Goal: Transaction & Acquisition: Purchase product/service

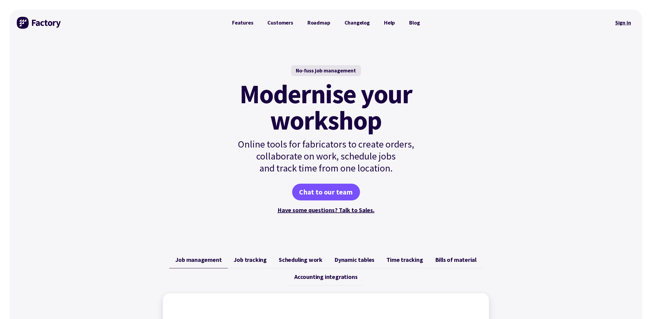
click at [630, 23] on link "Sign in" at bounding box center [623, 23] width 24 height 14
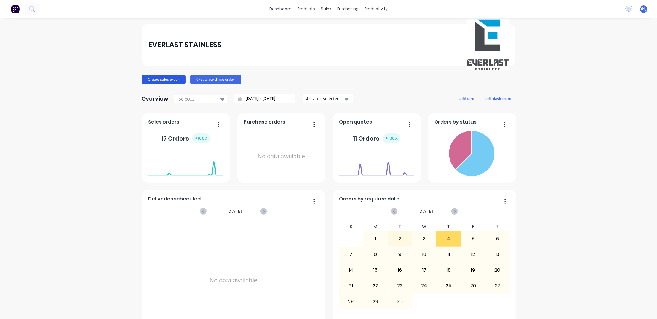
click at [144, 78] on button "Create sales order" at bounding box center [164, 80] width 44 height 10
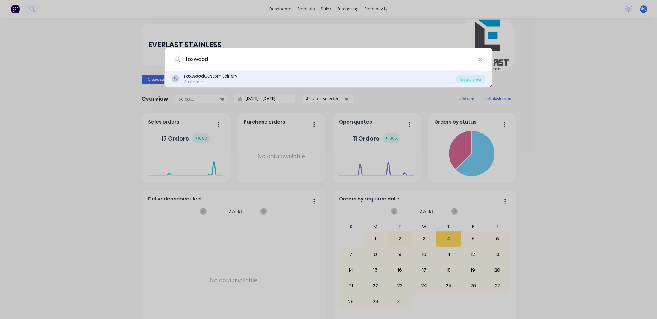
type input "foxwood"
click at [229, 79] on div "Customer" at bounding box center [211, 81] width 54 height 5
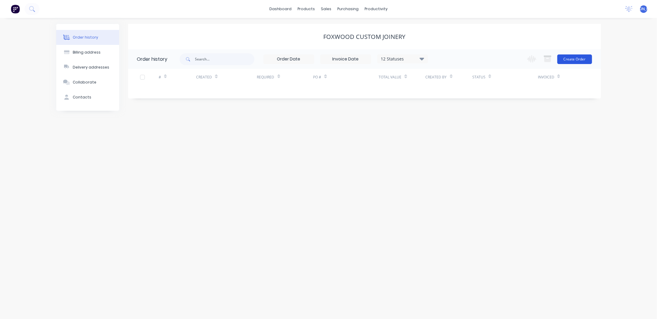
click at [572, 58] on button "Create Order" at bounding box center [574, 59] width 35 height 10
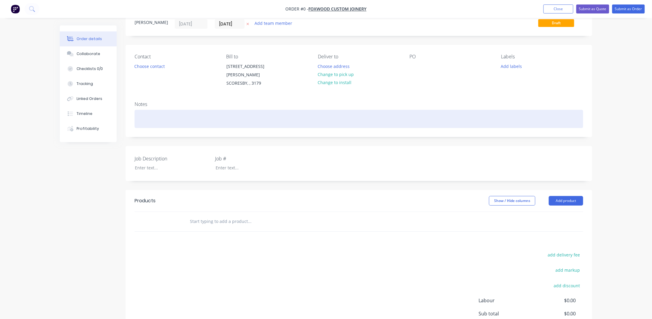
scroll to position [30, 0]
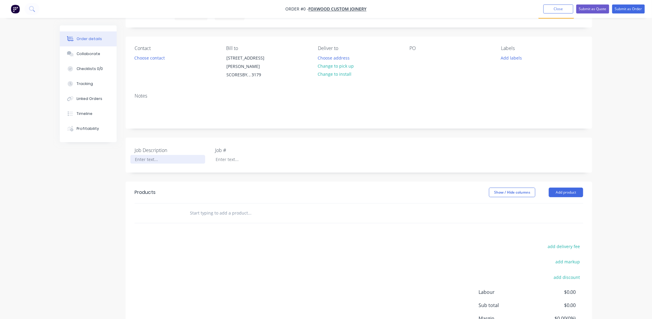
click at [154, 155] on div at bounding box center [167, 159] width 75 height 9
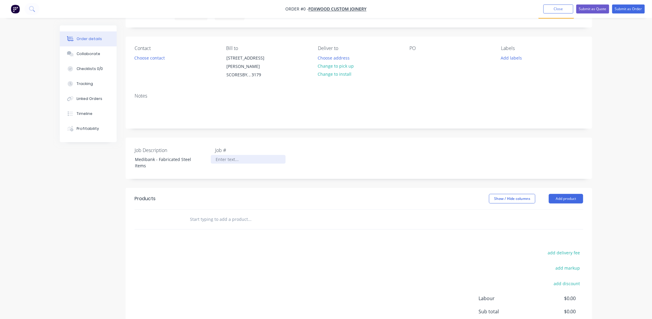
click at [227, 156] on div "Order details Collaborate Checklists 0/0 Tracking Linked Orders Timeline Profit…" at bounding box center [326, 189] width 545 height 387
drag, startPoint x: 154, startPoint y: 158, endPoint x: 160, endPoint y: 146, distance: 13.1
click at [160, 147] on div "Job Description Medibank - Fabricated Steel Items" at bounding box center [172, 158] width 75 height 23
click at [224, 155] on div at bounding box center [248, 159] width 75 height 9
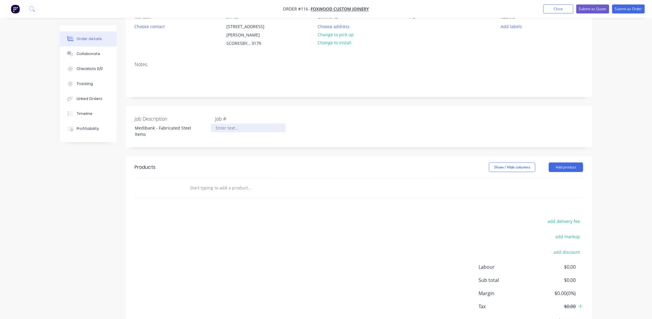
scroll to position [86, 0]
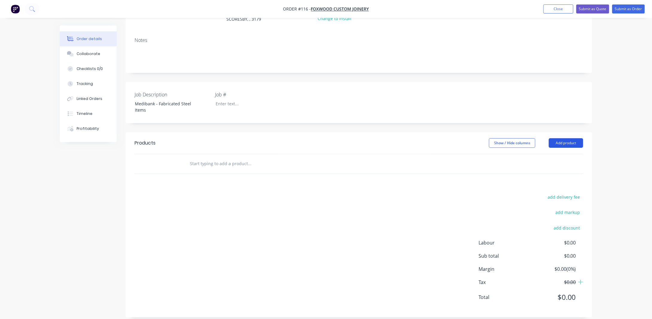
click at [568, 138] on button "Add product" at bounding box center [566, 143] width 34 height 10
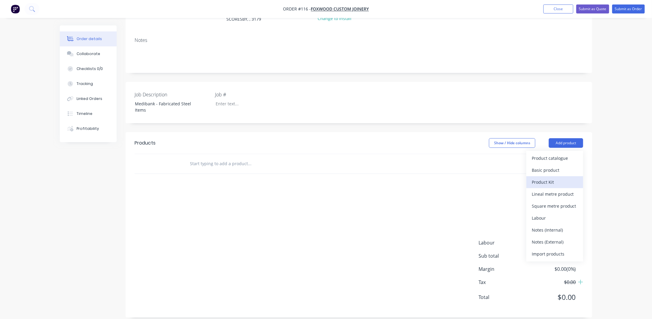
click at [550, 178] on div "Product Kit" at bounding box center [555, 182] width 46 height 9
click at [554, 178] on div "Custom pricing" at bounding box center [555, 182] width 46 height 9
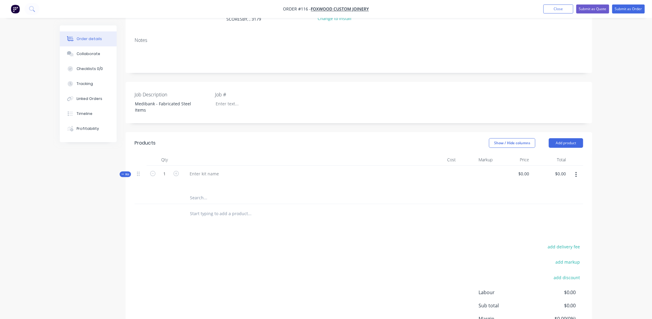
click at [126, 172] on span "Kit" at bounding box center [125, 174] width 8 height 4
click at [138, 172] on icon at bounding box center [138, 174] width 3 height 4
click at [139, 172] on icon at bounding box center [138, 174] width 3 height 4
click at [577, 171] on icon "button" at bounding box center [576, 174] width 1 height 7
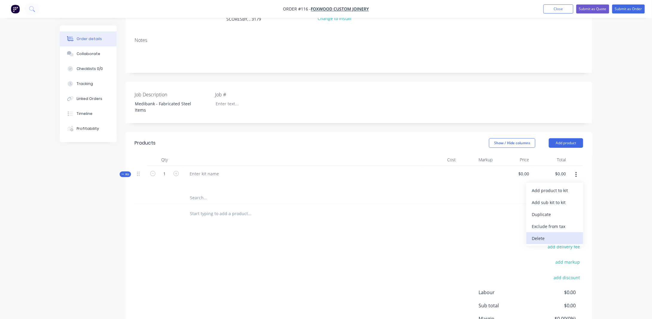
click at [544, 234] on div "Delete" at bounding box center [555, 238] width 46 height 9
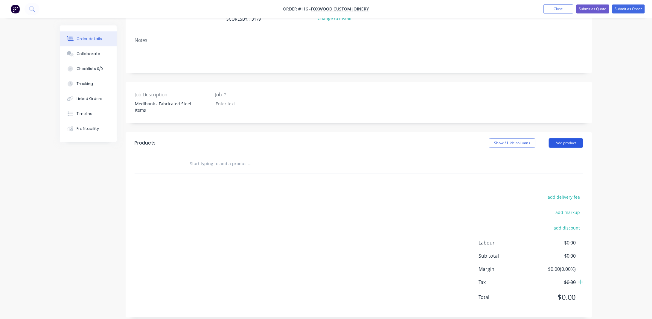
click at [560, 138] on button "Add product" at bounding box center [566, 143] width 34 height 10
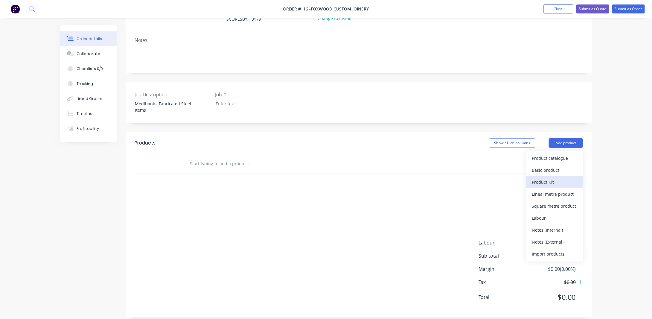
click at [550, 178] on div "Product Kit" at bounding box center [555, 182] width 46 height 9
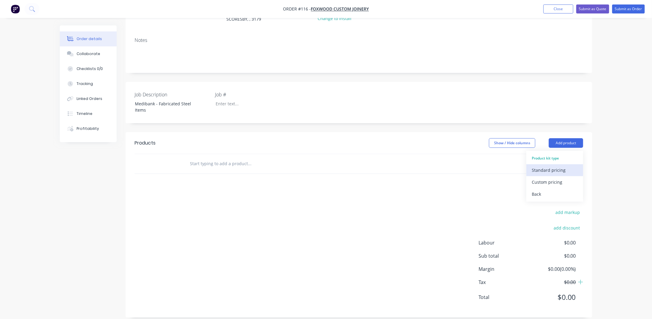
click at [547, 166] on div "Standard pricing" at bounding box center [555, 170] width 46 height 9
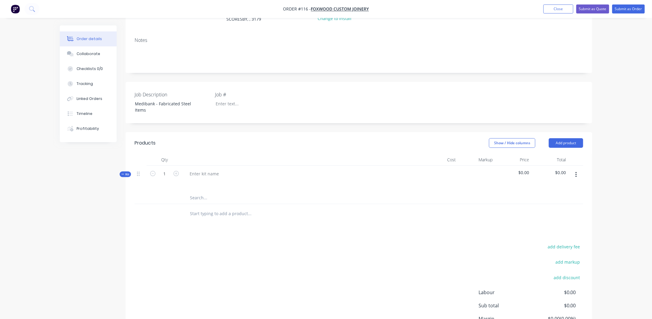
click at [577, 169] on button "button" at bounding box center [576, 174] width 14 height 11
click at [542, 222] on div "Delete" at bounding box center [555, 226] width 46 height 9
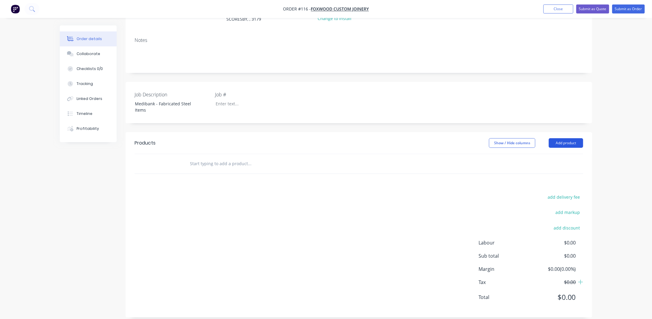
click at [560, 138] on button "Add product" at bounding box center [566, 143] width 34 height 10
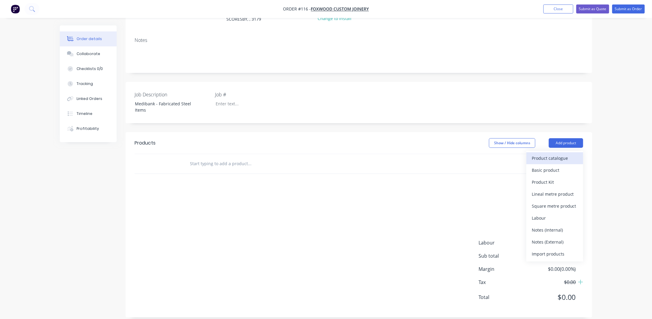
click at [554, 154] on div "Product catalogue" at bounding box center [555, 158] width 46 height 9
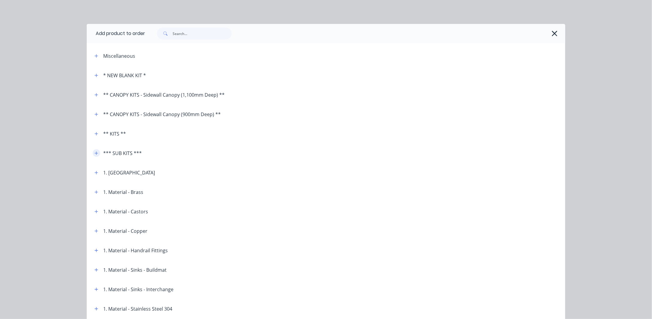
click at [95, 153] on icon "button" at bounding box center [97, 153] width 4 height 4
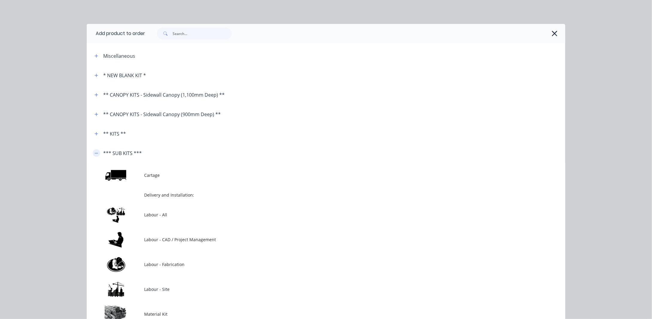
click at [95, 153] on icon "button" at bounding box center [97, 153] width 4 height 4
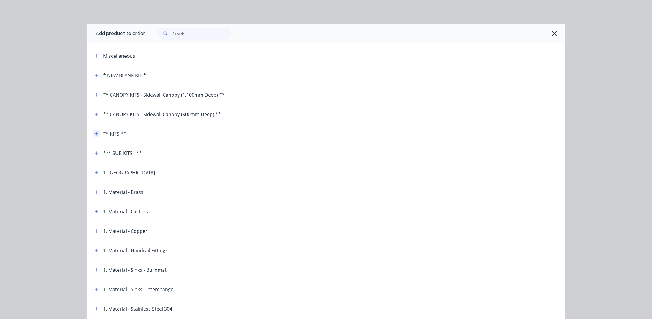
click at [96, 132] on icon "button" at bounding box center [97, 134] width 4 height 4
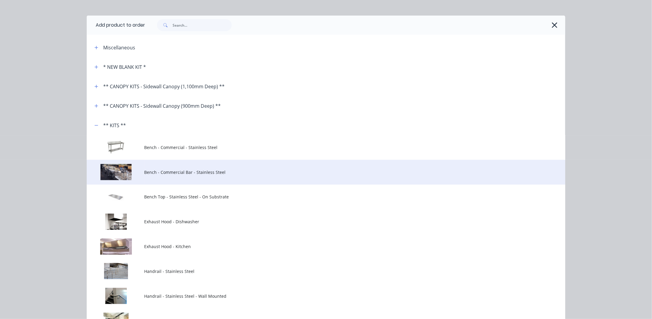
scroll to position [0, 0]
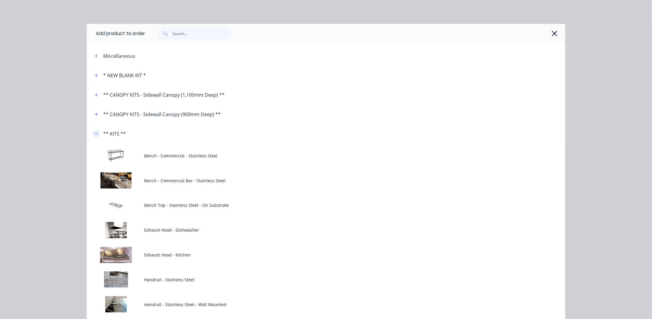
click at [95, 132] on icon "button" at bounding box center [97, 134] width 4 height 4
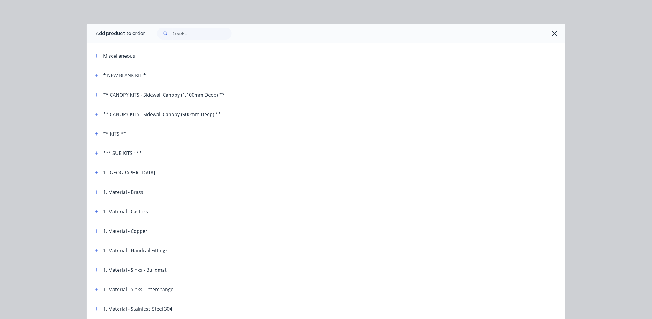
scroll to position [26, 0]
click at [93, 152] on button "button" at bounding box center [96, 152] width 7 height 7
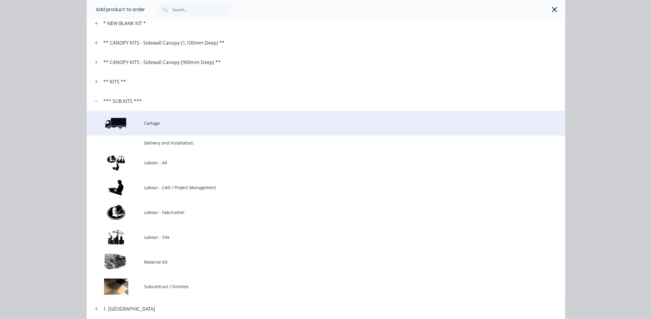
scroll to position [0, 0]
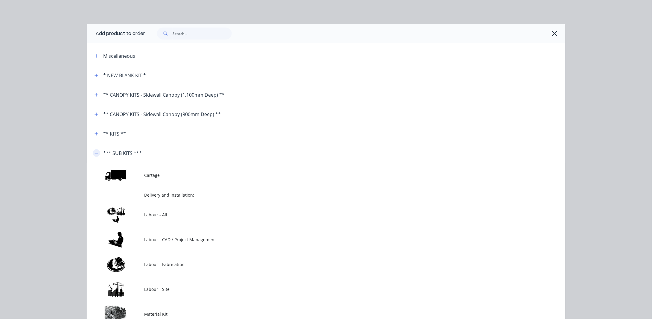
click at [95, 152] on icon "button" at bounding box center [97, 153] width 4 height 4
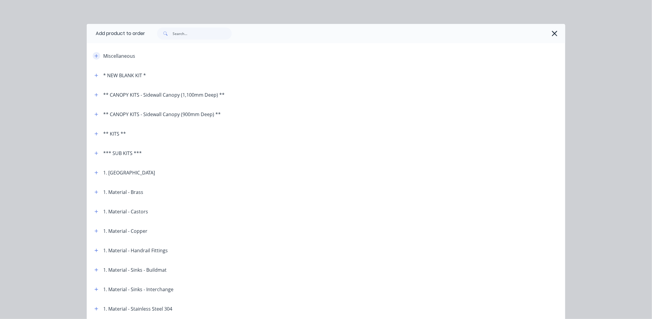
click at [95, 56] on icon "button" at bounding box center [97, 56] width 4 height 4
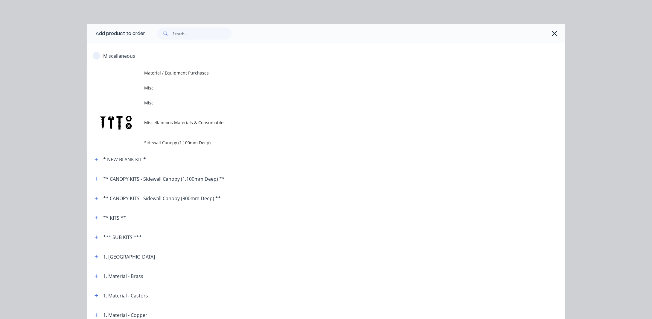
click at [95, 55] on icon "button" at bounding box center [97, 56] width 4 height 4
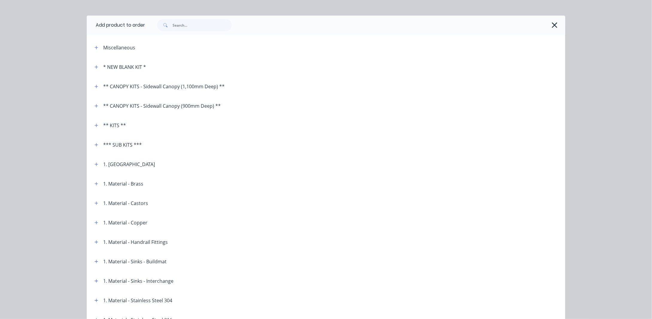
scroll to position [30, 0]
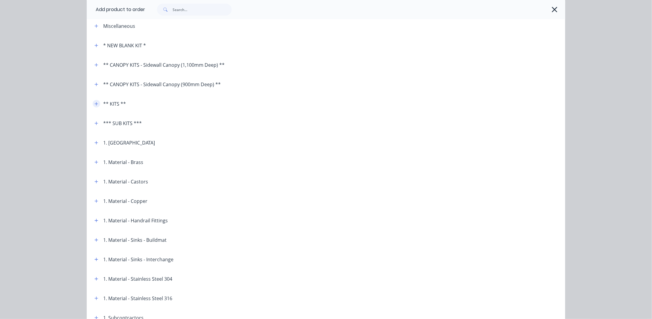
click at [95, 102] on icon "button" at bounding box center [96, 103] width 3 height 3
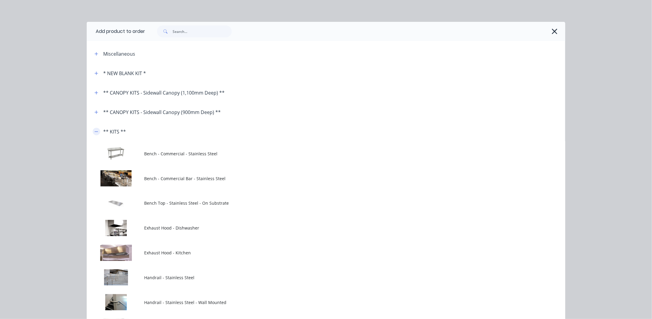
scroll to position [0, 0]
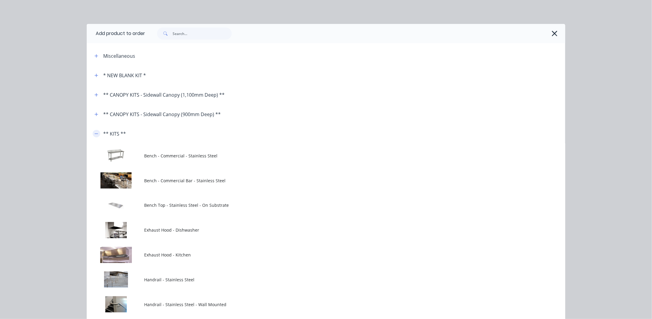
click at [95, 133] on icon "button" at bounding box center [96, 133] width 3 height 0
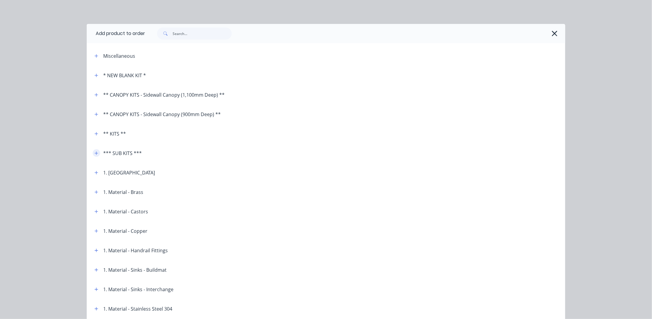
click at [95, 153] on icon "button" at bounding box center [96, 152] width 3 height 3
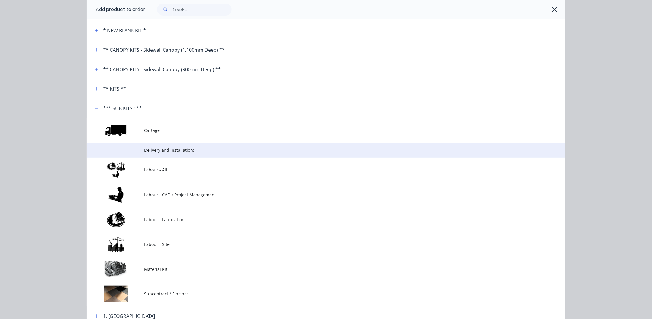
scroll to position [30, 0]
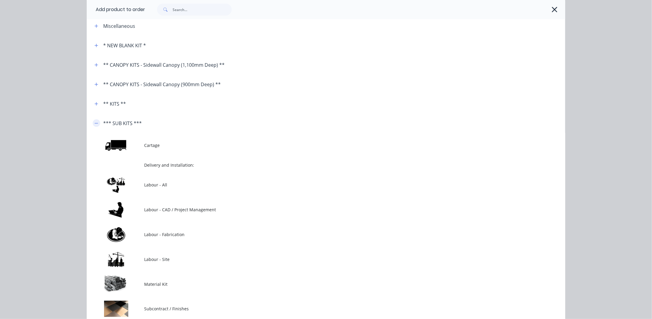
click at [93, 123] on button "button" at bounding box center [96, 122] width 7 height 7
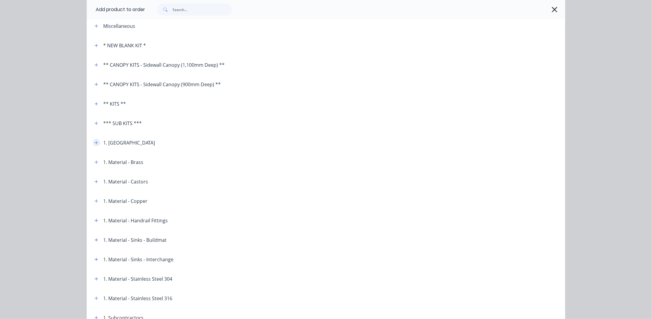
click at [95, 142] on icon "button" at bounding box center [96, 142] width 3 height 3
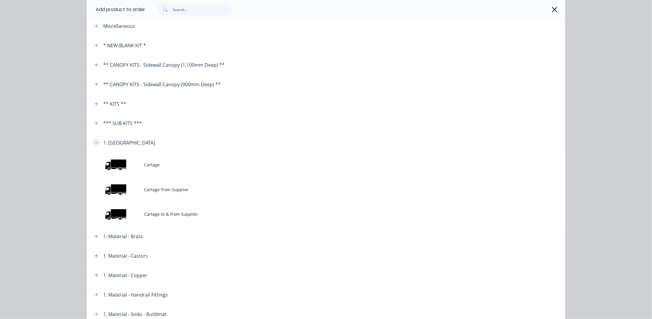
click at [95, 141] on icon "button" at bounding box center [97, 143] width 4 height 4
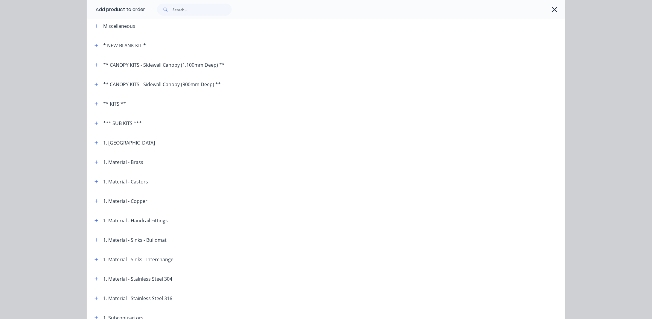
scroll to position [0, 0]
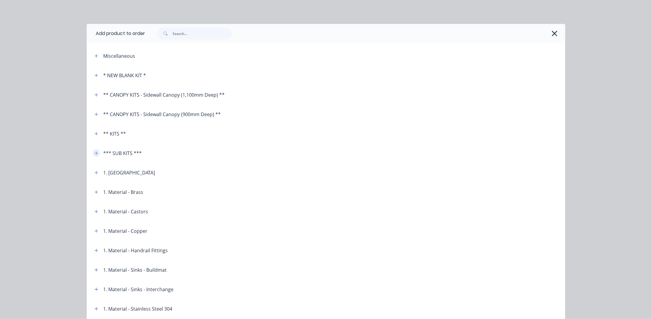
click at [95, 154] on icon "button" at bounding box center [97, 153] width 4 height 4
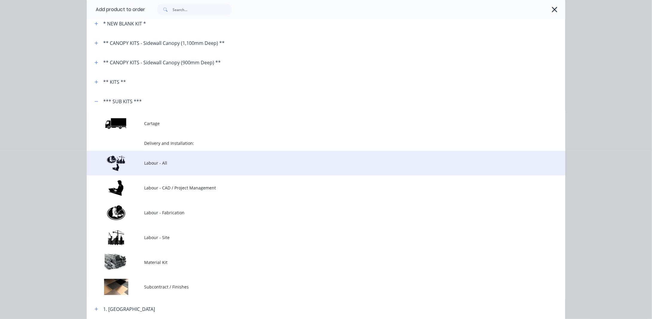
scroll to position [60, 0]
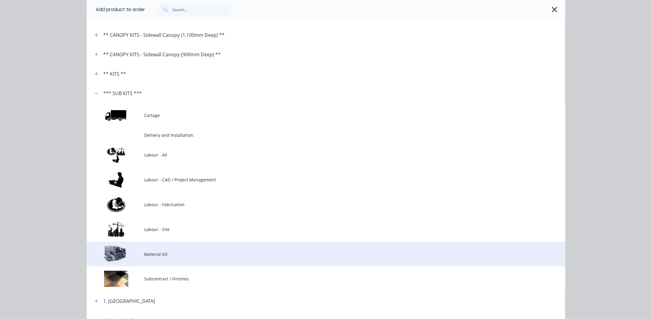
click at [165, 251] on span "Material Kit" at bounding box center [312, 254] width 337 height 6
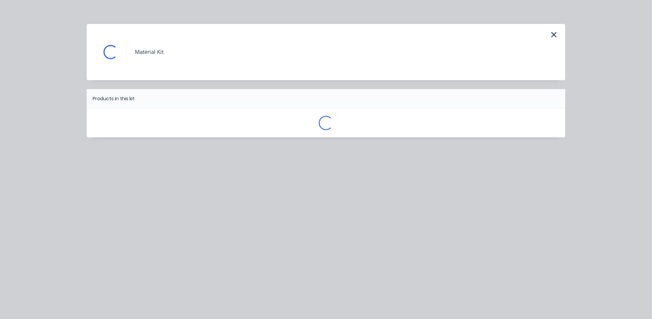
scroll to position [0, 0]
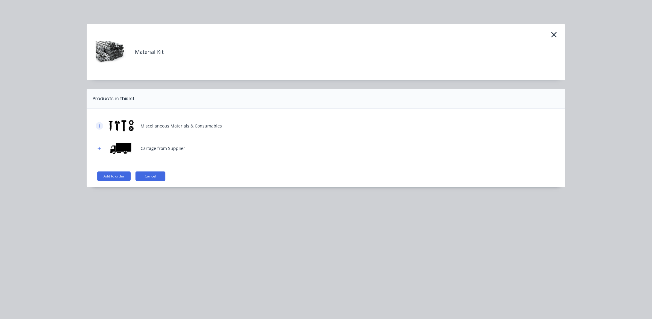
click at [99, 124] on icon "button" at bounding box center [100, 126] width 4 height 4
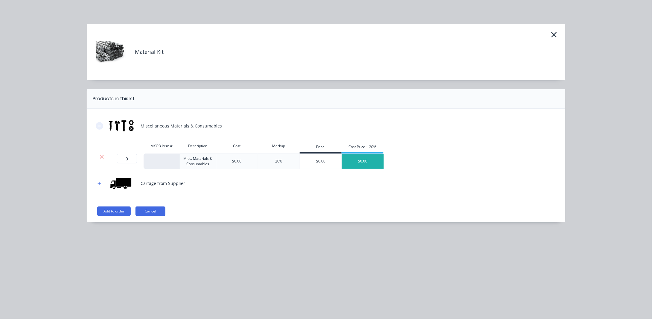
click at [99, 125] on icon "button" at bounding box center [100, 126] width 4 height 4
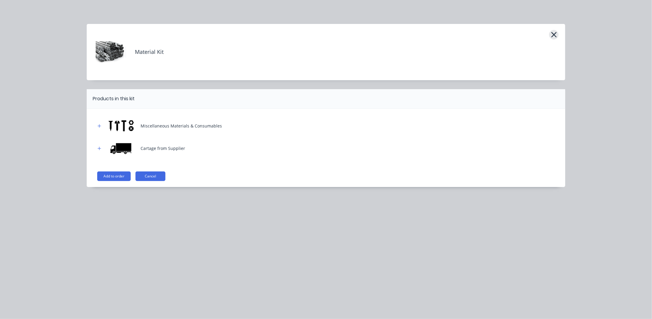
click at [555, 34] on icon "button" at bounding box center [554, 35] width 6 height 8
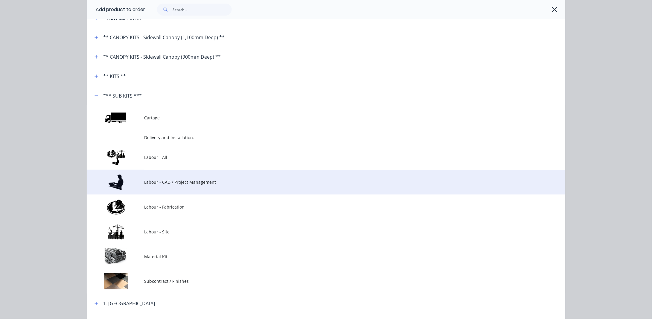
scroll to position [23, 0]
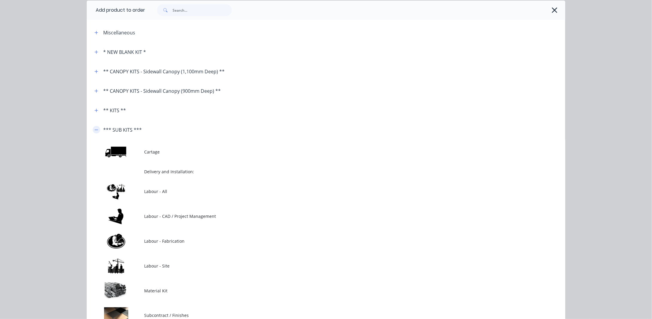
click at [95, 128] on icon "button" at bounding box center [97, 130] width 4 height 4
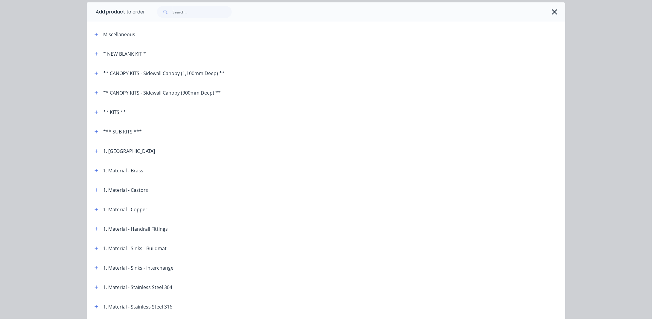
scroll to position [30, 0]
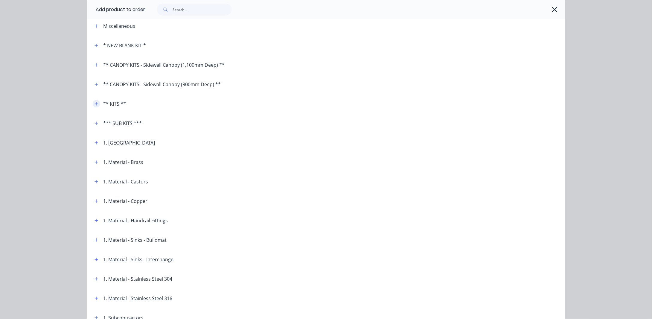
click at [95, 104] on icon "button" at bounding box center [97, 104] width 4 height 4
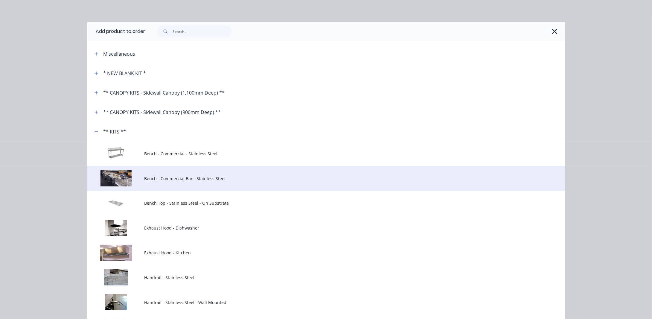
scroll to position [0, 0]
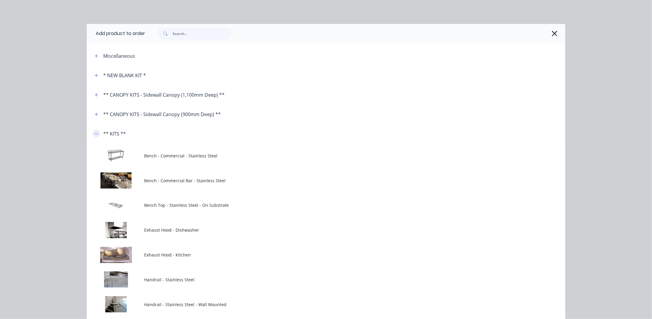
click at [96, 134] on icon "button" at bounding box center [97, 134] width 4 height 4
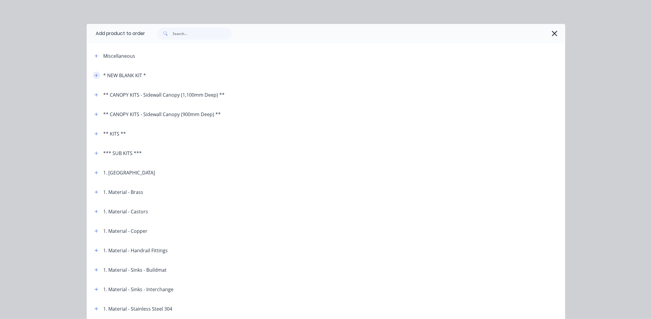
click at [95, 73] on icon "button" at bounding box center [97, 75] width 4 height 4
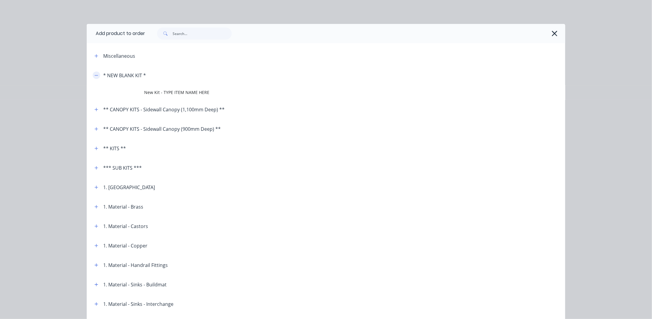
click at [95, 74] on icon "button" at bounding box center [97, 75] width 4 height 4
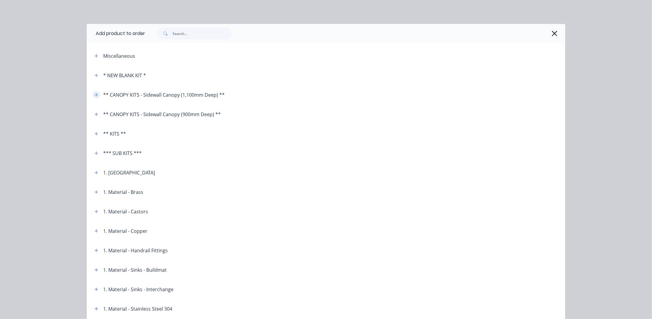
click at [95, 95] on icon "button" at bounding box center [96, 94] width 3 height 3
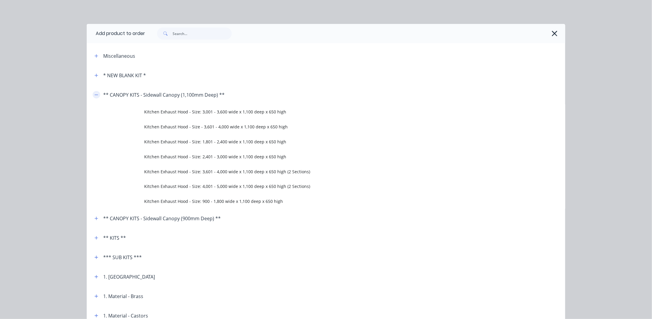
click at [95, 95] on icon "button" at bounding box center [97, 95] width 4 height 4
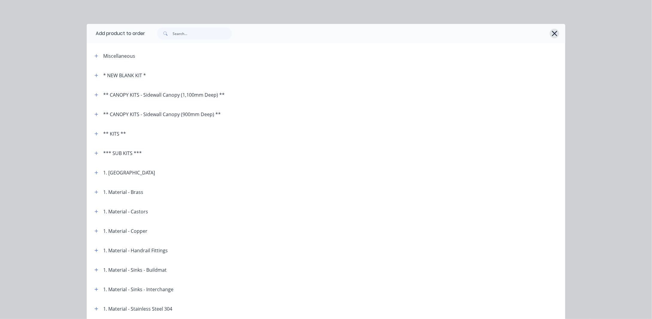
click at [552, 32] on icon "button" at bounding box center [555, 33] width 6 height 8
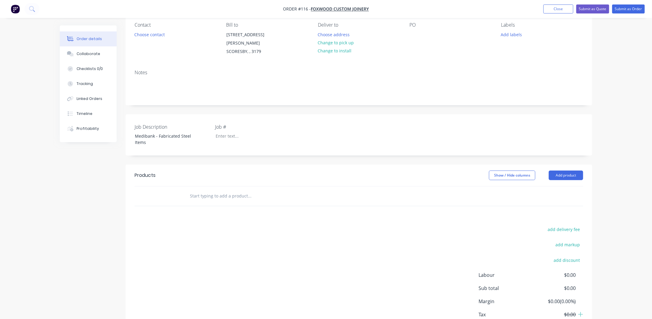
scroll to position [86, 0]
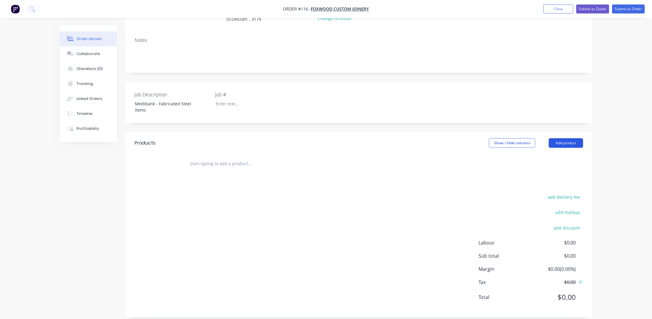
click at [561, 138] on button "Add product" at bounding box center [566, 143] width 34 height 10
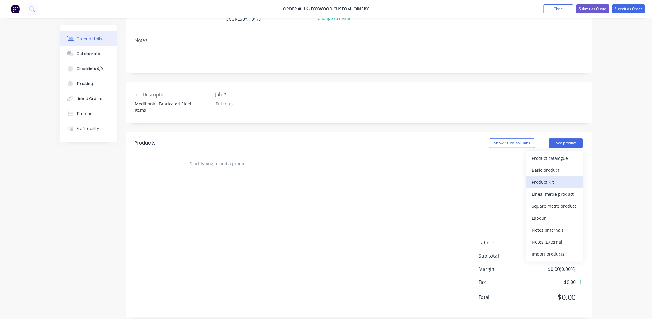
click at [549, 178] on div "Product Kit" at bounding box center [555, 182] width 46 height 9
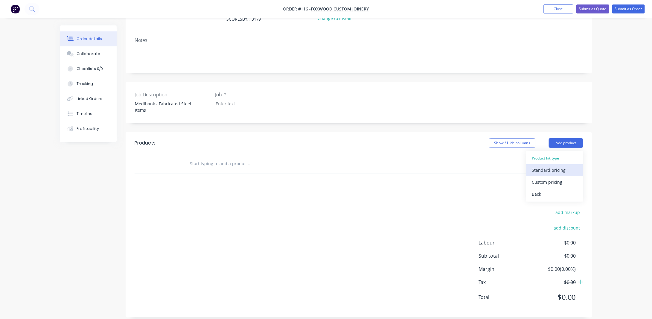
click at [549, 166] on div "Standard pricing" at bounding box center [555, 170] width 46 height 9
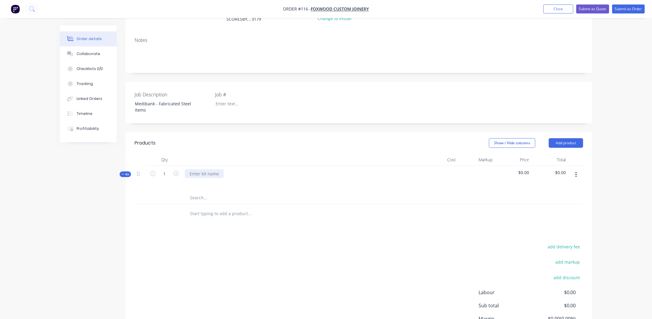
click at [189, 169] on div at bounding box center [204, 173] width 39 height 9
click at [283, 181] on div "J17 - Sisu Machine" at bounding box center [302, 179] width 239 height 26
click at [212, 192] on input "text" at bounding box center [250, 198] width 120 height 12
click at [577, 169] on button "button" at bounding box center [576, 174] width 14 height 11
click at [556, 198] on div "Add sub kit to kit" at bounding box center [555, 202] width 46 height 9
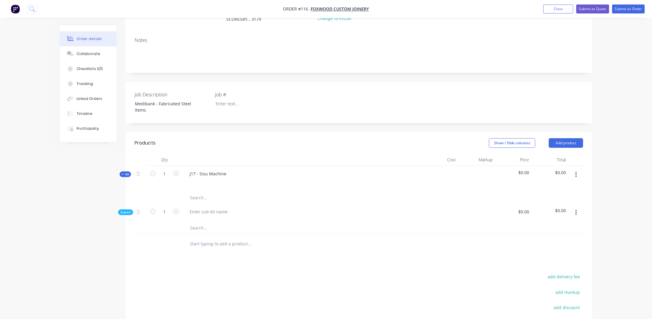
click at [578, 207] on button "button" at bounding box center [576, 212] width 14 height 11
click at [557, 234] on button "Delete" at bounding box center [555, 240] width 57 height 12
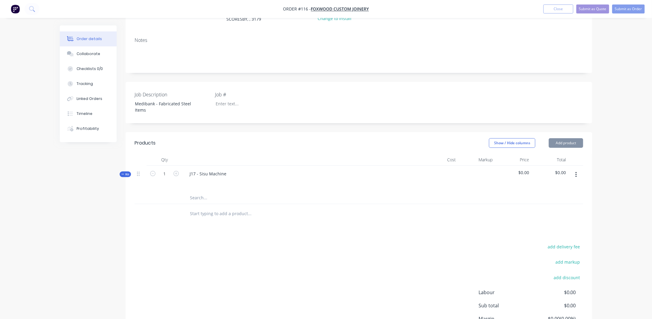
click at [576, 171] on icon "button" at bounding box center [576, 174] width 1 height 7
click at [622, 181] on div "Order details Collaborate Checklists 0/0 Tracking Linked Orders Timeline Profit…" at bounding box center [326, 145] width 652 height 462
click at [211, 192] on input "text" at bounding box center [250, 198] width 120 height 12
click at [576, 169] on button "button" at bounding box center [576, 174] width 14 height 11
click at [540, 198] on div "Add sub kit to kit" at bounding box center [555, 202] width 46 height 9
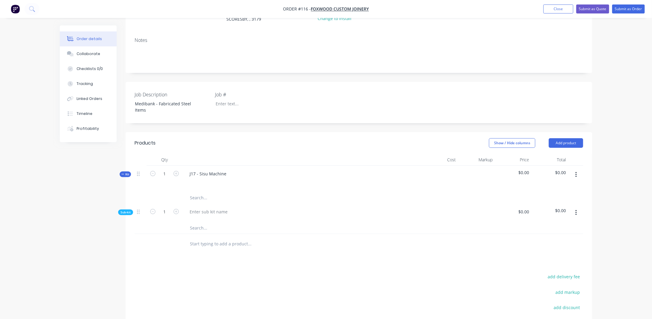
click at [576, 210] on icon "button" at bounding box center [576, 212] width 1 height 5
click at [555, 236] on div "Delete" at bounding box center [555, 240] width 46 height 9
click at [203, 178] on div at bounding box center [302, 182] width 235 height 9
click at [203, 192] on input "text" at bounding box center [250, 198] width 120 height 12
type input "F"
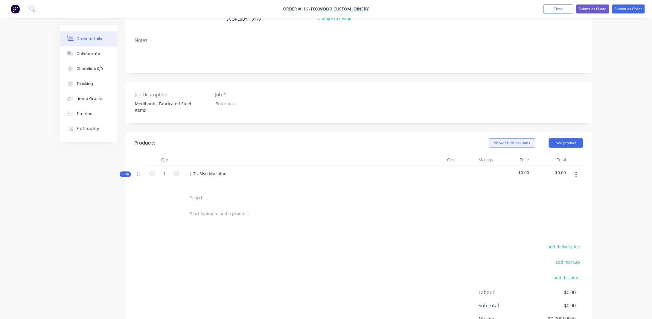
click at [517, 138] on button "Show / Hide columns" at bounding box center [512, 143] width 46 height 10
click at [511, 138] on button "Show / Hide columns" at bounding box center [512, 143] width 46 height 10
click at [577, 169] on button "button" at bounding box center [576, 174] width 14 height 11
click at [549, 186] on div "Add product to kit" at bounding box center [555, 190] width 46 height 9
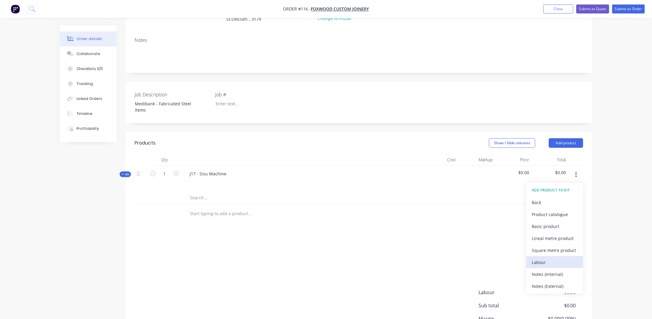
click at [554, 258] on div "Labour" at bounding box center [555, 262] width 46 height 9
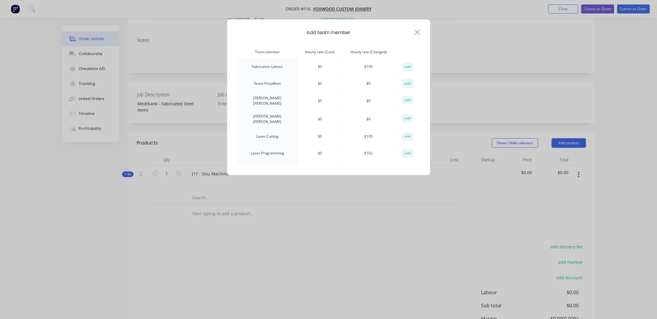
click at [415, 31] on icon at bounding box center [417, 32] width 6 height 8
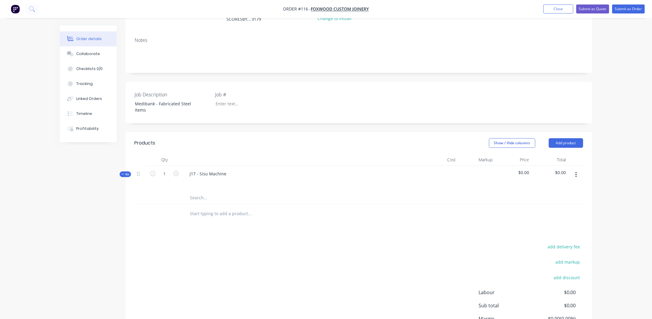
click at [575, 169] on button "button" at bounding box center [576, 174] width 14 height 11
click at [568, 186] on div "Add product to kit" at bounding box center [555, 190] width 46 height 9
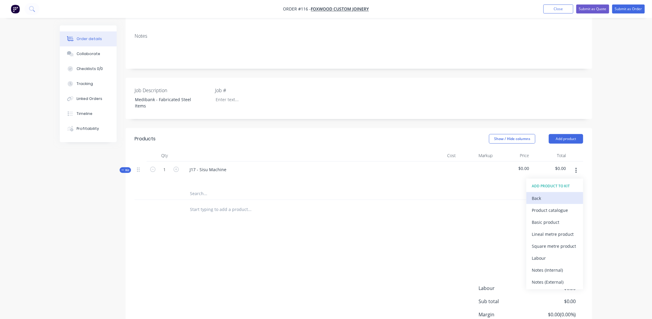
scroll to position [120, 0]
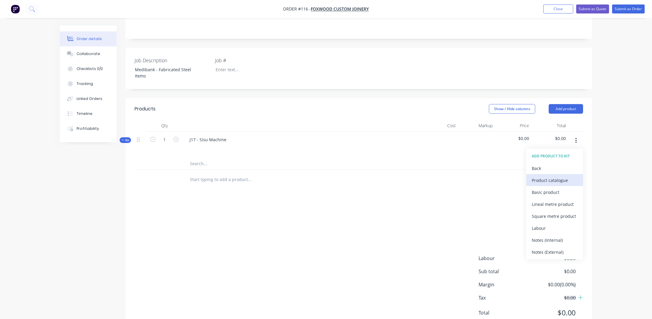
click at [543, 176] on div "Product catalogue" at bounding box center [555, 180] width 46 height 9
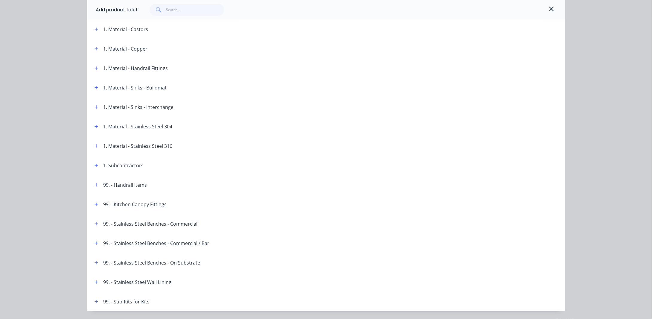
scroll to position [201, 0]
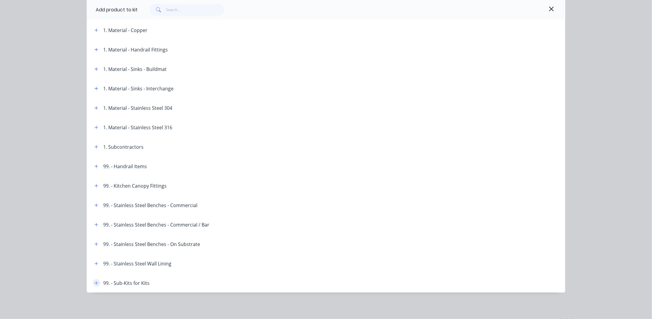
click at [95, 284] on icon "button" at bounding box center [97, 283] width 4 height 4
click at [95, 283] on icon "button" at bounding box center [96, 283] width 3 height 0
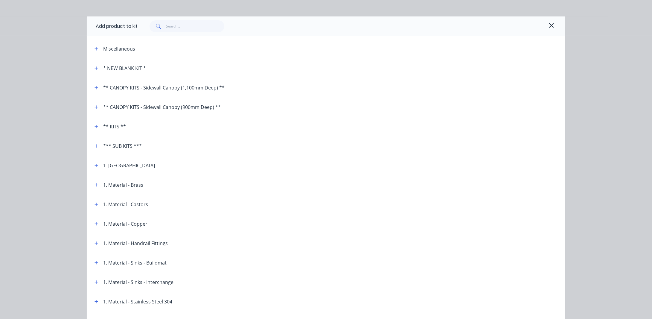
scroll to position [0, 0]
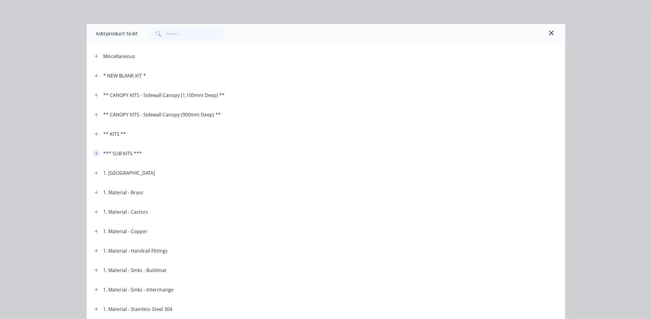
click at [93, 151] on button "button" at bounding box center [96, 153] width 7 height 7
click at [93, 156] on button "button" at bounding box center [96, 153] width 7 height 7
click at [95, 154] on icon "button" at bounding box center [96, 153] width 3 height 3
click at [95, 154] on icon "button" at bounding box center [97, 153] width 4 height 4
click at [95, 133] on icon "button" at bounding box center [97, 134] width 4 height 4
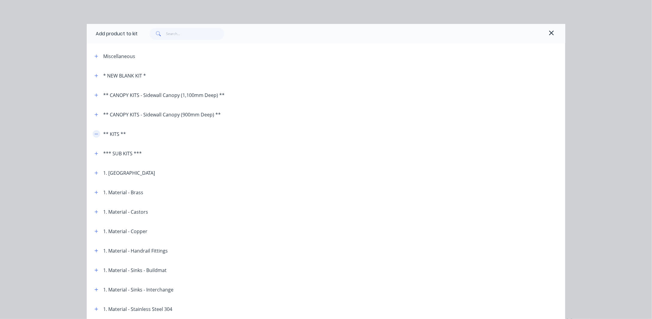
click at [95, 133] on icon "button" at bounding box center [97, 134] width 4 height 4
drag, startPoint x: 550, startPoint y: 34, endPoint x: 549, endPoint y: 43, distance: 9.1
click at [550, 34] on icon "button" at bounding box center [551, 32] width 5 height 7
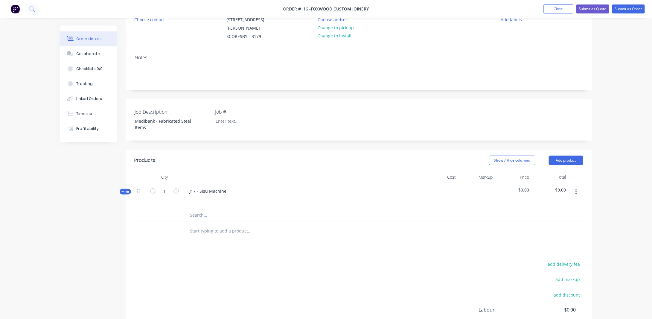
scroll to position [120, 0]
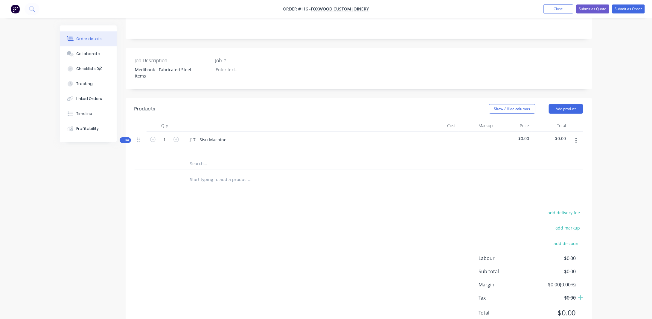
click at [577, 137] on icon "button" at bounding box center [576, 140] width 1 height 7
click at [555, 176] on div "Duplicate" at bounding box center [555, 180] width 46 height 9
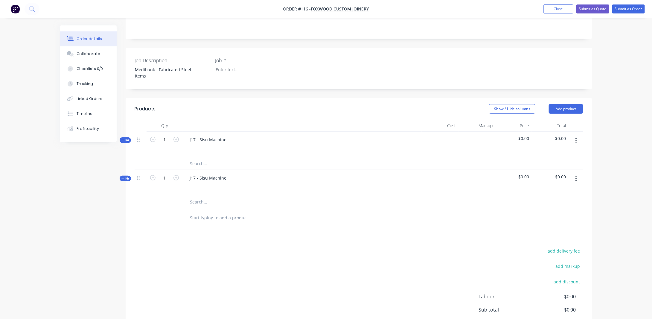
click at [577, 176] on icon "button" at bounding box center [576, 178] width 1 height 5
click at [554, 226] on div "Delete" at bounding box center [555, 230] width 46 height 9
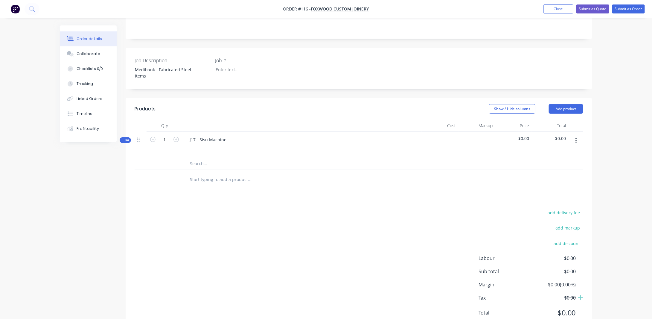
click at [576, 137] on icon "button" at bounding box center [576, 140] width 1 height 7
click at [566, 188] on div "Delete" at bounding box center [555, 192] width 46 height 9
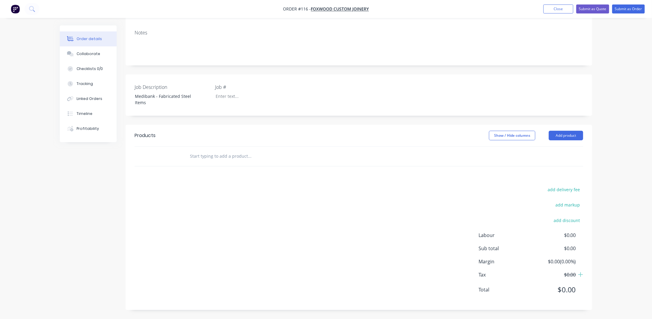
scroll to position [86, 0]
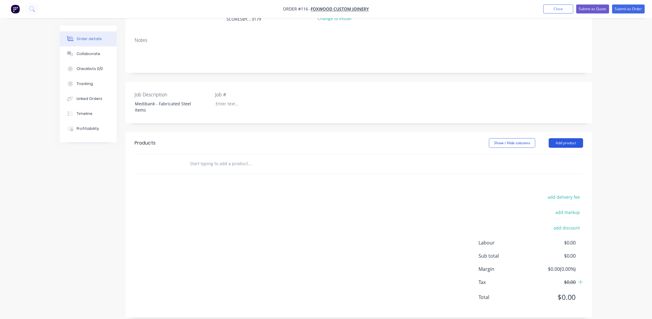
click at [561, 138] on button "Add product" at bounding box center [566, 143] width 34 height 10
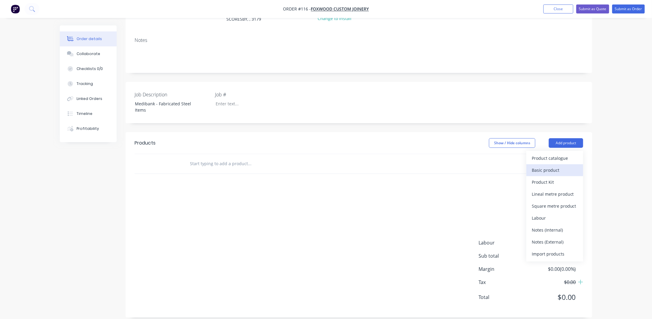
click at [558, 166] on div "Basic product" at bounding box center [555, 170] width 46 height 9
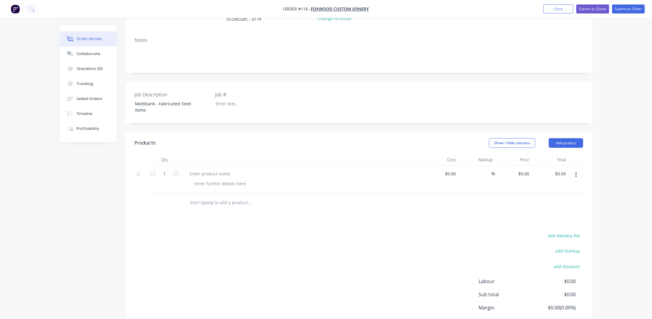
click at [577, 171] on icon "button" at bounding box center [576, 174] width 1 height 7
click at [554, 210] on div "Delete" at bounding box center [555, 214] width 46 height 9
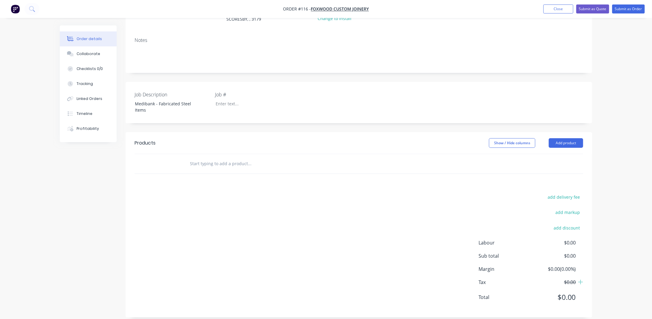
click at [566, 142] on header "Products Show / Hide columns Add product" at bounding box center [359, 143] width 467 height 22
click at [564, 138] on button "Add product" at bounding box center [566, 143] width 34 height 10
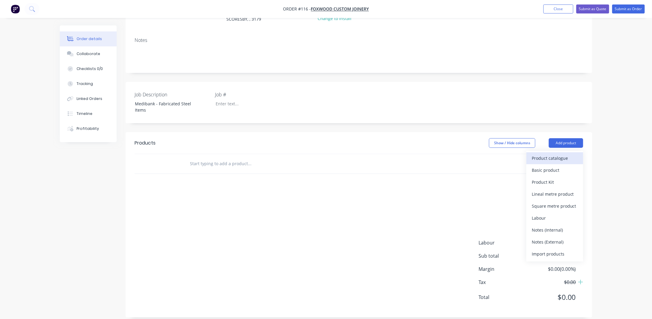
click at [551, 154] on div "Product catalogue" at bounding box center [555, 158] width 46 height 9
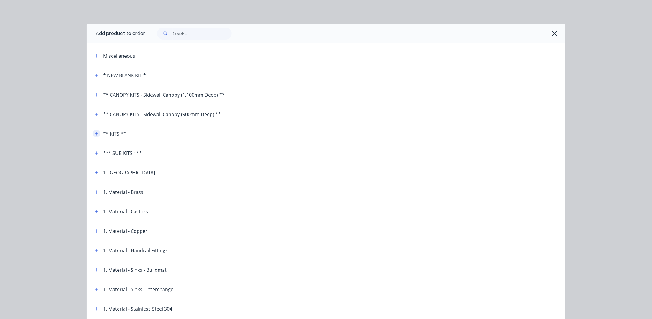
click at [95, 133] on icon "button" at bounding box center [97, 134] width 4 height 4
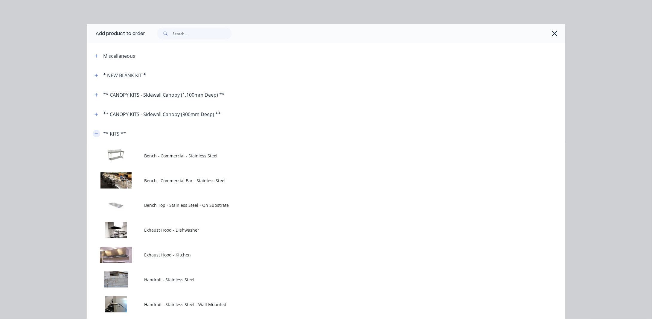
click at [95, 133] on icon "button" at bounding box center [97, 134] width 4 height 4
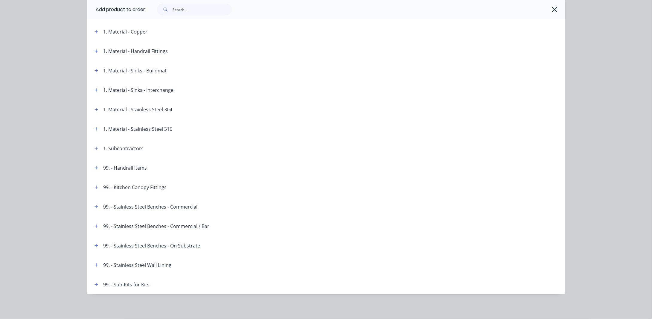
scroll to position [201, 0]
click at [95, 282] on icon "button" at bounding box center [97, 283] width 4 height 4
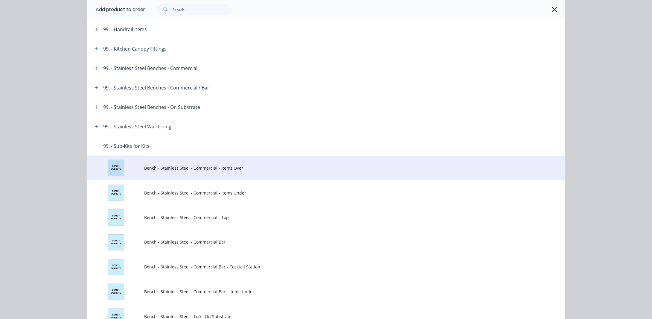
scroll to position [303, 0]
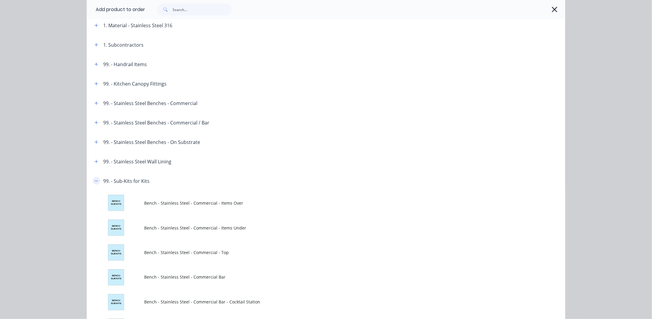
click at [95, 180] on icon "button" at bounding box center [97, 181] width 4 height 4
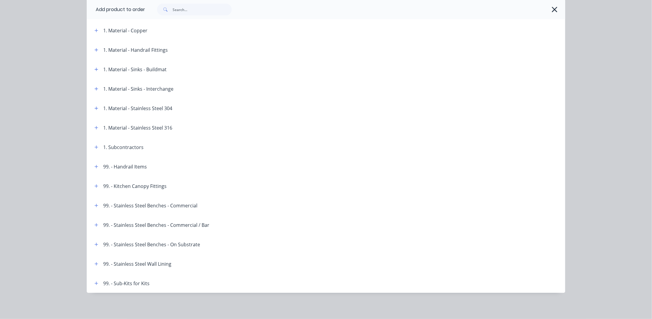
scroll to position [171, 0]
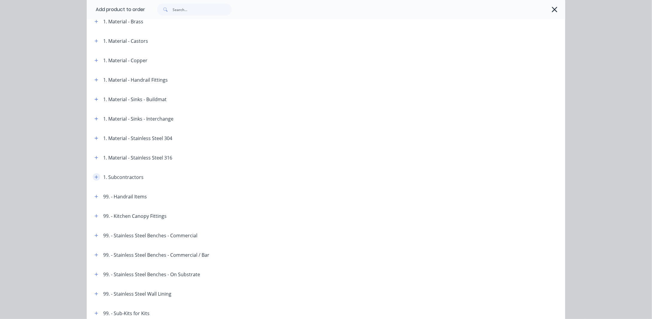
click at [95, 175] on icon "button" at bounding box center [97, 177] width 4 height 4
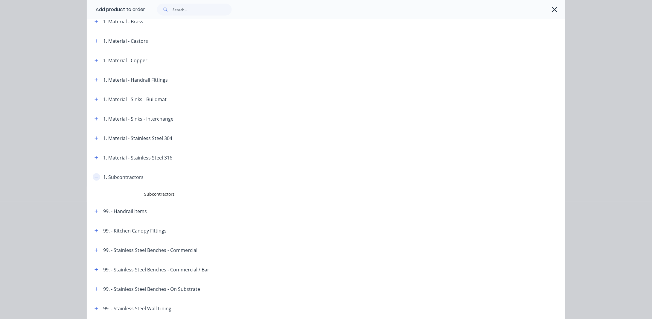
click at [95, 175] on icon "button" at bounding box center [97, 177] width 4 height 4
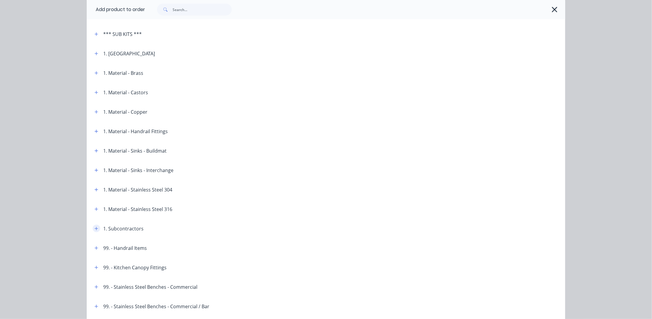
scroll to position [111, 0]
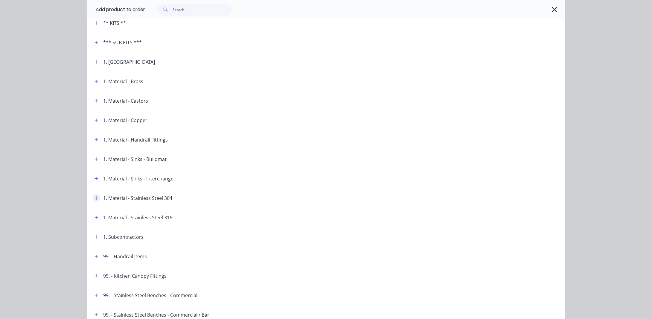
click at [95, 197] on icon "button" at bounding box center [97, 198] width 4 height 4
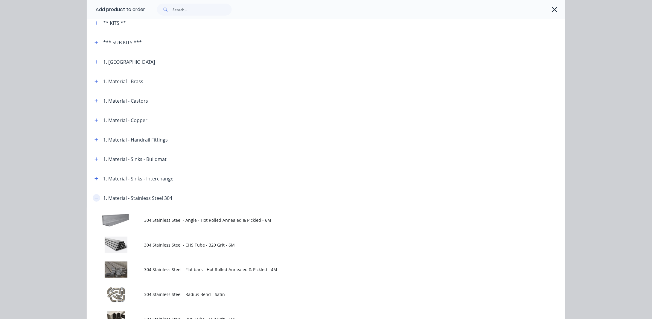
click at [95, 197] on icon "button" at bounding box center [97, 198] width 4 height 4
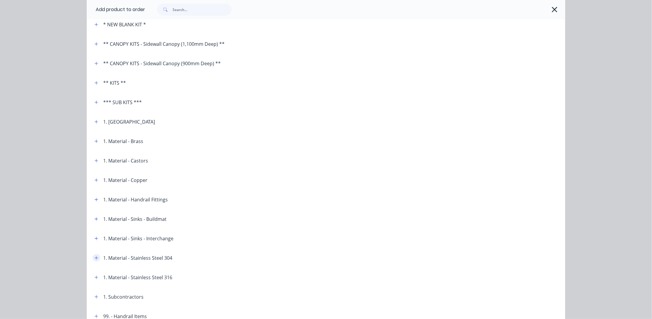
scroll to position [0, 0]
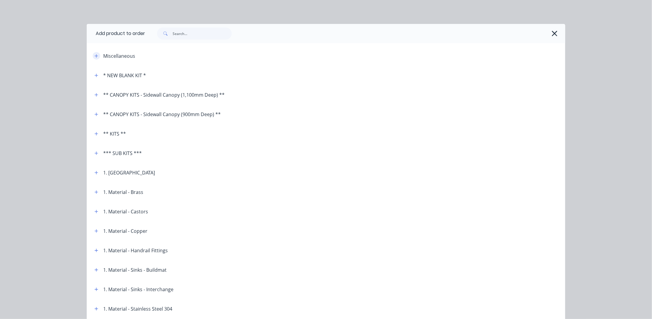
click at [96, 56] on icon "button" at bounding box center [96, 55] width 3 height 3
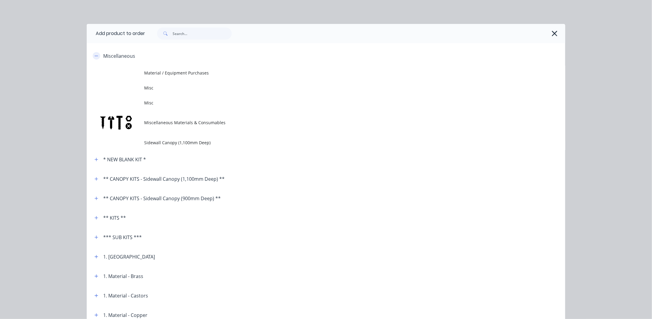
click at [96, 56] on icon "button" at bounding box center [97, 56] width 4 height 4
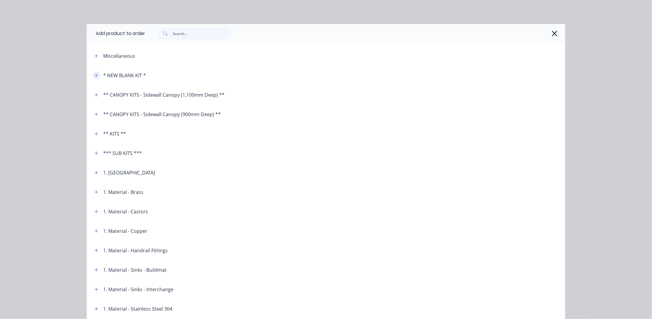
click at [95, 77] on icon "button" at bounding box center [97, 75] width 4 height 4
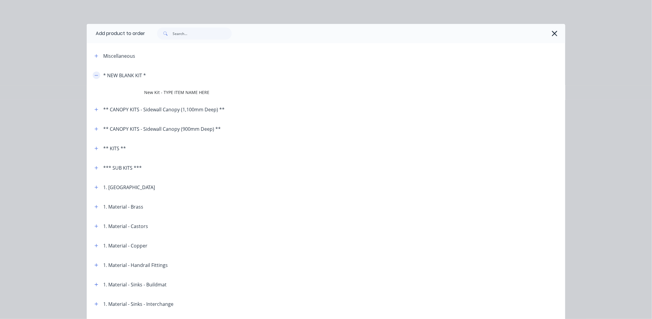
click at [95, 77] on icon "button" at bounding box center [97, 75] width 4 height 4
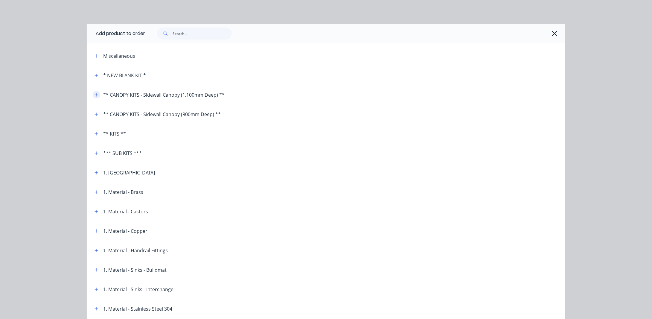
click at [95, 94] on icon "button" at bounding box center [97, 95] width 4 height 4
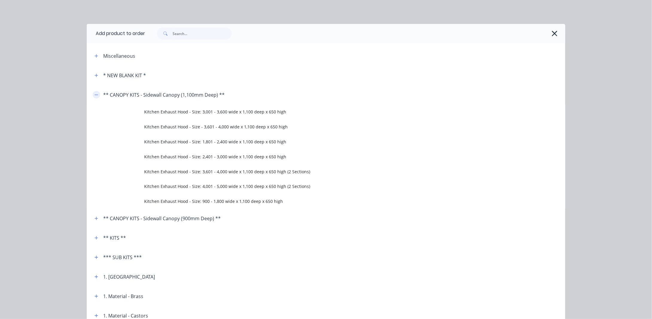
click at [95, 94] on icon "button" at bounding box center [97, 95] width 4 height 4
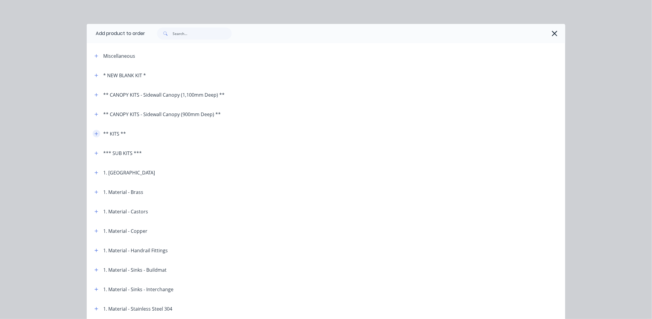
click at [94, 131] on button "button" at bounding box center [96, 133] width 7 height 7
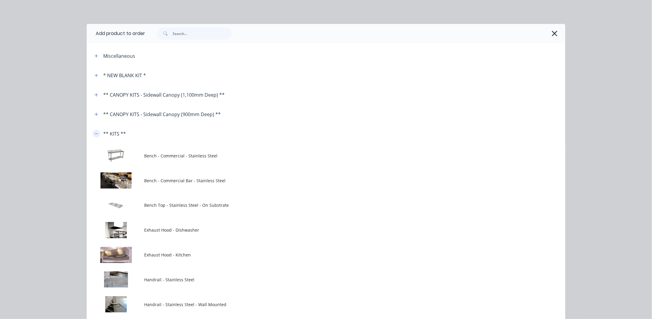
click at [94, 131] on button "button" at bounding box center [96, 133] width 7 height 7
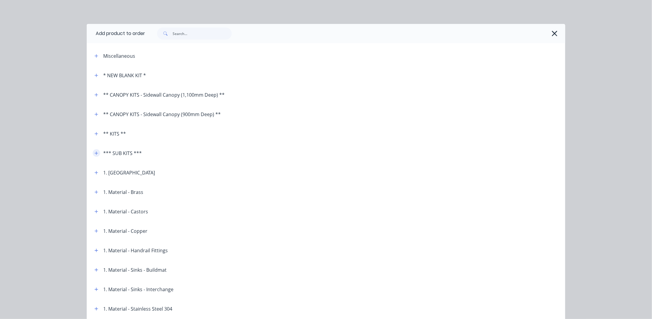
click at [95, 154] on icon "button" at bounding box center [96, 152] width 3 height 3
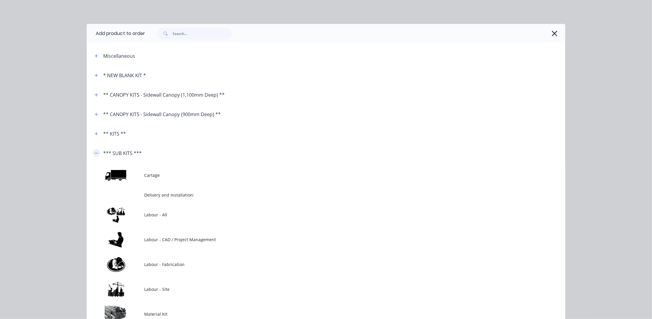
click at [95, 154] on icon "button" at bounding box center [97, 153] width 4 height 4
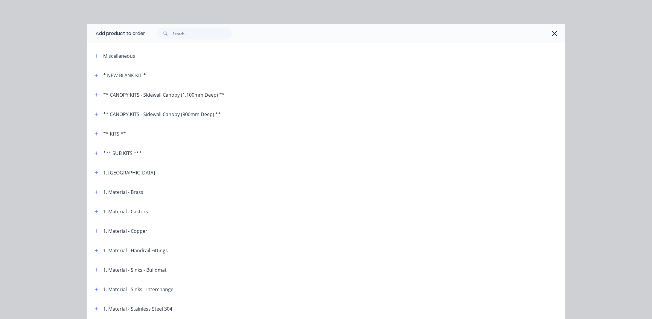
click at [555, 31] on icon "button" at bounding box center [554, 33] width 5 height 5
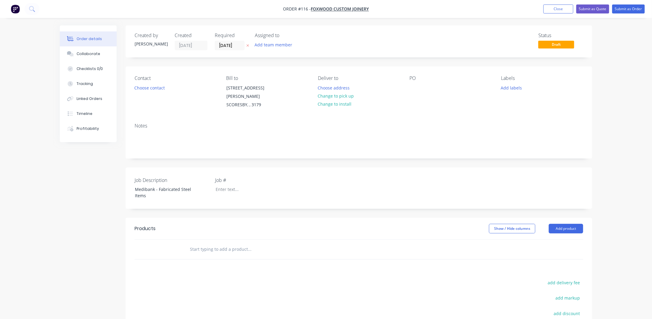
click at [18, 7] on img "button" at bounding box center [15, 8] width 9 height 9
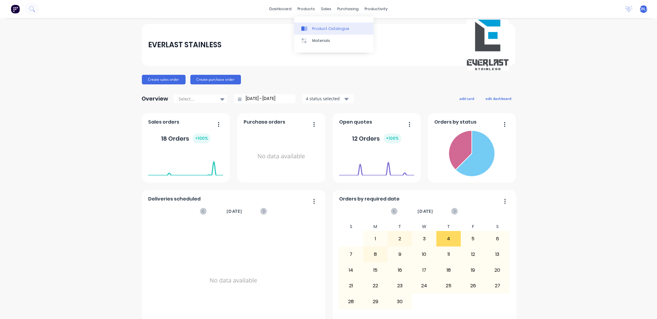
click at [318, 30] on div "Product Catalogue" at bounding box center [330, 28] width 37 height 5
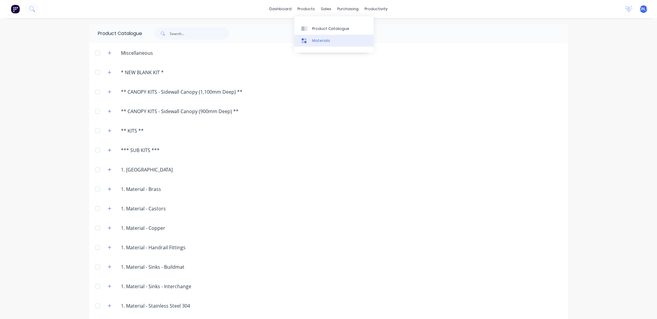
click at [316, 41] on div "Materials" at bounding box center [321, 40] width 18 height 5
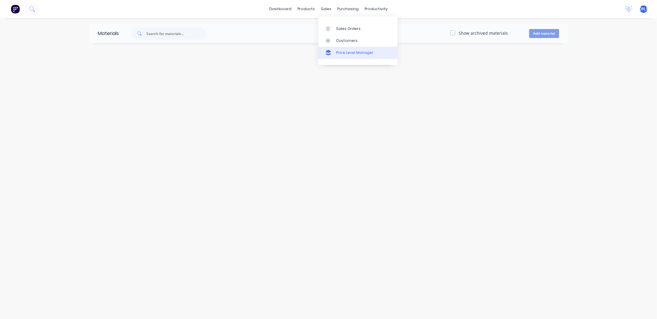
click at [347, 55] on link "Price Level Manager" at bounding box center [357, 53] width 79 height 12
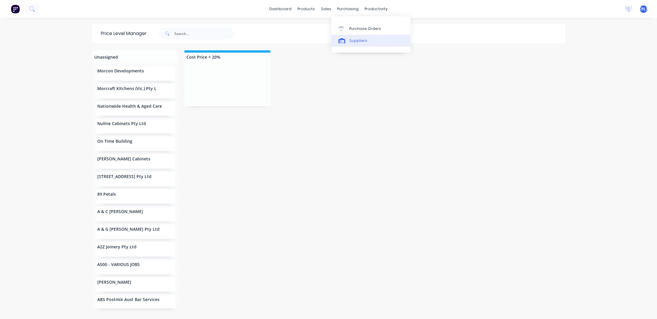
click at [357, 39] on div "Suppliers" at bounding box center [358, 40] width 18 height 5
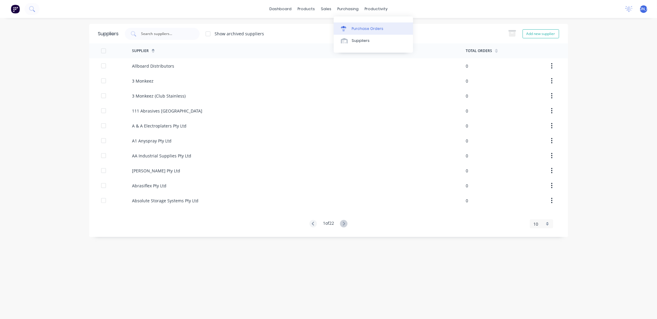
click at [356, 29] on div "Purchase Orders" at bounding box center [368, 28] width 32 height 5
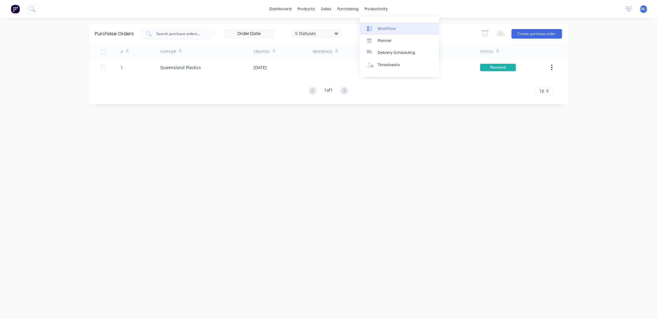
click at [376, 29] on link "Workflow" at bounding box center [399, 28] width 79 height 12
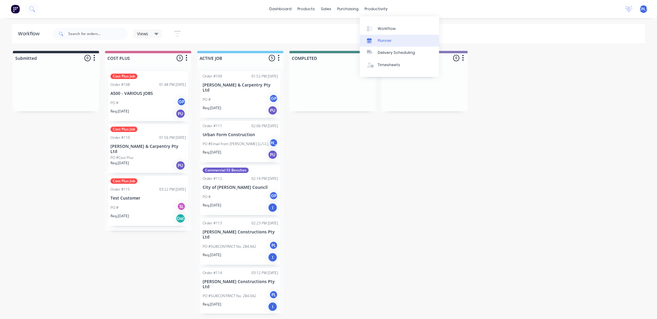
click at [382, 43] on div "Planner" at bounding box center [385, 40] width 14 height 5
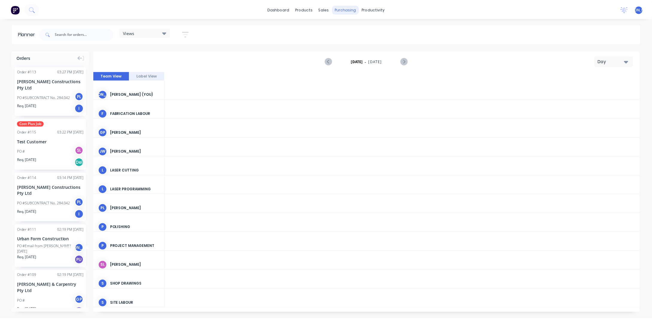
scroll to position [0, 862]
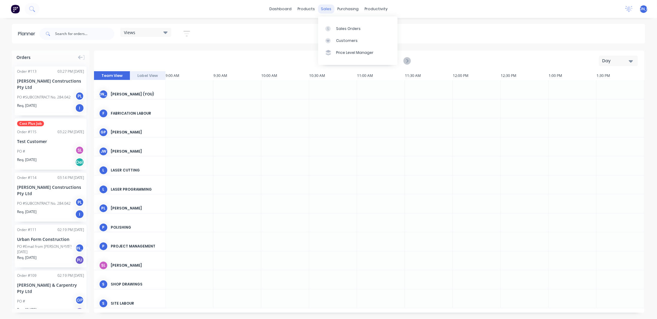
click at [327, 9] on div "sales" at bounding box center [326, 8] width 16 height 9
click at [346, 30] on div "Sales Orders" at bounding box center [348, 28] width 25 height 5
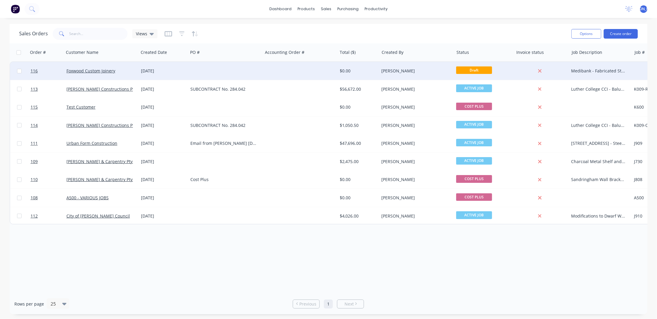
click at [467, 69] on span "Draft" at bounding box center [474, 69] width 36 height 7
click at [388, 70] on div "James Angelakis" at bounding box center [415, 71] width 66 height 6
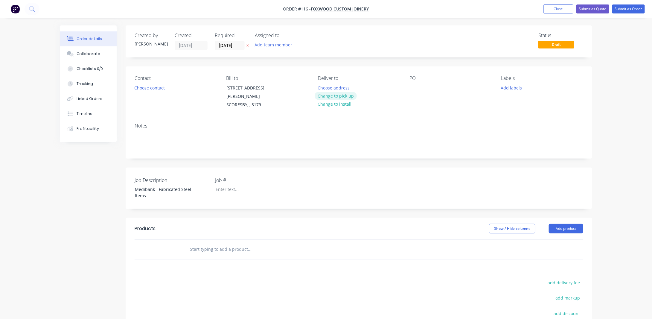
click at [334, 97] on button "Change to pick up" at bounding box center [336, 96] width 42 height 8
click at [511, 85] on button "Add labels" at bounding box center [512, 87] width 28 height 8
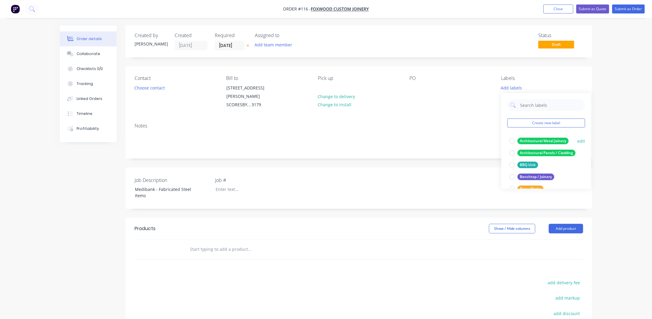
click at [511, 140] on div at bounding box center [512, 141] width 12 height 12
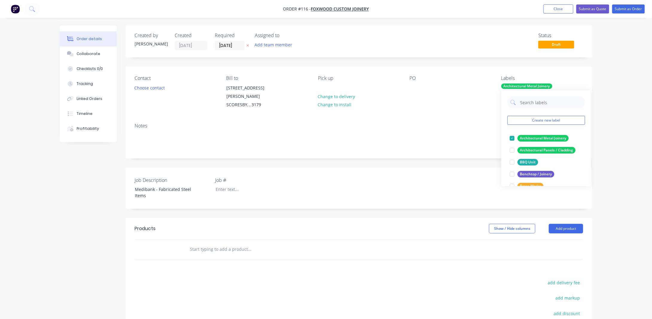
click at [461, 118] on div "Notes" at bounding box center [359, 138] width 467 height 40
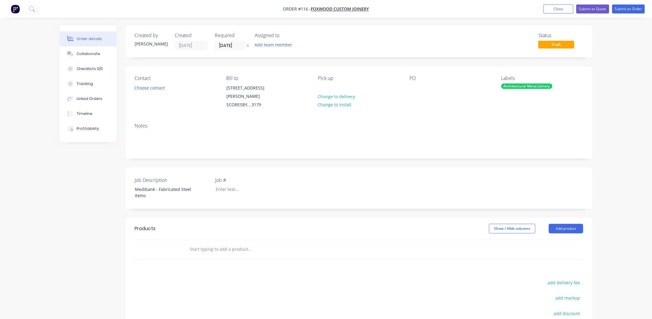
click at [417, 81] on div "PO" at bounding box center [451, 92] width 82 height 34
click at [413, 88] on div at bounding box center [415, 87] width 10 height 9
click at [629, 113] on div "Order details Collaborate Checklists 0/0 Tracking Linked Orders Timeline Profit…" at bounding box center [326, 206] width 652 height 412
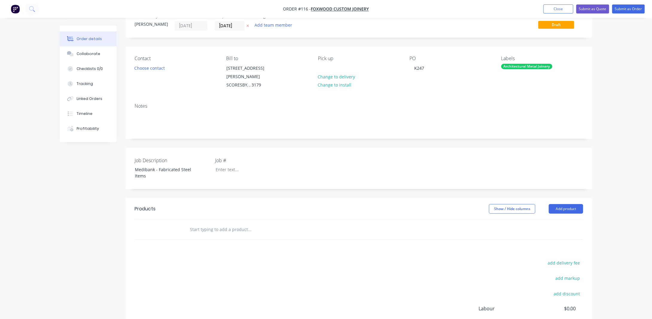
scroll to position [60, 0]
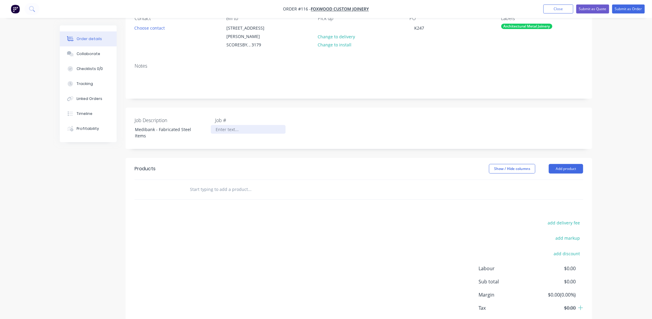
click at [223, 125] on div at bounding box center [248, 129] width 75 height 9
click at [625, 133] on div "Order details Collaborate Checklists 0/0 Tracking Linked Orders Timeline Profit…" at bounding box center [326, 146] width 652 height 412
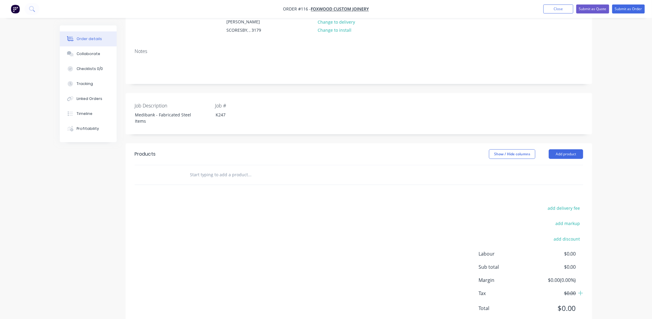
scroll to position [86, 0]
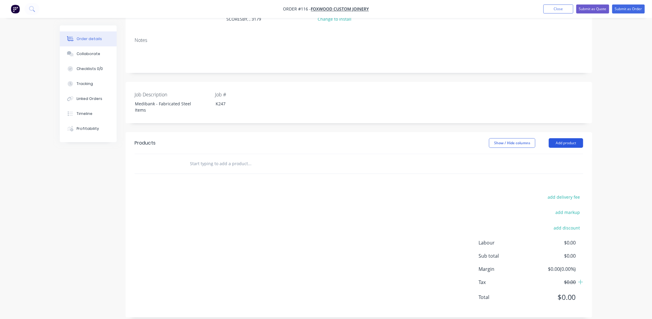
click at [566, 138] on button "Add product" at bounding box center [566, 143] width 34 height 10
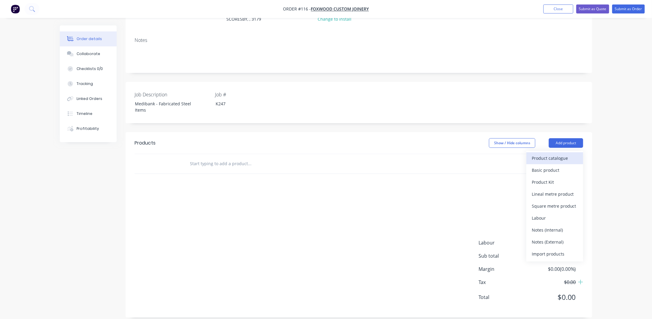
click at [555, 154] on div "Product catalogue" at bounding box center [555, 158] width 46 height 9
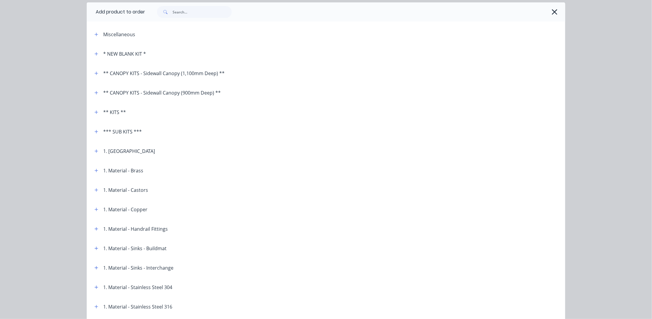
scroll to position [30, 0]
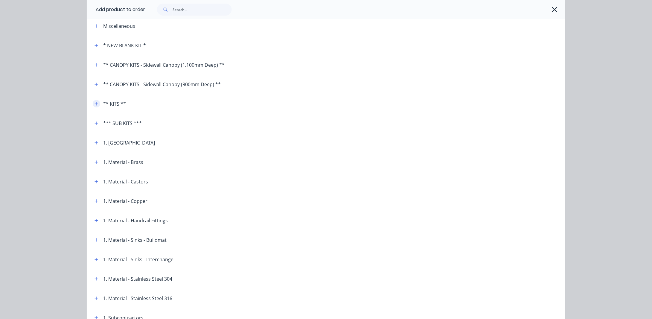
click at [95, 104] on icon "button" at bounding box center [97, 104] width 4 height 4
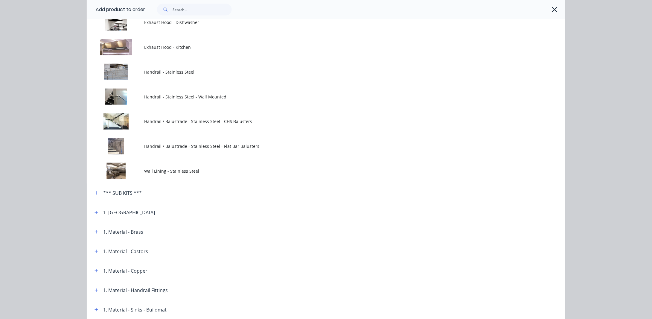
scroll to position [239, 0]
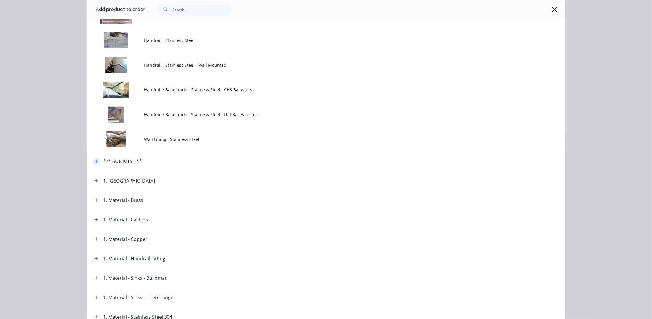
click at [95, 162] on icon "button" at bounding box center [97, 161] width 4 height 4
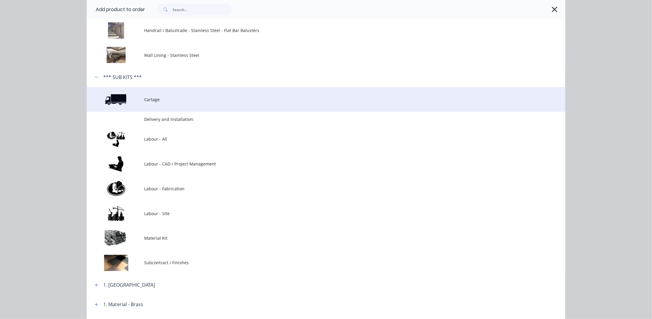
scroll to position [329, 0]
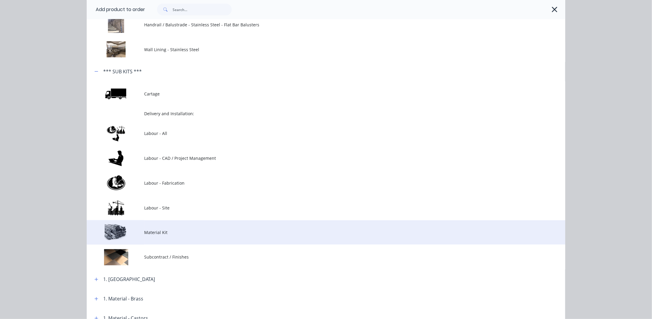
click at [154, 231] on span "Material Kit" at bounding box center [312, 232] width 337 height 6
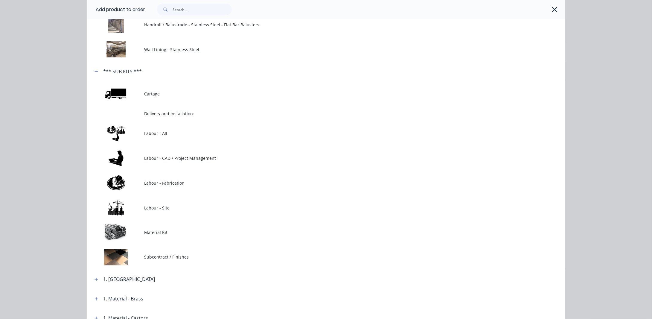
scroll to position [0, 0]
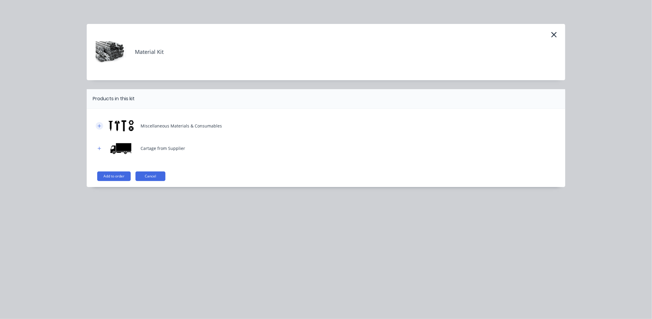
click at [98, 124] on icon "button" at bounding box center [100, 126] width 4 height 4
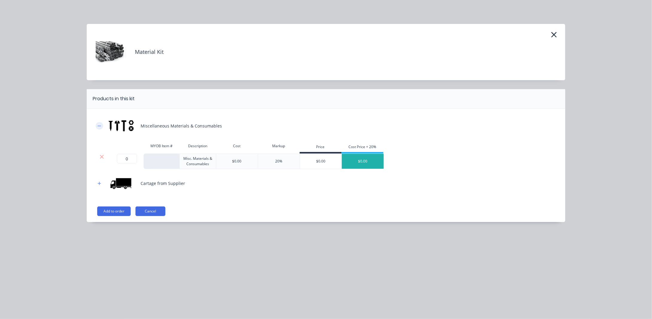
click at [98, 124] on icon "button" at bounding box center [100, 126] width 4 height 4
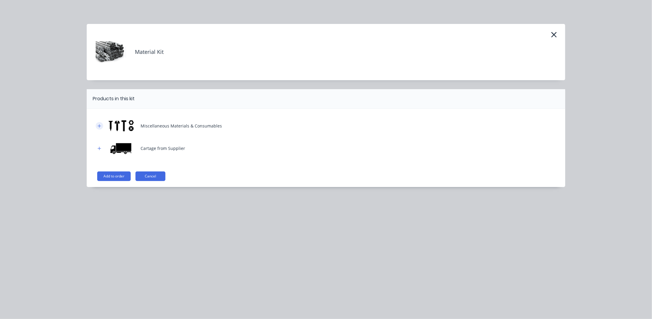
click at [98, 124] on icon "button" at bounding box center [100, 126] width 4 height 4
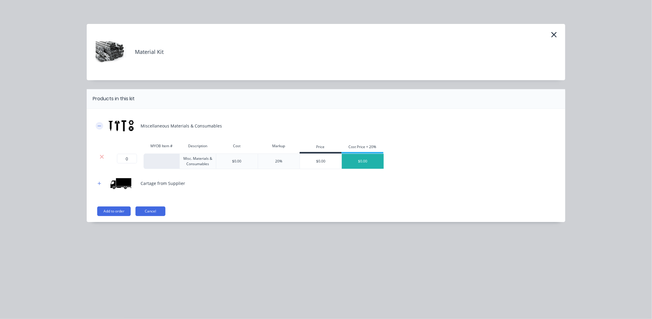
click at [100, 127] on icon "button" at bounding box center [100, 126] width 4 height 4
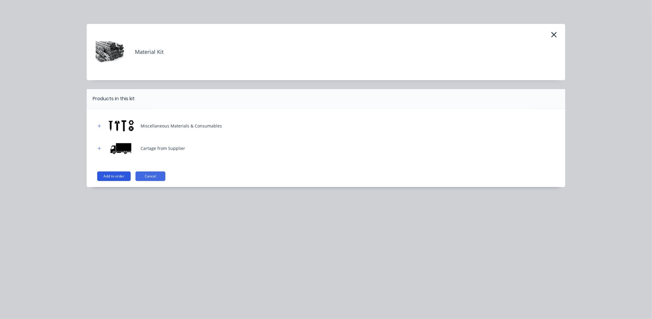
click at [113, 175] on button "Add to order" at bounding box center [114, 176] width 34 height 10
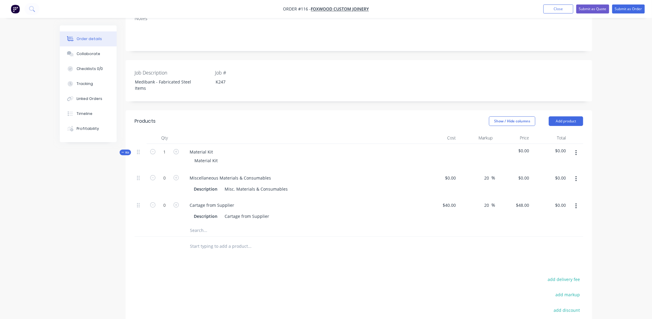
scroll to position [116, 0]
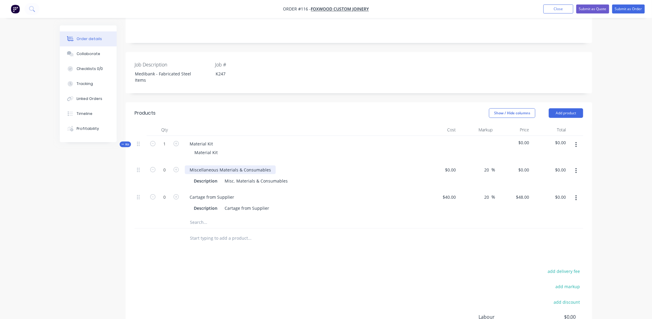
click at [218, 165] on div "Miscellaneous Materials & Consumables" at bounding box center [230, 169] width 91 height 9
click at [254, 175] on div "Description Misc. Materials & Consumables" at bounding box center [302, 180] width 235 height 10
drag, startPoint x: 224, startPoint y: 173, endPoint x: 292, endPoint y: 176, distance: 68.0
click at [292, 177] on div "Description Misc. Materials & Consumables" at bounding box center [301, 181] width 219 height 9
click at [578, 139] on button "button" at bounding box center [576, 144] width 14 height 11
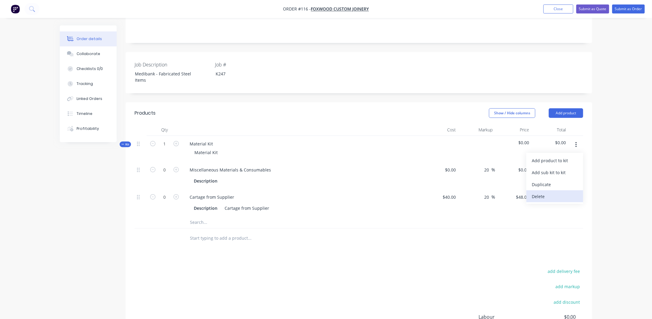
click at [545, 192] on div "Delete" at bounding box center [555, 196] width 46 height 9
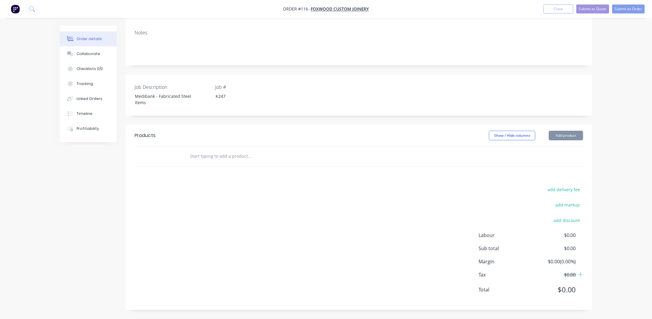
scroll to position [86, 0]
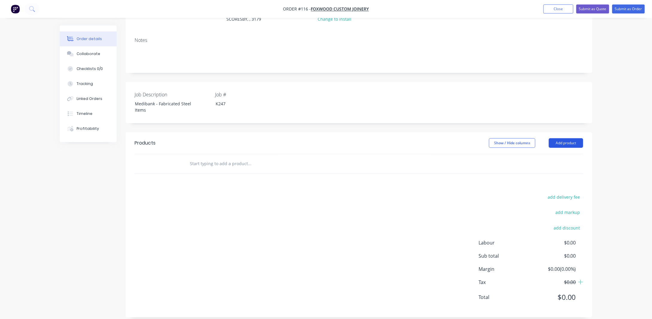
drag, startPoint x: 579, startPoint y: 134, endPoint x: 575, endPoint y: 135, distance: 3.6
click at [579, 138] on button "Add product" at bounding box center [566, 143] width 34 height 10
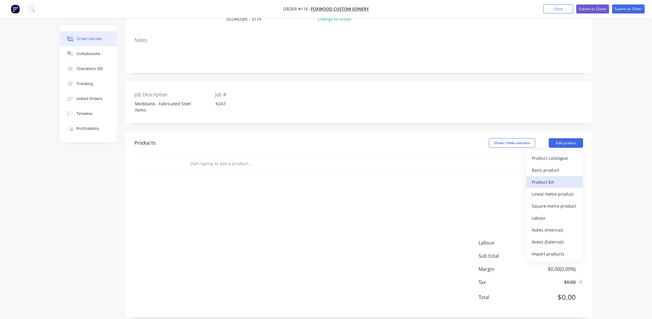
click at [547, 178] on div "Product Kit" at bounding box center [555, 182] width 46 height 9
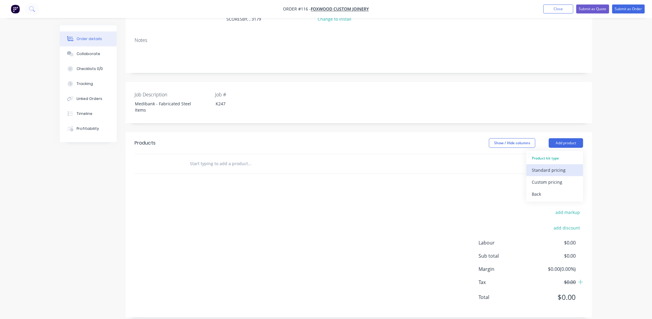
click at [571, 166] on div "Standard pricing" at bounding box center [555, 170] width 46 height 9
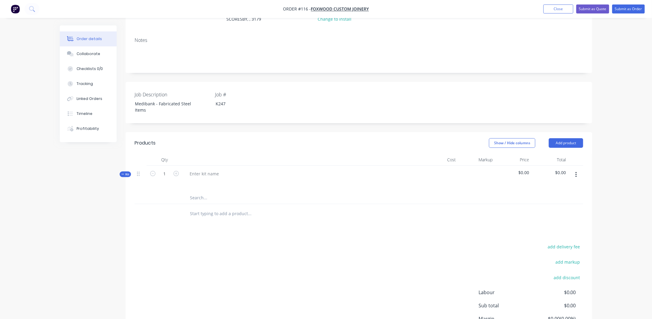
click at [575, 169] on button "button" at bounding box center [576, 174] width 14 height 11
click at [449, 223] on div "Products Show / Hide columns Add product Qty Cost Markup Price Total Kit 1 $0.0…" at bounding box center [359, 249] width 467 height 235
click at [575, 169] on button "button" at bounding box center [576, 174] width 14 height 11
click at [551, 222] on div "Delete" at bounding box center [555, 226] width 46 height 9
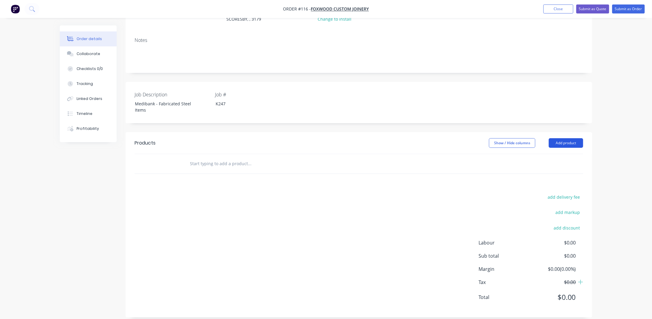
click at [572, 138] on button "Add product" at bounding box center [566, 143] width 34 height 10
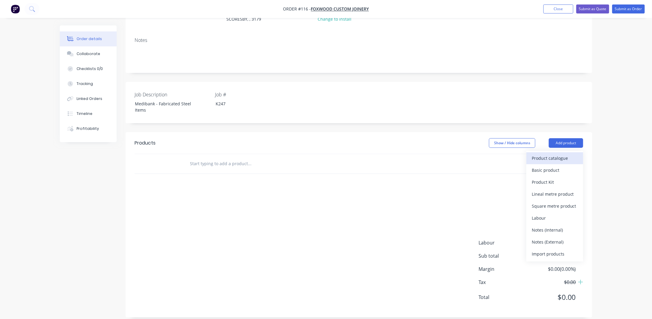
click at [555, 154] on div "Product catalogue" at bounding box center [555, 158] width 46 height 9
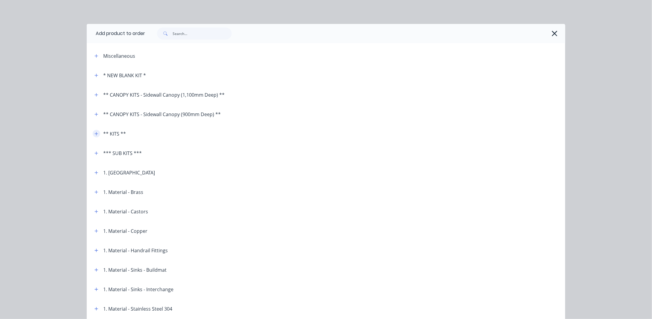
click at [95, 133] on icon "button" at bounding box center [97, 134] width 4 height 4
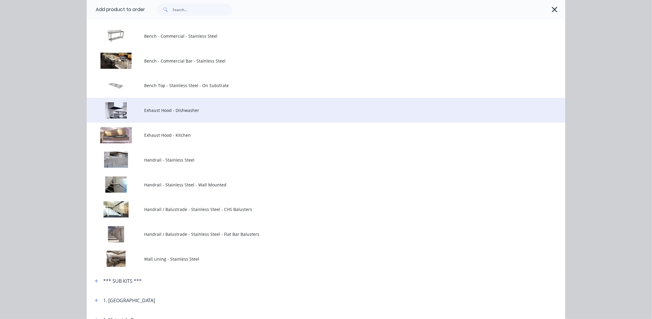
scroll to position [0, 0]
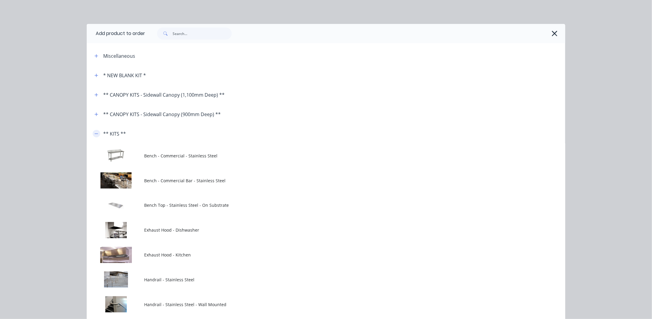
click at [95, 134] on icon "button" at bounding box center [97, 134] width 4 height 4
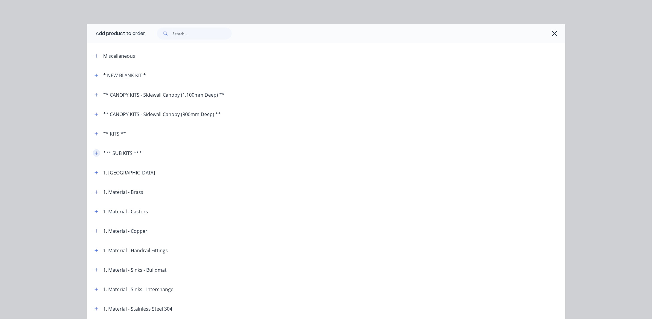
click at [95, 154] on icon "button" at bounding box center [97, 153] width 4 height 4
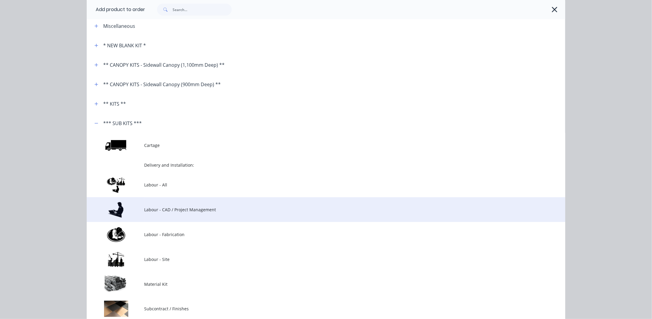
scroll to position [60, 0]
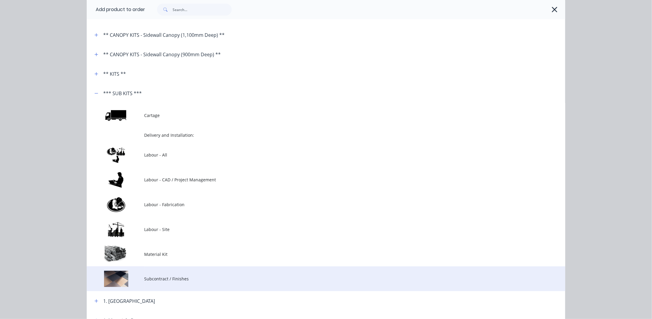
click at [154, 279] on span "Subcontract / Finishes" at bounding box center [312, 279] width 337 height 6
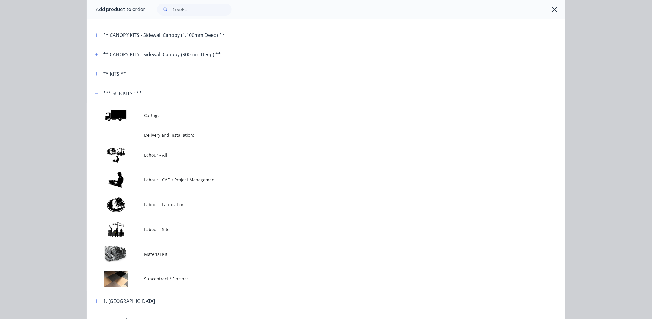
scroll to position [0, 0]
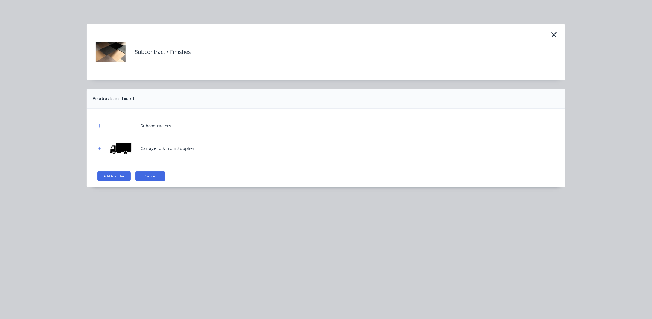
click at [101, 125] on button "button" at bounding box center [99, 125] width 7 height 7
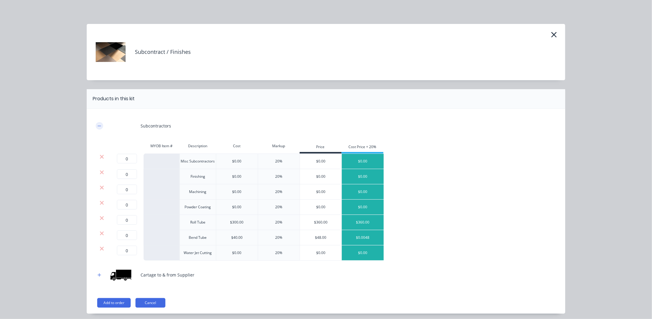
click at [98, 126] on icon "button" at bounding box center [99, 126] width 3 height 0
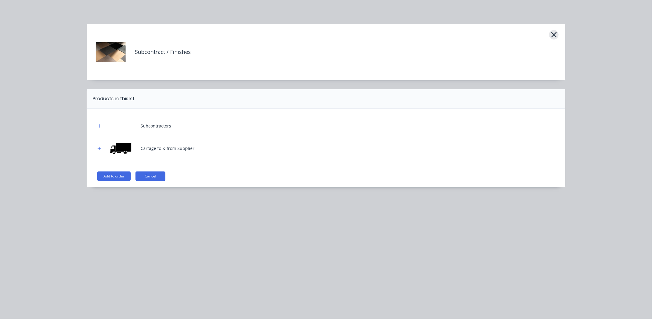
click at [555, 34] on icon "button" at bounding box center [554, 34] width 5 height 5
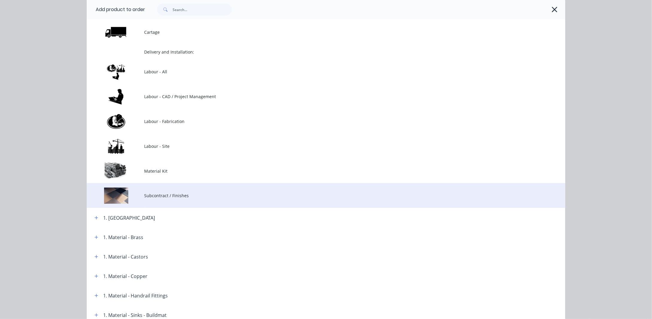
scroll to position [113, 0]
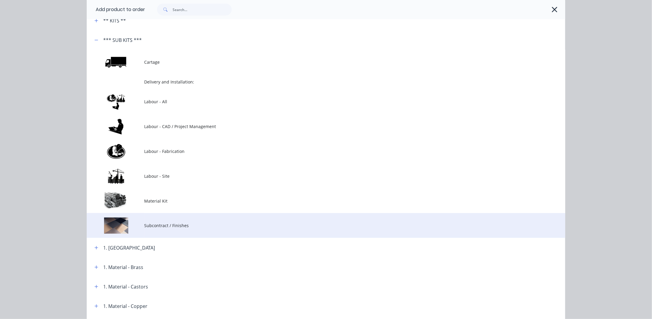
click at [158, 221] on td "Subcontract / Finishes" at bounding box center [354, 225] width 421 height 25
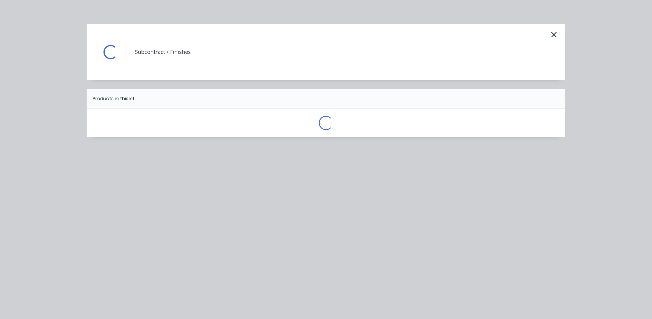
scroll to position [0, 0]
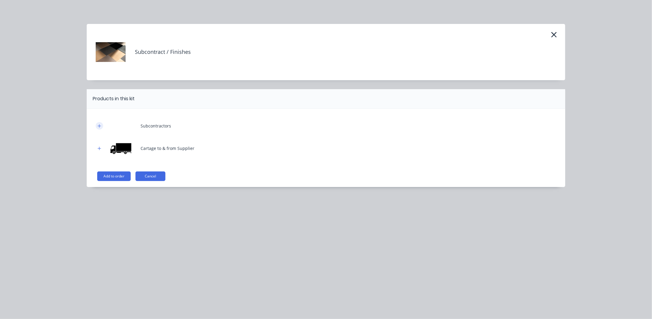
click at [99, 124] on icon "button" at bounding box center [100, 126] width 4 height 4
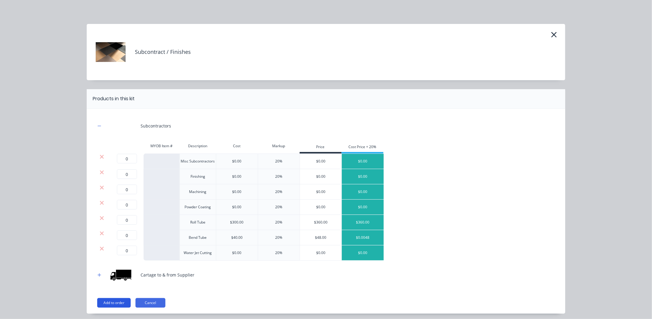
click at [110, 302] on button "Add to order" at bounding box center [114, 303] width 34 height 10
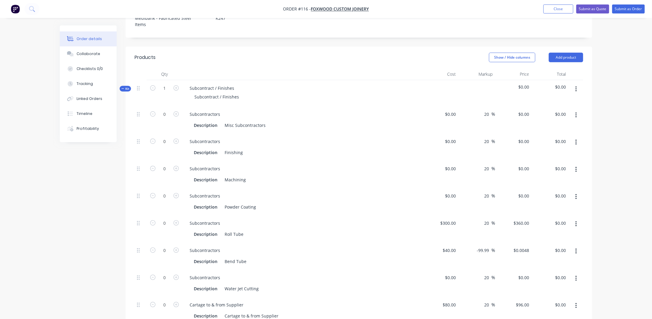
scroll to position [205, 0]
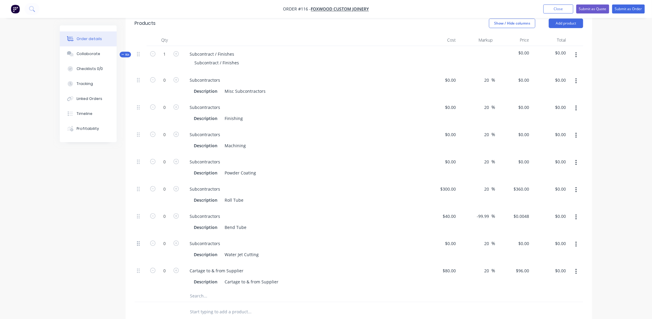
click at [139, 242] on icon at bounding box center [138, 244] width 3 height 4
click at [577, 241] on icon "button" at bounding box center [576, 244] width 1 height 7
click at [539, 280] on div "Delete" at bounding box center [555, 284] width 46 height 9
click at [576, 214] on icon "button" at bounding box center [576, 217] width 1 height 7
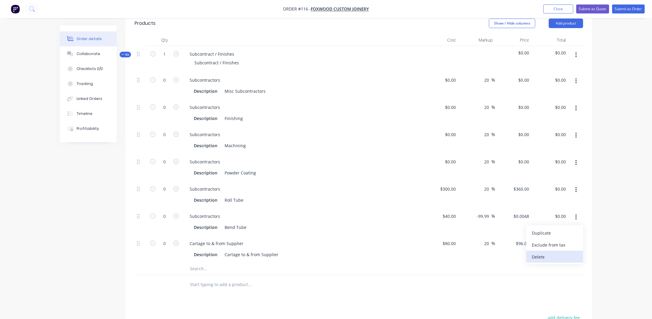
click at [555, 253] on div "Delete" at bounding box center [555, 257] width 46 height 9
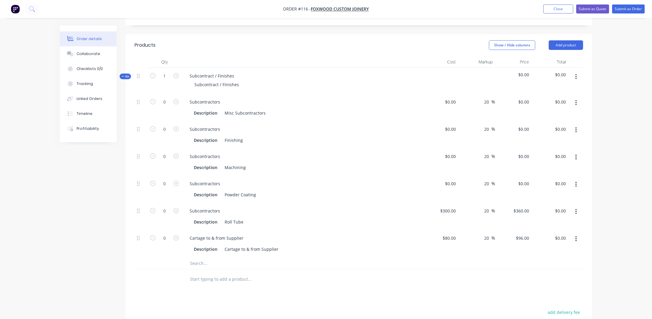
scroll to position [175, 0]
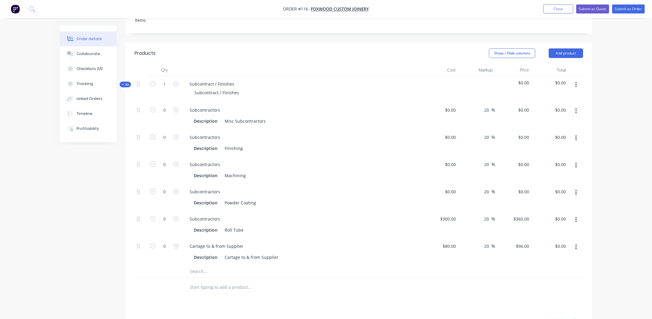
click at [577, 217] on icon "button" at bounding box center [576, 220] width 1 height 7
click at [560, 255] on div "Delete" at bounding box center [555, 259] width 46 height 9
click at [575, 160] on button "button" at bounding box center [576, 165] width 14 height 11
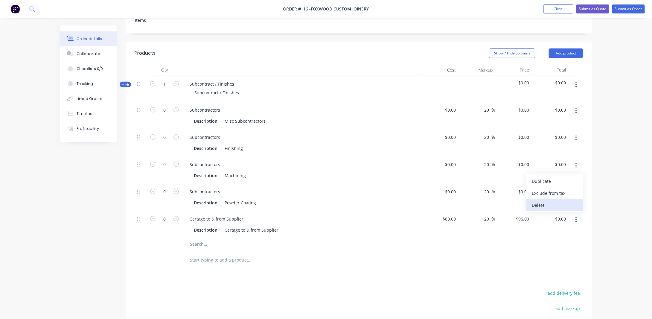
click at [572, 201] on div "Delete" at bounding box center [555, 205] width 46 height 9
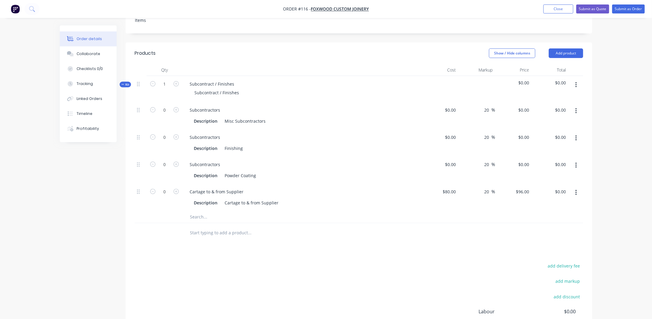
click at [575, 133] on button "button" at bounding box center [576, 138] width 14 height 11
click at [568, 174] on div "Delete" at bounding box center [555, 178] width 46 height 9
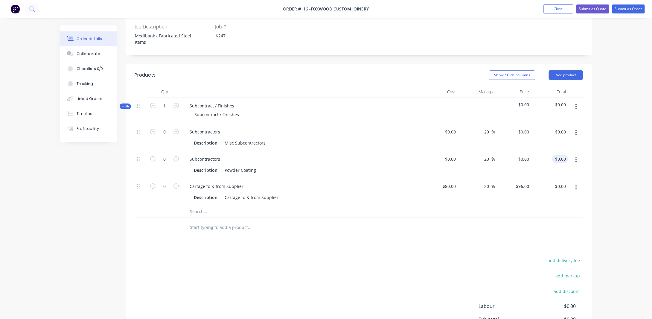
scroll to position [145, 0]
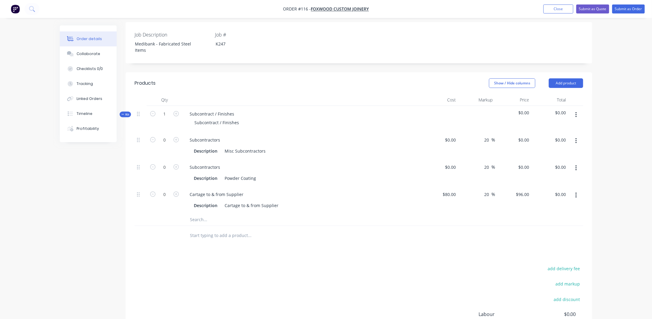
click at [575, 136] on button "button" at bounding box center [576, 141] width 14 height 11
click at [558, 177] on div "Delete" at bounding box center [555, 180] width 46 height 9
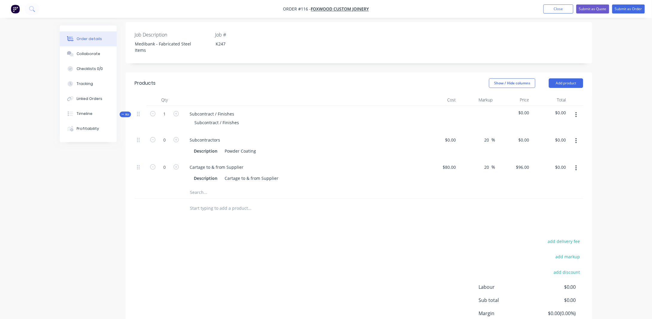
click at [577, 112] on icon "button" at bounding box center [576, 115] width 1 height 7
click at [565, 162] on div "Delete" at bounding box center [555, 166] width 46 height 9
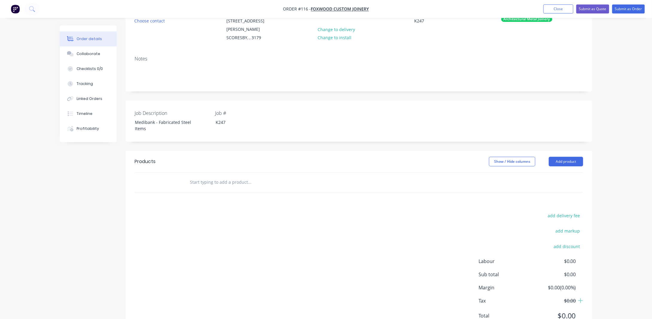
scroll to position [56, 0]
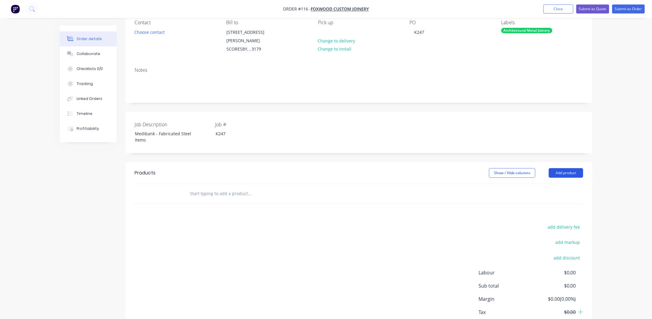
click at [553, 168] on button "Add product" at bounding box center [566, 173] width 34 height 10
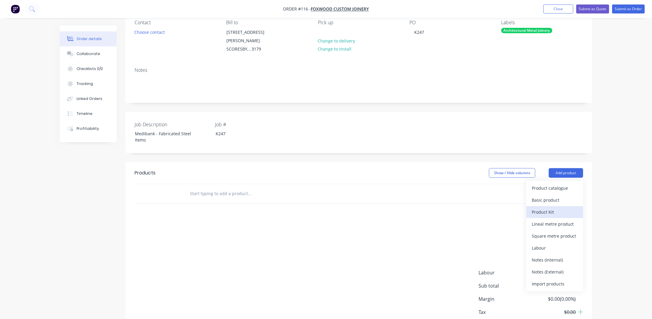
click at [554, 208] on div "Product Kit" at bounding box center [555, 212] width 46 height 9
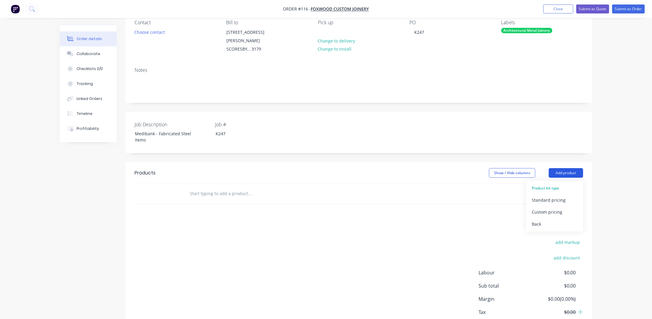
click at [564, 168] on button "Add product" at bounding box center [566, 173] width 34 height 10
click at [617, 165] on div "Order details Collaborate Checklists 0/0 Tracking Linked Orders Timeline Profit…" at bounding box center [326, 150] width 652 height 412
click at [576, 168] on button "Add product" at bounding box center [566, 173] width 34 height 10
click at [550, 208] on div "Custom pricing" at bounding box center [555, 212] width 46 height 9
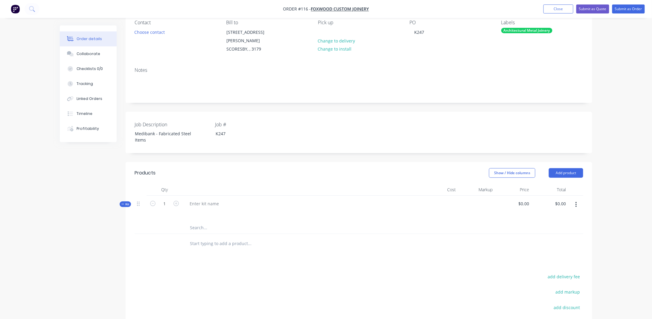
click at [576, 201] on icon "button" at bounding box center [576, 204] width 1 height 7
click at [543, 264] on div "Delete" at bounding box center [555, 268] width 46 height 9
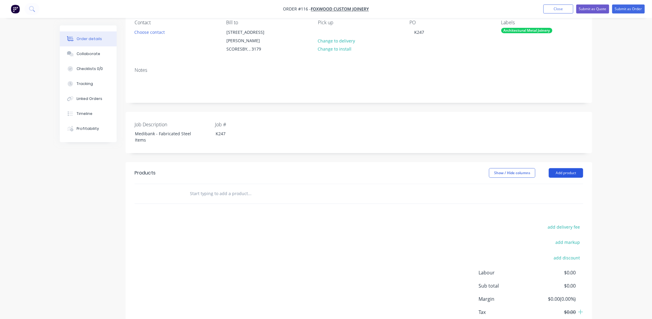
click at [564, 168] on button "Add product" at bounding box center [566, 173] width 34 height 10
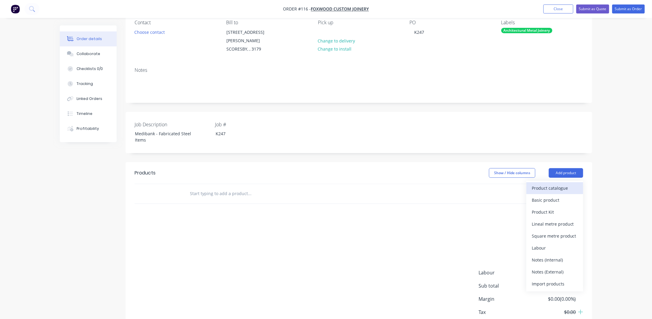
click at [564, 184] on div "Product catalogue" at bounding box center [555, 188] width 46 height 9
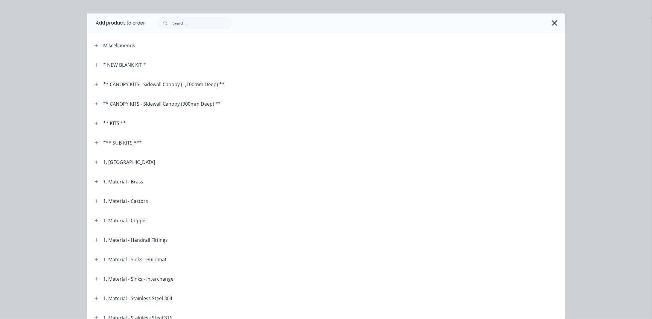
scroll to position [0, 0]
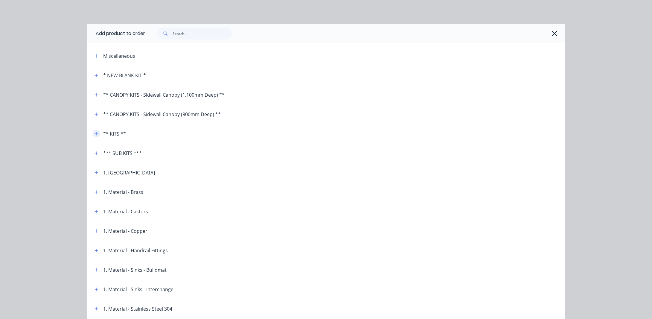
click at [95, 135] on icon "button" at bounding box center [97, 134] width 4 height 4
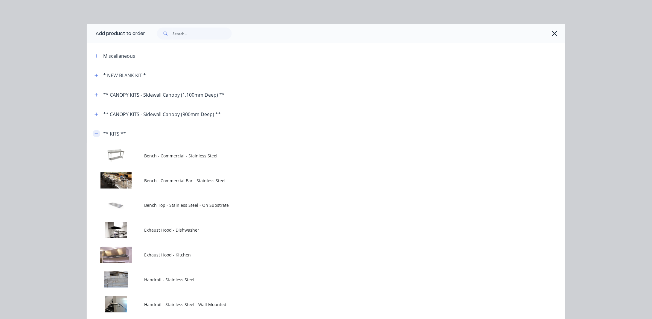
click at [95, 135] on icon "button" at bounding box center [97, 134] width 4 height 4
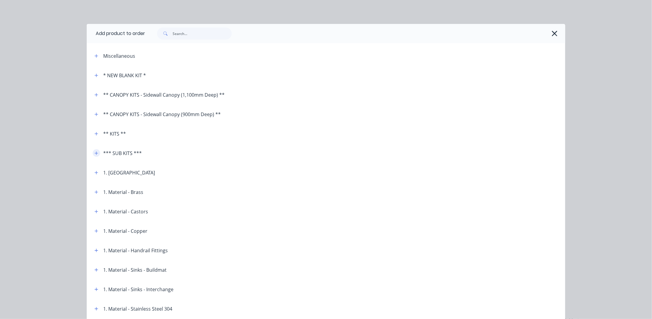
click at [95, 155] on icon "button" at bounding box center [97, 153] width 4 height 4
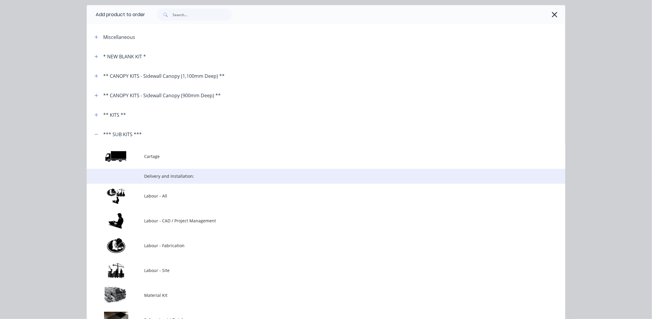
scroll to position [60, 0]
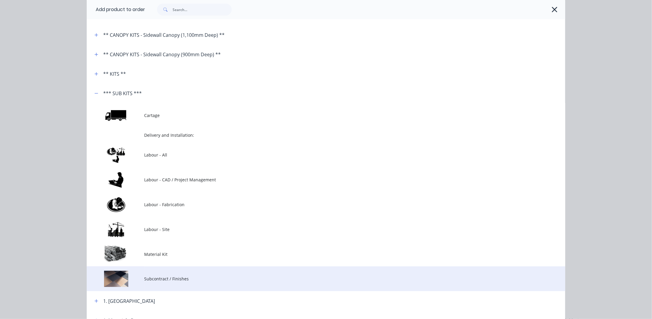
click at [153, 282] on span "Subcontract / Finishes" at bounding box center [312, 279] width 337 height 6
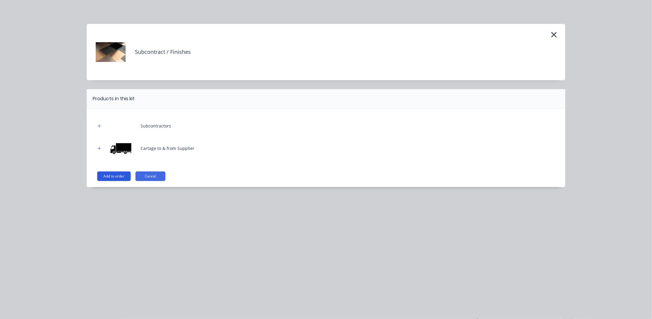
click at [112, 176] on button "Add to order" at bounding box center [114, 176] width 34 height 10
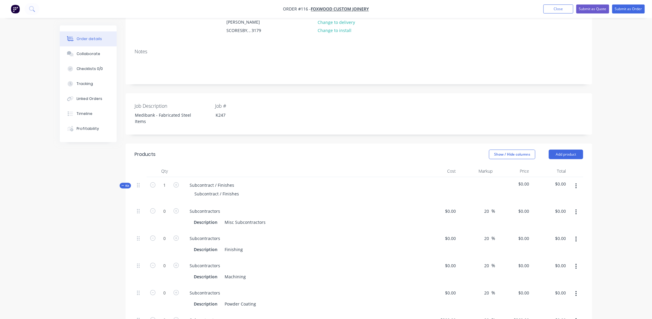
scroll to position [86, 0]
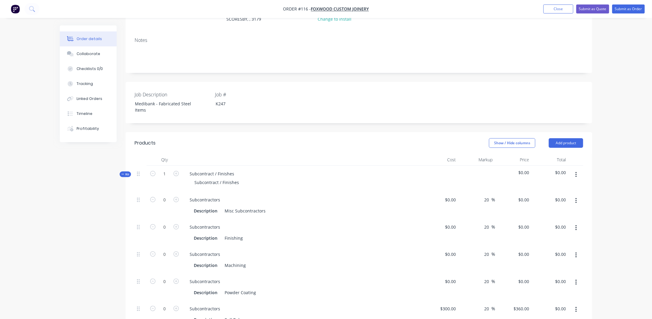
click at [577, 198] on icon "button" at bounding box center [576, 200] width 1 height 5
click at [565, 236] on div "Delete" at bounding box center [555, 240] width 46 height 9
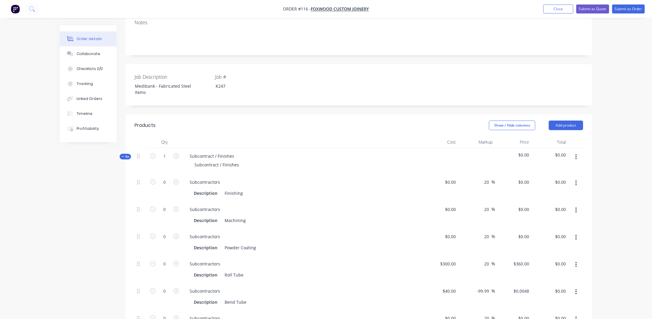
scroll to position [116, 0]
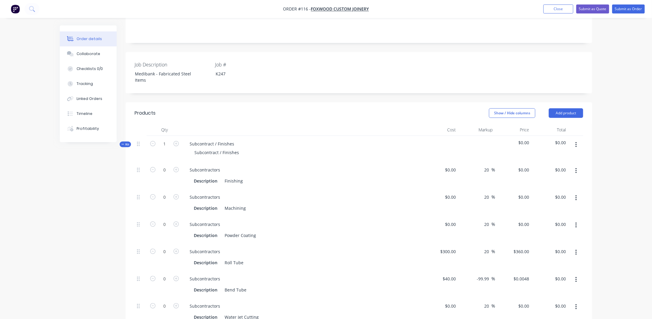
click at [576, 168] on icon "button" at bounding box center [576, 171] width 1 height 7
click at [559, 206] on div "Delete" at bounding box center [555, 210] width 46 height 9
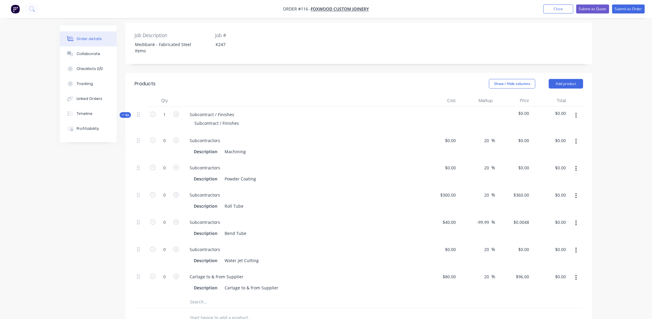
scroll to position [145, 0]
click at [575, 136] on button "button" at bounding box center [576, 141] width 14 height 11
click at [565, 176] on div "Delete" at bounding box center [555, 180] width 46 height 9
click at [577, 165] on icon "button" at bounding box center [576, 168] width 1 height 7
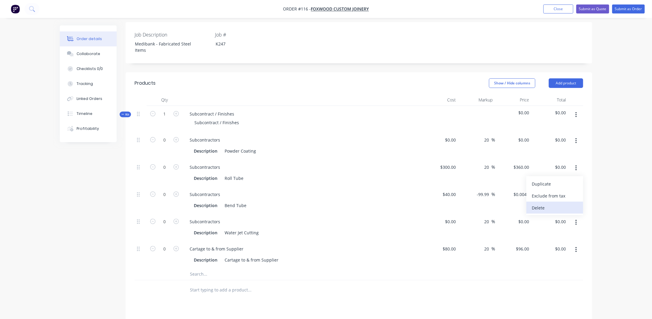
click at [566, 203] on div "Delete" at bounding box center [555, 207] width 46 height 9
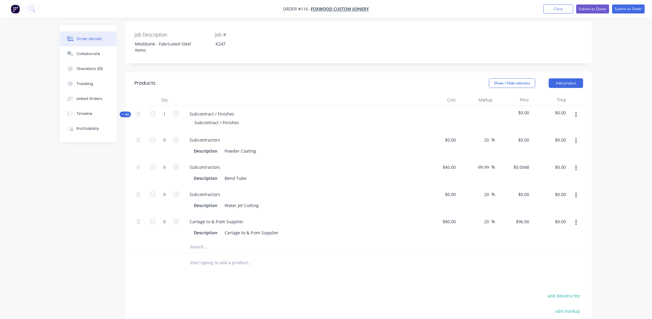
click at [576, 165] on icon "button" at bounding box center [576, 168] width 1 height 7
click at [570, 203] on div "Delete" at bounding box center [555, 207] width 46 height 9
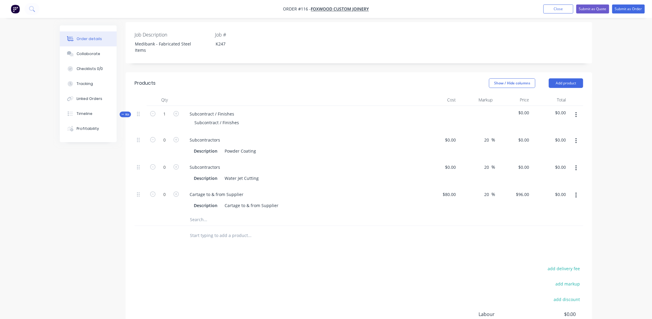
click at [578, 163] on button "button" at bounding box center [576, 168] width 14 height 11
click at [239, 174] on div "Water Jet Cutting" at bounding box center [241, 178] width 39 height 9
drag, startPoint x: 255, startPoint y: 170, endPoint x: 204, endPoint y: 171, distance: 50.6
click at [204, 174] on div "Description Water Jet Cutting" at bounding box center [301, 178] width 219 height 9
click at [176, 137] on icon "button" at bounding box center [176, 139] width 5 height 5
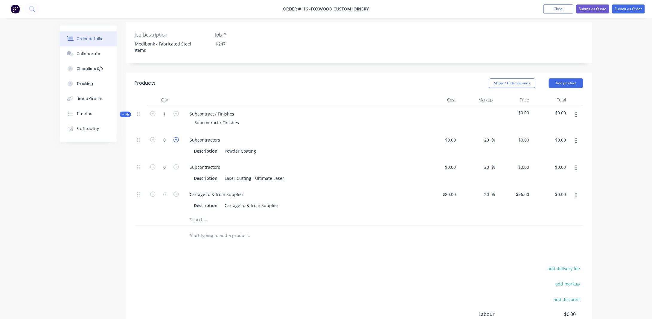
type input "1"
click at [452, 136] on input at bounding box center [455, 140] width 7 height 9
type input "$300.00"
type input "$360.00"
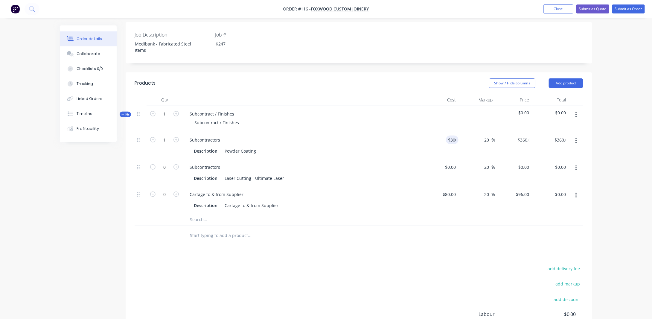
click at [605, 160] on div "Order details Collaborate Checklists 0/0 Tracking Linked Orders Timeline Profit…" at bounding box center [326, 126] width 652 height 543
click at [175, 164] on icon "button" at bounding box center [176, 166] width 5 height 5
type input "1"
click at [452, 163] on input at bounding box center [452, 167] width 14 height 9
type input "$182.10"
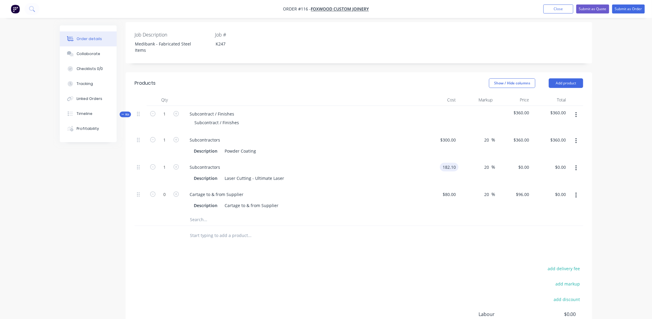
type input "$218.52"
click at [605, 165] on div "Order details Collaborate Checklists 0/0 Tracking Linked Orders Timeline Profit…" at bounding box center [326, 126] width 652 height 543
click at [176, 192] on icon "button" at bounding box center [176, 194] width 5 height 5
type input "1"
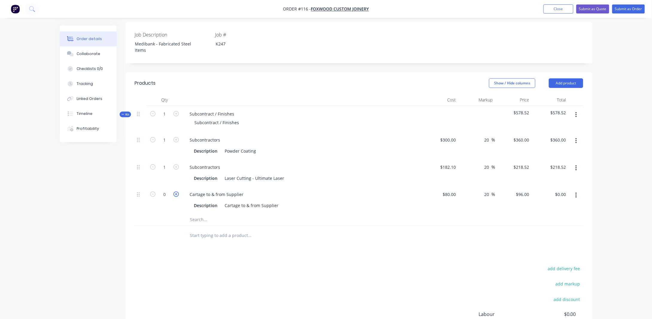
type input "$96.00"
click at [254, 201] on div "Cartage to & from Supplier" at bounding box center [251, 205] width 59 height 9
click at [278, 201] on div "Cartage to & from Supplier" at bounding box center [251, 205] width 59 height 9
drag, startPoint x: 626, startPoint y: 188, endPoint x: 423, endPoint y: 202, distance: 203.4
click at [626, 188] on div "Order details Collaborate Checklists 0/0 Tracking Linked Orders Timeline Profit…" at bounding box center [326, 126] width 652 height 543
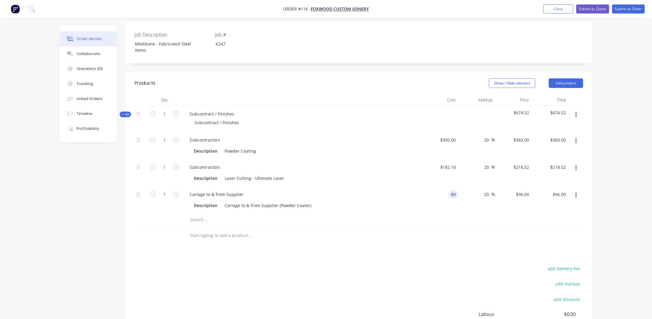
click at [454, 190] on input "80" at bounding box center [455, 194] width 8 height 9
type input "6"
type input "80"
type input "$60.00"
type input "$72.00"
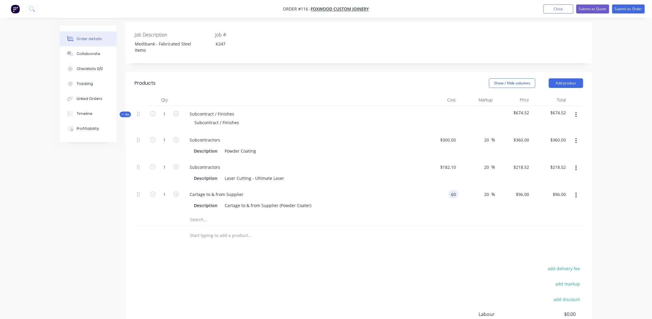
type input "$72.00"
click at [624, 192] on div "Order details Collaborate Checklists 0/0 Tracking Linked Orders Timeline Profit…" at bounding box center [326, 126] width 652 height 543
click at [124, 112] on span "Kit" at bounding box center [125, 114] width 8 height 4
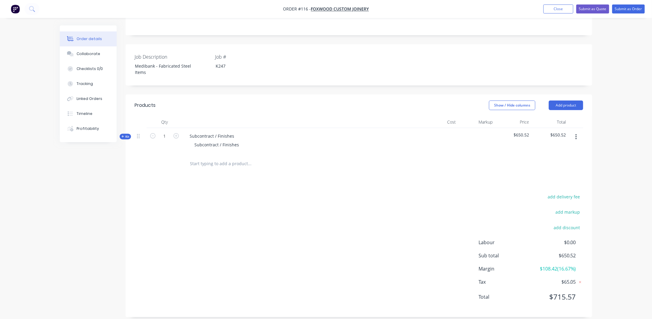
click at [123, 135] on icon at bounding box center [122, 136] width 2 height 2
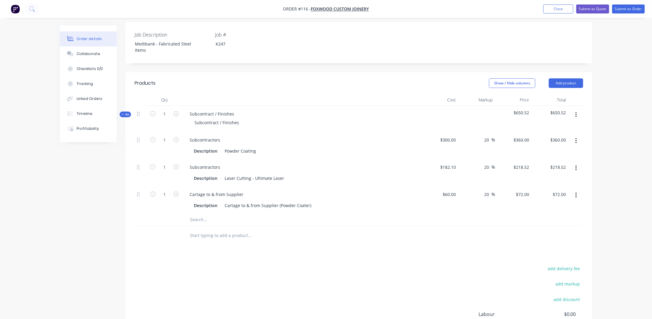
click at [123, 129] on div "Order details Collaborate Checklists 0/0 Tracking Linked Orders Timeline Profit…" at bounding box center [93, 83] width 66 height 117
click at [125, 112] on span "Kit" at bounding box center [125, 114] width 8 height 4
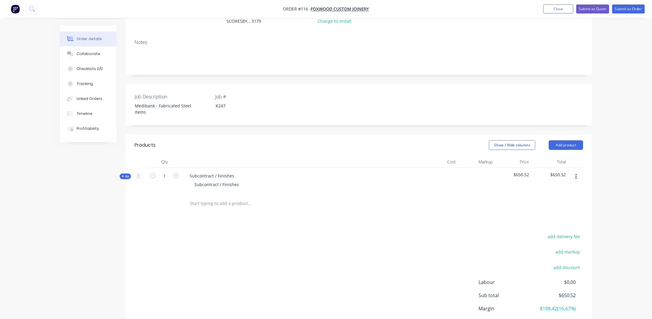
scroll to position [63, 0]
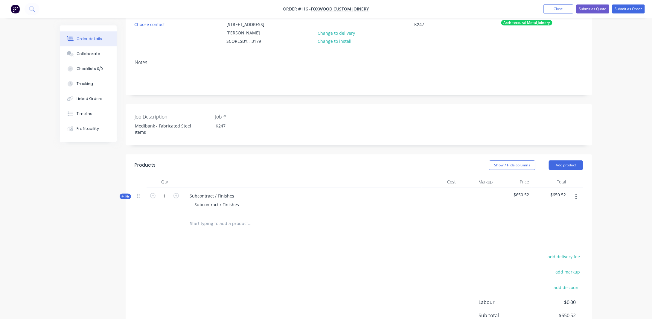
click at [121, 194] on div "Kit" at bounding box center [125, 197] width 11 height 6
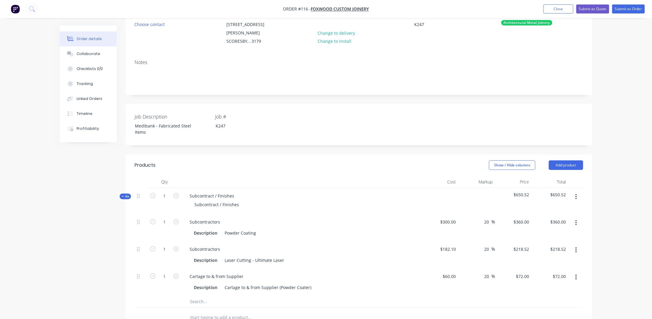
click at [121, 195] on icon at bounding box center [122, 196] width 3 height 3
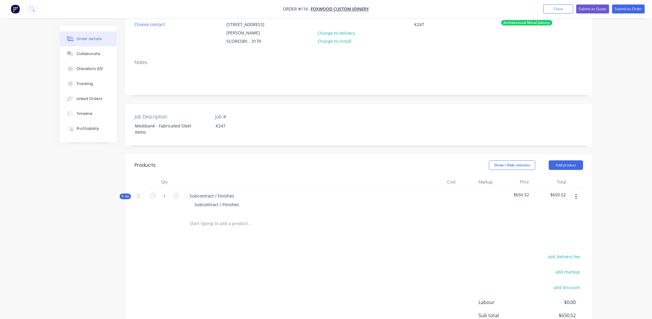
click at [577, 194] on icon "button" at bounding box center [576, 196] width 1 height 5
click at [552, 208] on div "Add product to kit" at bounding box center [555, 212] width 46 height 9
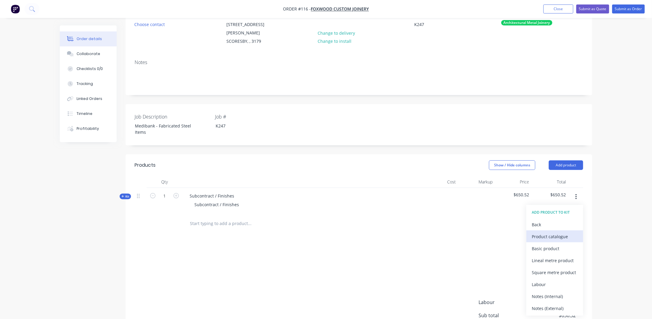
scroll to position [93, 0]
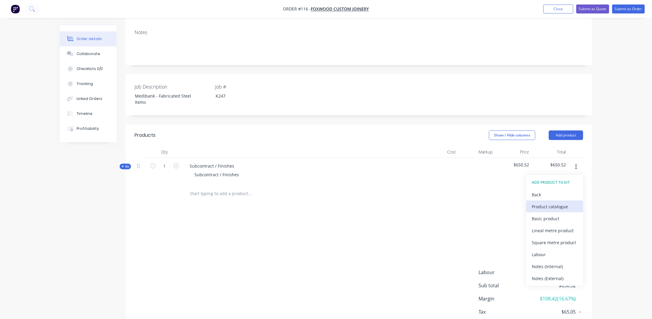
click at [552, 202] on div "Product catalogue" at bounding box center [555, 206] width 46 height 9
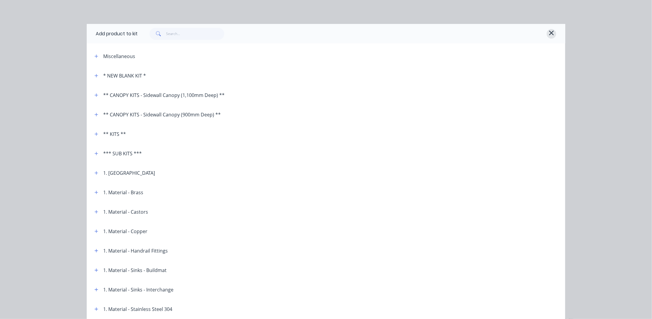
click at [549, 34] on icon "button" at bounding box center [551, 32] width 5 height 7
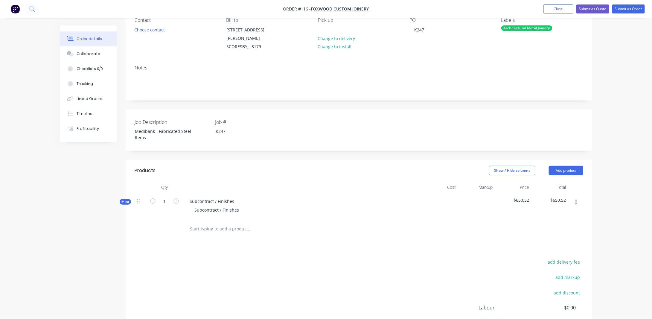
scroll to position [60, 0]
click at [575, 195] on button "button" at bounding box center [576, 200] width 14 height 11
click at [566, 164] on button "Add product" at bounding box center [566, 169] width 34 height 10
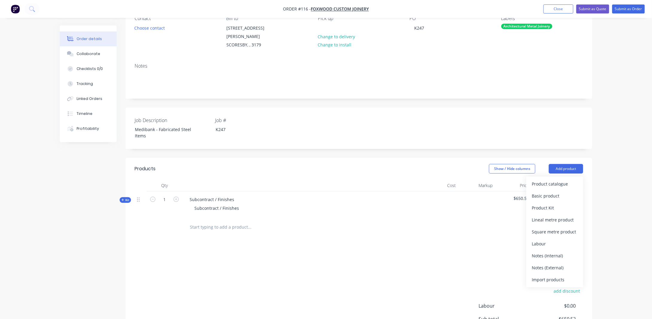
click at [595, 175] on div "Order details Collaborate Checklists 0/0 Tracking Linked Orders Timeline Profit…" at bounding box center [326, 178] width 545 height 424
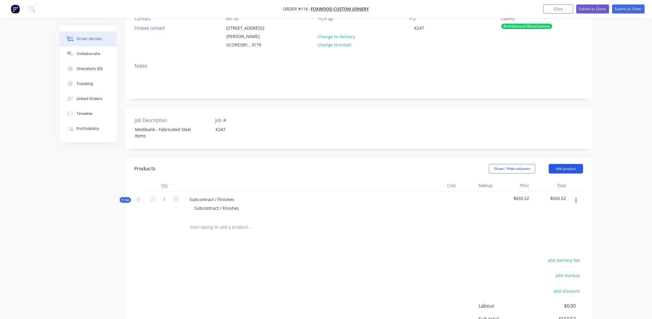
click at [570, 164] on button "Add product" at bounding box center [566, 169] width 34 height 10
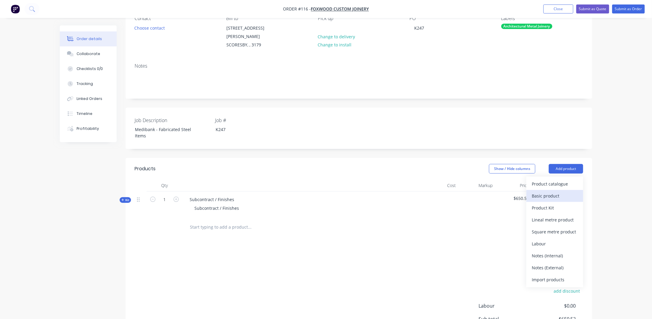
click at [554, 192] on div "Basic product" at bounding box center [555, 196] width 46 height 9
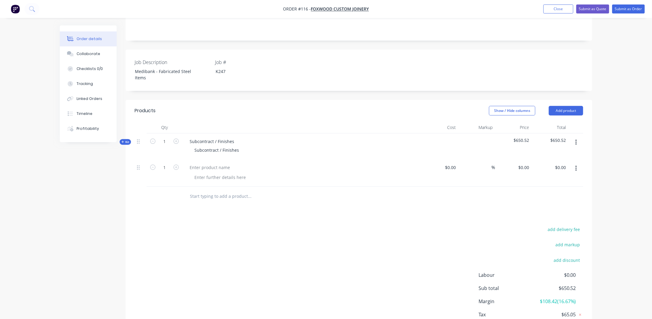
scroll to position [120, 0]
click at [576, 163] on icon "button" at bounding box center [576, 166] width 1 height 7
click at [539, 202] on div "Delete" at bounding box center [555, 206] width 46 height 9
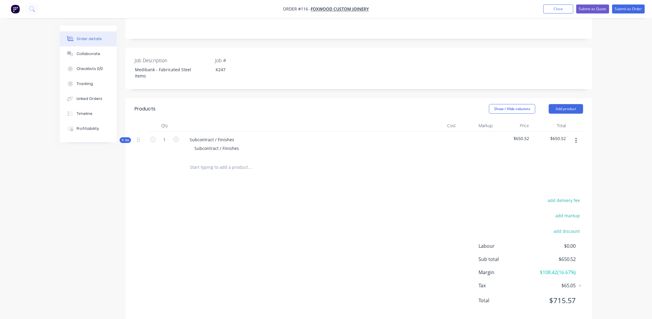
click at [577, 137] on icon "button" at bounding box center [576, 140] width 1 height 7
click at [542, 176] on div "Duplicate" at bounding box center [555, 180] width 46 height 9
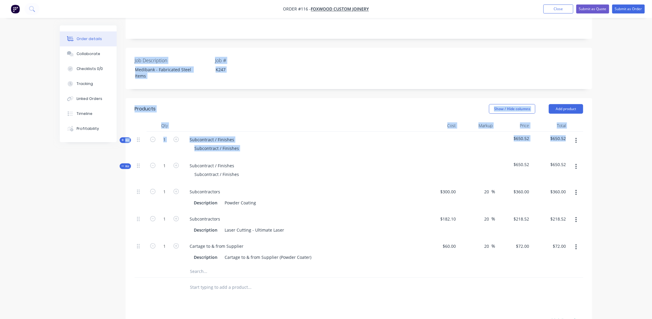
drag, startPoint x: 124, startPoint y: 159, endPoint x: 123, endPoint y: 126, distance: 32.9
click at [123, 126] on div "Order details Collaborate Checklists 0/0 Tracking Linked Orders Timeline Profit…" at bounding box center [326, 178] width 545 height 544
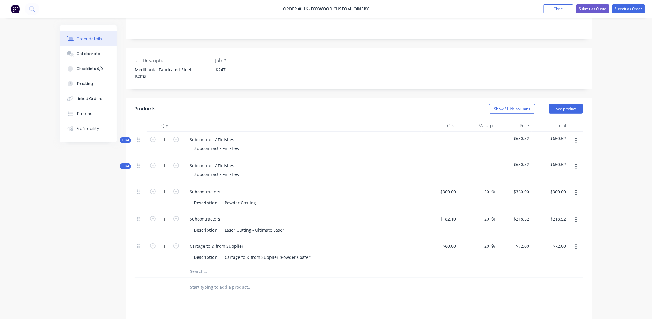
click at [118, 174] on div "Created by James Created 08/09/25 Required 08/09/25 Assigned to Add team member…" at bounding box center [326, 178] width 533 height 544
click at [125, 155] on div "Created by James Created 08/09/25 Required 08/09/25 Assigned to Add team member…" at bounding box center [326, 178] width 533 height 544
click at [124, 165] on icon at bounding box center [122, 166] width 3 height 3
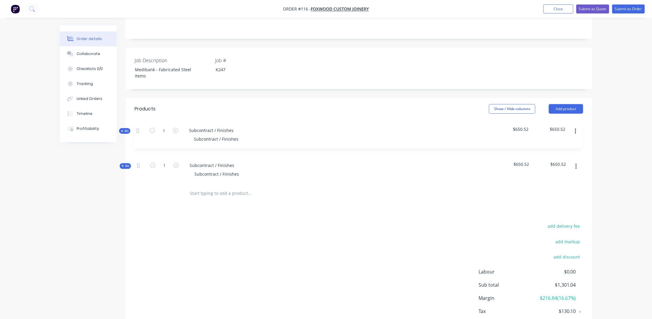
drag, startPoint x: 138, startPoint y: 158, endPoint x: 139, endPoint y: 133, distance: 25.4
click at [138, 132] on div "Kit 1 Subcontract / Finishes Subcontract / Finishes $650.52 $650.52 Kit 1 Subco…" at bounding box center [359, 158] width 449 height 52
click at [578, 135] on button "button" at bounding box center [576, 140] width 14 height 11
click at [602, 158] on div "Order details Collaborate Checklists 0/0 Tracking Linked Orders Timeline Profit…" at bounding box center [326, 118] width 652 height 476
click at [204, 135] on div "Subcontract / Finishes" at bounding box center [212, 139] width 54 height 9
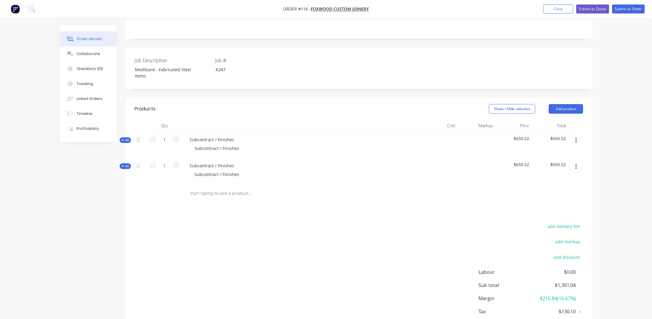
click at [611, 174] on div "Order details Collaborate Checklists 0/0 Tracking Linked Orders Timeline Profit…" at bounding box center [326, 118] width 652 height 476
click at [515, 135] on span "$650.52" at bounding box center [514, 138] width 32 height 6
click at [528, 135] on span "$650.52" at bounding box center [514, 138] width 32 height 6
click at [576, 137] on icon "button" at bounding box center [576, 140] width 1 height 7
click at [534, 188] on div "Delete" at bounding box center [555, 192] width 46 height 9
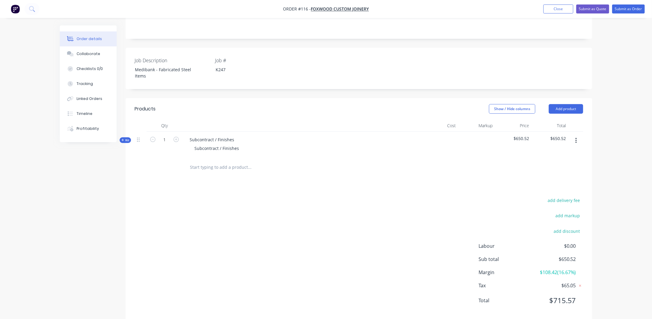
click at [577, 137] on icon "button" at bounding box center [576, 140] width 1 height 7
click at [551, 152] on div "Add product to kit" at bounding box center [555, 156] width 46 height 9
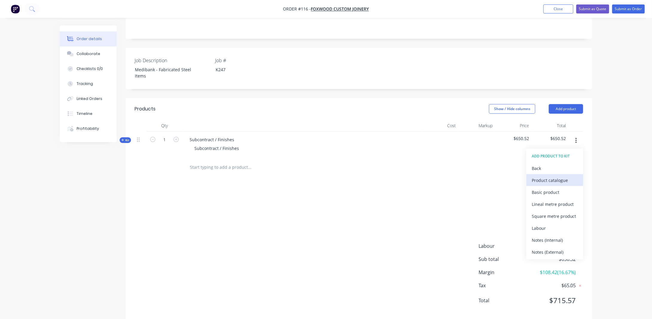
click at [546, 176] on div "Product catalogue" at bounding box center [555, 180] width 46 height 9
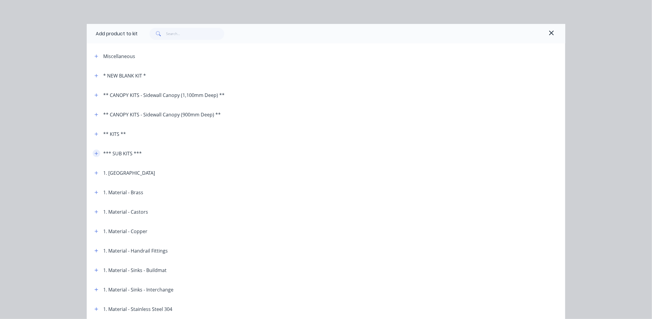
click at [93, 152] on button "button" at bounding box center [96, 153] width 7 height 7
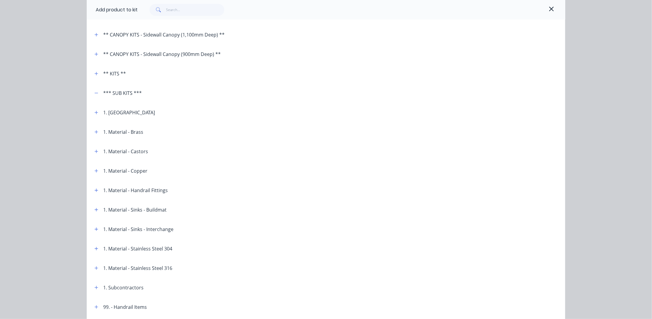
scroll to position [30, 0]
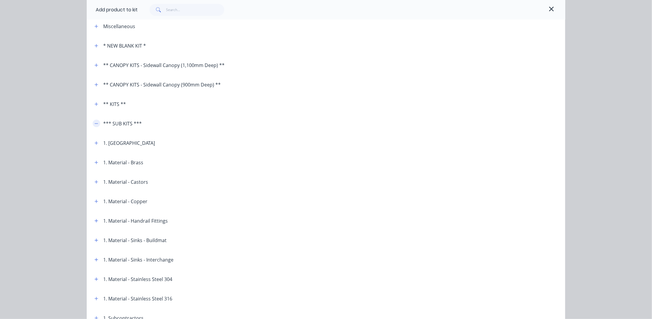
click at [95, 121] on icon "button" at bounding box center [97, 123] width 4 height 4
click at [94, 126] on header "*** SUB KITS ***" at bounding box center [326, 123] width 479 height 19
click at [95, 125] on icon "button" at bounding box center [97, 123] width 4 height 4
click at [97, 121] on button "button" at bounding box center [96, 123] width 7 height 7
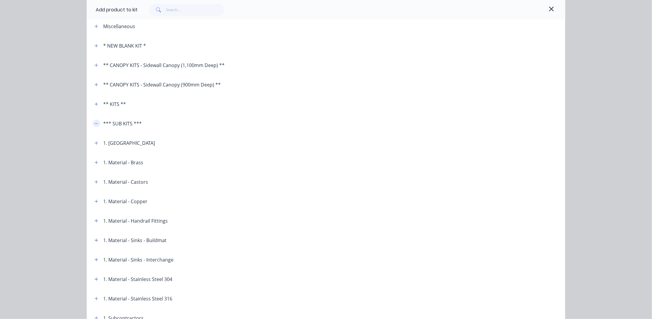
click at [95, 123] on icon "button" at bounding box center [97, 123] width 4 height 4
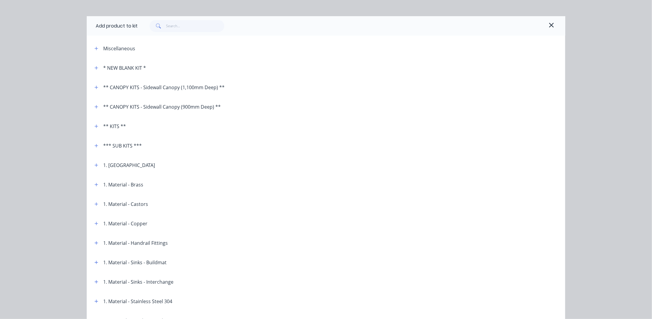
scroll to position [0, 0]
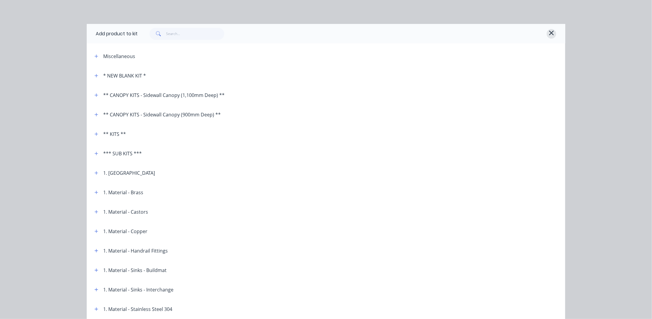
click at [549, 31] on icon "button" at bounding box center [551, 32] width 5 height 7
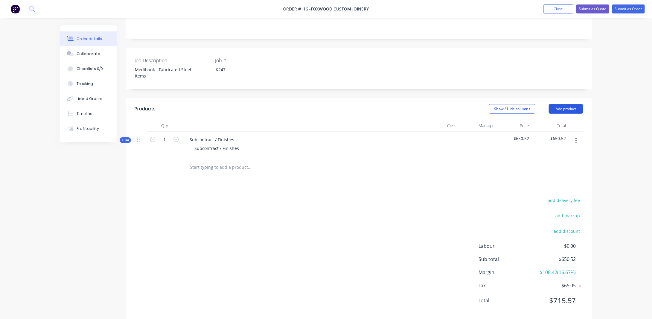
click at [566, 104] on button "Add product" at bounding box center [566, 109] width 34 height 10
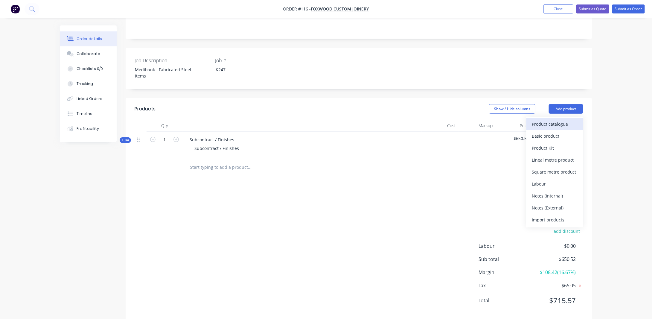
click at [547, 120] on div "Product catalogue" at bounding box center [555, 124] width 46 height 9
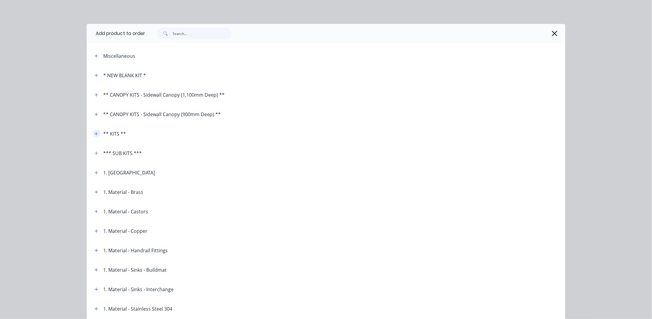
click at [95, 134] on icon "button" at bounding box center [97, 134] width 4 height 4
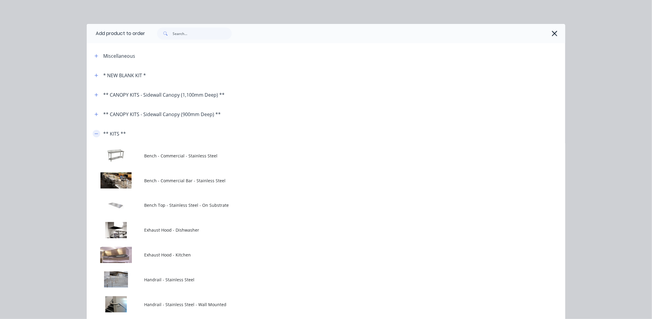
click at [95, 134] on icon "button" at bounding box center [97, 134] width 4 height 4
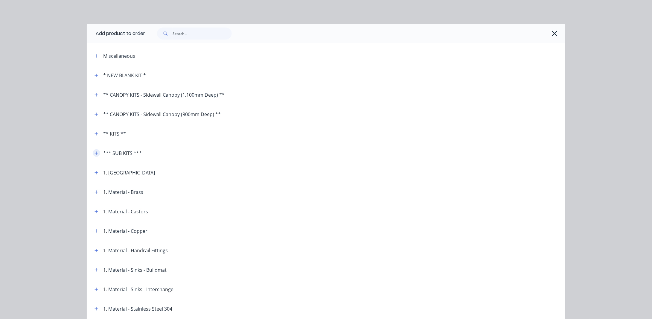
click at [95, 152] on icon "button" at bounding box center [97, 153] width 4 height 4
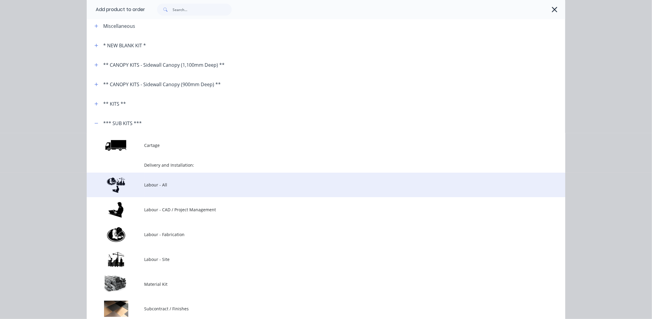
scroll to position [60, 0]
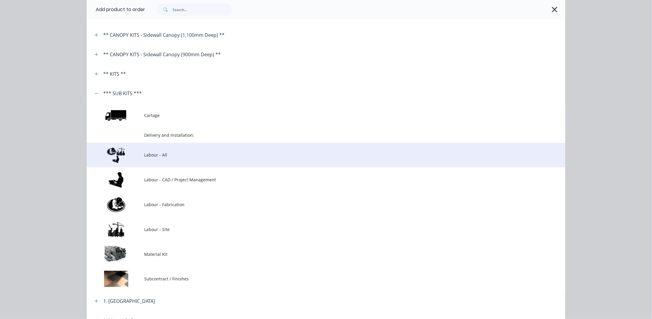
click at [151, 157] on span "Labour - All" at bounding box center [312, 155] width 337 height 6
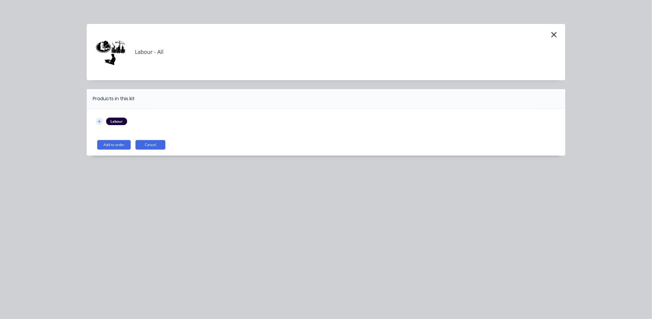
click at [100, 118] on button "button" at bounding box center [99, 121] width 7 height 7
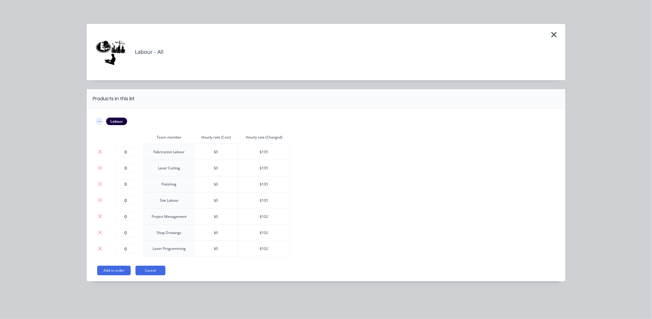
click at [99, 118] on button "button" at bounding box center [99, 121] width 7 height 7
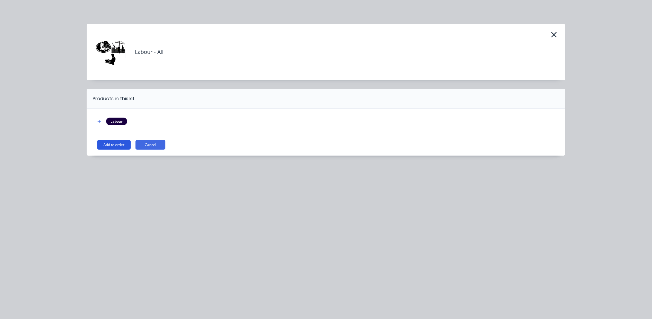
click at [116, 145] on button "Add to order" at bounding box center [114, 145] width 34 height 10
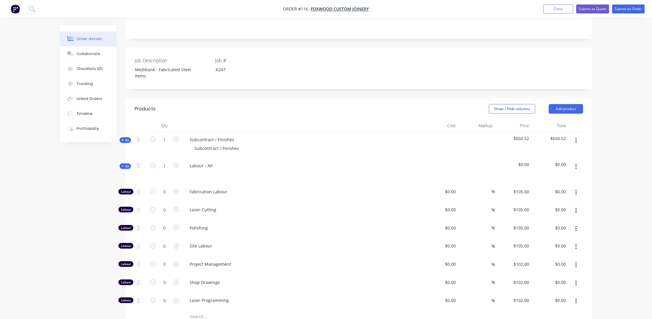
scroll to position [150, 0]
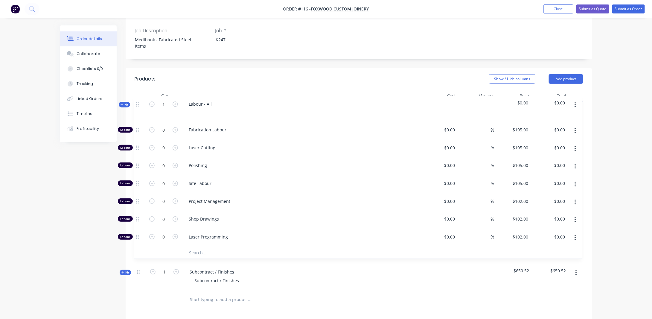
drag, startPoint x: 138, startPoint y: 127, endPoint x: 137, endPoint y: 101, distance: 26.6
click at [137, 102] on div "Kit 1 Subcontract / Finishes Subcontract / Finishes $650.52 $650.52 Kit 1 Labou…" at bounding box center [359, 196] width 449 height 188
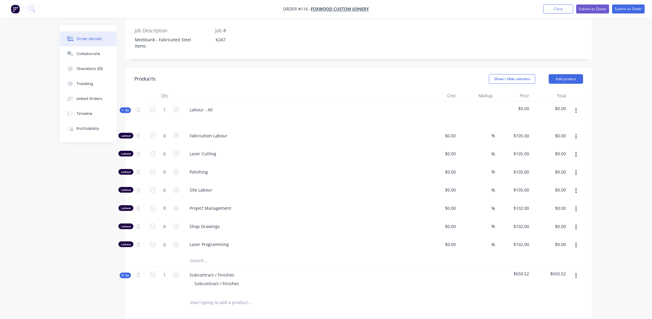
click at [121, 107] on div "Kit" at bounding box center [125, 110] width 11 height 6
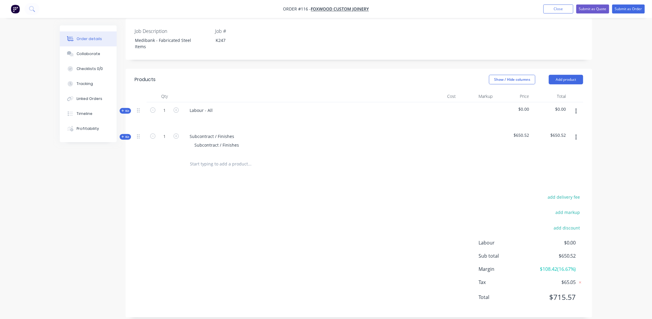
click at [123, 110] on icon at bounding box center [122, 111] width 2 height 2
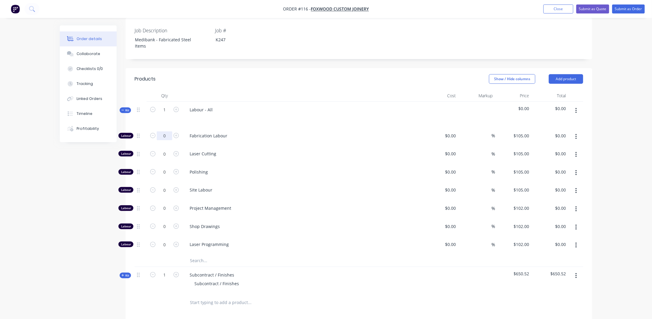
click at [168, 131] on input "0" at bounding box center [165, 135] width 16 height 9
click at [176, 133] on icon "button" at bounding box center [176, 135] width 5 height 5
type input "1"
type input "$105.00"
click at [455, 131] on input at bounding box center [455, 135] width 7 height 9
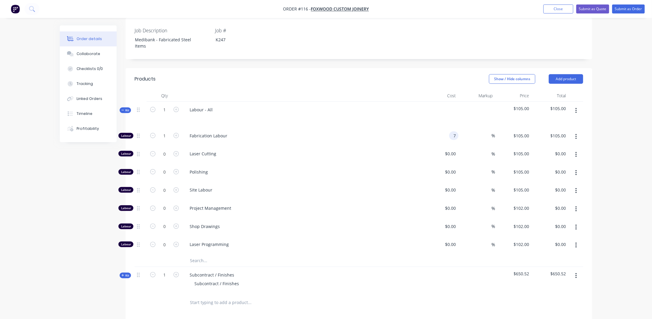
type input "$7.00"
click at [332, 169] on span "Polishing" at bounding box center [305, 172] width 230 height 6
type input "7"
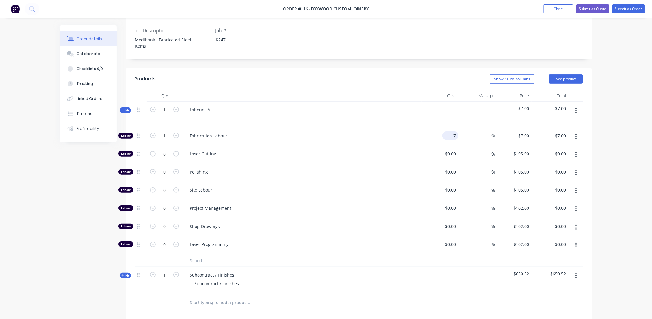
click at [452, 131] on div "7 $7.00" at bounding box center [451, 135] width 16 height 9
type input "$735.00"
click at [597, 124] on div "Order details Collaborate Checklists 0/0 Tracking Linked Orders Timeline Profit…" at bounding box center [326, 170] width 545 height 589
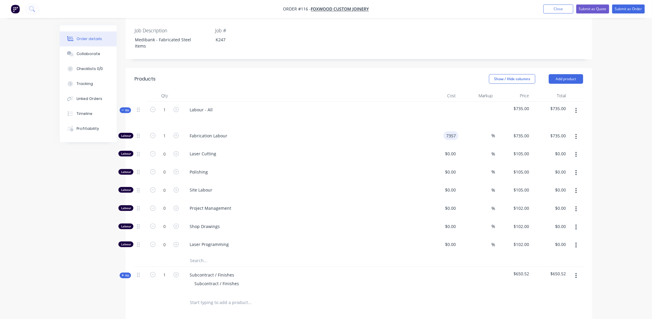
type input "$7,357.00"
click at [606, 117] on div "Order details Collaborate Checklists 0/0 Tracking Linked Orders Timeline Profit…" at bounding box center [326, 157] width 652 height 615
click at [451, 131] on input "7357" at bounding box center [448, 135] width 22 height 9
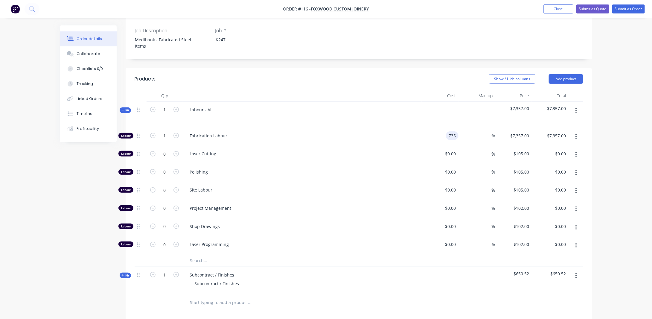
type input "$735.00"
click at [623, 157] on div "Order details Collaborate Checklists 0/0 Tracking Linked Orders Timeline Profit…" at bounding box center [326, 157] width 652 height 615
click at [453, 149] on input at bounding box center [452, 153] width 14 height 9
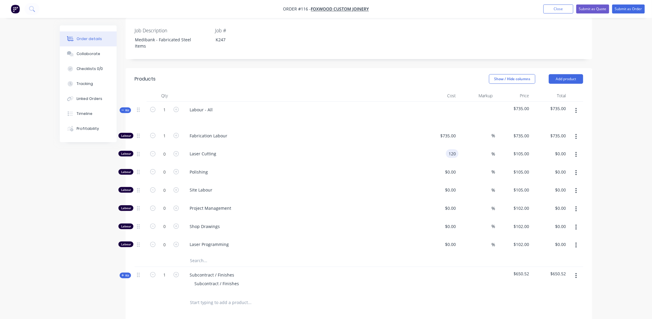
type input "$120.00"
click at [612, 169] on div "Order details Collaborate Checklists 0/0 Tracking Linked Orders Timeline Profit…" at bounding box center [326, 157] width 652 height 615
click at [446, 131] on div "735 $735.00" at bounding box center [448, 135] width 21 height 9
type input "$616.00"
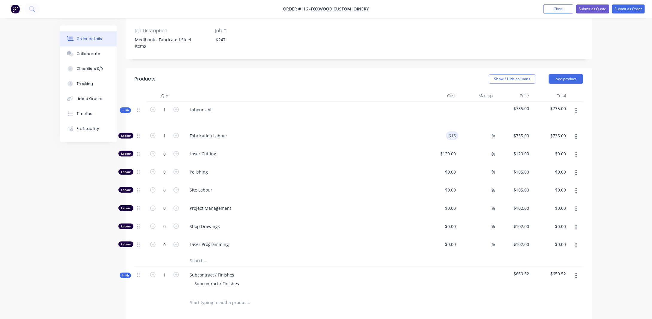
type input "$616.00"
click at [607, 148] on div "Order details Collaborate Checklists 0/0 Tracking Linked Orders Timeline Profit…" at bounding box center [326, 157] width 652 height 615
click at [450, 131] on input "616" at bounding box center [449, 135] width 19 height 9
type input "$440.00"
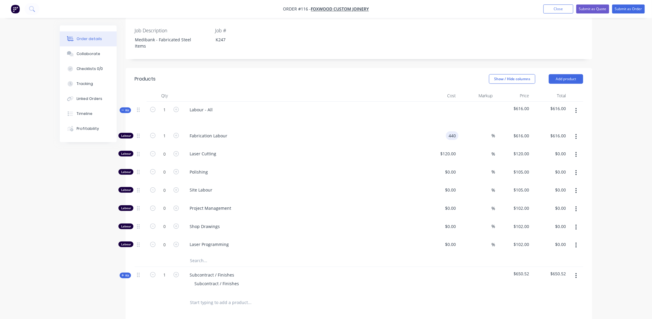
type input "$440.00"
click at [602, 139] on div "Order details Collaborate Checklists 0/0 Tracking Linked Orders Timeline Profit…" at bounding box center [326, 157] width 652 height 615
click at [453, 149] on input "120" at bounding box center [449, 153] width 19 height 9
type input "$88.00"
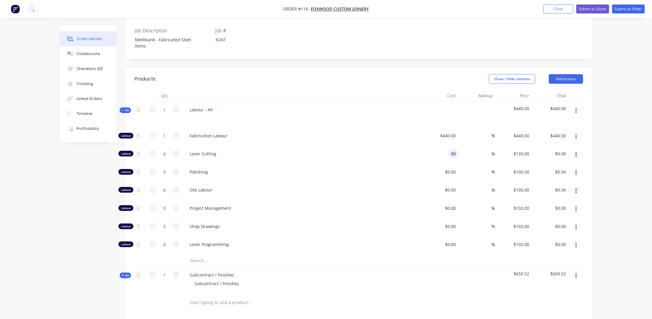
type input "$88.00"
click at [617, 140] on div "Order details Collaborate Checklists 0/0 Tracking Linked Orders Timeline Profit…" at bounding box center [326, 157] width 652 height 615
click at [454, 168] on input at bounding box center [452, 172] width 14 height 9
type input "$176.00"
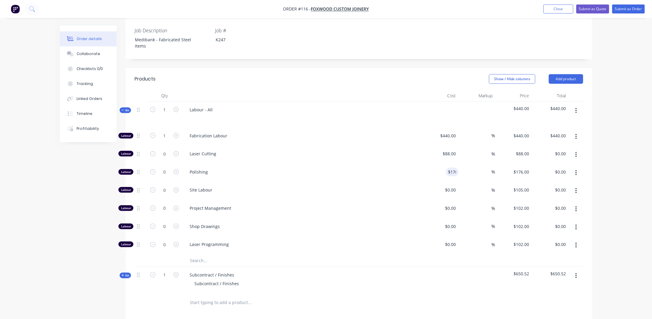
click at [611, 164] on div "Order details Collaborate Checklists 0/0 Tracking Linked Orders Timeline Profit…" at bounding box center [326, 157] width 652 height 615
click at [576, 188] on icon "button" at bounding box center [576, 191] width 1 height 7
click at [560, 225] on button "Delete" at bounding box center [555, 231] width 57 height 12
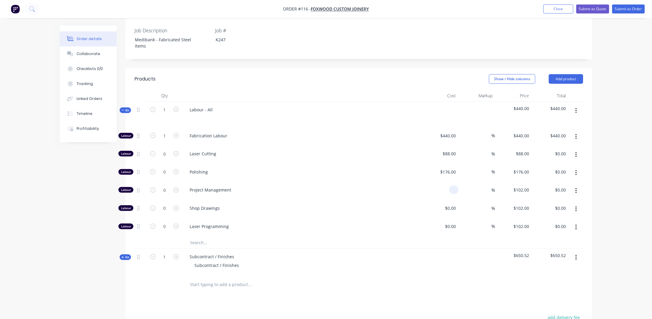
click at [453, 186] on input at bounding box center [455, 190] width 7 height 9
type input "$127.50"
click at [616, 172] on div "Order details Collaborate Checklists 0/0 Tracking Linked Orders Timeline Profit…" at bounding box center [326, 148] width 652 height 596
click at [453, 222] on input at bounding box center [452, 226] width 14 height 9
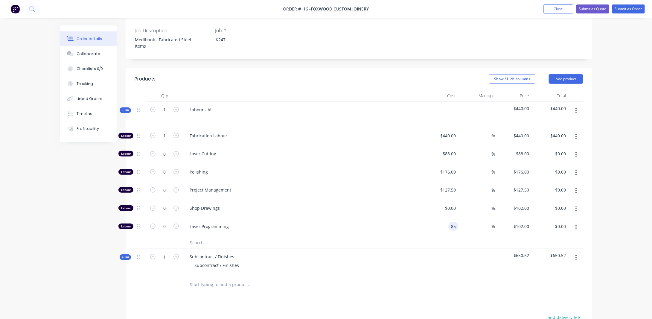
click at [599, 210] on div "Order details Collaborate Checklists 0/0 Tracking Linked Orders Timeline Profit…" at bounding box center [326, 161] width 545 height 571
type input "$85.00"
click at [607, 122] on div "Order details Collaborate Checklists 0/0 Tracking Linked Orders Timeline Profit…" at bounding box center [326, 148] width 652 height 596
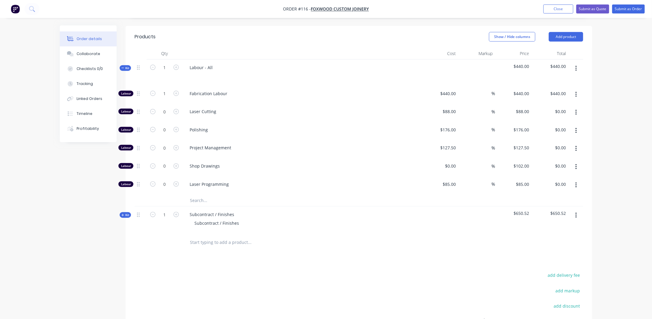
scroll to position [180, 0]
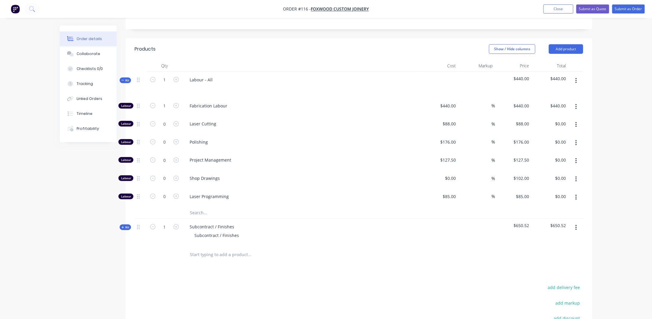
click at [123, 78] on span "Kit" at bounding box center [125, 80] width 8 height 4
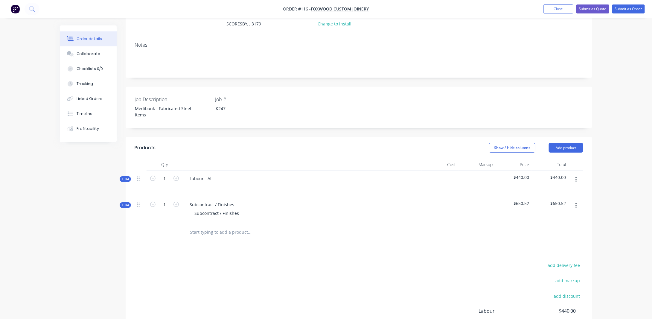
scroll to position [89, 0]
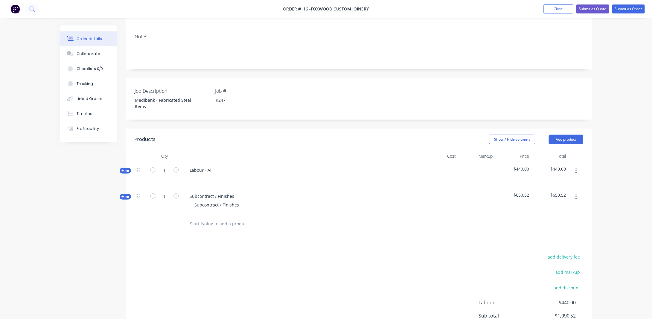
click at [610, 173] on div "Order details Collaborate Checklists 0/0 Tracking Linked Orders Timeline Profit…" at bounding box center [326, 149] width 652 height 476
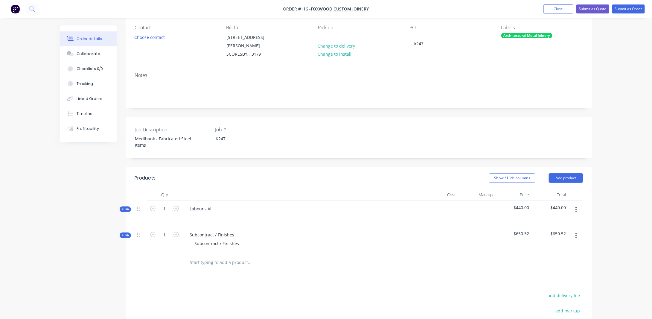
scroll to position [0, 0]
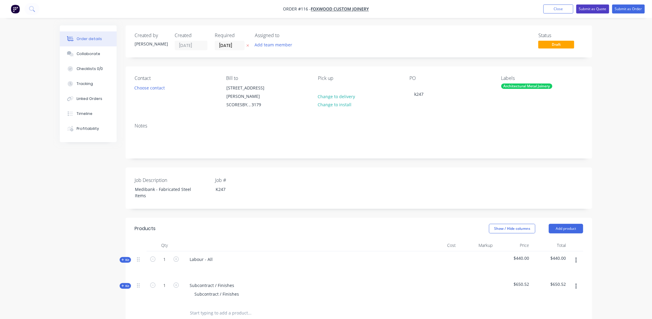
click at [599, 9] on button "Submit as Quote" at bounding box center [593, 8] width 33 height 9
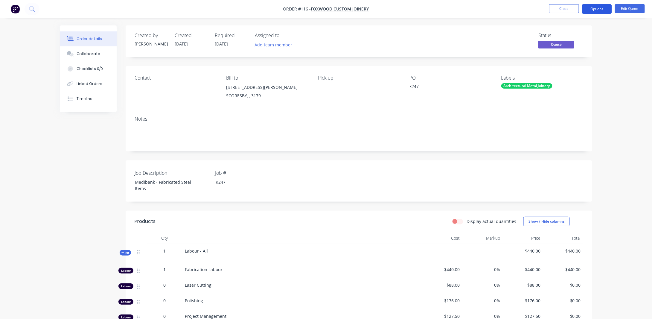
click at [603, 10] on button "Options" at bounding box center [597, 9] width 30 height 10
click at [635, 6] on button "Edit Quote" at bounding box center [630, 8] width 30 height 9
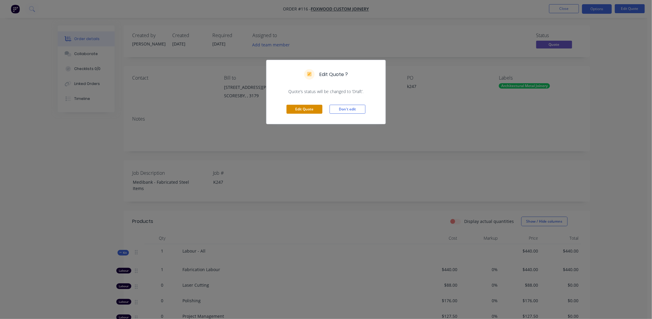
click at [302, 110] on button "Edit Quote" at bounding box center [305, 109] width 36 height 9
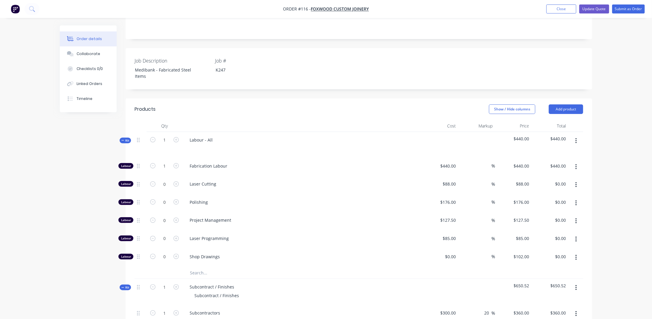
scroll to position [120, 0]
click at [624, 191] on div "Order details Collaborate Checklists 0/0 Linked Orders Timeline Order details C…" at bounding box center [326, 225] width 652 height 690
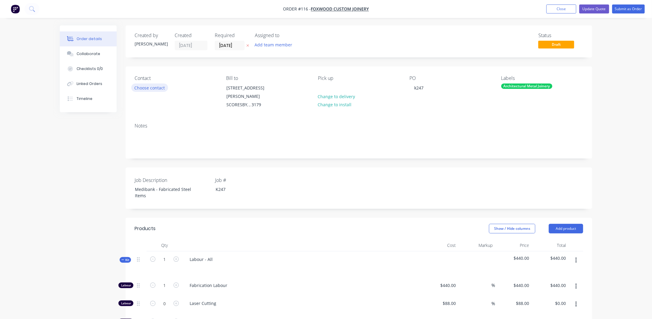
click at [150, 90] on button "Choose contact" at bounding box center [149, 87] width 37 height 8
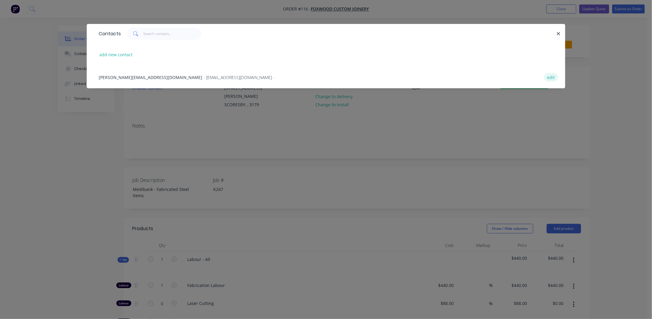
click at [548, 78] on button "edit" at bounding box center [551, 77] width 14 height 8
select select "AU"
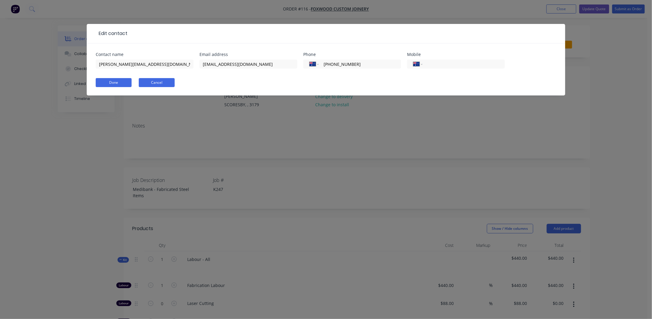
click at [148, 81] on button "Cancel" at bounding box center [157, 82] width 36 height 9
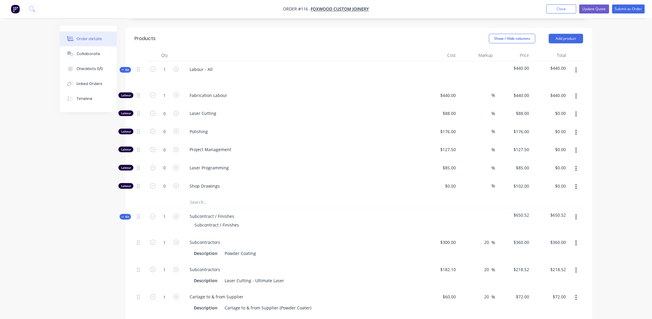
scroll to position [120, 0]
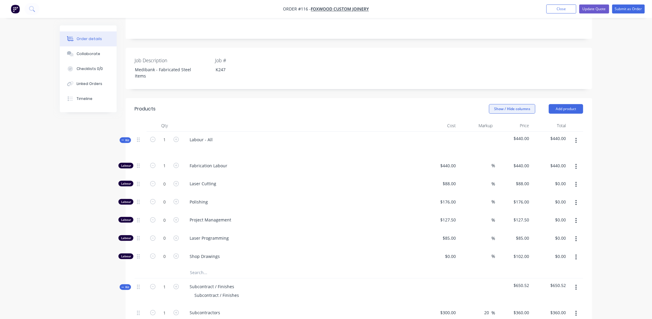
click at [516, 104] on button "Show / Hide columns" at bounding box center [512, 109] width 46 height 10
click at [511, 104] on button "Show / Hide columns" at bounding box center [512, 109] width 46 height 10
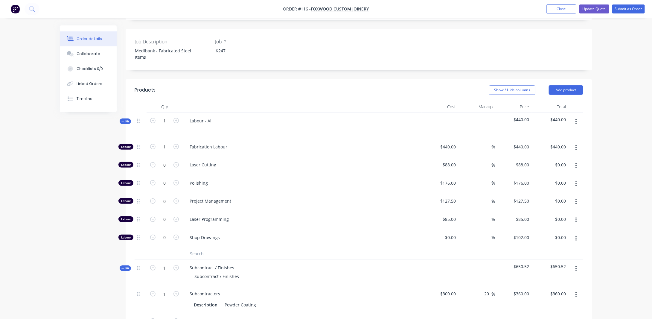
scroll to position [150, 0]
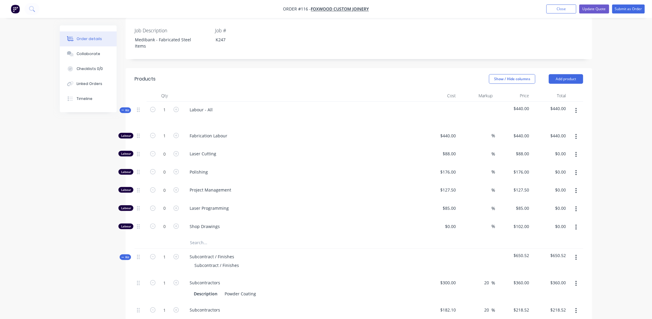
click at [128, 108] on span "Kit" at bounding box center [125, 110] width 8 height 4
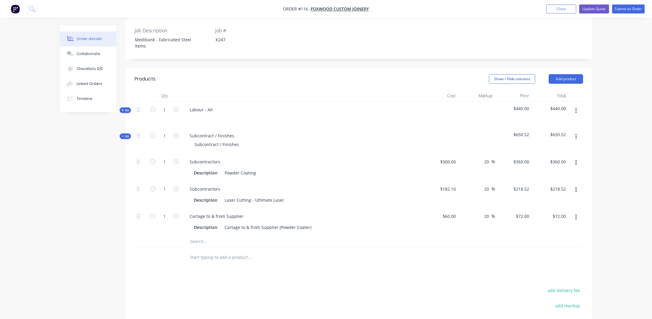
click at [122, 135] on icon at bounding box center [122, 136] width 3 height 3
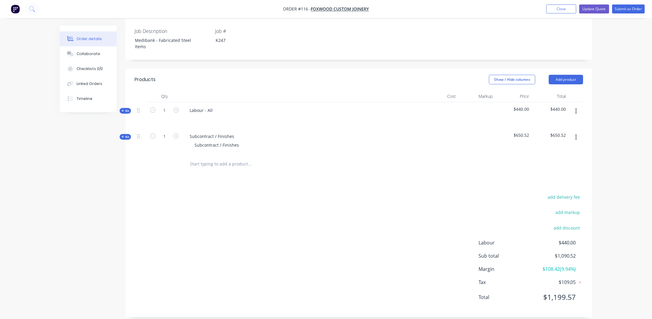
click at [125, 135] on span "Kit" at bounding box center [125, 137] width 8 height 4
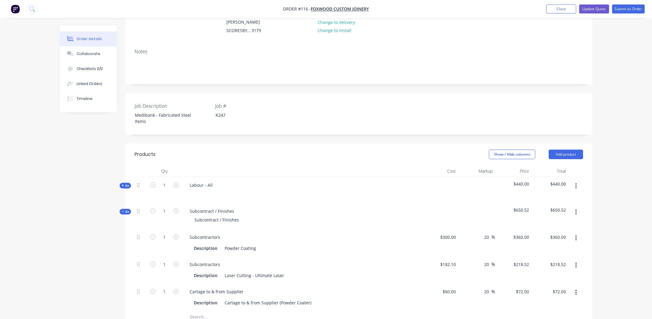
scroll to position [30, 0]
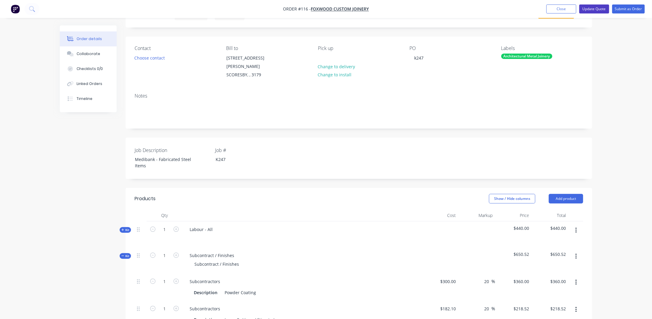
click at [592, 8] on button "Update Quote" at bounding box center [595, 8] width 30 height 9
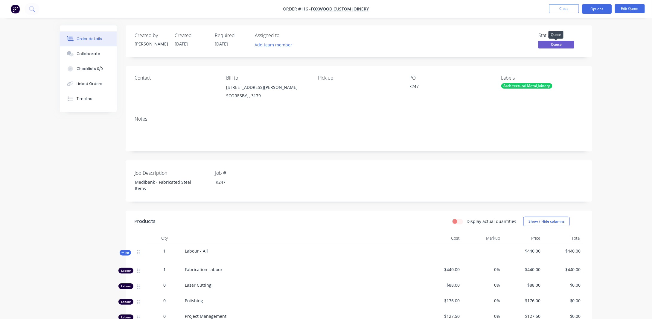
click at [560, 42] on span "Quote" at bounding box center [557, 44] width 36 height 7
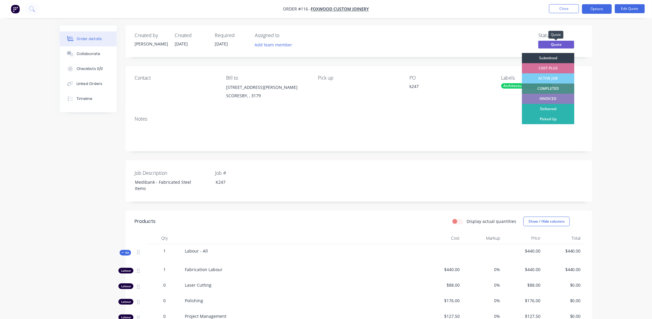
click at [560, 42] on span "Quote" at bounding box center [557, 44] width 36 height 7
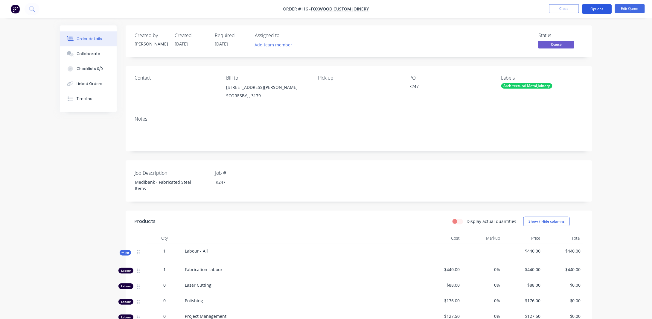
click at [601, 7] on button "Options" at bounding box center [597, 9] width 30 height 10
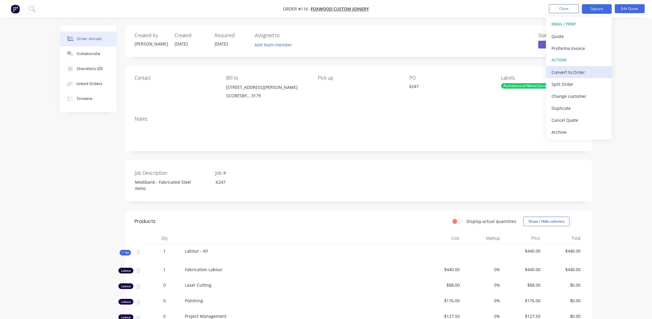
click at [560, 73] on div "Convert to Order" at bounding box center [579, 72] width 55 height 9
click at [618, 174] on div "Order details Collaborate Checklists 0/0 Linked Orders Timeline Order details C…" at bounding box center [326, 281] width 652 height 562
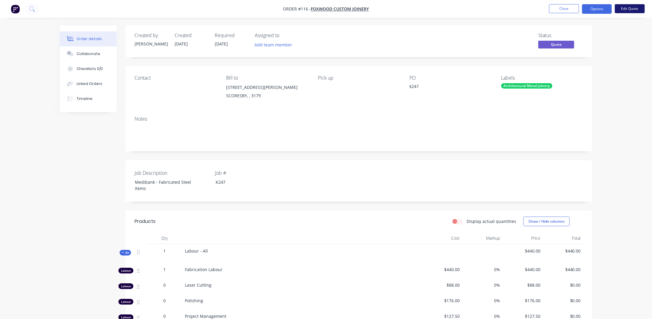
click at [629, 7] on button "Edit Quote" at bounding box center [630, 8] width 30 height 9
click at [592, 10] on button "Options" at bounding box center [597, 9] width 30 height 10
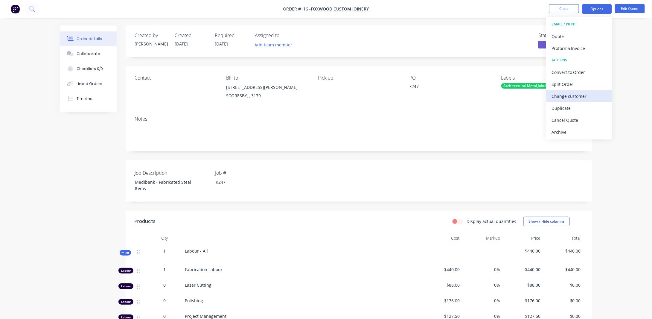
click at [563, 98] on div "Change customer" at bounding box center [579, 96] width 55 height 9
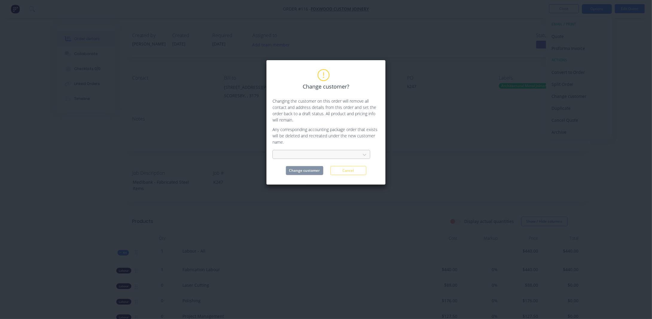
click at [319, 154] on div at bounding box center [318, 154] width 80 height 7
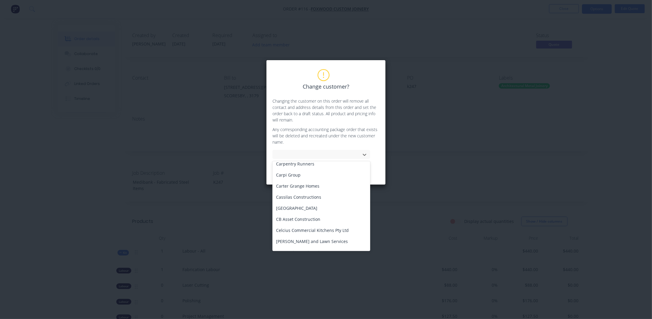
scroll to position [832, 0]
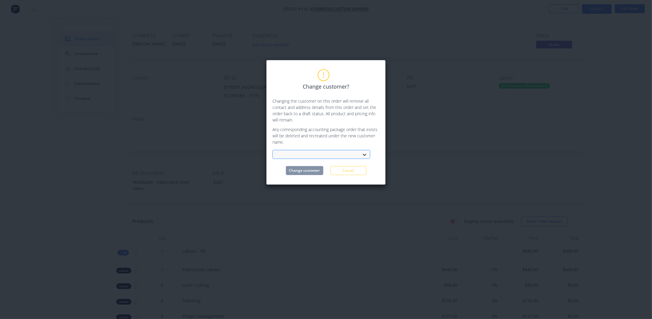
click at [365, 153] on icon at bounding box center [365, 155] width 6 height 6
click at [355, 172] on button "Cancel" at bounding box center [349, 170] width 36 height 9
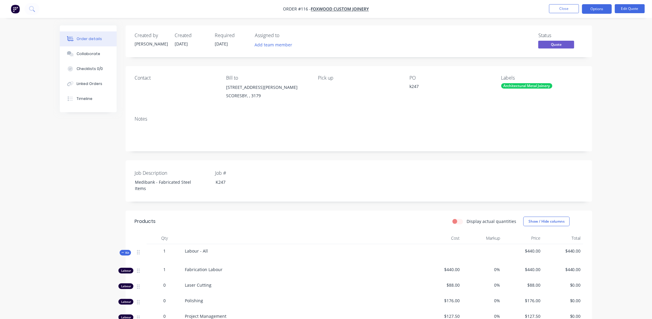
click at [467, 220] on label "Display actual quantities" at bounding box center [492, 221] width 50 height 6
click at [458, 220] on input "Display actual quantities" at bounding box center [455, 221] width 5 height 6
click at [467, 221] on label "Display actual quantities" at bounding box center [492, 221] width 50 height 6
click at [458, 221] on input "Display actual quantities" at bounding box center [455, 221] width 5 height 6
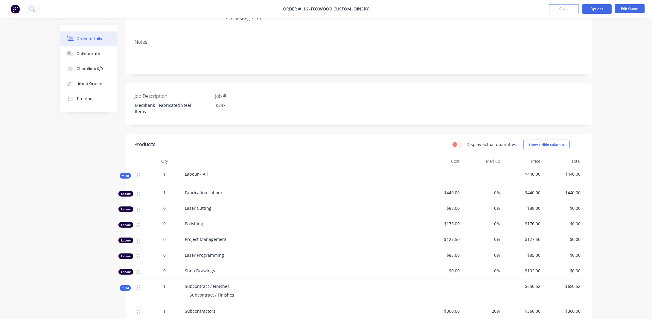
scroll to position [90, 0]
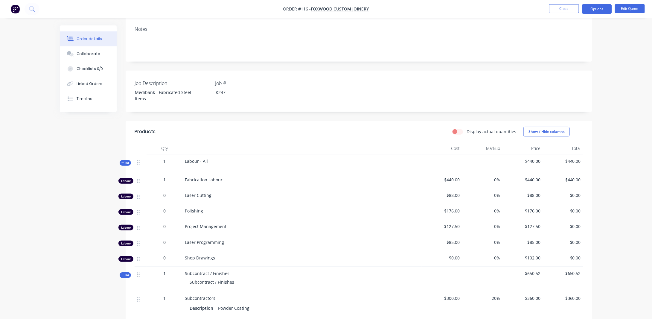
click at [467, 130] on label "Display actual quantities" at bounding box center [492, 131] width 50 height 6
click at [458, 130] on input "Display actual quantities" at bounding box center [455, 131] width 5 height 6
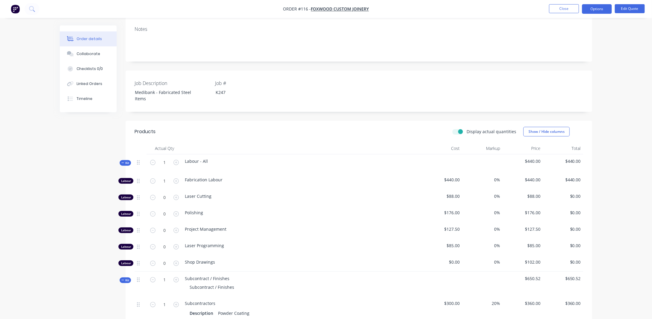
click at [467, 130] on label "Display actual quantities" at bounding box center [492, 131] width 50 height 6
click at [458, 130] on input "Display actual quantities" at bounding box center [455, 131] width 5 height 6
checkbox input "false"
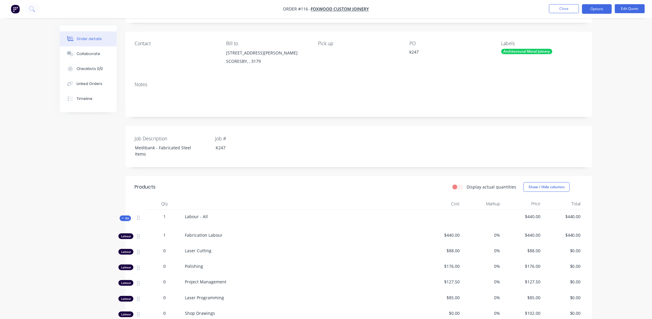
scroll to position [4, 0]
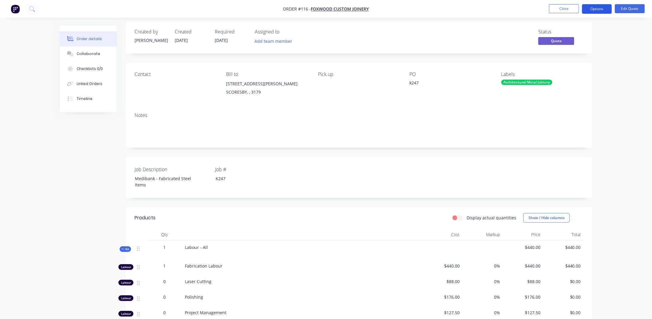
click at [605, 7] on button "Options" at bounding box center [597, 9] width 30 height 10
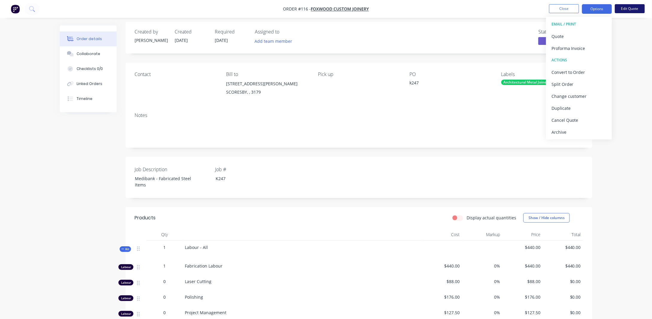
click at [627, 9] on button "Edit Quote" at bounding box center [630, 8] width 30 height 9
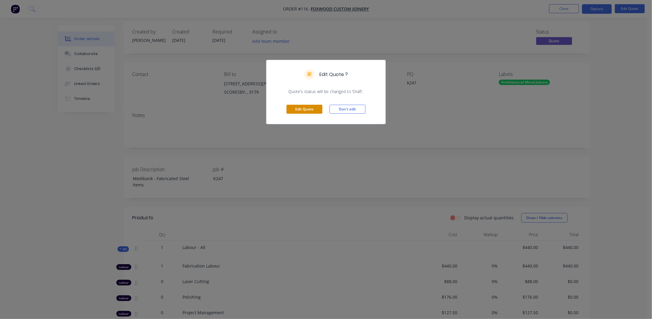
click at [296, 107] on button "Edit Quote" at bounding box center [305, 109] width 36 height 9
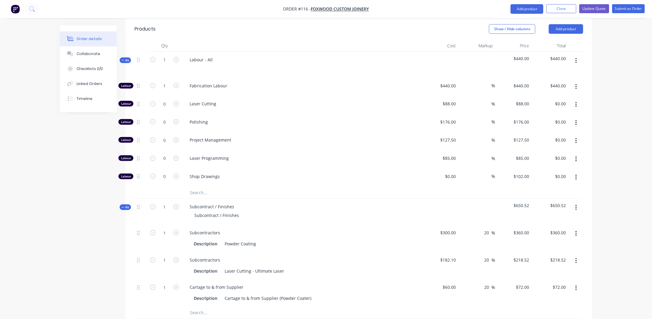
scroll to position [180, 0]
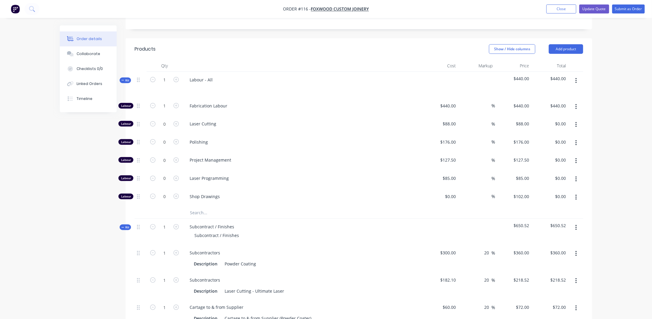
click at [125, 78] on span "Kit" at bounding box center [125, 80] width 8 height 4
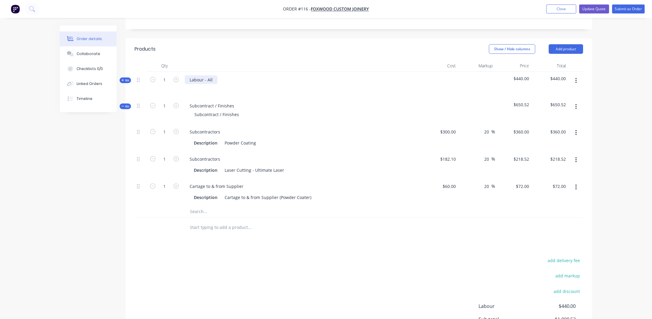
click at [208, 75] on div "Labour - All" at bounding box center [201, 79] width 33 height 9
click at [594, 80] on div "Order details Collaborate Checklists 0/0 Linked Orders Timeline Order details C…" at bounding box center [326, 118] width 545 height 544
click at [124, 104] on div "Kit" at bounding box center [125, 107] width 11 height 6
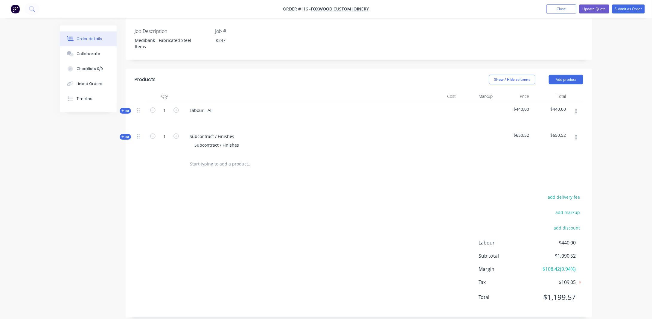
click at [576, 134] on icon "button" at bounding box center [576, 137] width 1 height 7
drag, startPoint x: 616, startPoint y: 169, endPoint x: 588, endPoint y: 128, distance: 49.6
click at [616, 169] on div "Order details Collaborate Checklists 0/0 Linked Orders Timeline Order details C…" at bounding box center [326, 89] width 652 height 476
click at [577, 108] on icon "button" at bounding box center [576, 111] width 1 height 7
click at [602, 131] on div "Order details Collaborate Checklists 0/0 Linked Orders Timeline Order details C…" at bounding box center [326, 89] width 652 height 476
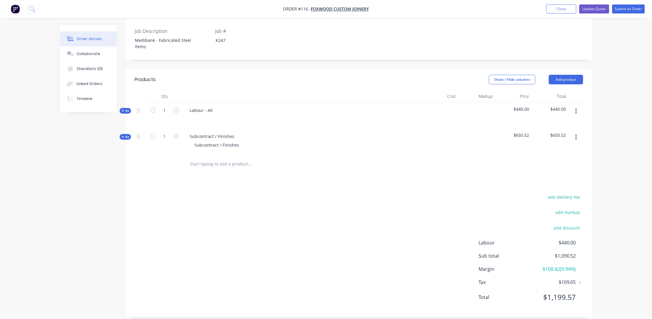
click at [575, 132] on button "button" at bounding box center [576, 137] width 14 height 11
click at [602, 144] on div "Order details Collaborate Checklists 0/0 Linked Orders Timeline Order details C…" at bounding box center [326, 89] width 652 height 476
click at [575, 132] on button "button" at bounding box center [576, 137] width 14 height 11
click at [554, 185] on div "Delete" at bounding box center [555, 189] width 46 height 9
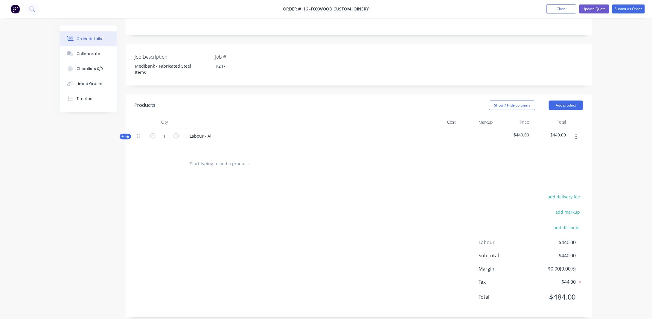
click at [575, 133] on button "button" at bounding box center [576, 137] width 14 height 11
click at [555, 183] on button "Delete" at bounding box center [555, 189] width 57 height 12
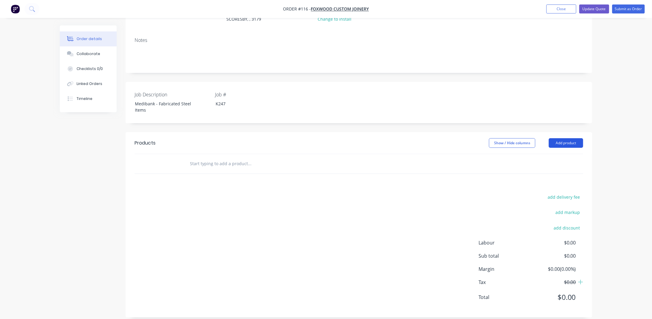
click at [572, 138] on button "Add product" at bounding box center [566, 143] width 34 height 10
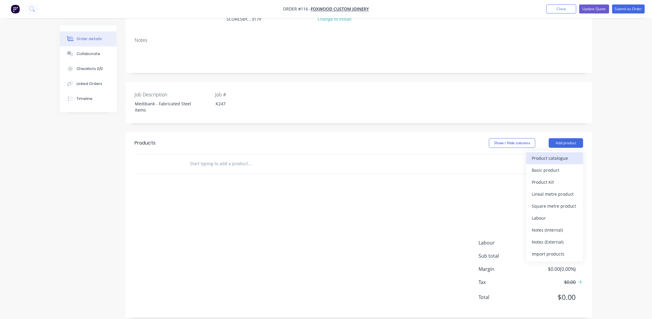
click at [542, 154] on div "Product catalogue" at bounding box center [555, 158] width 46 height 9
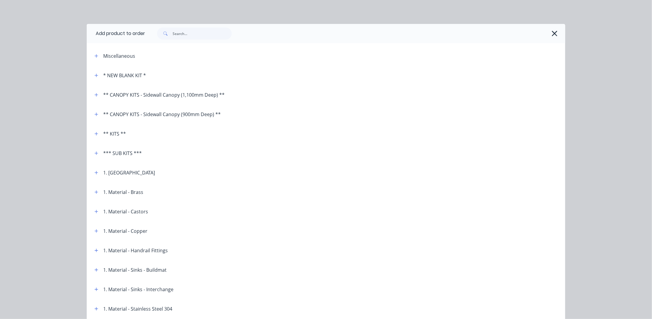
click at [121, 75] on div "* NEW BLANK KIT *" at bounding box center [124, 75] width 43 height 7
click at [95, 75] on icon "button" at bounding box center [96, 75] width 3 height 3
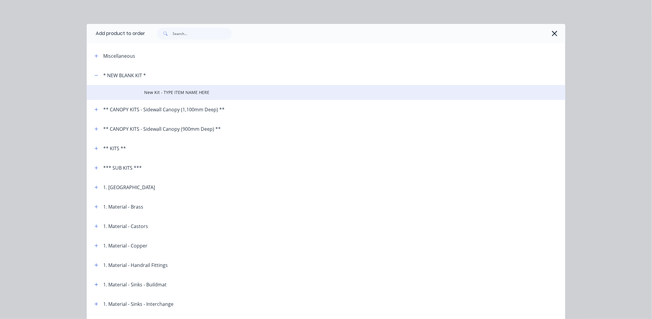
click at [155, 95] on span "New Kit - TYPE ITEM NAME HERE" at bounding box center [312, 92] width 337 height 6
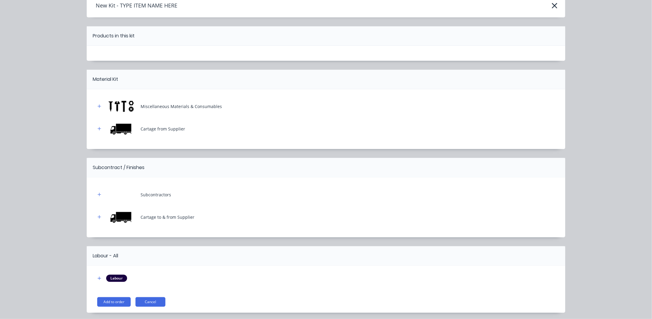
scroll to position [49, 0]
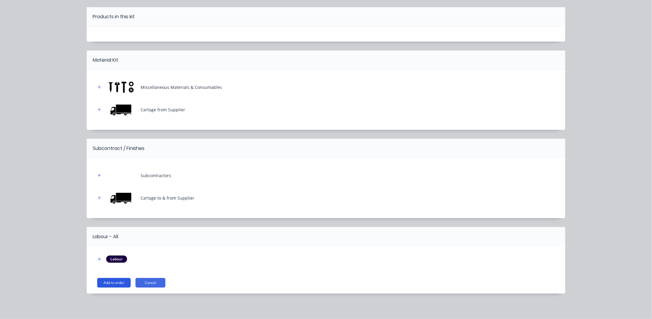
click at [114, 280] on button "Add to order" at bounding box center [114, 283] width 34 height 10
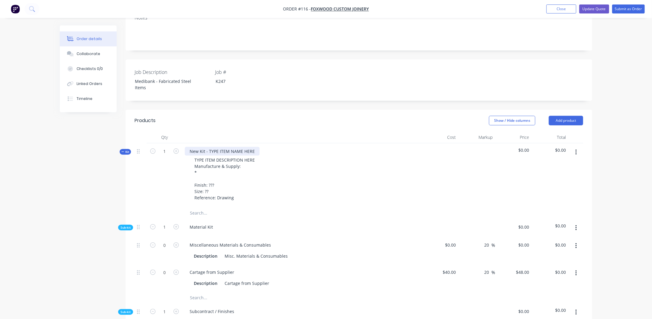
scroll to position [116, 0]
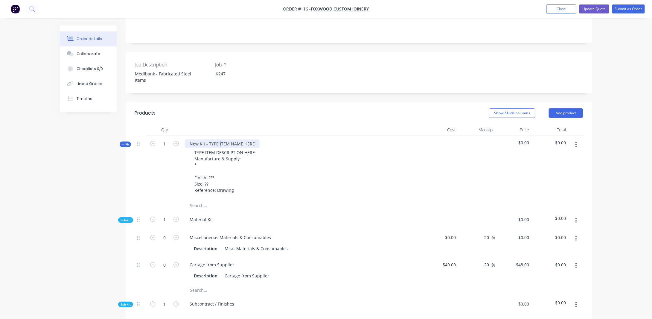
click at [220, 139] on div "New Kit - TYPE ITEM NAME HERE" at bounding box center [222, 143] width 75 height 9
click at [423, 165] on div at bounding box center [440, 168] width 37 height 64
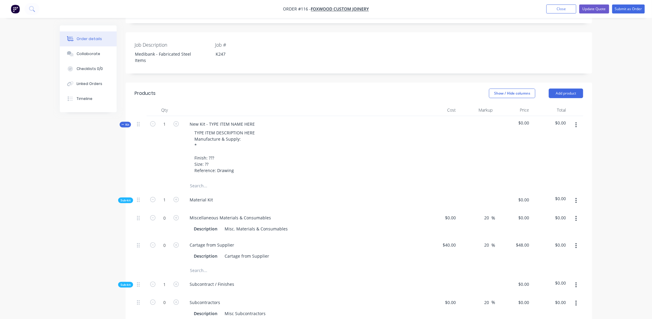
scroll to position [145, 0]
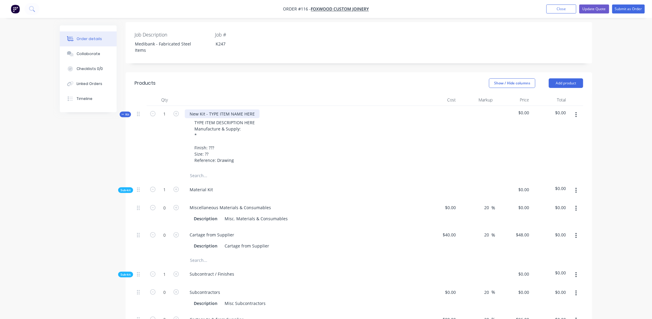
click at [232, 110] on div "New Kit - TYPE ITEM NAME HERE" at bounding box center [222, 114] width 75 height 9
drag, startPoint x: 255, startPoint y: 106, endPoint x: 171, endPoint y: 104, distance: 84.7
click at [171, 106] on div "Kit 1 New Kit - TYPE ITEM NAME HERE TYPE ITEM DESCRIPTION HERE Manufacture & Su…" at bounding box center [359, 138] width 449 height 64
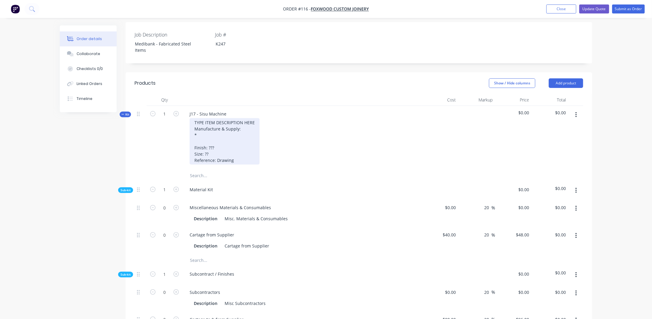
click at [222, 128] on div "TYPE ITEM DESCRIPTION HERE Manufacture & Supply: * Finish: ??? Size: ?? Referen…" at bounding box center [225, 141] width 70 height 46
drag, startPoint x: 255, startPoint y: 115, endPoint x: 175, endPoint y: 112, distance: 79.6
click at [175, 112] on div "Kit 1 J17 - Sisu Machine TYPE ITEM DESCRIPTION HERE Manufacture & Supply: * Fin…" at bounding box center [359, 138] width 449 height 64
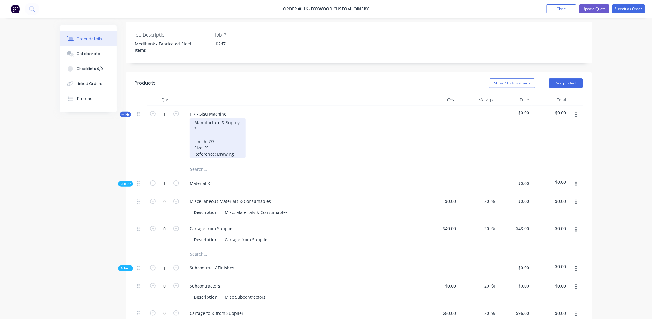
click at [203, 127] on div "Manufacture & Supply: * Finish: ??? Size: ?? Reference: Drawing" at bounding box center [218, 138] width 56 height 40
click at [281, 122] on div "Manufacture & Supply: Fabricated from 5mm thick aluminium sheet Finish: ??? Siz…" at bounding box center [239, 138] width 99 height 40
click at [282, 122] on div "Manufacture & Supply: Fabricated from 5mm thick aluminium sheet Finish: ??? Siz…" at bounding box center [239, 138] width 99 height 40
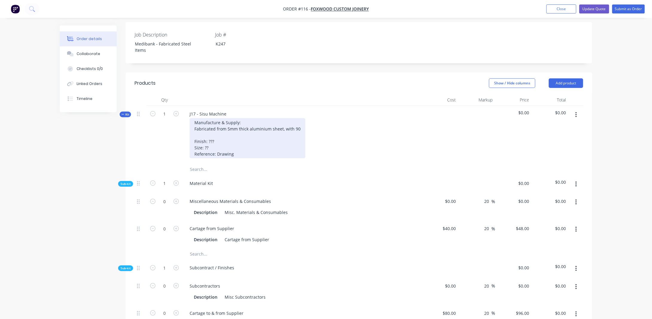
click at [299, 121] on div "Manufacture & Supply: Fabricated from 5mm thick aluminium sheet, with 90 Finish…" at bounding box center [248, 138] width 116 height 40
click at [335, 122] on div "Manufacture & Supply: Fabricated from 5mm thick aluminium sheet, with 90 degree…" at bounding box center [267, 138] width 155 height 40
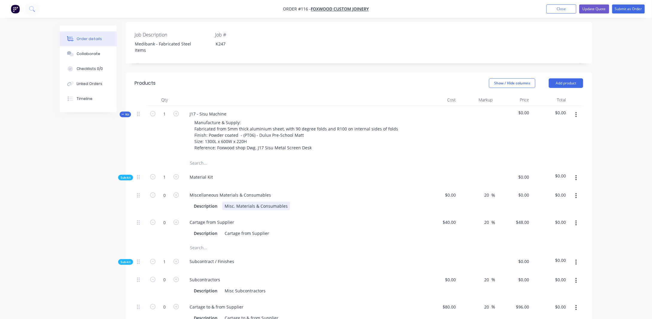
click at [300, 203] on div "Miscellaneous Materials & Consumables Description Misc. Materials & Consumables" at bounding box center [302, 200] width 239 height 27
click at [642, 144] on div "Order details Collaborate Checklists 0/0 Linked Orders Timeline Order details C…" at bounding box center [326, 261] width 652 height 813
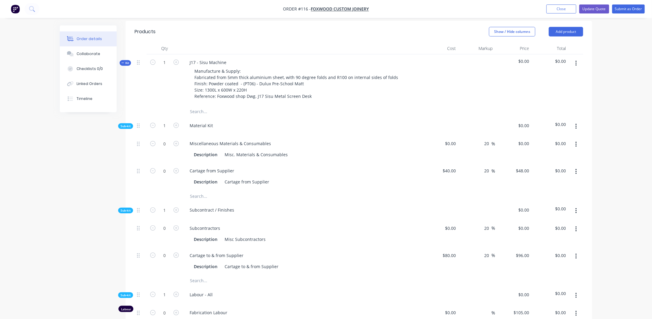
scroll to position [205, 0]
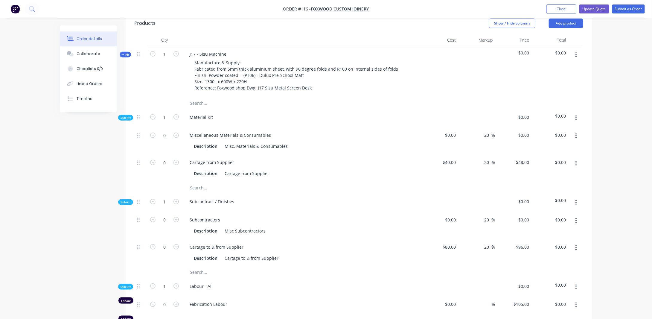
click at [127, 116] on span "Sub-kit" at bounding box center [126, 118] width 10 height 4
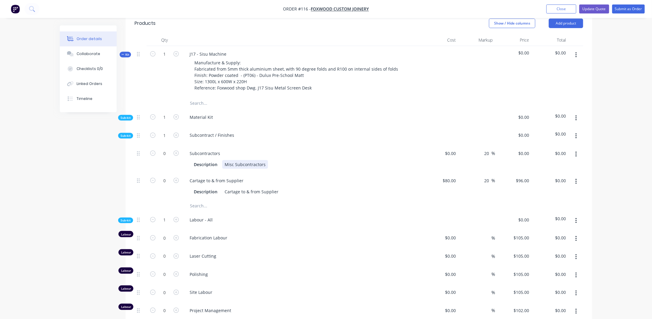
click at [231, 160] on div "Misc Subcontractors" at bounding box center [245, 164] width 46 height 9
drag, startPoint x: 233, startPoint y: 157, endPoint x: 289, endPoint y: 156, distance: 56.3
click at [289, 160] on div "Description Misc Subcontractors" at bounding box center [301, 164] width 219 height 9
click at [455, 149] on input at bounding box center [452, 153] width 14 height 9
type input "$182.10"
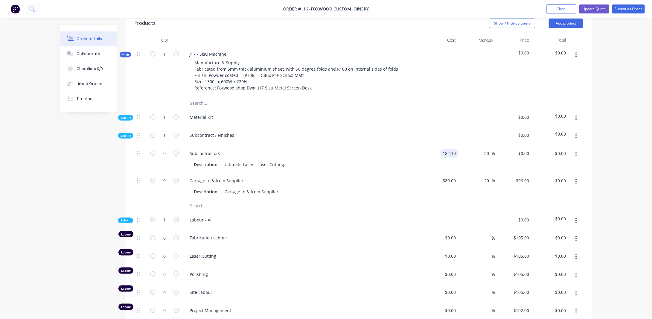
type input "$218.52"
click at [628, 184] on div "Order details Collaborate Checklists 0/0 Linked Orders Timeline Order details C…" at bounding box center [326, 168] width 652 height 747
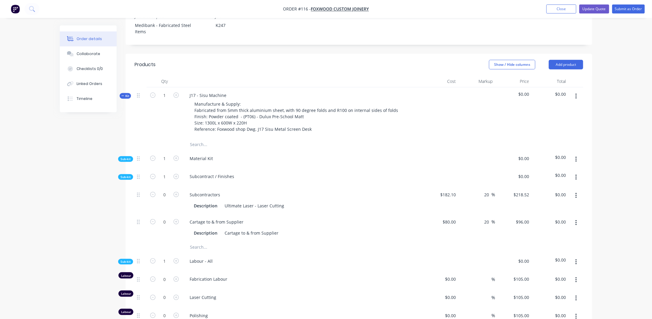
scroll to position [175, 0]
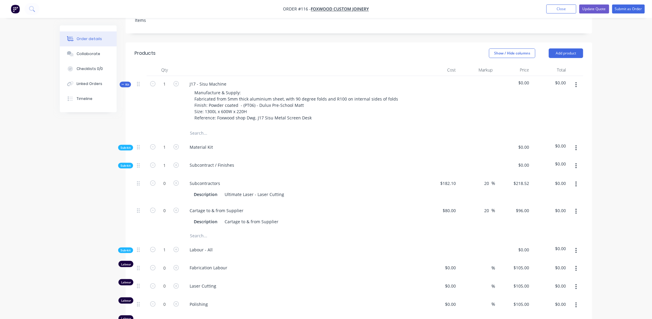
click at [487, 139] on div at bounding box center [477, 148] width 37 height 18
click at [175, 144] on icon "button" at bounding box center [176, 146] width 5 height 5
click at [152, 144] on icon "button" at bounding box center [152, 146] width 5 height 5
type input "1"
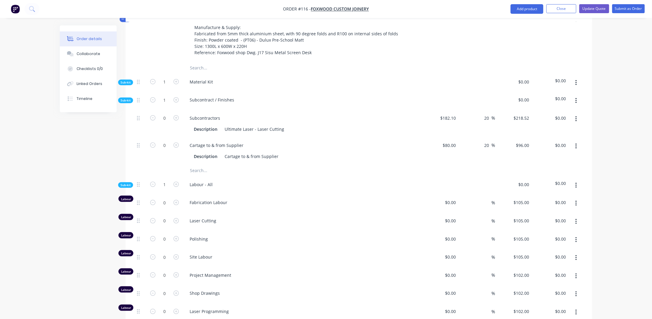
scroll to position [205, 0]
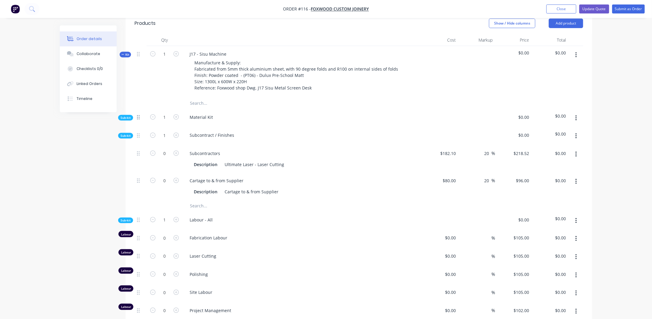
click at [138, 113] on div at bounding box center [140, 117] width 7 height 8
click at [573, 113] on button "button" at bounding box center [576, 118] width 14 height 11
click at [623, 93] on div "Order details Collaborate Checklists 0/0 Linked Orders Timeline Order details C…" at bounding box center [326, 168] width 652 height 747
click at [199, 200] on input "text" at bounding box center [250, 206] width 120 height 12
click at [580, 176] on button "button" at bounding box center [576, 181] width 14 height 11
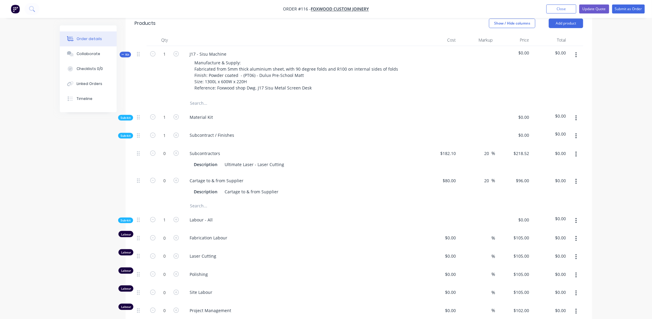
click at [578, 149] on button "button" at bounding box center [576, 154] width 14 height 11
click at [554, 166] on div "Duplicate" at bounding box center [555, 170] width 46 height 9
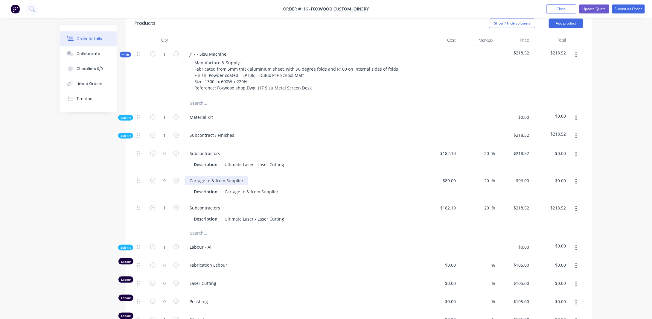
click at [229, 176] on div "Cartage to & from Supplier" at bounding box center [216, 180] width 63 height 9
drag, startPoint x: 242, startPoint y: 171, endPoint x: 151, endPoint y: 170, distance: 91.9
click at [151, 173] on div "0 Cartage to & from Supplier Description Cartage to & from Supplier $80.00 $80.…" at bounding box center [359, 186] width 449 height 27
click at [240, 187] on div "Cartage to & from Supplier" at bounding box center [251, 191] width 59 height 9
drag, startPoint x: 278, startPoint y: 185, endPoint x: 202, endPoint y: 183, distance: 76.0
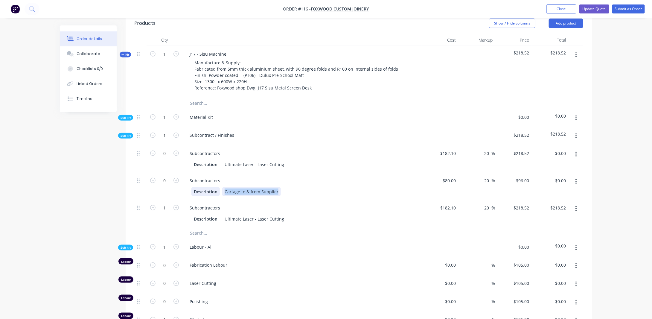
click at [203, 187] on div "Description Cartage to & from Supplier" at bounding box center [301, 191] width 219 height 9
click at [456, 176] on input "80" at bounding box center [451, 180] width 16 height 9
click at [256, 187] on div "Description Powder Coater" at bounding box center [301, 191] width 219 height 9
click at [450, 176] on div "80 $80.00" at bounding box center [449, 180] width 19 height 9
type input "$300.00"
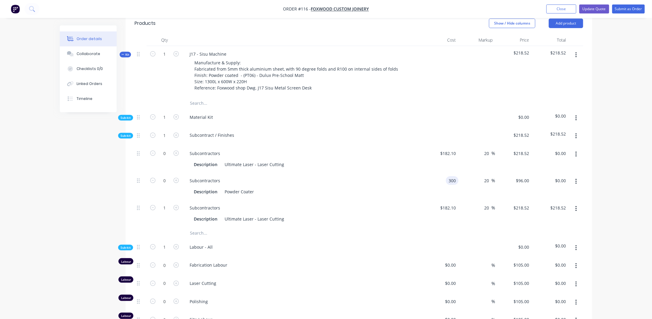
type input "$360.00"
click at [631, 182] on div "Order details Collaborate Checklists 0/0 Linked Orders Timeline Order details C…" at bounding box center [326, 182] width 652 height 774
drag, startPoint x: 230, startPoint y: 212, endPoint x: 301, endPoint y: 208, distance: 71.9
click at [301, 215] on div "Description Ultimate Laser - Laser Cutting" at bounding box center [301, 219] width 219 height 9
click at [218, 203] on div "Subcontractors" at bounding box center [205, 207] width 40 height 9
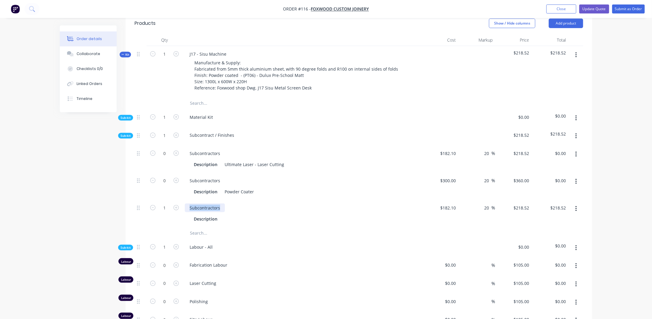
drag, startPoint x: 221, startPoint y: 200, endPoint x: 99, endPoint y: 210, distance: 121.9
click at [99, 210] on div "Created by James Created 08/09/25 Required 08/09/25 Assigned to Add team member…" at bounding box center [326, 194] width 533 height 748
click at [233, 215] on div "Description" at bounding box center [301, 219] width 219 height 9
click at [456, 203] on input "182.1" at bounding box center [452, 207] width 14 height 9
type input "$88.00"
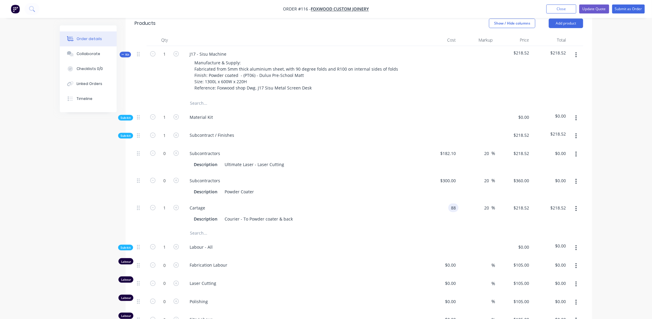
type input "$105.60"
click at [610, 179] on div "Order details Collaborate Checklists 0/0 Linked Orders Timeline Order details C…" at bounding box center [326, 182] width 652 height 774
drag, startPoint x: 605, startPoint y: 199, endPoint x: 589, endPoint y: 199, distance: 16.2
click at [605, 199] on div "Order details Collaborate Checklists 0/0 Linked Orders Timeline Order details C…" at bounding box center [326, 182] width 652 height 774
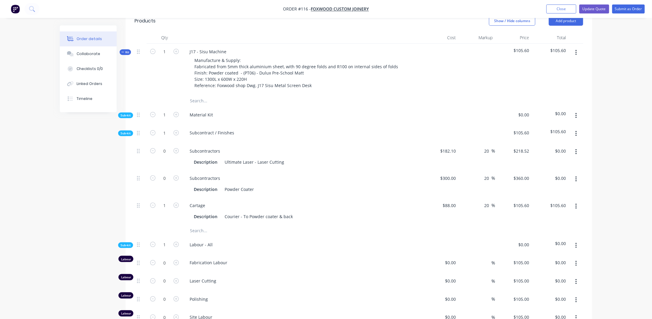
scroll to position [175, 0]
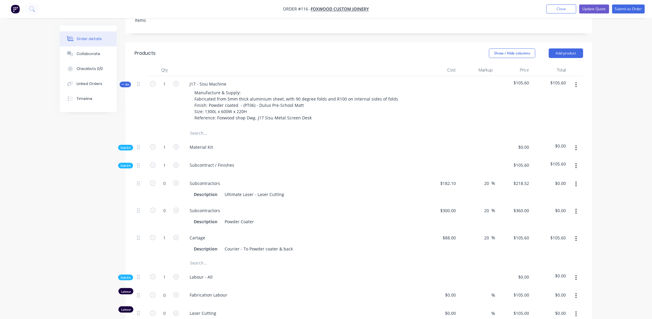
click at [126, 163] on span "Sub-kit" at bounding box center [126, 165] width 10 height 4
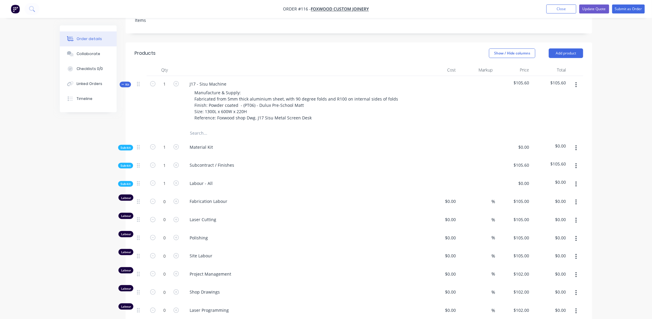
click at [126, 163] on span "Sub-kit" at bounding box center [126, 165] width 10 height 4
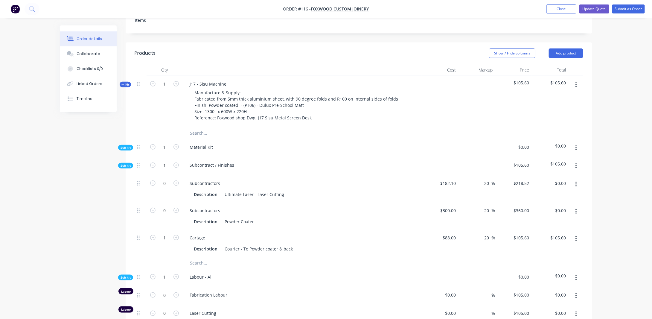
click at [522, 162] on span "$105.60" at bounding box center [514, 165] width 32 height 6
click at [560, 161] on span "$105.60" at bounding box center [550, 164] width 32 height 6
click at [523, 162] on span "$105.60" at bounding box center [514, 165] width 32 height 6
click at [532, 157] on div "$105.60" at bounding box center [513, 166] width 37 height 18
click at [480, 157] on div at bounding box center [477, 166] width 37 height 18
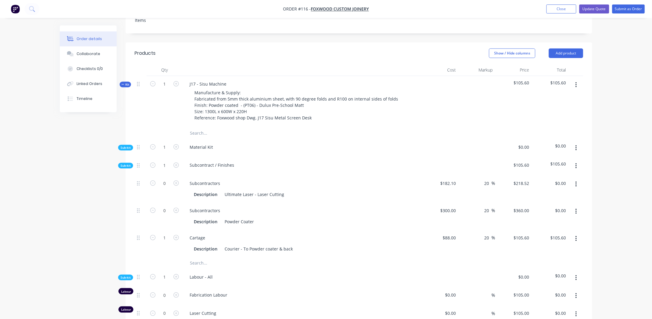
drag, startPoint x: 425, startPoint y: 165, endPoint x: 422, endPoint y: 172, distance: 7.5
click at [425, 166] on div at bounding box center [440, 166] width 37 height 18
click at [174, 180] on icon "button" at bounding box center [176, 182] width 5 height 5
type input "1"
type input "$218.52"
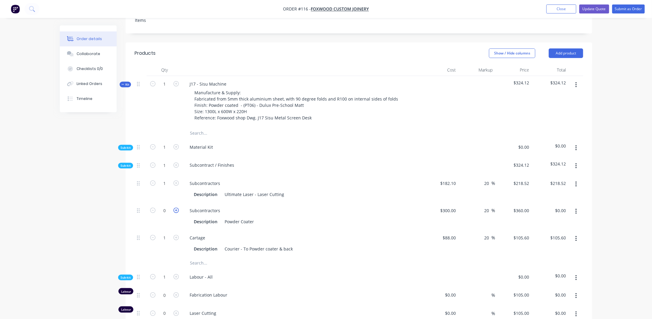
click at [177, 208] on icon "button" at bounding box center [176, 210] width 5 height 5
type input "1"
type input "$360.00"
click at [613, 198] on div "Order details Collaborate Checklists 0/0 Linked Orders Timeline Order details C…" at bounding box center [326, 212] width 652 height 774
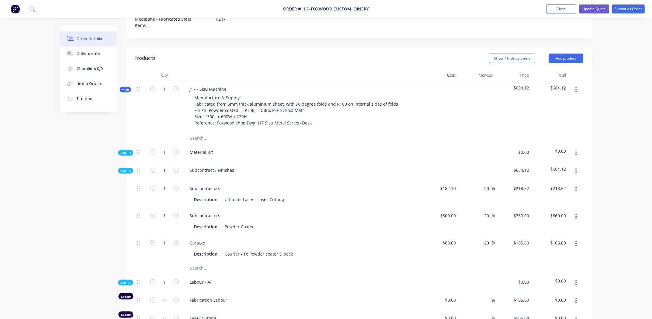
scroll to position [145, 0]
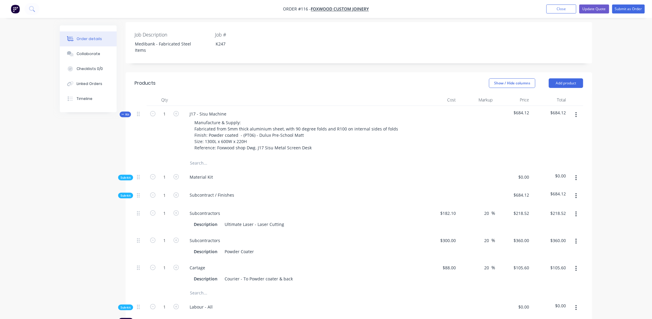
click at [123, 193] on span "Sub-kit" at bounding box center [126, 195] width 10 height 4
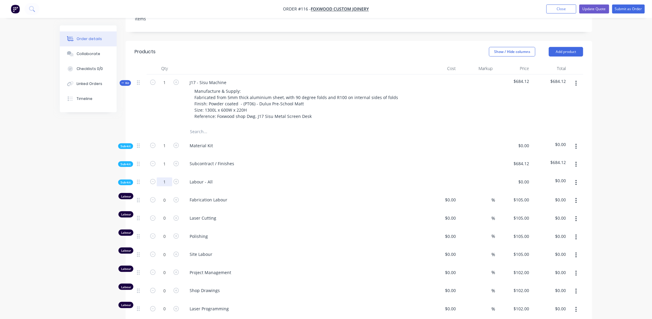
scroll to position [205, 0]
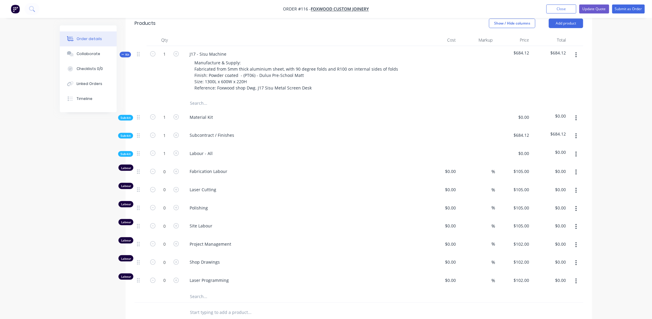
click at [576, 115] on icon "button" at bounding box center [576, 118] width 1 height 7
click at [556, 142] on div "Delete" at bounding box center [555, 146] width 46 height 9
click at [127, 133] on span "Sub-kit" at bounding box center [126, 135] width 10 height 4
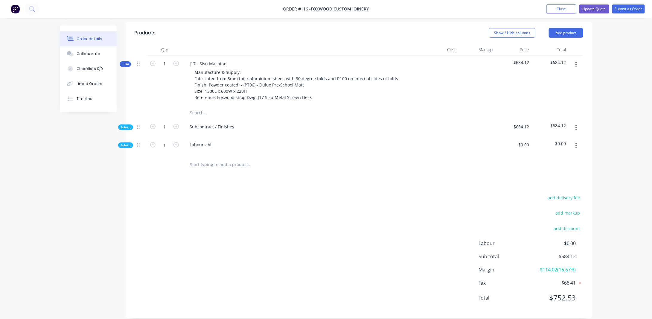
click at [128, 143] on span "Sub-kit" at bounding box center [126, 145] width 10 height 4
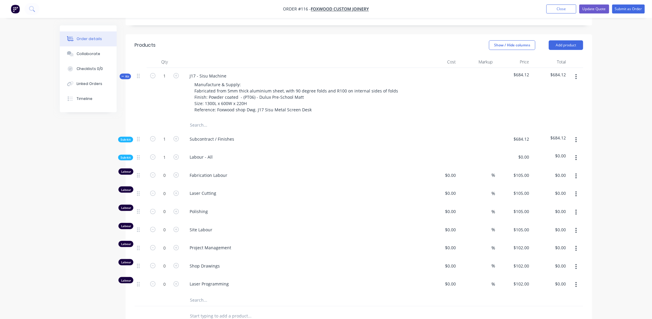
scroll to position [175, 0]
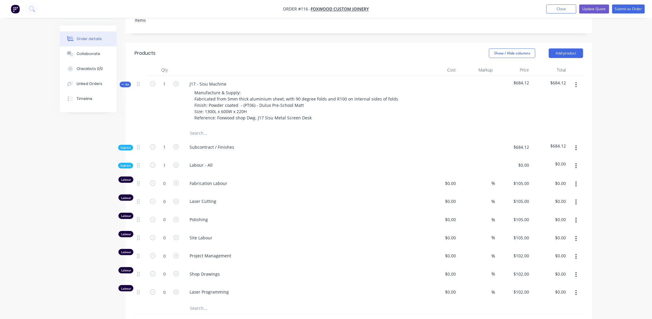
click at [128, 145] on span "Sub-kit" at bounding box center [126, 147] width 10 height 4
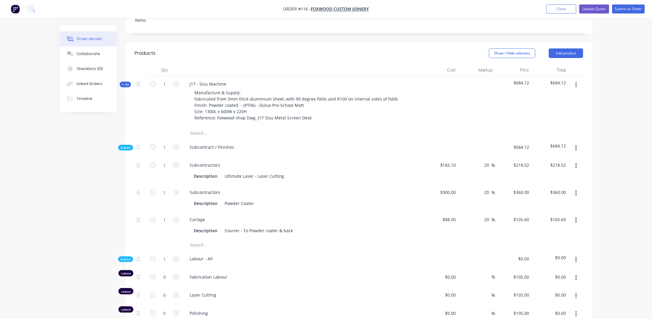
click at [128, 145] on span "Sub-kit" at bounding box center [126, 147] width 10 height 4
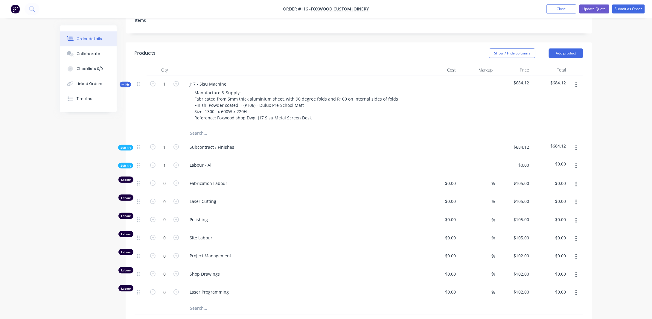
click at [122, 136] on div "Created by James Created 08/09/25 Required 08/09/25 Assigned to Add team member…" at bounding box center [326, 168] width 533 height 637
click at [124, 145] on span "Sub-kit" at bounding box center [126, 147] width 10 height 4
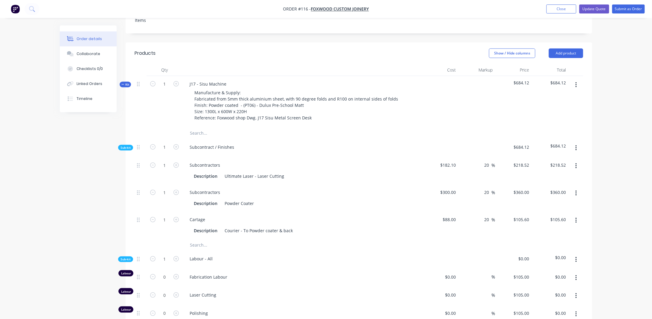
click at [124, 145] on span "Sub-kit" at bounding box center [126, 147] width 10 height 4
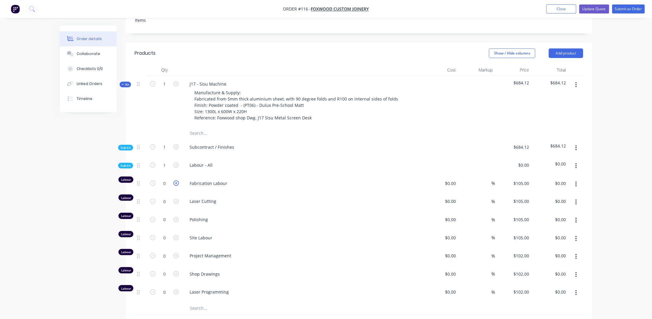
click at [175, 180] on icon "button" at bounding box center [176, 182] width 5 height 5
type input "1"
type input "$105.00"
click at [455, 179] on input at bounding box center [452, 183] width 14 height 9
type input "5"
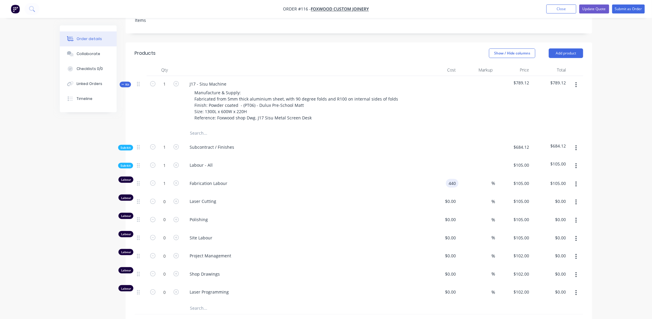
type input "$440.00"
click at [612, 190] on div "Order details Collaborate Checklists 0/0 Linked Orders Timeline Order details C…" at bounding box center [326, 156] width 652 height 662
click at [177, 199] on icon "button" at bounding box center [176, 201] width 5 height 5
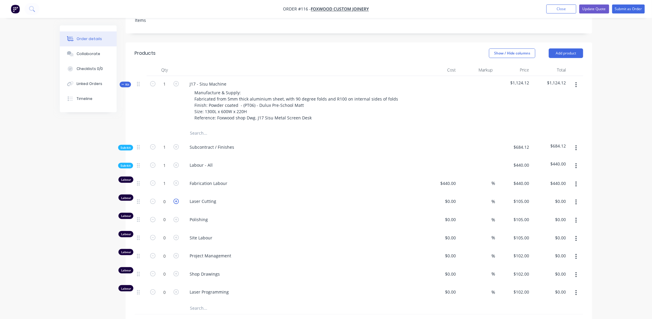
type input "1"
type input "$105.00"
drag, startPoint x: 454, startPoint y: 194, endPoint x: 467, endPoint y: 194, distance: 13.5
click at [454, 197] on input at bounding box center [452, 201] width 14 height 9
type input "$88.00"
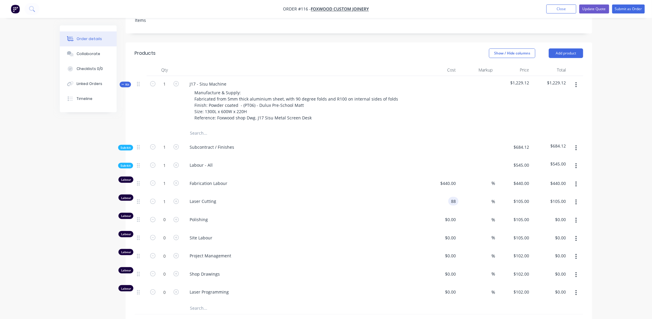
type input "$88.00"
click at [601, 193] on div "Order details Collaborate Checklists 0/0 Linked Orders Timeline Order details C…" at bounding box center [326, 156] width 652 height 662
click at [178, 217] on icon "button" at bounding box center [176, 219] width 5 height 5
type input "1"
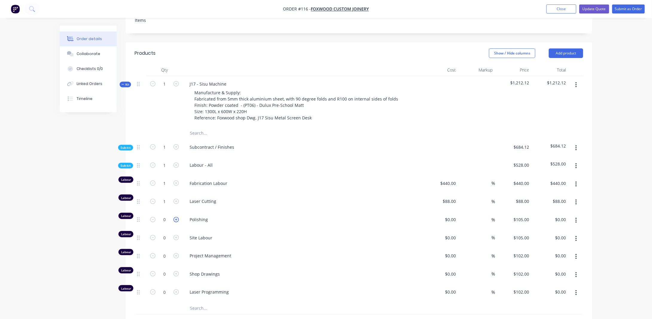
type input "$105.00"
click at [455, 215] on input at bounding box center [455, 219] width 7 height 9
type input "$176.00"
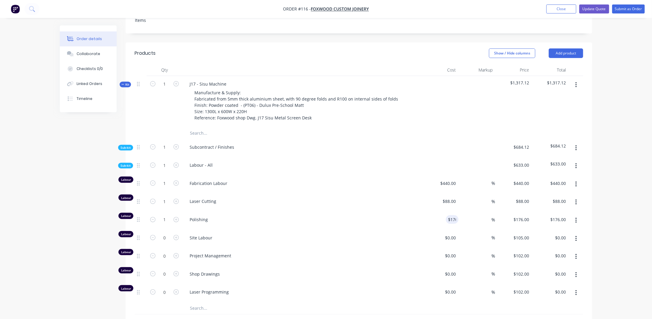
click at [598, 198] on div "Order details Collaborate Checklists 0/0 Linked Orders Timeline Order details C…" at bounding box center [326, 168] width 545 height 637
click at [577, 233] on button "button" at bounding box center [576, 238] width 14 height 11
click at [547, 274] on div "Delete" at bounding box center [555, 278] width 46 height 9
click at [177, 235] on icon "button" at bounding box center [176, 237] width 5 height 5
type input "1"
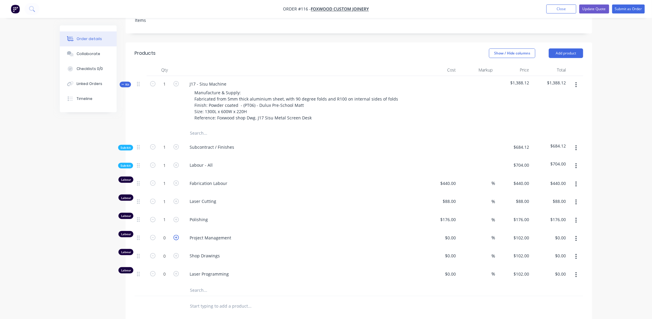
type input "$102.00"
click at [453, 233] on input at bounding box center [452, 237] width 14 height 9
type input "$127.50"
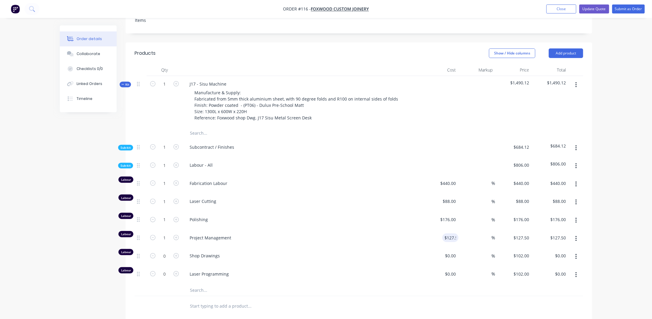
click at [610, 224] on div "Order details Collaborate Checklists 0/0 Linked Orders Timeline Order details C…" at bounding box center [326, 147] width 652 height 644
click at [175, 271] on icon "button" at bounding box center [176, 273] width 5 height 5
type input "1"
type input "$102.00"
click at [454, 270] on input at bounding box center [452, 274] width 14 height 9
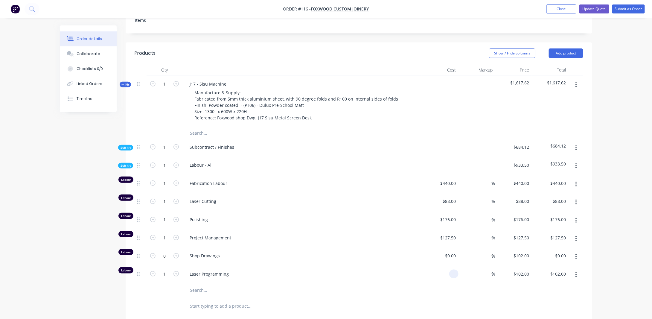
type input "1"
type input "$85.00"
click at [615, 255] on div "Order details Collaborate Checklists 0/0 Linked Orders Timeline Order details C…" at bounding box center [326, 147] width 652 height 644
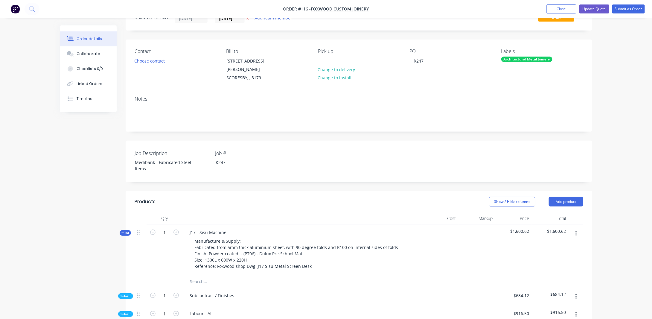
scroll to position [26, 0]
drag, startPoint x: 624, startPoint y: 213, endPoint x: 613, endPoint y: 215, distance: 10.7
click at [624, 213] on div "Order details Collaborate Checklists 0/0 Linked Orders Timeline Order details C…" at bounding box center [326, 296] width 652 height 644
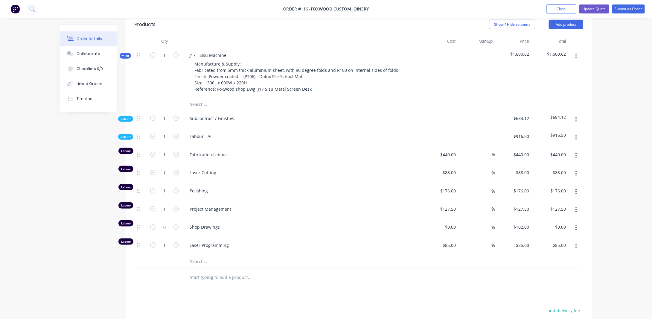
scroll to position [205, 0]
click at [131, 115] on div "Sub-kit" at bounding box center [125, 118] width 15 height 6
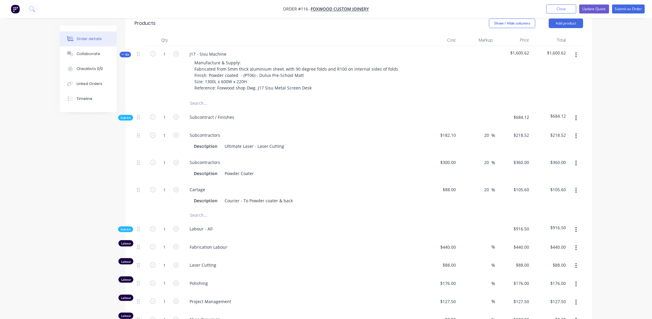
click at [128, 116] on span "Sub-kit" at bounding box center [126, 118] width 10 height 4
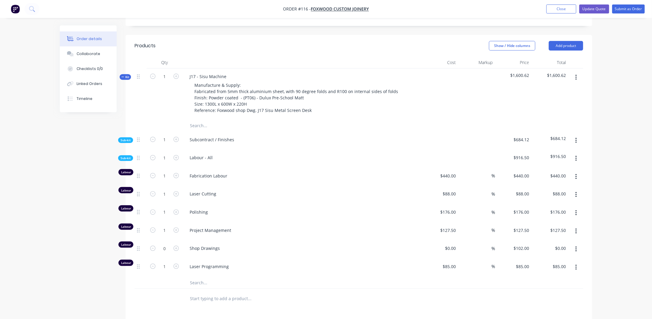
scroll to position [175, 0]
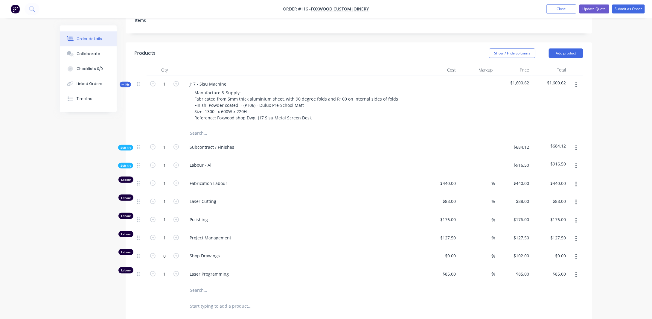
click at [575, 80] on button "button" at bounding box center [576, 85] width 14 height 11
click at [552, 108] on div "Add sub kit to kit" at bounding box center [555, 112] width 46 height 9
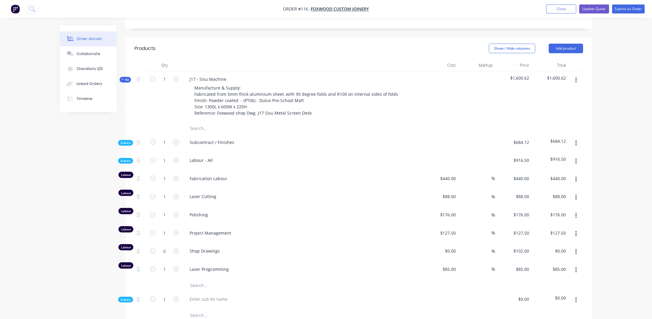
scroll to position [205, 0]
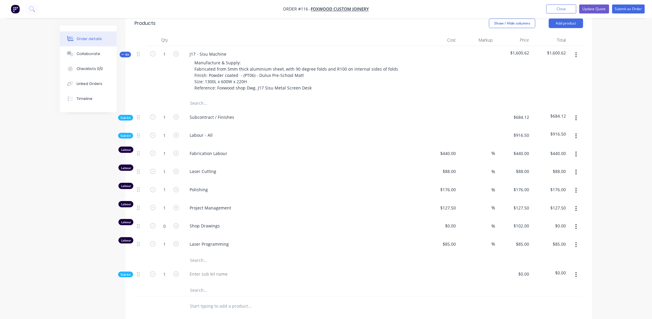
click at [576, 272] on icon "button" at bounding box center [576, 275] width 1 height 7
click at [545, 298] on div "Delete" at bounding box center [555, 302] width 46 height 9
click at [576, 52] on icon "button" at bounding box center [576, 54] width 1 height 5
click at [547, 66] on div "Add product to kit" at bounding box center [555, 70] width 46 height 9
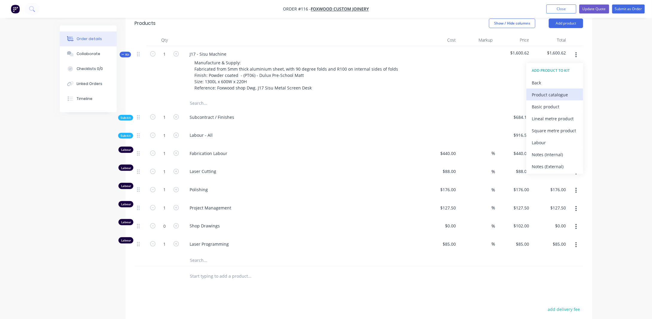
click at [560, 90] on div "Product catalogue" at bounding box center [555, 94] width 46 height 9
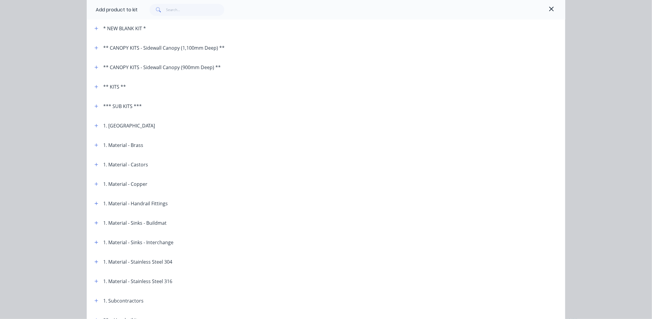
scroll to position [60, 0]
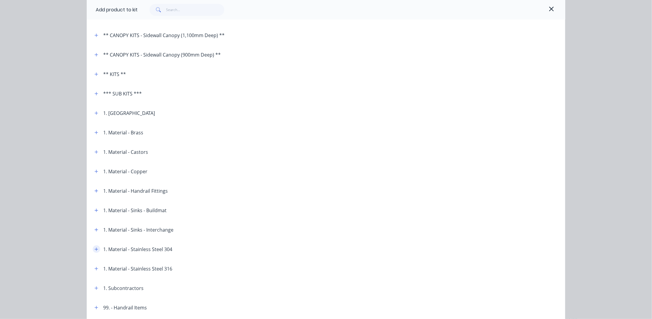
click at [93, 251] on button "button" at bounding box center [96, 248] width 7 height 7
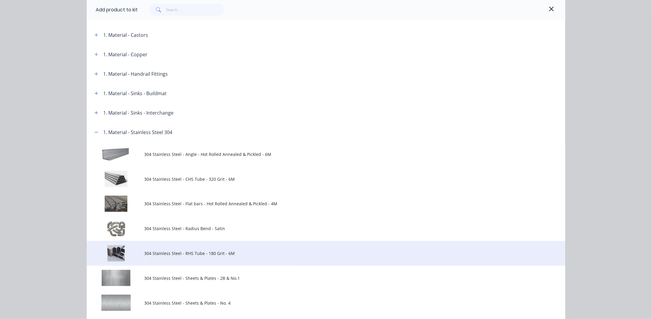
scroll to position [209, 0]
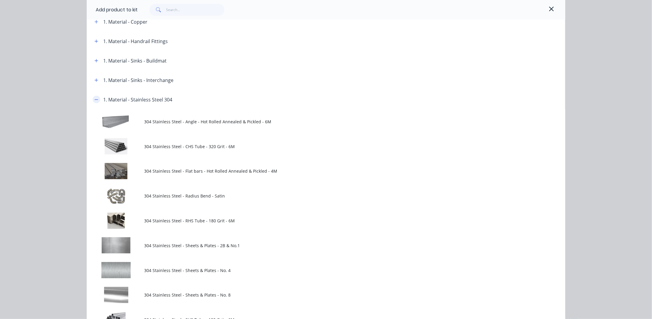
click at [95, 101] on icon "button" at bounding box center [97, 100] width 4 height 4
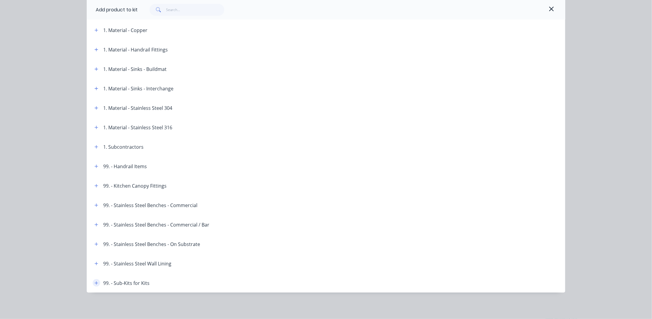
click at [95, 284] on icon "button" at bounding box center [97, 283] width 4 height 4
click at [95, 283] on icon "button" at bounding box center [97, 283] width 4 height 4
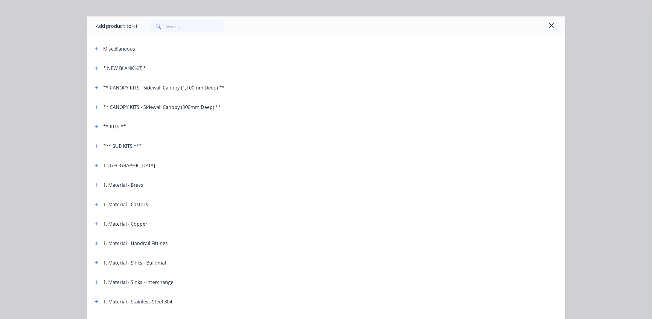
scroll to position [0, 0]
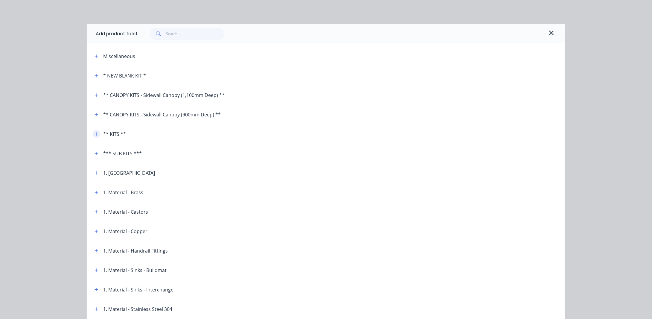
click at [95, 135] on icon "button" at bounding box center [96, 133] width 3 height 3
click at [95, 135] on icon "button" at bounding box center [97, 134] width 4 height 4
click at [549, 32] on icon "button" at bounding box center [551, 32] width 5 height 7
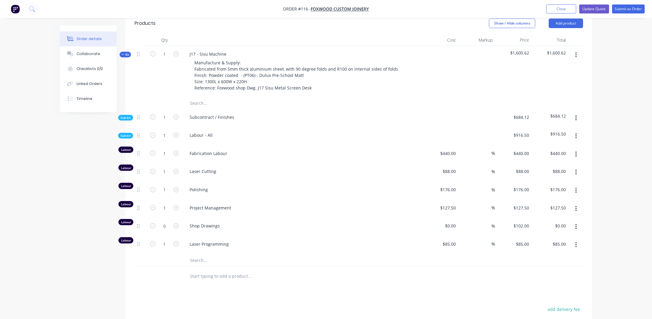
click at [577, 115] on icon "button" at bounding box center [576, 118] width 1 height 7
click at [548, 130] on div "Add product to kit" at bounding box center [555, 134] width 46 height 9
click at [554, 165] on div "Basic product" at bounding box center [555, 169] width 46 height 9
type input "$85.00"
click at [617, 152] on div "Order details Collaborate Checklists 0/0 Linked Orders Timeline Order details C…" at bounding box center [326, 117] width 652 height 644
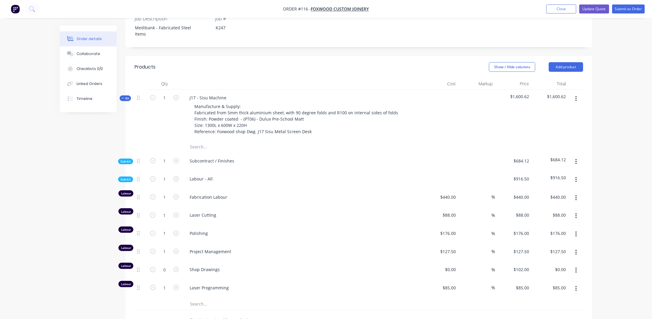
scroll to position [145, 0]
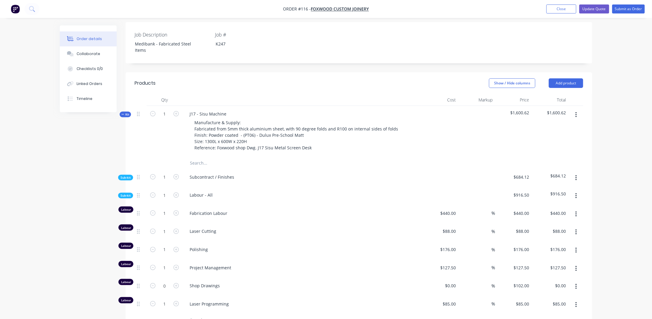
click at [125, 193] on span "Sub-kit" at bounding box center [126, 195] width 10 height 4
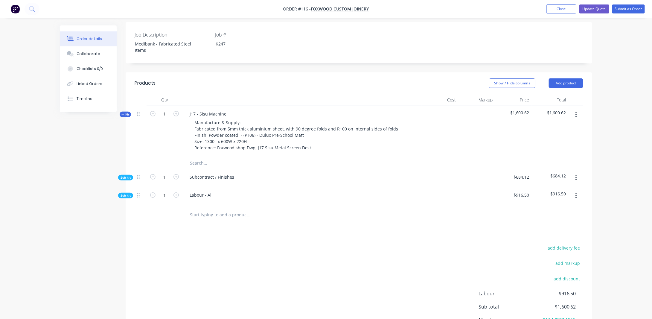
click at [577, 175] on icon "button" at bounding box center [576, 177] width 1 height 5
click at [593, 150] on div "Order details Collaborate Checklists 0/0 Linked Orders Timeline Order details C…" at bounding box center [326, 128] width 545 height 497
click at [124, 113] on icon at bounding box center [122, 114] width 3 height 3
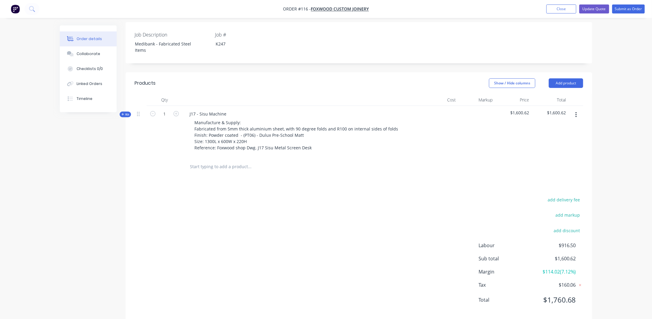
click at [124, 113] on icon at bounding box center [122, 114] width 3 height 3
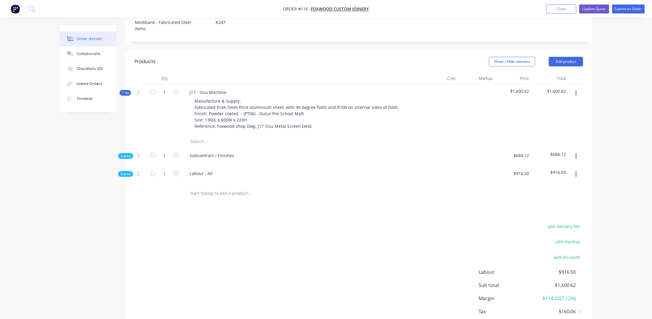
scroll to position [175, 0]
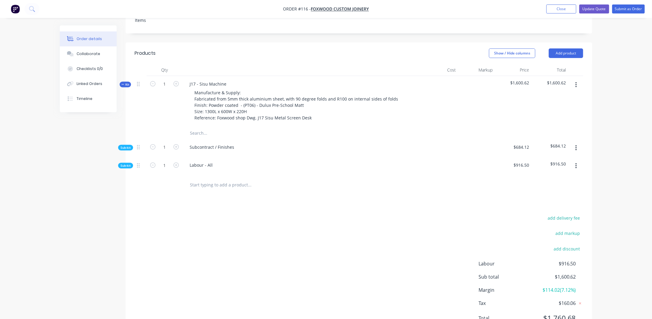
click at [575, 143] on button "button" at bounding box center [576, 148] width 14 height 11
click at [573, 160] on div "Add product to kit" at bounding box center [555, 164] width 46 height 9
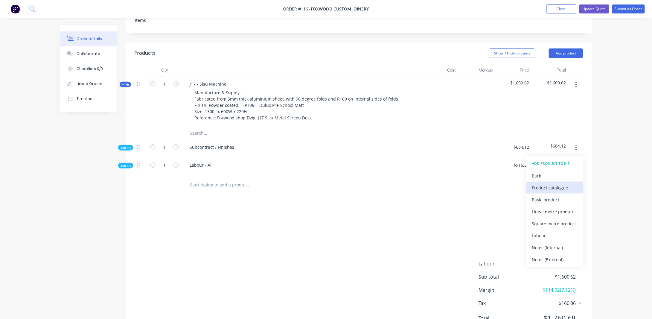
click at [545, 183] on div "Product catalogue" at bounding box center [555, 187] width 46 height 9
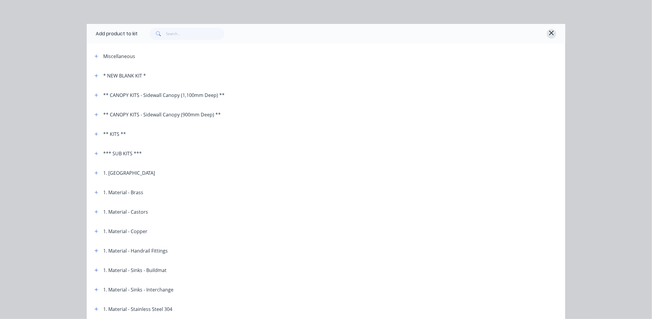
click at [550, 34] on icon "button" at bounding box center [551, 33] width 4 height 4
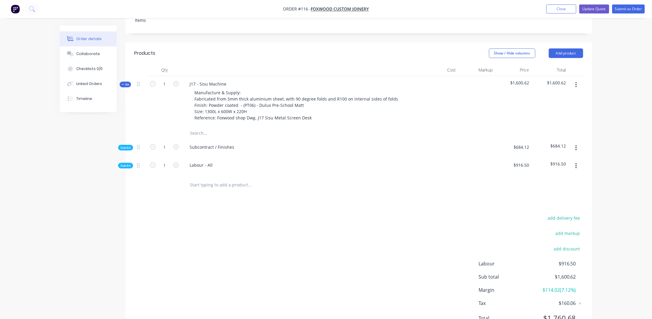
click at [576, 145] on icon "button" at bounding box center [576, 147] width 1 height 5
click at [561, 160] on div "Add product to kit" at bounding box center [555, 164] width 46 height 9
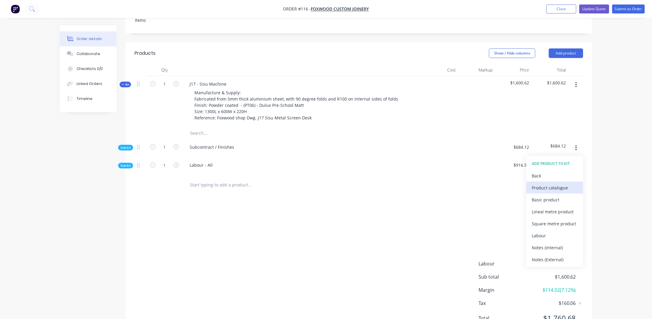
click at [555, 183] on div "Product catalogue" at bounding box center [555, 187] width 46 height 9
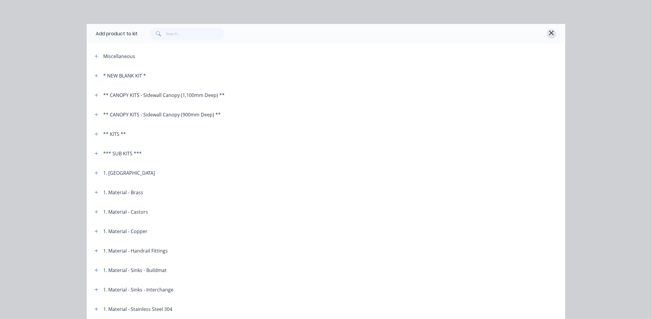
click at [551, 34] on icon "button" at bounding box center [551, 33] width 4 height 4
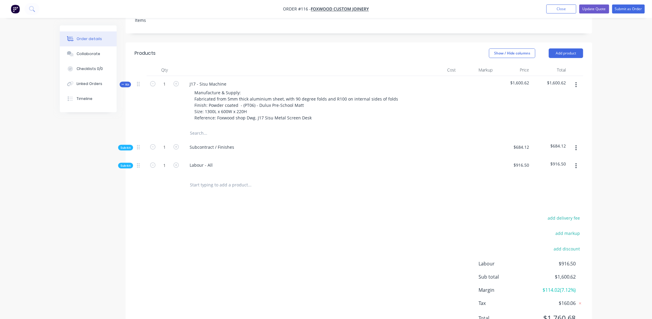
click at [577, 145] on icon "button" at bounding box center [576, 148] width 1 height 7
click at [551, 160] on div "Add product to kit" at bounding box center [555, 164] width 46 height 9
click at [552, 196] on div "Basic product" at bounding box center [555, 199] width 46 height 9
click at [575, 143] on button "button" at bounding box center [576, 148] width 14 height 11
click at [596, 115] on div "Order details Collaborate Checklists 0/0 Linked Orders Timeline Order details C…" at bounding box center [326, 98] width 545 height 497
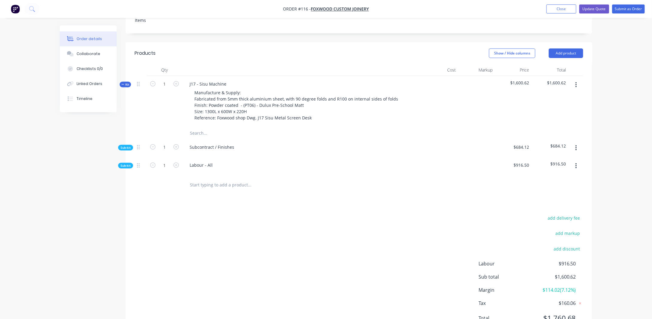
click at [130, 145] on span "Sub-kit" at bounding box center [126, 147] width 10 height 4
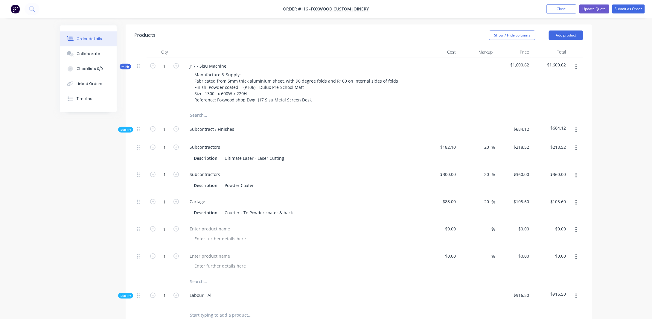
scroll to position [205, 0]
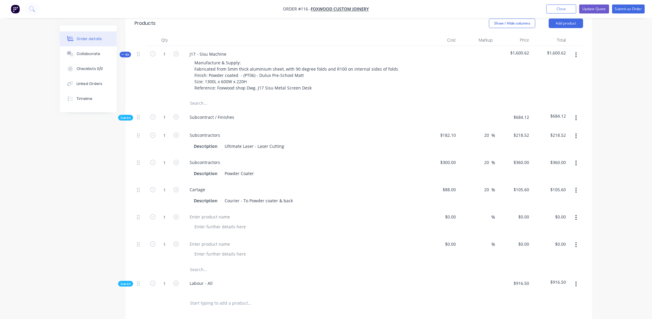
click at [578, 240] on button "button" at bounding box center [576, 245] width 14 height 11
click at [543, 280] on div "Delete" at bounding box center [555, 284] width 46 height 9
click at [576, 215] on icon "button" at bounding box center [576, 217] width 1 height 5
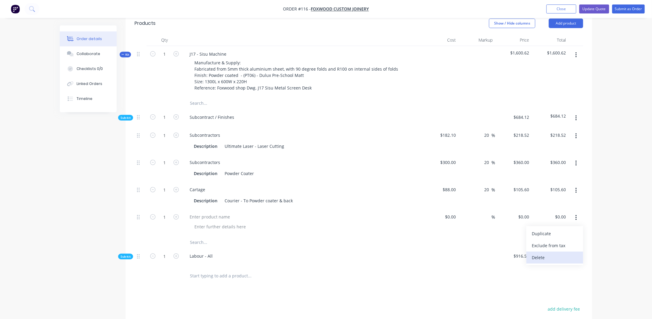
click at [566, 253] on div "Delete" at bounding box center [555, 257] width 46 height 9
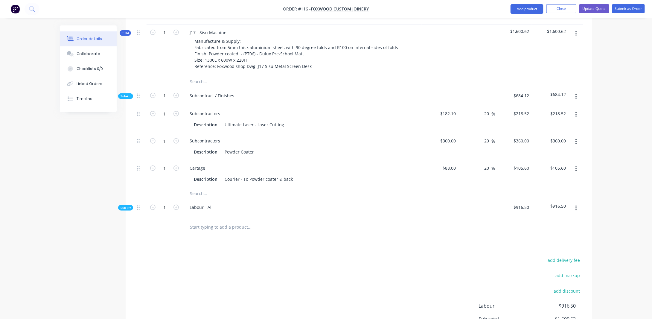
scroll to position [235, 0]
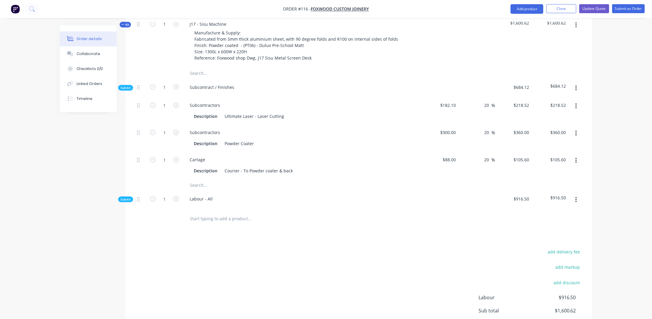
click at [127, 197] on span "Sub-kit" at bounding box center [126, 199] width 10 height 4
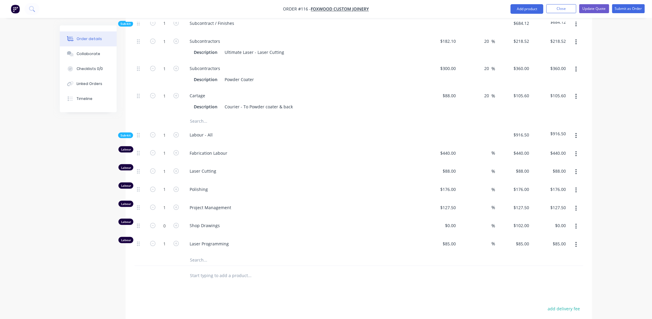
scroll to position [325, 0]
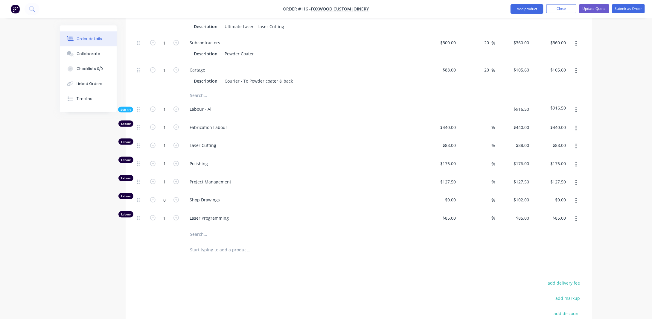
click at [575, 214] on button "button" at bounding box center [576, 219] width 14 height 11
click at [547, 230] on div "Duplicate" at bounding box center [555, 234] width 46 height 9
click at [456, 232] on input "85" at bounding box center [451, 236] width 16 height 9
type input "$30.00"
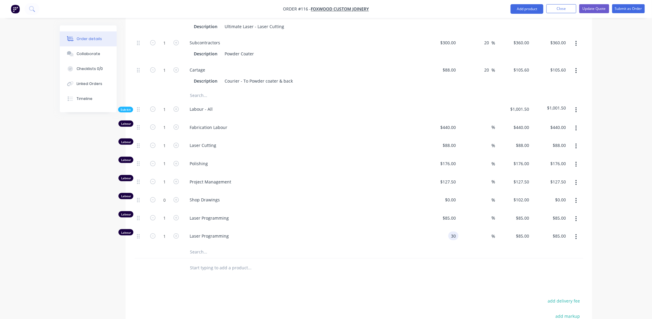
type input "$30.00"
click at [644, 187] on div "Order details Collaborate Checklists 0/0 Linked Orders Timeline Order details C…" at bounding box center [326, 53] width 652 height 756
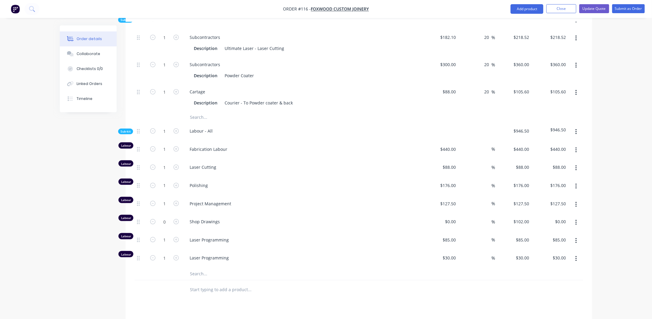
scroll to position [295, 0]
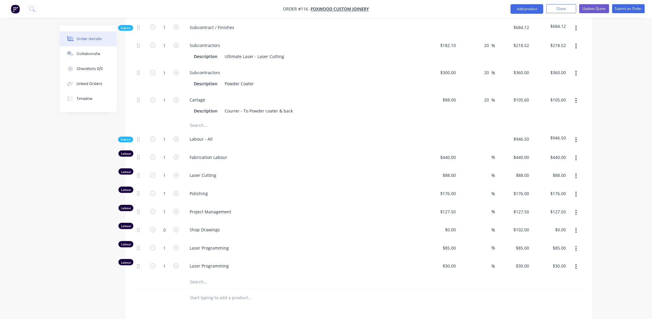
click at [576, 246] on icon "button" at bounding box center [576, 249] width 1 height 7
click at [613, 230] on div "Order details Collaborate Checklists 0/0 Linked Orders Timeline Order details C…" at bounding box center [326, 83] width 652 height 756
click at [214, 263] on span "Laser Programming" at bounding box center [305, 266] width 230 height 6
click at [233, 263] on span "Laser Programming" at bounding box center [305, 266] width 230 height 6
click at [224, 263] on span "Laser Programming" at bounding box center [305, 266] width 230 height 6
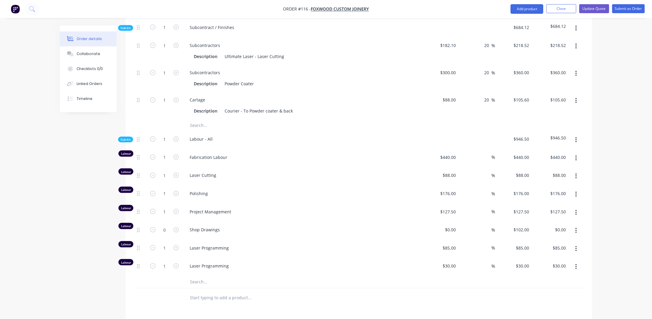
drag, startPoint x: 180, startPoint y: 260, endPoint x: 157, endPoint y: 256, distance: 23.3
click at [180, 260] on div "1" at bounding box center [165, 267] width 36 height 18
click at [213, 263] on span "Laser Programming" at bounding box center [305, 266] width 230 height 6
drag, startPoint x: 188, startPoint y: 253, endPoint x: 199, endPoint y: 255, distance: 11.0
click at [189, 263] on div "Laser Programming" at bounding box center [302, 266] width 235 height 6
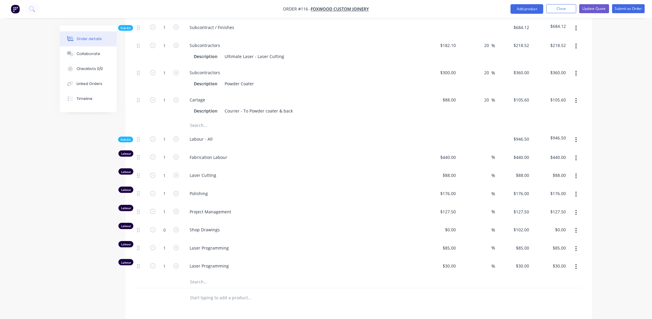
click at [579, 262] on button "button" at bounding box center [576, 267] width 14 height 11
click at [546, 302] on div "Delete" at bounding box center [555, 306] width 46 height 9
click at [603, 221] on div "Order details Collaborate Checklists 0/0 Linked Orders Timeline Order details C…" at bounding box center [326, 73] width 652 height 737
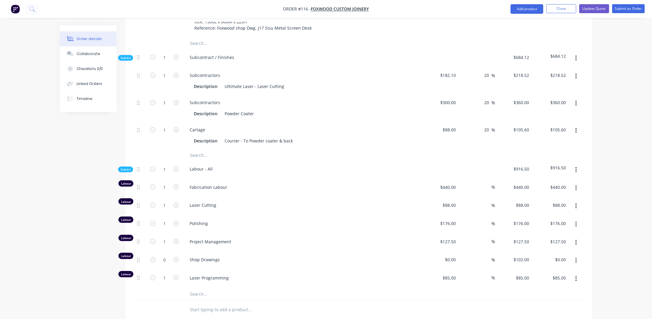
click at [127, 167] on span "Sub-kit" at bounding box center [126, 169] width 10 height 4
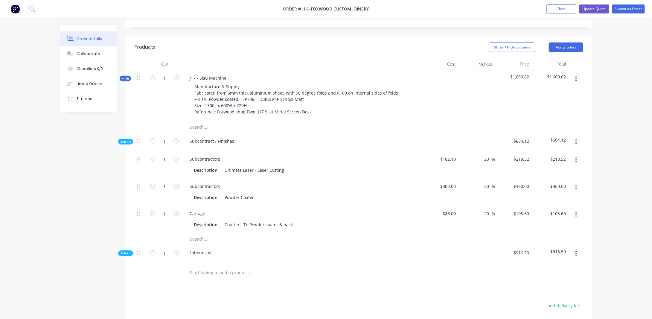
scroll to position [175, 0]
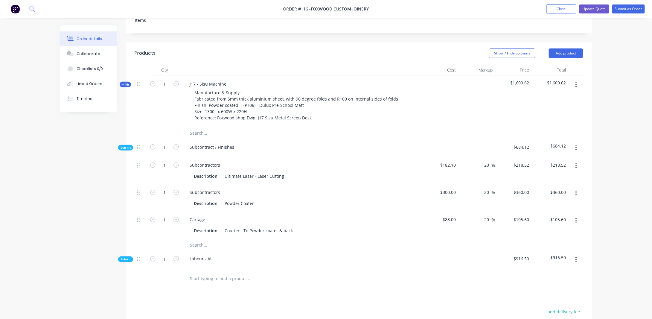
click at [578, 143] on button "button" at bounding box center [576, 148] width 14 height 11
click at [560, 160] on div "Add product to kit" at bounding box center [555, 164] width 46 height 9
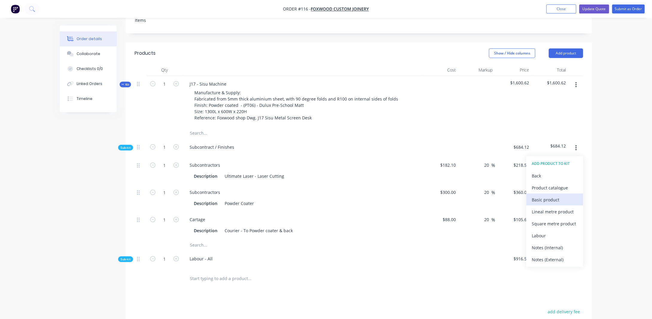
click at [558, 195] on div "Basic product" at bounding box center [555, 199] width 46 height 9
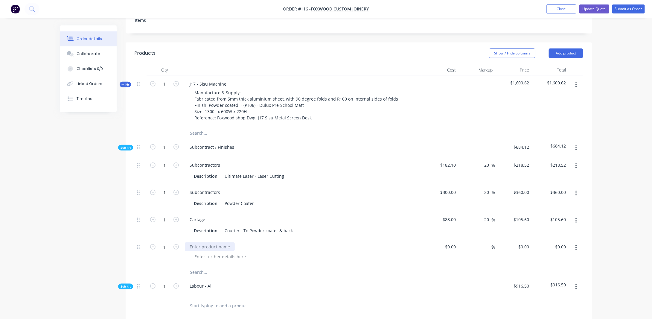
click at [211, 242] on div at bounding box center [210, 246] width 50 height 9
click at [218, 252] on div at bounding box center [220, 256] width 61 height 9
click at [246, 226] on div "Courier - To Powder coater & back" at bounding box center [258, 230] width 73 height 9
click at [216, 226] on div "Description" at bounding box center [206, 230] width 28 height 9
click at [222, 252] on div "Desc" at bounding box center [305, 256] width 230 height 9
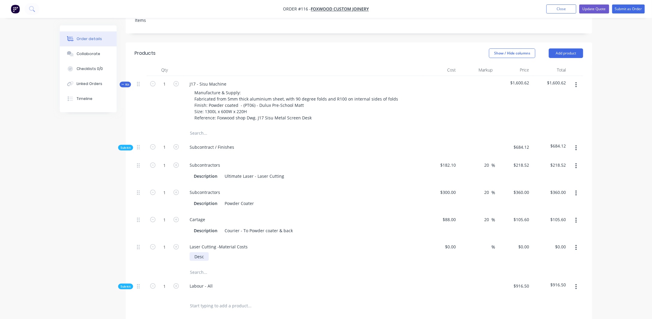
click at [202, 252] on div "Desc" at bounding box center [199, 256] width 19 height 9
drag, startPoint x: 212, startPoint y: 248, endPoint x: 206, endPoint y: 249, distance: 6.1
click at [212, 252] on div "Desc" at bounding box center [305, 256] width 230 height 9
click at [205, 252] on div "Desc" at bounding box center [199, 256] width 19 height 9
click at [646, 246] on div "Order details Collaborate Checklists 0/0 Linked Orders Timeline Order details C…" at bounding box center [326, 147] width 652 height 644
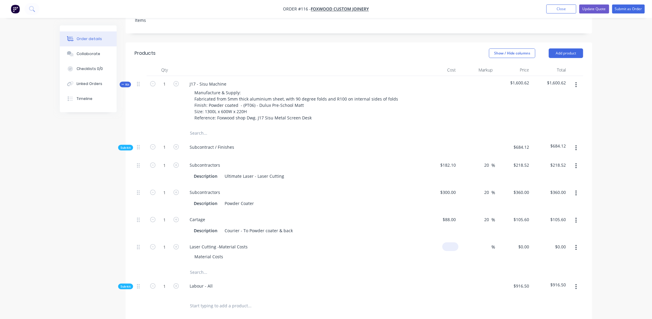
click at [454, 242] on input at bounding box center [452, 246] width 14 height 9
type input "$30.00"
click at [618, 235] on div "Order details Collaborate Checklists 0/0 Linked Orders Timeline Order details C…" at bounding box center [326, 147] width 652 height 644
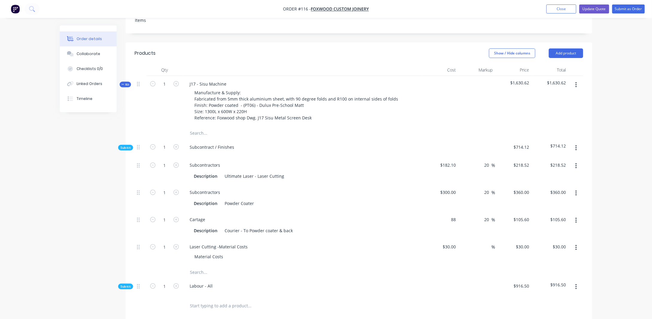
click at [444, 212] on div "88 $88.00" at bounding box center [440, 225] width 37 height 27
type input "$176.00"
type input "$211.20"
click at [624, 203] on div "Order details Collaborate Checklists 0/0 Linked Orders Timeline Order details C…" at bounding box center [326, 147] width 652 height 644
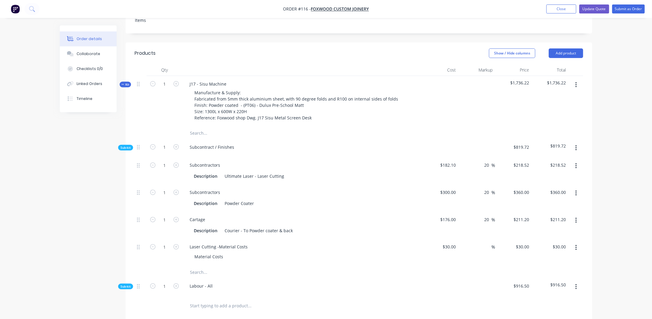
scroll to position [205, 0]
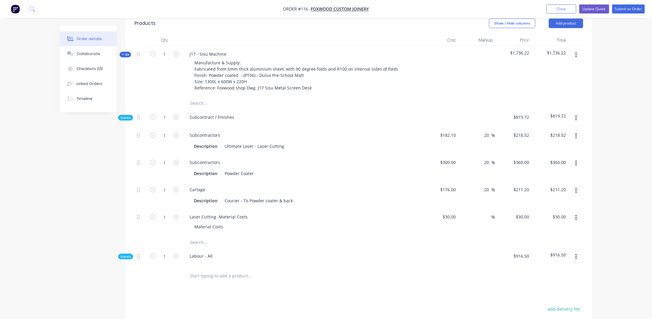
click at [124, 254] on span "Sub-kit" at bounding box center [126, 256] width 10 height 4
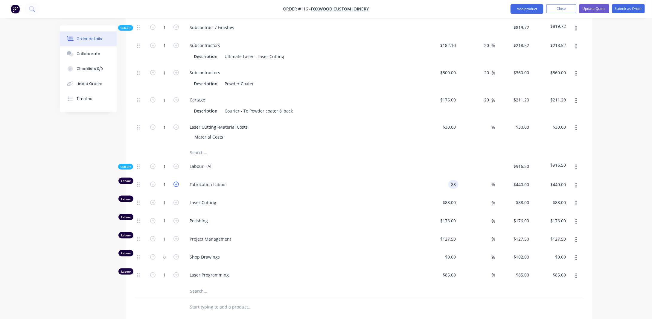
type input "$88.00"
click at [176, 182] on icon "button" at bounding box center [176, 184] width 5 height 5
type input "2"
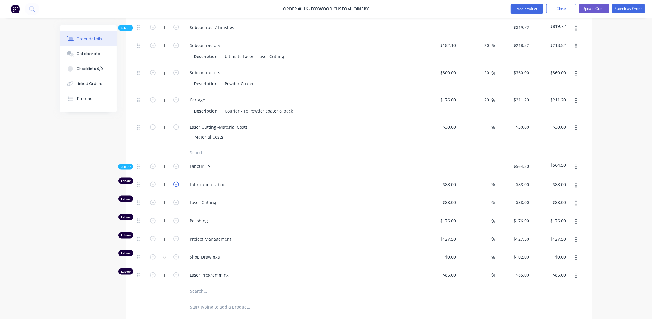
type input "$176.00"
click at [176, 182] on icon "button" at bounding box center [176, 184] width 5 height 5
type input "3"
type input "$264.00"
click at [176, 182] on icon "button" at bounding box center [176, 184] width 5 height 5
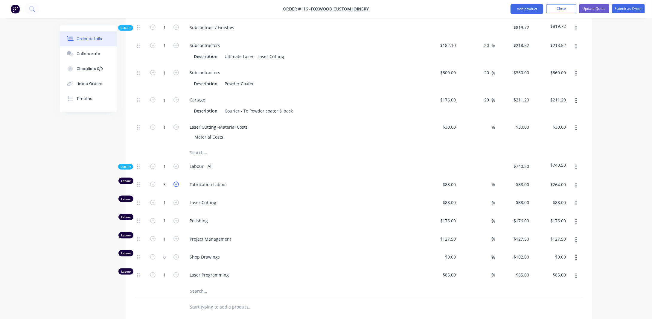
type input "4"
type input "$352.00"
click at [454, 216] on input "176" at bounding box center [449, 220] width 19 height 9
type input "$88.00"
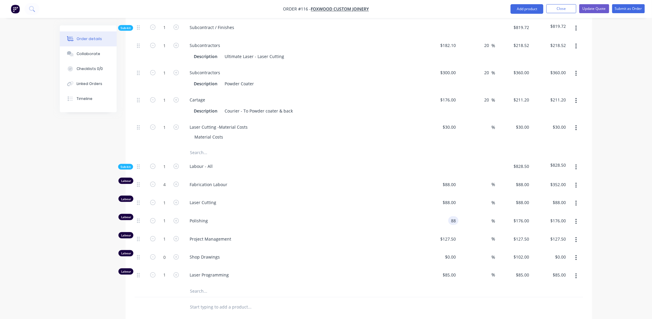
type input "$88.00"
click at [642, 211] on div "Order details Collaborate Checklists 0/0 Linked Orders Timeline Order details C…" at bounding box center [326, 87] width 652 height 765
click at [177, 218] on icon "button" at bounding box center [176, 220] width 5 height 5
type input "2"
type input "$176.00"
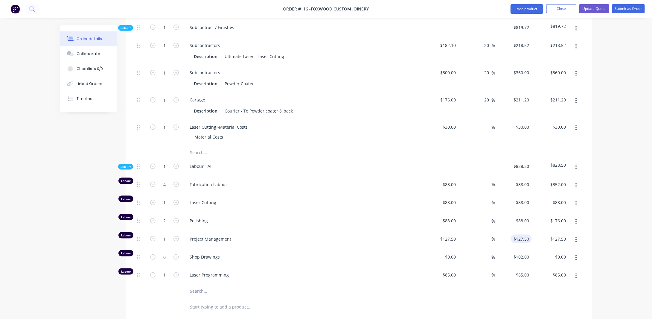
type input "127.5"
click at [518, 235] on input "127.5" at bounding box center [525, 239] width 14 height 9
type input "127.5"
type input "$127.50"
click at [456, 235] on input "127.5" at bounding box center [452, 239] width 14 height 9
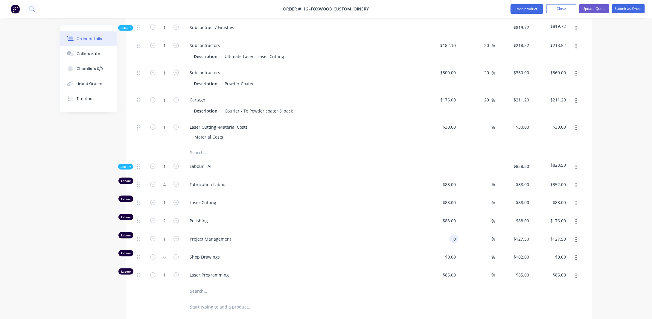
type input "$0.00"
click at [612, 222] on div "Order details Collaborate Checklists 0/0 Linked Orders Timeline Order details C…" at bounding box center [326, 87] width 652 height 765
click at [524, 235] on div "0 $0.00" at bounding box center [524, 239] width 16 height 9
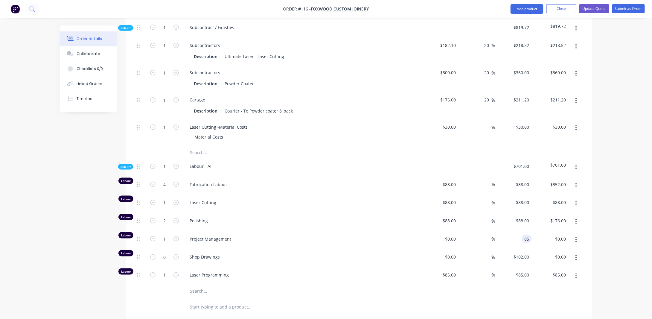
type input "$85.00"
click at [614, 233] on div "Order details Collaborate Checklists 0/0 Linked Orders Timeline Order details C…" at bounding box center [326, 87] width 652 height 765
click at [450, 235] on div "0 $0.00" at bounding box center [451, 239] width 16 height 9
type input "4"
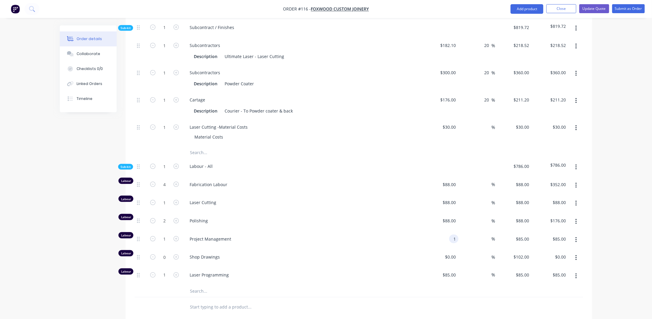
type input "$1.00"
click at [615, 218] on div "Order details Collaborate Checklists 0/0 Linked Orders Timeline Order details C…" at bounding box center [326, 87] width 652 height 765
click at [454, 235] on input "1" at bounding box center [455, 239] width 7 height 9
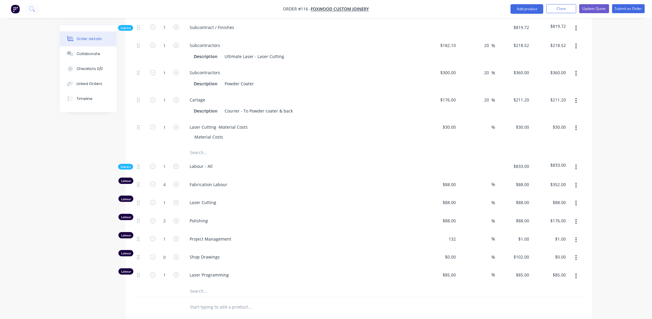
type input "$132.00"
click at [637, 221] on div "Order details Collaborate Checklists 0/0 Linked Orders Timeline Order details C…" at bounding box center [326, 87] width 652 height 765
click at [168, 235] on input "1" at bounding box center [165, 239] width 16 height 9
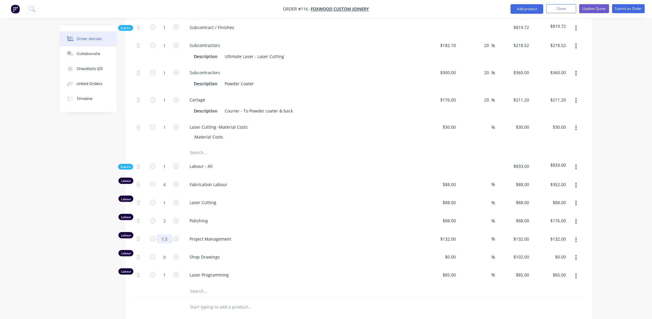
type input "1.5"
type input "$198.00"
click at [604, 220] on div "Order details Collaborate Checklists 0/0 Linked Orders Timeline Order details C…" at bounding box center [326, 87] width 652 height 765
click at [450, 235] on input "132" at bounding box center [449, 239] width 19 height 9
type input "$85.00"
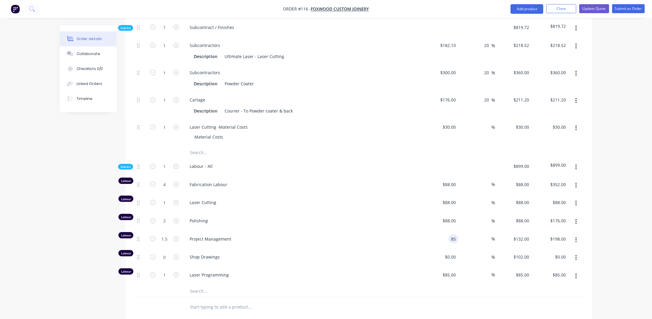
type input "$85.00"
type input "$127.50"
click at [621, 218] on div "Order details Collaborate Checklists 0/0 Linked Orders Timeline Order details C…" at bounding box center [326, 87] width 652 height 765
click at [166, 271] on input "1" at bounding box center [165, 275] width 16 height 9
click at [610, 265] on div "Order details Collaborate Checklists 0/0 Linked Orders Timeline Order details C…" at bounding box center [326, 87] width 652 height 765
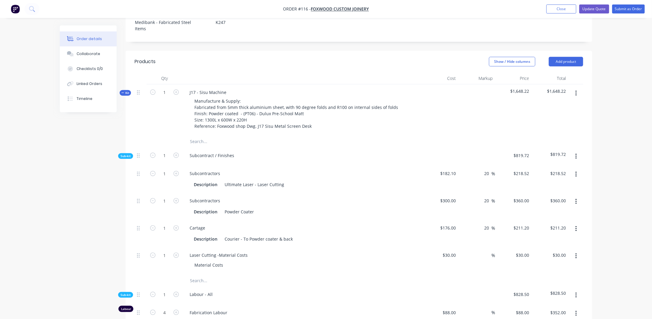
scroll to position [175, 0]
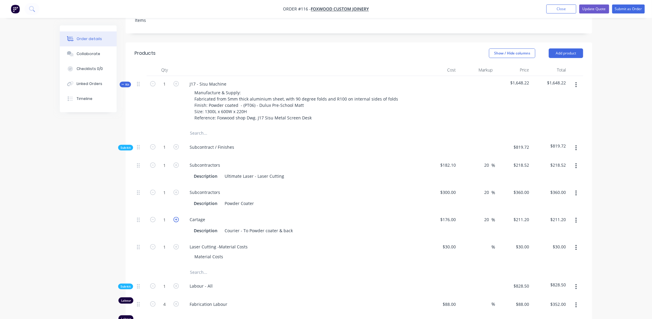
click at [176, 217] on icon "button" at bounding box center [176, 219] width 5 height 5
type input "2"
type input "$422.40"
click at [456, 215] on input "176" at bounding box center [449, 219] width 19 height 9
type input "$88.00"
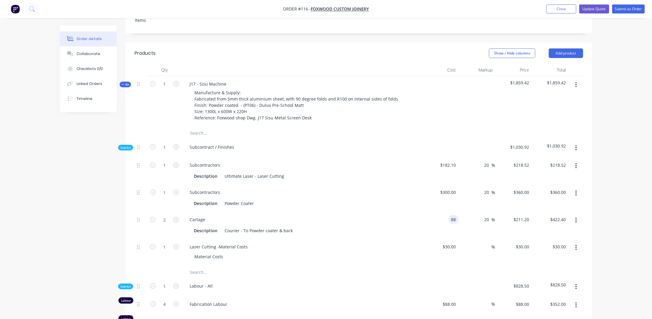
type input "$105.60"
type input "$211.20"
click at [612, 195] on div "Order details Collaborate Checklists 0/0 Linked Orders Timeline Order details C…" at bounding box center [326, 207] width 652 height 765
click at [125, 145] on span "Sub-kit" at bounding box center [126, 147] width 10 height 4
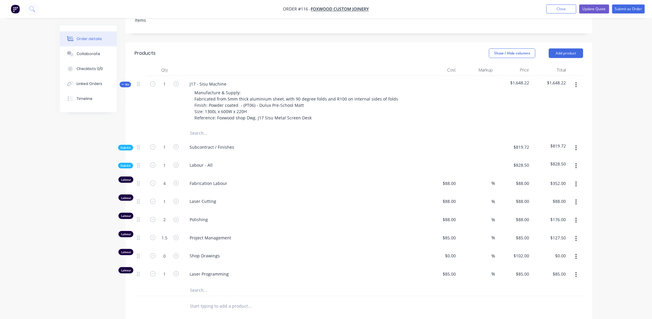
click at [121, 163] on span "Sub-kit" at bounding box center [126, 165] width 10 height 4
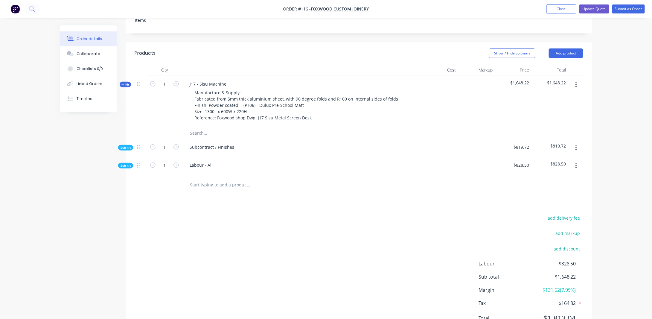
click at [127, 145] on span "Sub-kit" at bounding box center [126, 147] width 10 height 4
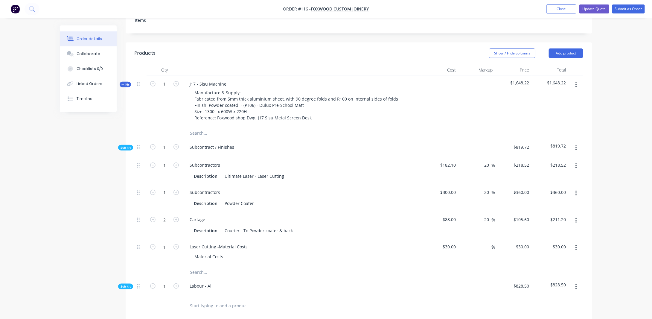
click at [127, 145] on span "Sub-kit" at bounding box center [126, 147] width 10 height 4
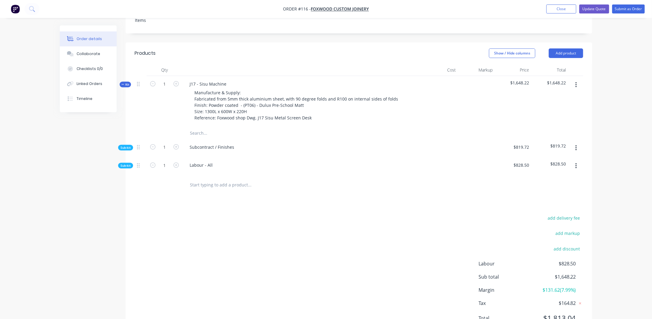
click at [124, 163] on span "Sub-kit" at bounding box center [126, 165] width 10 height 4
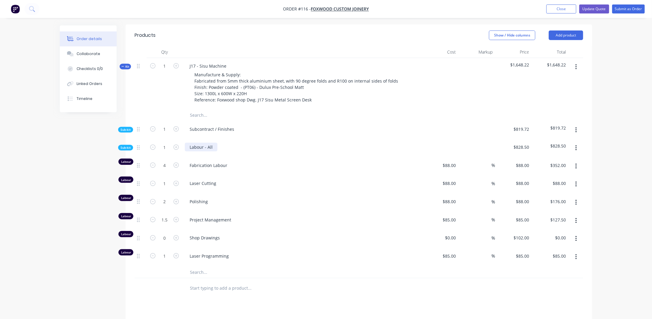
scroll to position [205, 0]
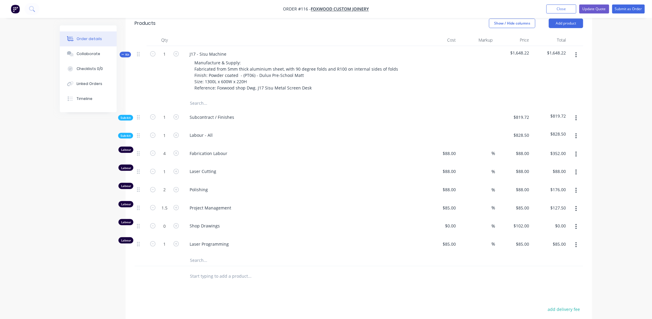
click at [611, 136] on div "Order details Collaborate Checklists 0/0 Linked Orders Timeline Order details C…" at bounding box center [326, 117] width 652 height 644
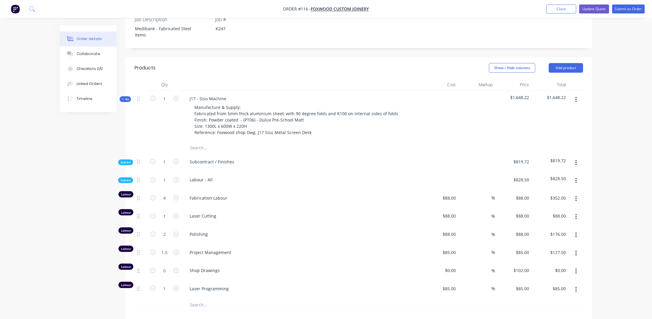
scroll to position [165, 0]
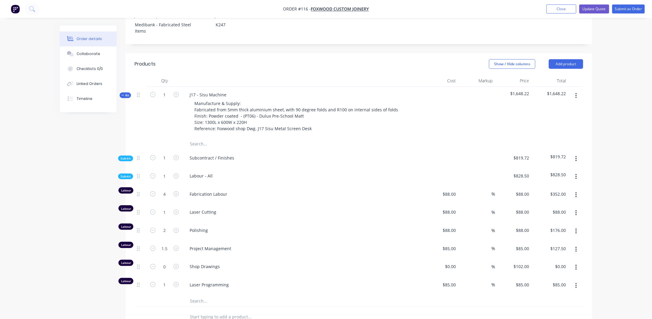
click at [125, 156] on span "Sub-kit" at bounding box center [126, 158] width 10 height 4
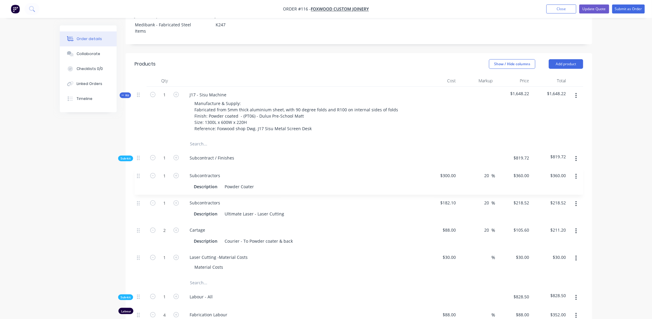
drag, startPoint x: 139, startPoint y: 195, endPoint x: 139, endPoint y: 171, distance: 23.3
click at [139, 171] on div "1 Subcontractors Description Ultimate Laser - Laser Cutting $182.10 $182.10 20 …" at bounding box center [359, 222] width 449 height 109
drag, startPoint x: 139, startPoint y: 222, endPoint x: 138, endPoint y: 188, distance: 34.1
click at [138, 188] on div "1 Subcontractors Description Powder Coater $300.00 $300.00 20 20 % $360.00 $360…" at bounding box center [359, 222] width 449 height 109
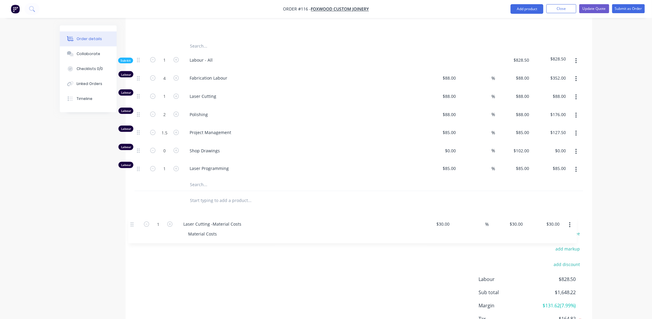
scroll to position [402, 0]
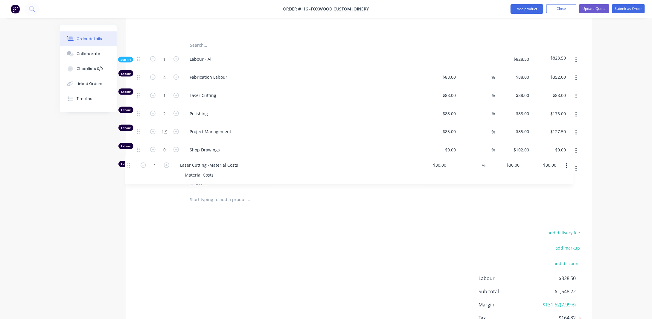
drag, startPoint x: 138, startPoint y: 129, endPoint x: 130, endPoint y: 165, distance: 36.9
click at [130, 165] on div "Qty Cost Markup Price Total Kit 1 J17 - Sisu Machine Manufacture & Supply: Fabr…" at bounding box center [359, 23] width 467 height 373
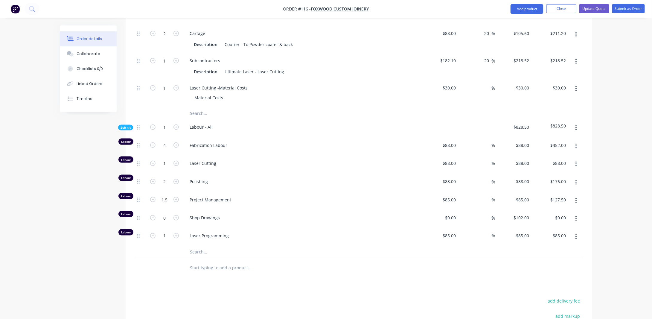
scroll to position [342, 0]
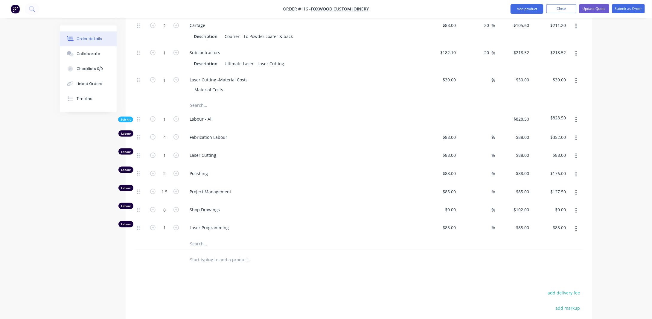
click at [576, 226] on icon "button" at bounding box center [576, 229] width 1 height 7
click at [546, 240] on div "Duplicate" at bounding box center [555, 244] width 46 height 9
click at [222, 243] on span "Laser Programming" at bounding box center [305, 246] width 230 height 6
click at [230, 243] on span "Laser Programming" at bounding box center [305, 246] width 230 height 6
click at [226, 243] on span "Laser Programming" at bounding box center [305, 246] width 230 height 6
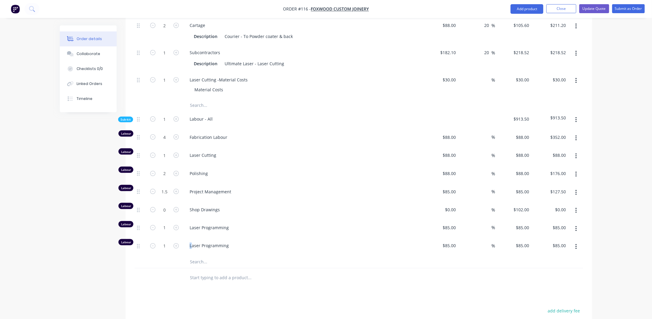
click at [192, 243] on span "Laser Programming" at bounding box center [305, 246] width 230 height 6
click at [199, 243] on span "Laser Programming" at bounding box center [305, 246] width 230 height 6
click at [576, 244] on icon "button" at bounding box center [576, 247] width 1 height 7
click at [543, 282] on div "Delete" at bounding box center [555, 286] width 46 height 9
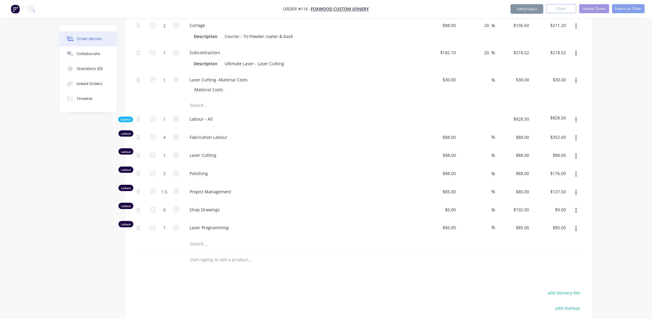
click at [601, 212] on div "Order details Collaborate Checklists 0/0 Linked Orders Timeline Order details C…" at bounding box center [326, 40] width 652 height 765
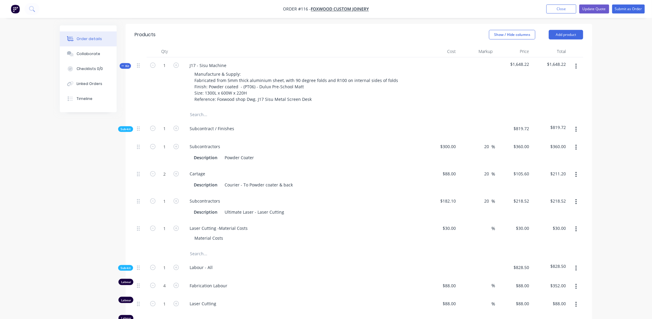
scroll to position [163, 0]
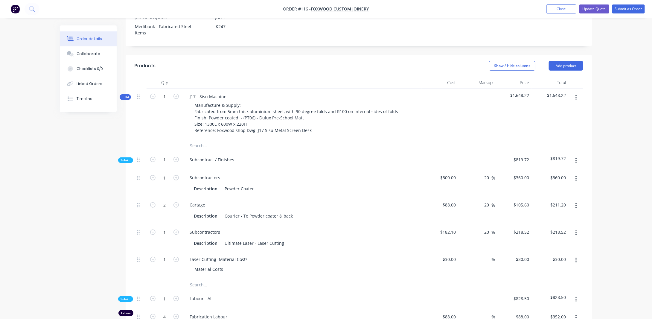
click at [525, 157] on span "$819.72" at bounding box center [514, 160] width 32 height 6
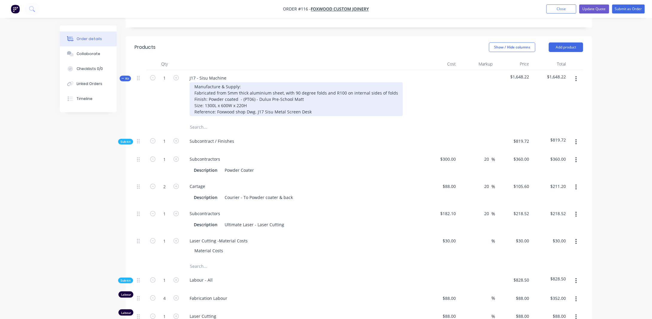
scroll to position [193, 0]
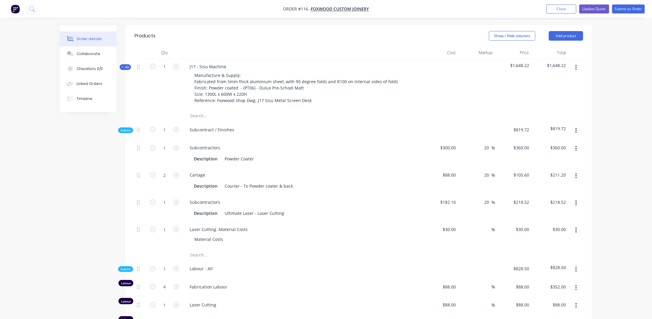
click at [601, 155] on div "Order details Collaborate Checklists 0/0 Linked Orders Timeline Order details C…" at bounding box center [326, 189] width 652 height 765
click at [598, 194] on div "Order details Collaborate Checklists 0/0 Linked Orders Timeline Order details C…" at bounding box center [326, 202] width 545 height 739
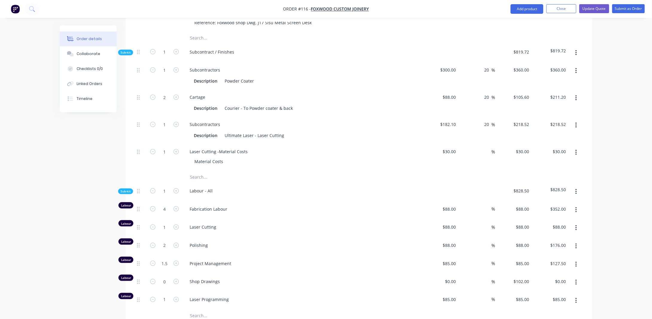
scroll to position [282, 0]
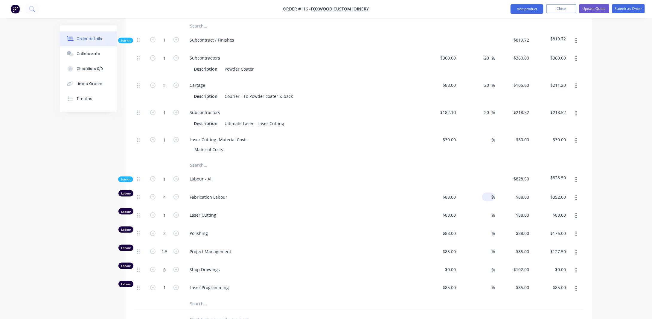
click at [488, 193] on input at bounding box center [488, 197] width 7 height 9
type input "20"
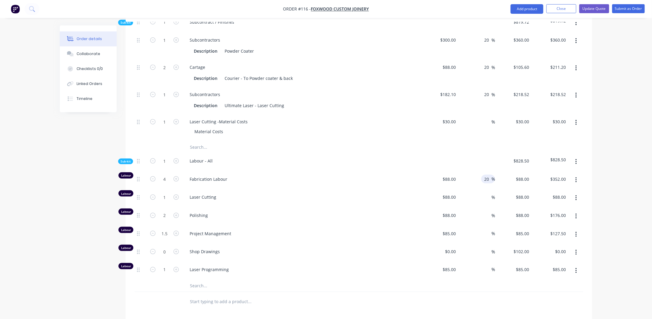
scroll to position [312, 0]
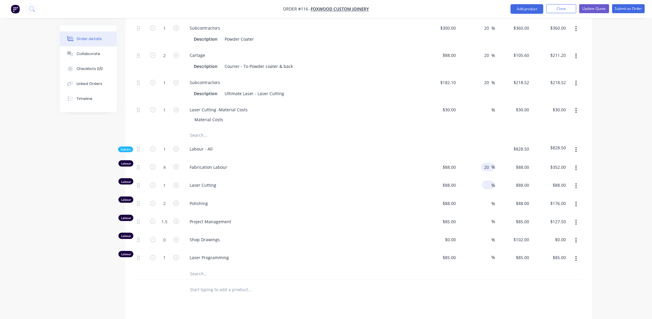
type input "$105.60"
type input "$422.40"
click at [487, 181] on input at bounding box center [488, 185] width 7 height 9
type input "20"
type input "$105.60"
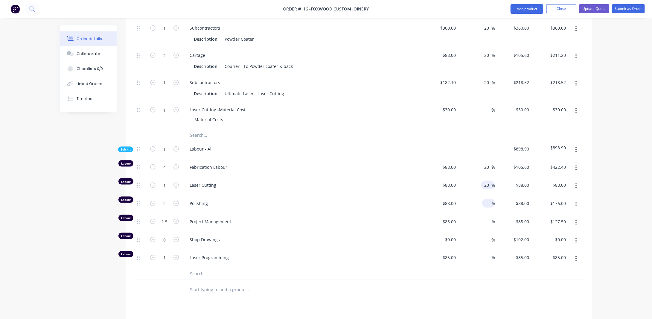
type input "$105.60"
click at [491, 199] on input at bounding box center [488, 203] width 7 height 9
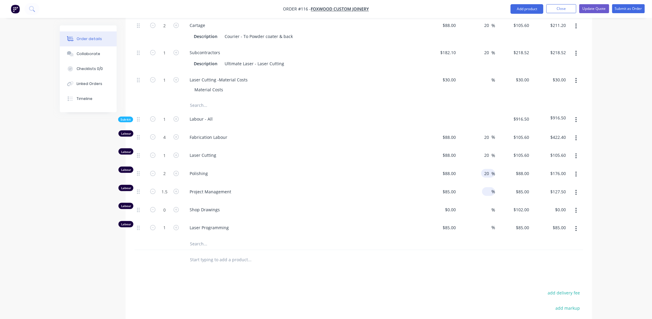
type input "20"
type input "$105.60"
type input "$211.20"
click at [490, 187] on input at bounding box center [488, 191] width 7 height 9
type input "20"
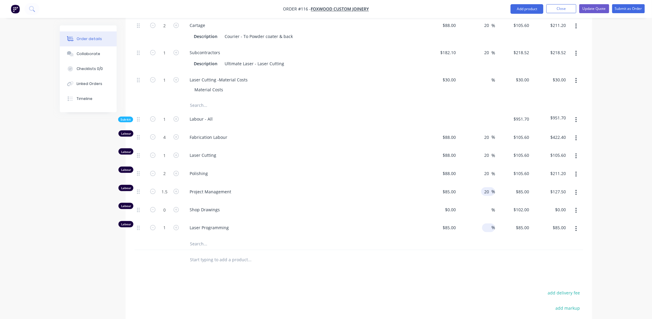
type input "$102.00"
type input "$153.00"
click at [486, 224] on div at bounding box center [488, 228] width 7 height 9
type input "20"
type input "$102.00"
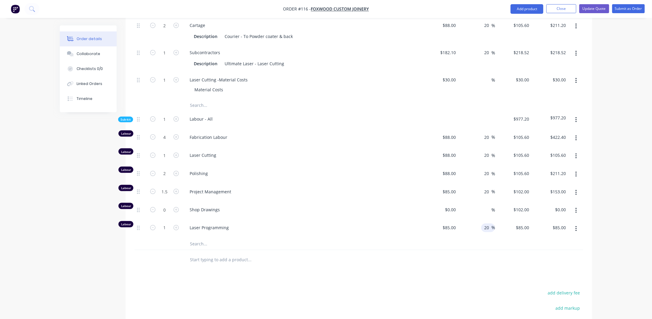
type input "$102.00"
click at [602, 173] on div "Order details Collaborate Checklists 0/0 Linked Orders Timeline Order details C…" at bounding box center [326, 40] width 652 height 765
click at [175, 134] on icon "button" at bounding box center [176, 136] width 5 height 5
type input "5"
type input "$528.00"
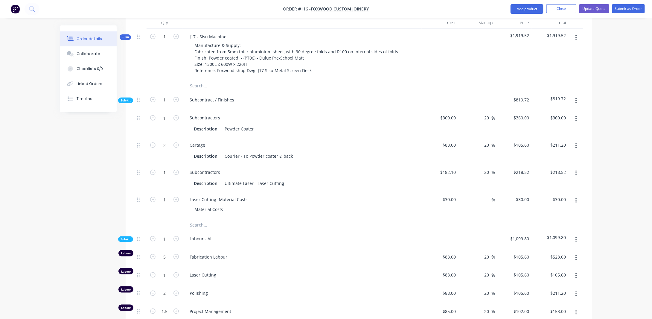
scroll to position [312, 0]
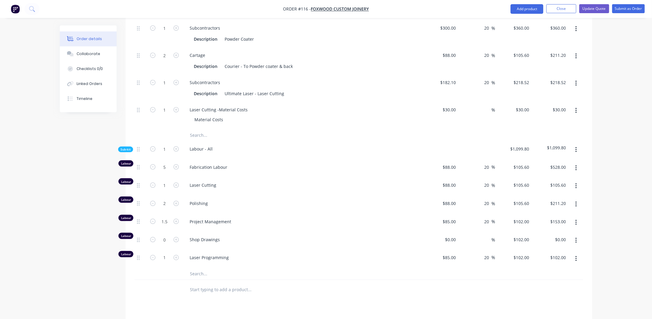
click at [616, 157] on div "Order details Collaborate Checklists 0/0 Linked Orders Timeline Order details C…" at bounding box center [326, 70] width 652 height 765
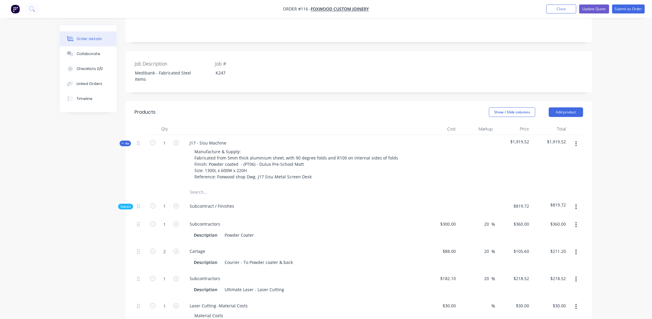
scroll to position [103, 0]
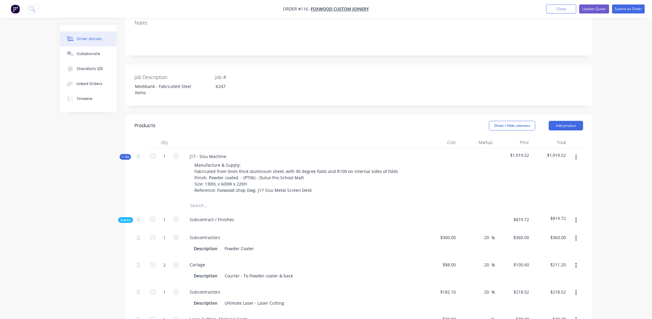
click at [126, 155] on span "Kit" at bounding box center [125, 157] width 8 height 4
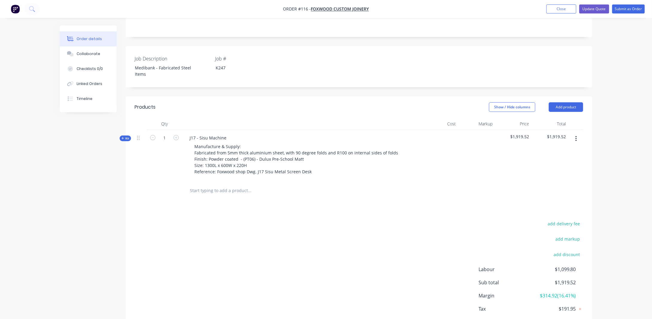
scroll to position [133, 0]
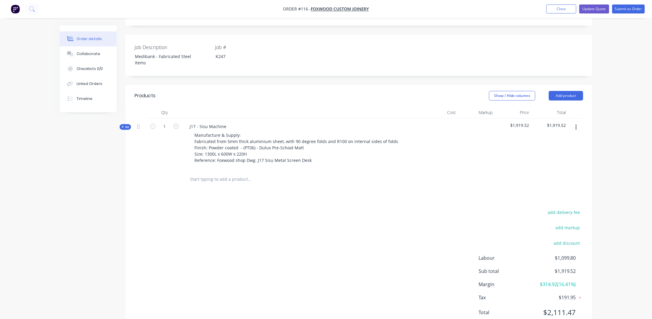
click at [578, 122] on button "button" at bounding box center [576, 127] width 14 height 11
click at [553, 139] on div "Add product to kit" at bounding box center [555, 143] width 46 height 9
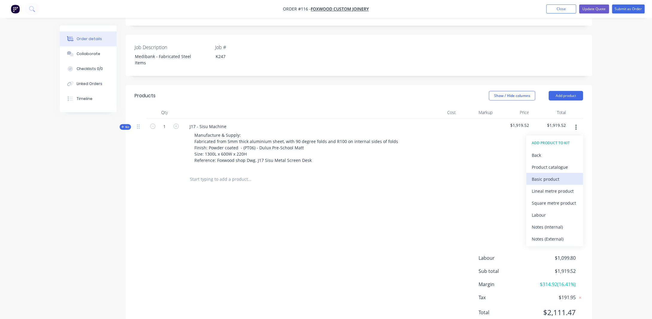
click at [551, 175] on div "Basic product" at bounding box center [555, 179] width 46 height 9
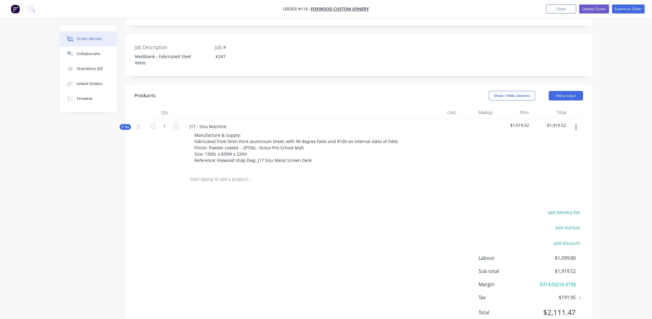
click at [577, 124] on icon "button" at bounding box center [576, 127] width 1 height 7
click at [553, 139] on div "Add product to kit" at bounding box center [555, 143] width 46 height 9
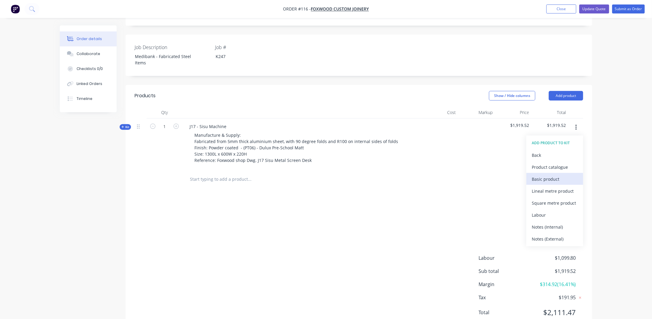
click at [545, 175] on div "Basic product" at bounding box center [555, 179] width 46 height 9
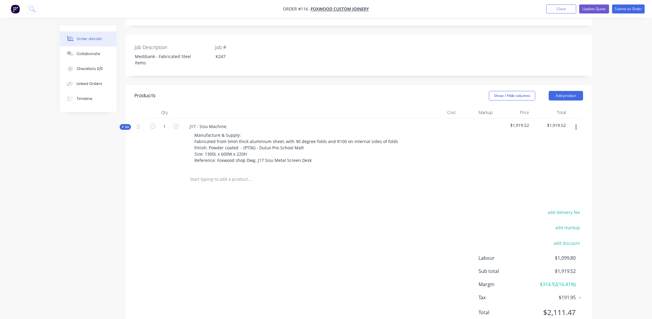
click at [578, 122] on button "button" at bounding box center [576, 127] width 14 height 11
click at [548, 139] on div "Add product to kit" at bounding box center [555, 143] width 46 height 9
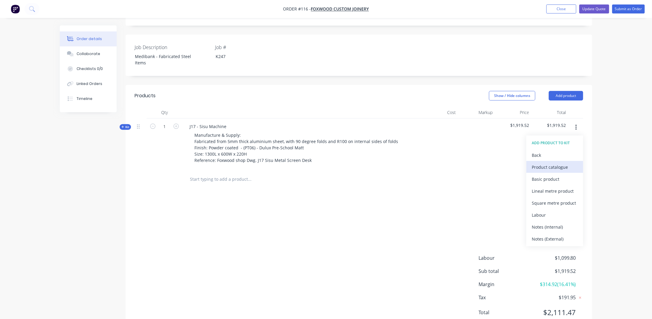
click at [543, 163] on div "Product catalogue" at bounding box center [555, 167] width 46 height 9
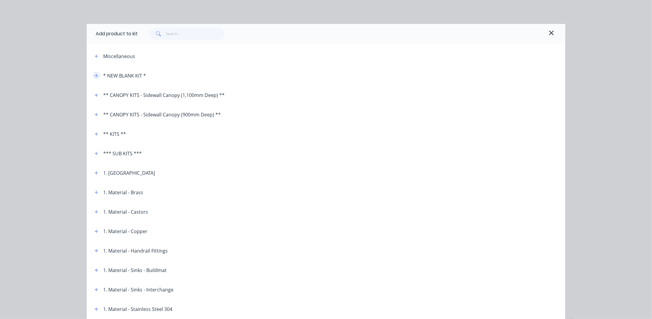
click at [95, 76] on icon "button" at bounding box center [97, 76] width 4 height 4
click at [119, 75] on div "* NEW BLANK KIT *" at bounding box center [124, 75] width 43 height 7
click at [95, 75] on icon "button" at bounding box center [97, 76] width 4 height 4
click at [96, 75] on button "button" at bounding box center [96, 75] width 7 height 7
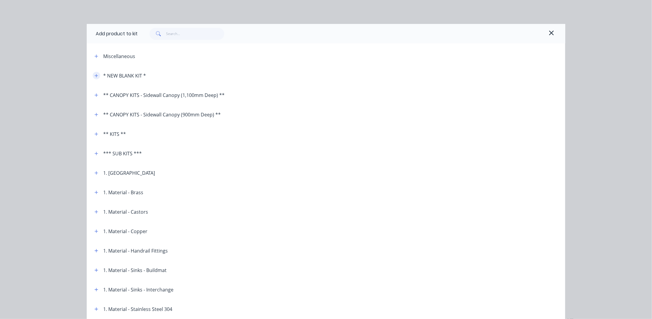
click at [96, 75] on icon "button" at bounding box center [97, 76] width 4 height 4
click at [95, 133] on icon "button" at bounding box center [97, 134] width 4 height 4
click at [95, 74] on icon "button" at bounding box center [97, 76] width 4 height 4
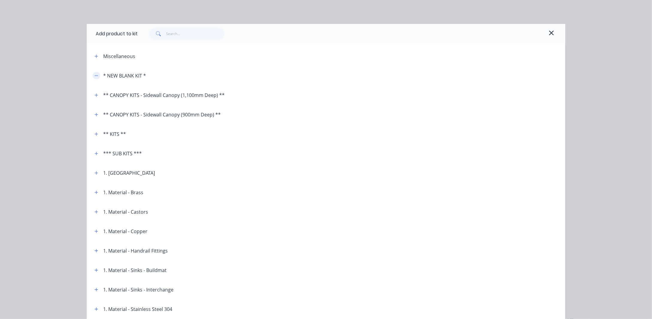
click at [95, 75] on icon "button" at bounding box center [97, 76] width 4 height 4
click at [549, 30] on icon "button" at bounding box center [551, 32] width 5 height 7
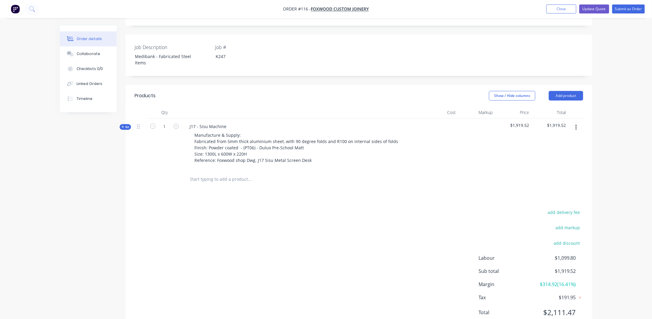
click at [141, 122] on div at bounding box center [140, 126] width 7 height 8
click at [138, 124] on icon at bounding box center [138, 126] width 3 height 5
click at [127, 125] on span "Kit" at bounding box center [125, 127] width 8 height 4
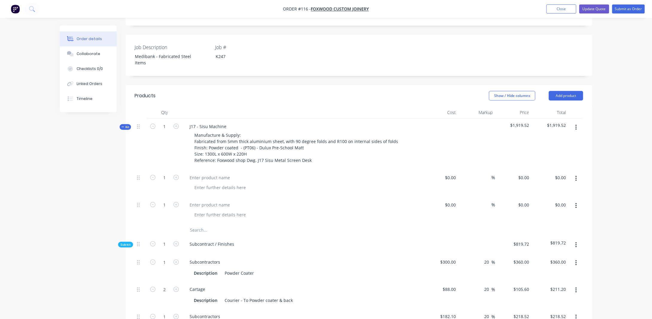
click at [127, 125] on span "Kit" at bounding box center [125, 127] width 8 height 4
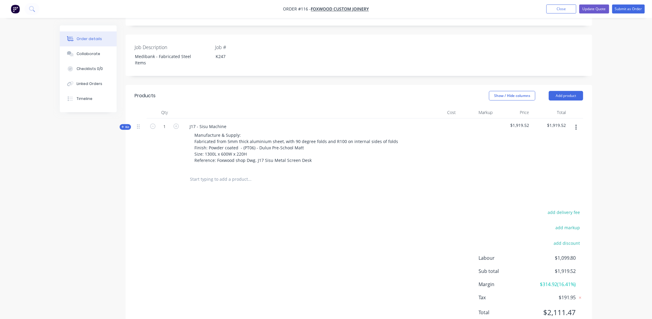
click at [578, 122] on button "button" at bounding box center [576, 127] width 14 height 11
click at [547, 163] on div "Duplicate" at bounding box center [555, 167] width 46 height 9
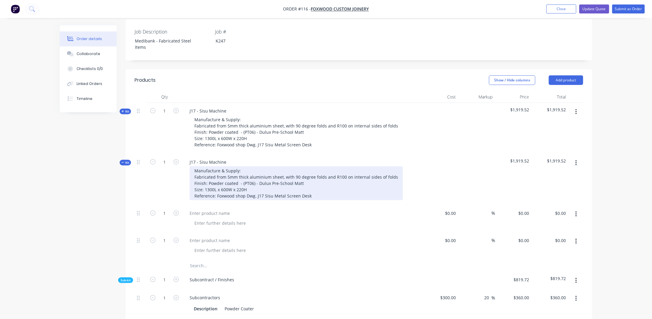
scroll to position [193, 0]
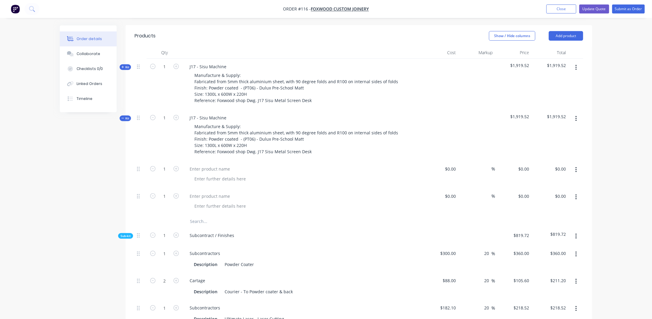
click at [127, 116] on span "Kit" at bounding box center [125, 118] width 8 height 4
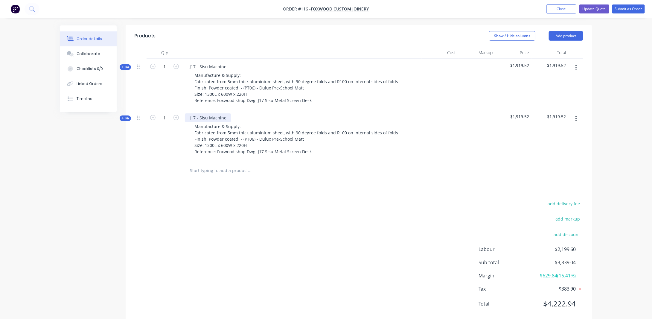
click at [217, 113] on div "J17 - Sisu Machine" at bounding box center [208, 117] width 46 height 9
drag, startPoint x: 227, startPoint y: 111, endPoint x: 285, endPoint y: 113, distance: 58.7
click at [226, 113] on div "J17 - Sisu Machine" at bounding box center [208, 117] width 46 height 9
click at [197, 113] on div "J17 - Sisu Machine" at bounding box center [208, 117] width 46 height 9
click at [230, 113] on div "J17B - Sisu Machine" at bounding box center [209, 117] width 49 height 9
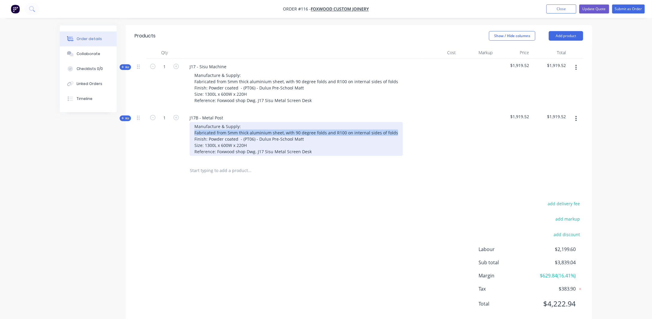
drag, startPoint x: 393, startPoint y: 125, endPoint x: 163, endPoint y: 123, distance: 230.1
click at [163, 123] on div "Kit 1 J17B - Metal Post Manufacture & Supply: Fabricated from 5mm thick alumini…" at bounding box center [359, 135] width 449 height 51
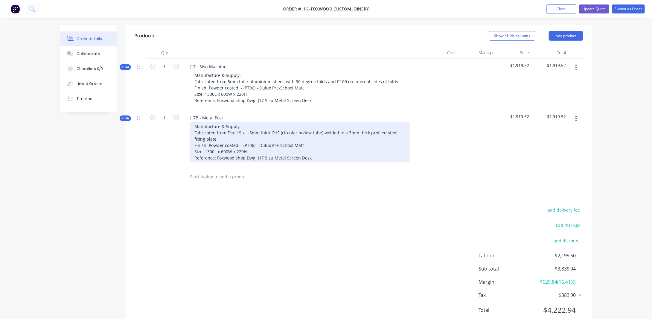
click at [307, 138] on div "Manufacture & Supply: Fabricated from Dia: 19 x 1.5mm thick CHS (circular hollo…" at bounding box center [300, 142] width 220 height 40
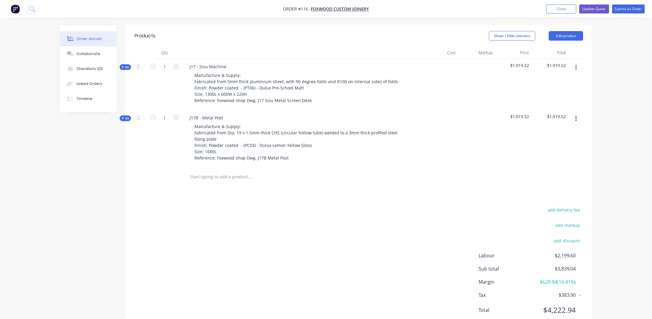
click at [591, 175] on div "Qty Cost Markup Price Total Kit 1 J17 - Sisu Machine Manufacture & Supply: Fabr…" at bounding box center [359, 117] width 467 height 140
click at [130, 116] on div "Kit" at bounding box center [125, 119] width 11 height 6
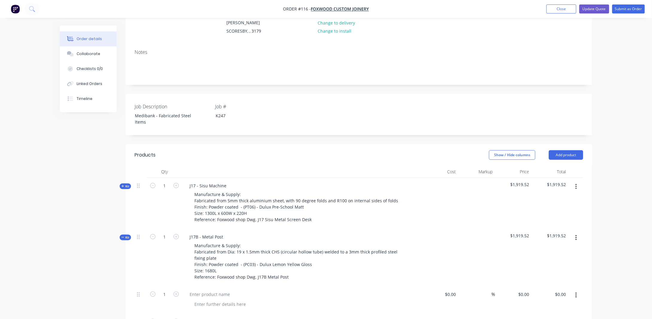
scroll to position [73, 0]
drag, startPoint x: 127, startPoint y: 179, endPoint x: 131, endPoint y: 176, distance: 5.4
click at [126, 185] on span "Kit" at bounding box center [125, 187] width 8 height 4
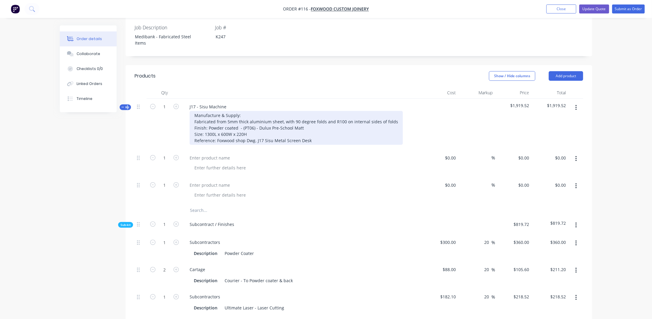
scroll to position [163, 0]
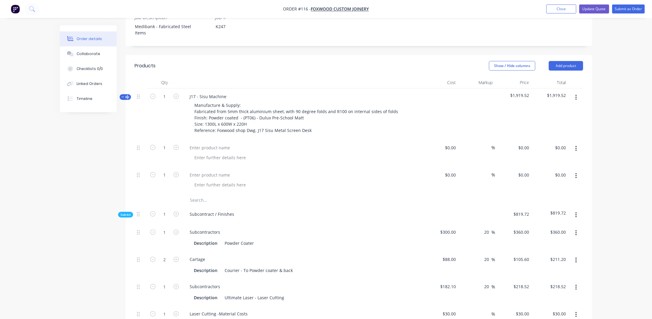
click at [576, 145] on icon "button" at bounding box center [576, 148] width 1 height 7
click at [563, 184] on div "Delete" at bounding box center [555, 188] width 46 height 9
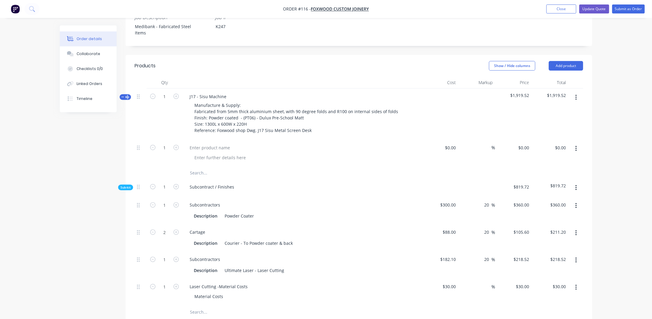
click at [577, 146] on icon "button" at bounding box center [576, 148] width 1 height 5
click at [566, 184] on div "Delete" at bounding box center [555, 188] width 46 height 9
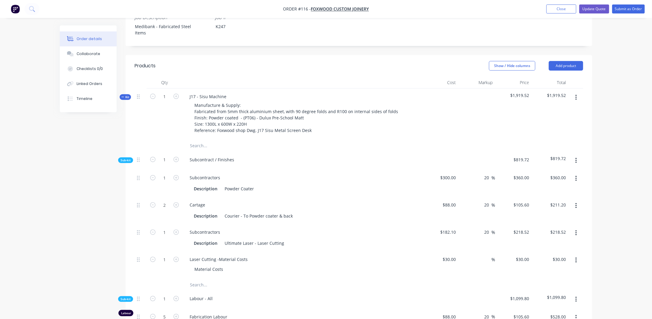
click at [125, 158] on span "Sub-kit" at bounding box center [126, 160] width 10 height 4
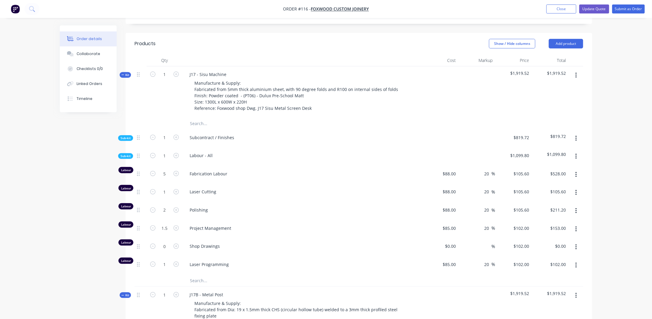
scroll to position [193, 0]
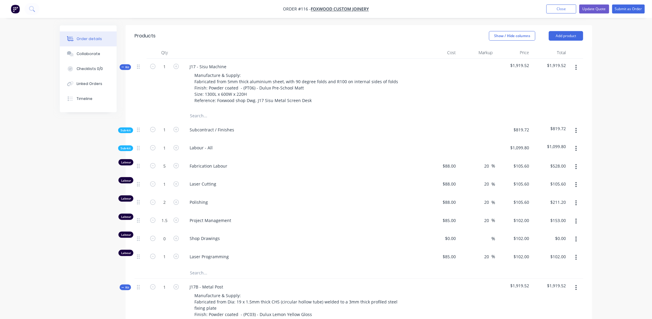
click at [124, 65] on span "Kit" at bounding box center [125, 67] width 8 height 4
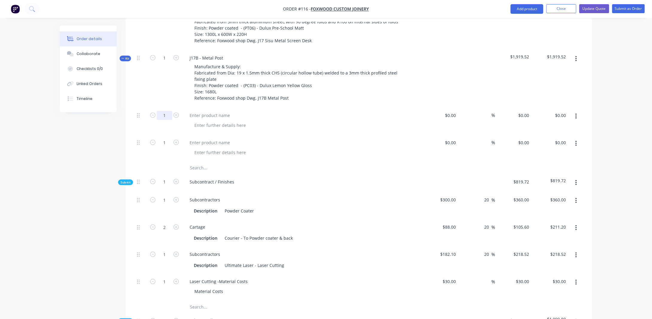
scroll to position [223, 0]
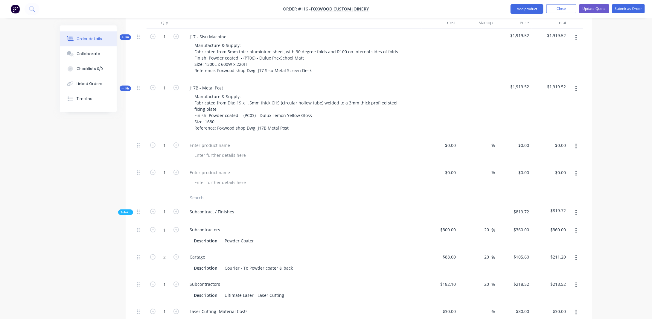
click at [577, 144] on icon "button" at bounding box center [576, 146] width 1 height 5
drag, startPoint x: 555, startPoint y: 177, endPoint x: 570, endPoint y: 149, distance: 31.9
click at [555, 182] on div "Delete" at bounding box center [555, 186] width 46 height 9
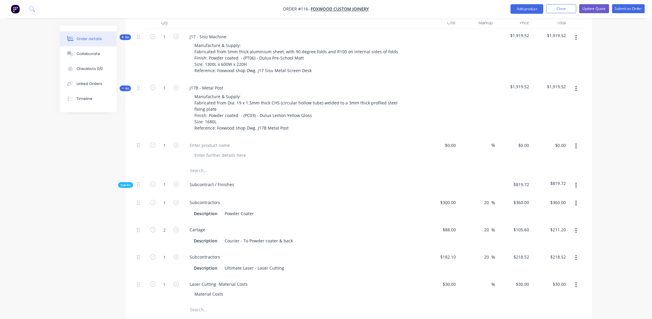
click at [575, 141] on button "button" at bounding box center [576, 146] width 14 height 11
click at [569, 180] on button "Delete" at bounding box center [555, 186] width 57 height 12
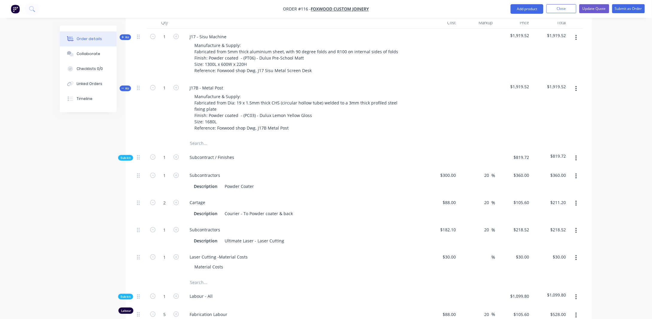
click at [596, 141] on div "Order details Collaborate Checklists 0/0 Linked Orders Timeline Order details C…" at bounding box center [326, 201] width 545 height 797
click at [576, 86] on icon "button" at bounding box center [576, 88] width 1 height 5
click at [546, 100] on div "Add product to kit" at bounding box center [555, 104] width 46 height 9
click at [551, 124] on div "Product catalogue" at bounding box center [555, 128] width 46 height 9
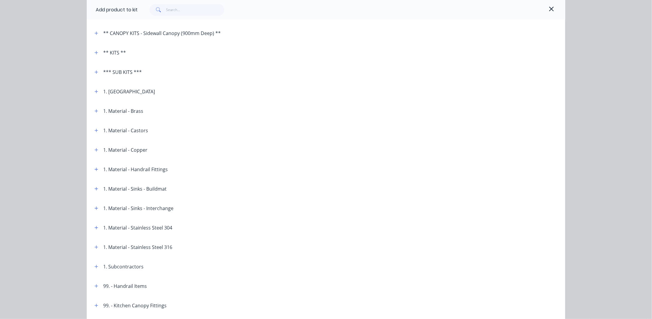
scroll to position [90, 0]
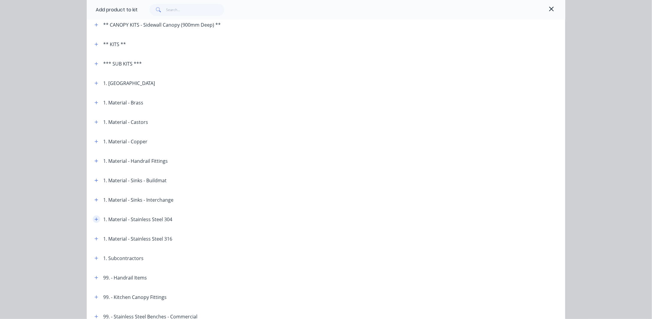
click at [95, 221] on icon "button" at bounding box center [97, 219] width 4 height 4
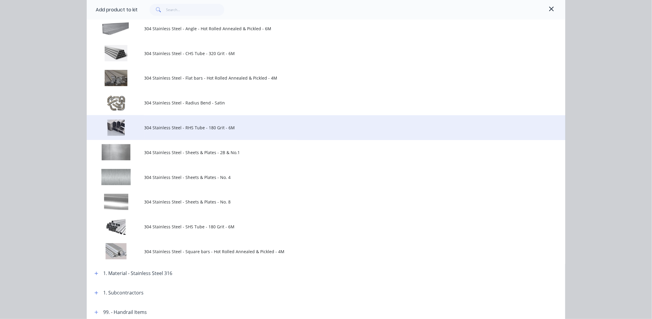
scroll to position [299, 0]
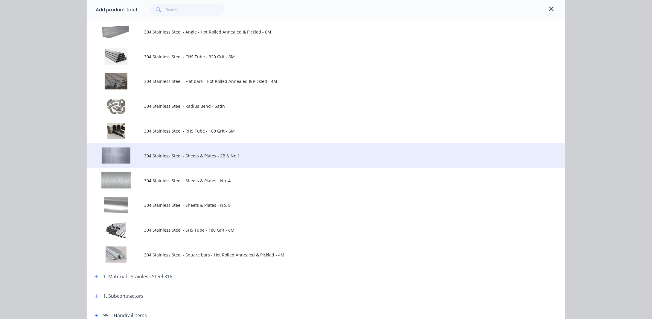
click at [190, 156] on span "304 Stainless Steel - Sheets & Plates - 2B & No.1" at bounding box center [312, 156] width 337 height 6
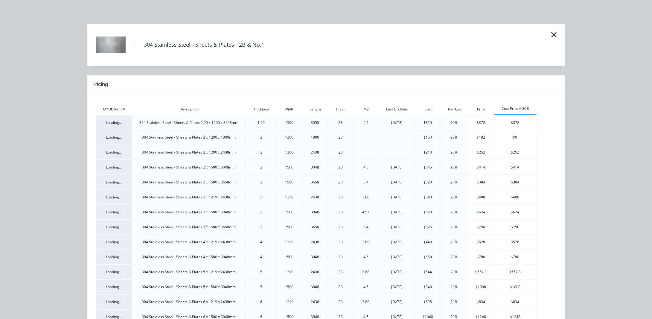
scroll to position [163, 0]
click at [553, 35] on icon "button" at bounding box center [554, 34] width 5 height 5
click at [551, 34] on icon "button" at bounding box center [554, 35] width 6 height 8
click at [552, 33] on icon "button" at bounding box center [554, 34] width 5 height 5
click at [551, 34] on icon "button" at bounding box center [554, 35] width 6 height 8
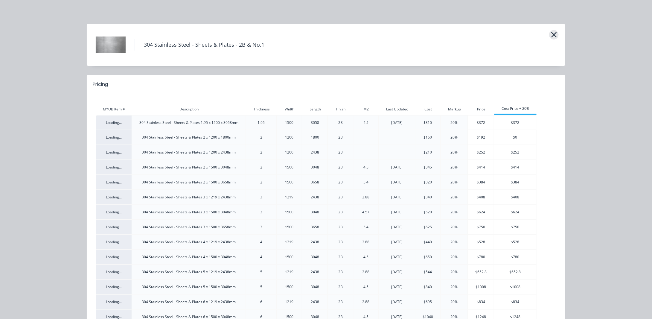
click at [551, 34] on icon "button" at bounding box center [554, 35] width 6 height 8
click at [552, 34] on icon "button" at bounding box center [554, 34] width 5 height 5
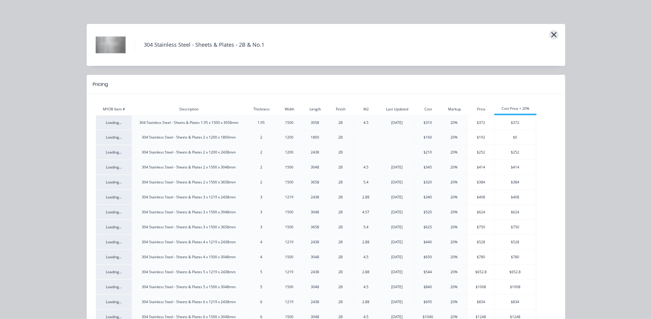
click at [552, 37] on icon "button" at bounding box center [554, 34] width 5 height 5
drag, startPoint x: 563, startPoint y: 32, endPoint x: 557, endPoint y: 33, distance: 6.1
click at [563, 33] on div "304 Stainless Steel - Sheets & Plates - 2B & No.1 Pricing MYOB Item # Descripti…" at bounding box center [326, 159] width 652 height 319
click at [553, 33] on icon "button" at bounding box center [554, 34] width 5 height 5
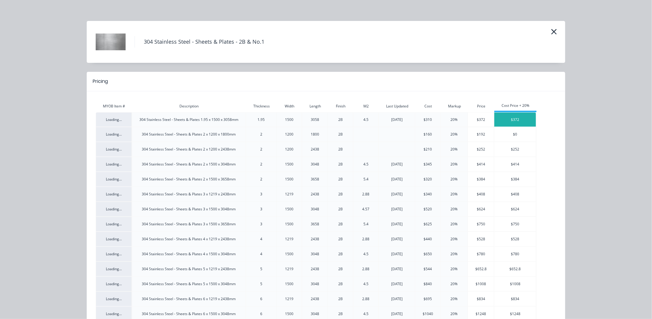
scroll to position [0, 0]
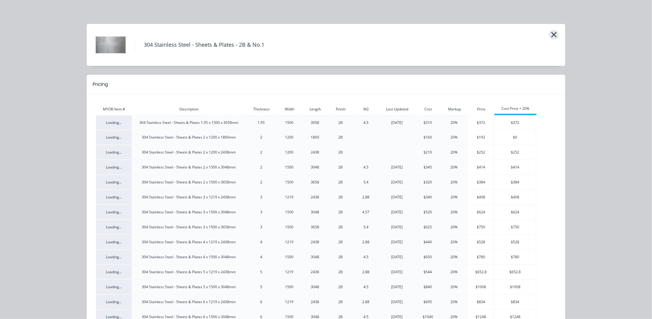
click at [552, 35] on icon "button" at bounding box center [554, 34] width 5 height 5
click at [551, 35] on icon "button" at bounding box center [554, 35] width 6 height 8
click at [552, 34] on icon "button" at bounding box center [554, 34] width 5 height 5
click at [552, 35] on icon "button" at bounding box center [554, 34] width 5 height 5
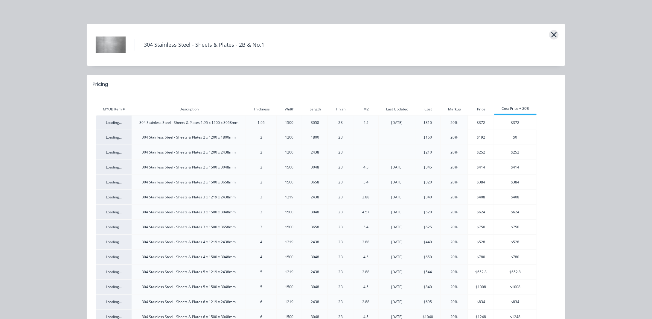
click at [552, 35] on icon "button" at bounding box center [554, 34] width 5 height 5
click at [552, 34] on icon "button" at bounding box center [554, 34] width 5 height 5
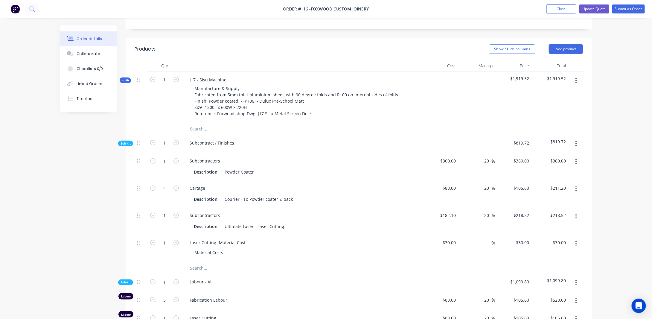
scroll to position [239, 0]
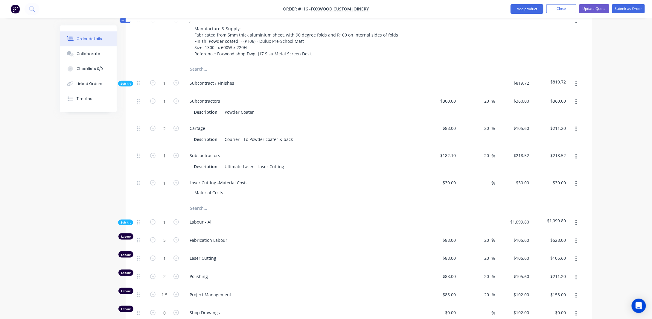
click at [130, 81] on span "Sub-kit" at bounding box center [126, 83] width 10 height 4
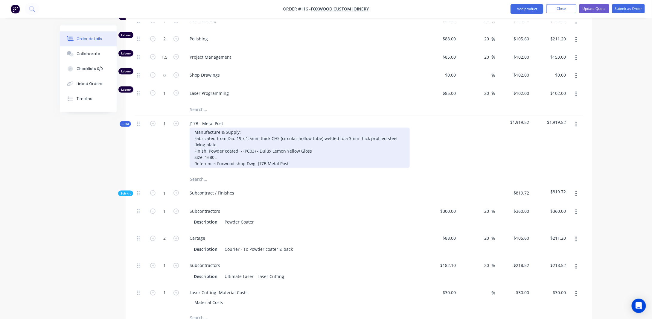
scroll to position [389, 0]
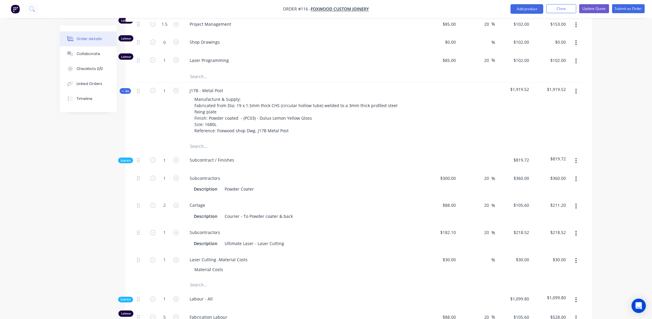
click at [578, 86] on button "button" at bounding box center [576, 91] width 14 height 11
click at [547, 115] on div "Add sub kit to kit" at bounding box center [555, 119] width 46 height 9
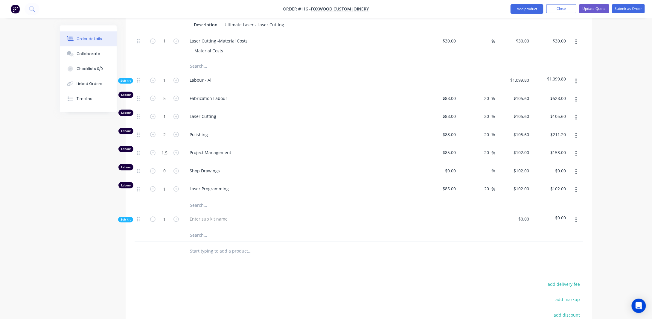
scroll to position [628, 0]
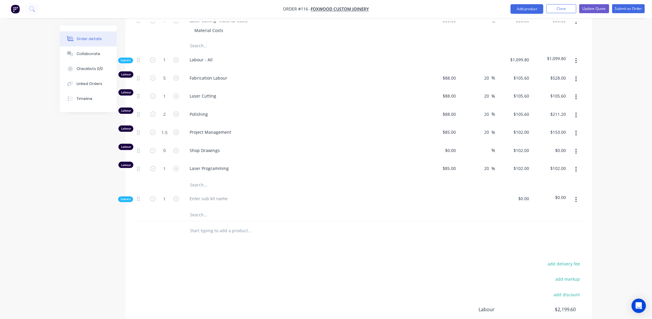
click at [125, 197] on span "Sub-kit" at bounding box center [126, 199] width 10 height 4
click at [126, 197] on span "Sub-kit" at bounding box center [126, 199] width 10 height 4
click at [578, 194] on button "button" at bounding box center [576, 199] width 14 height 11
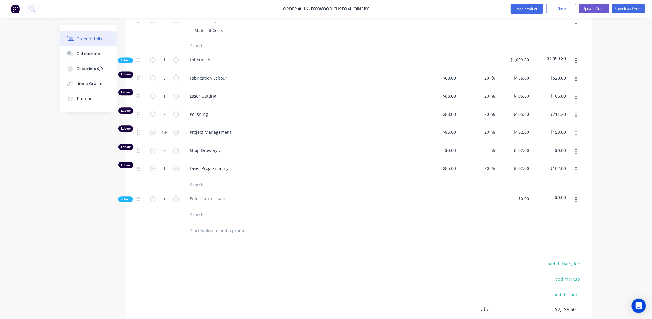
click at [576, 196] on icon "button" at bounding box center [576, 199] width 1 height 7
click at [556, 223] on div "Delete" at bounding box center [555, 227] width 46 height 9
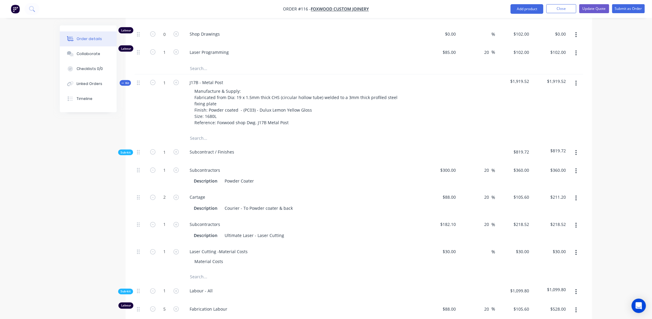
scroll to position [389, 0]
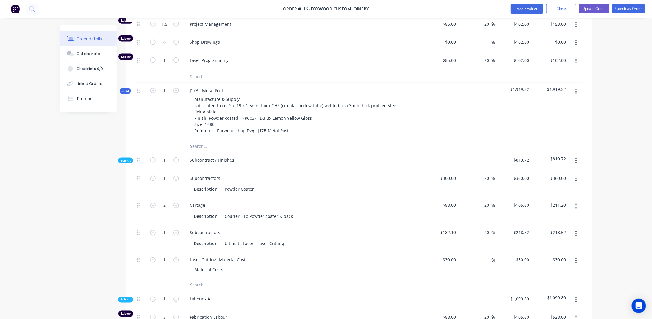
click at [578, 86] on button "button" at bounding box center [576, 91] width 14 height 11
click at [548, 103] on div "Add product to kit" at bounding box center [555, 107] width 46 height 9
click at [546, 139] on div "Basic product" at bounding box center [555, 143] width 46 height 9
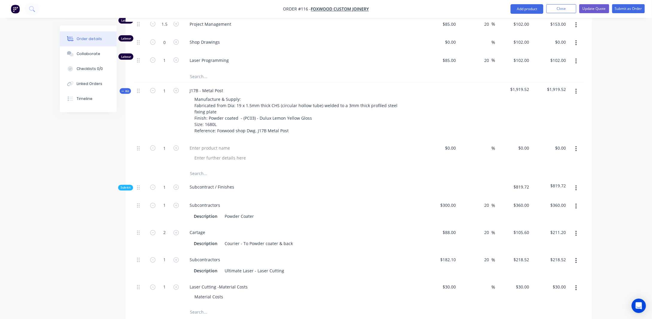
click at [576, 146] on icon "button" at bounding box center [576, 148] width 1 height 5
click at [553, 184] on div "Delete" at bounding box center [555, 188] width 46 height 9
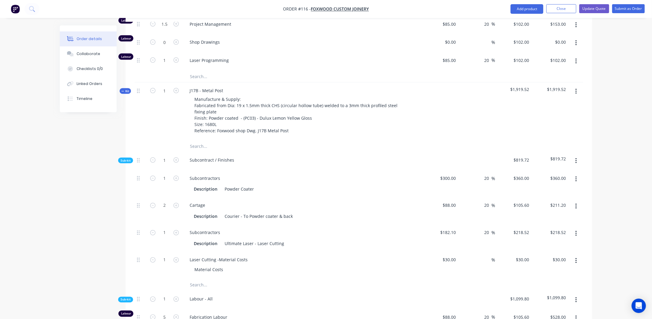
click at [577, 88] on icon "button" at bounding box center [576, 91] width 1 height 7
click at [552, 115] on div "Add sub kit to kit" at bounding box center [555, 119] width 46 height 9
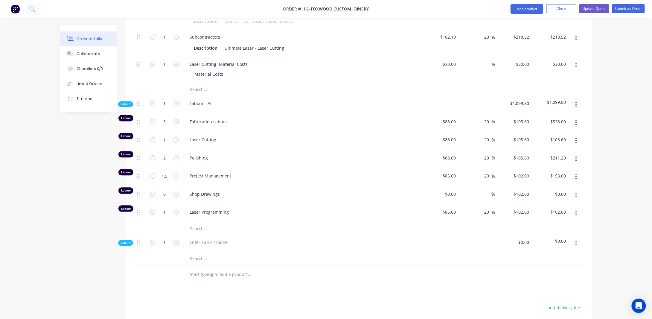
scroll to position [628, 0]
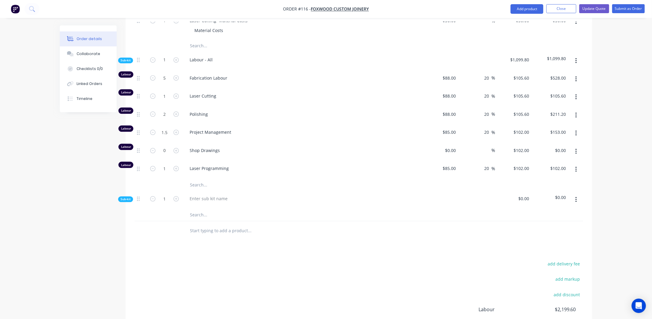
click at [576, 194] on button "button" at bounding box center [576, 199] width 14 height 11
click at [555, 211] on div "Add product to kit" at bounding box center [555, 215] width 46 height 9
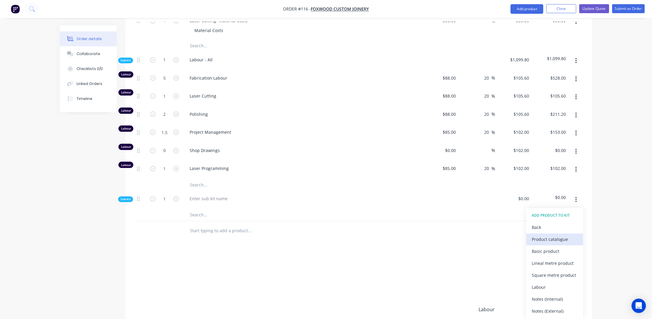
click at [557, 235] on div "Product catalogue" at bounding box center [555, 239] width 46 height 9
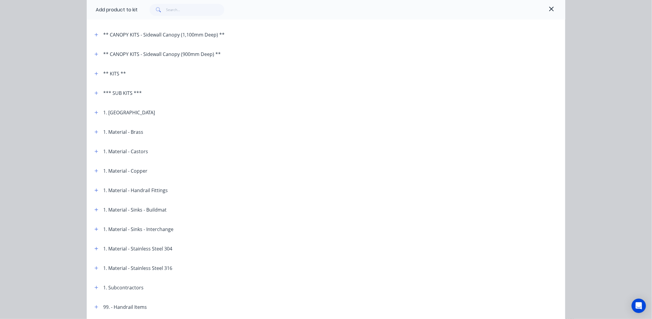
scroll to position [51, 0]
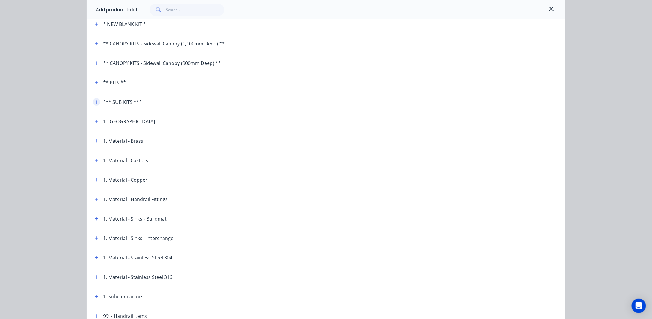
click at [95, 101] on icon "button" at bounding box center [97, 102] width 4 height 4
click at [96, 103] on icon "button" at bounding box center [97, 102] width 4 height 4
click at [96, 84] on icon "button" at bounding box center [97, 83] width 4 height 4
click at [96, 83] on icon "button" at bounding box center [97, 83] width 4 height 4
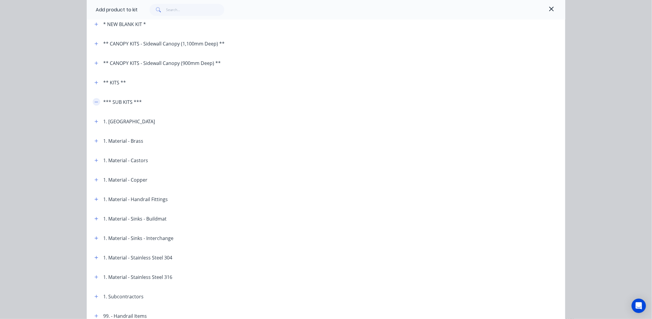
click at [96, 100] on button "button" at bounding box center [96, 101] width 7 height 7
click at [95, 142] on icon "button" at bounding box center [97, 141] width 4 height 4
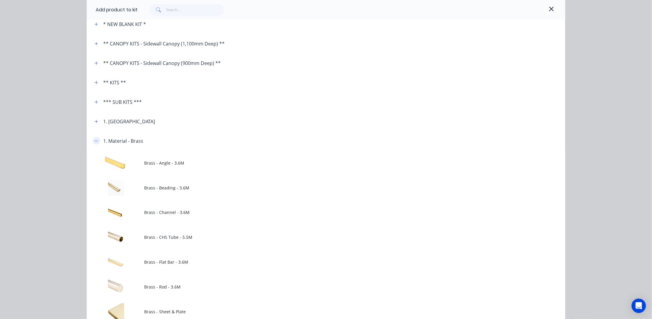
click at [95, 141] on icon "button" at bounding box center [96, 141] width 3 height 0
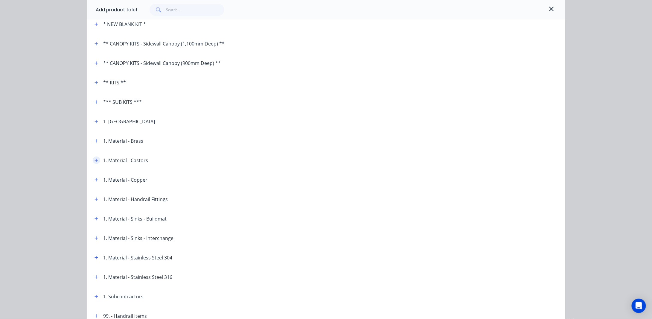
click at [95, 157] on button "button" at bounding box center [96, 160] width 7 height 7
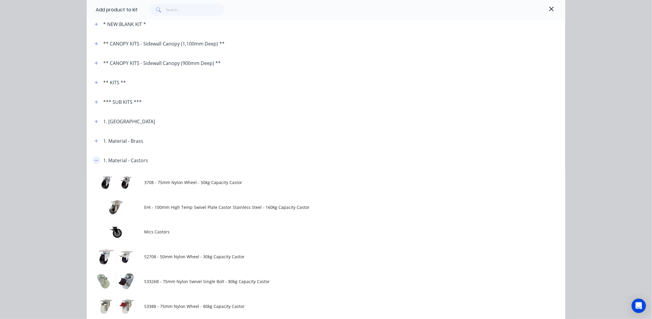
click at [95, 160] on icon "button" at bounding box center [97, 160] width 4 height 4
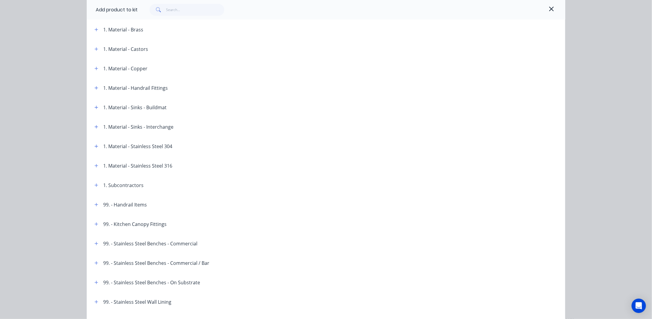
scroll to position [171, 0]
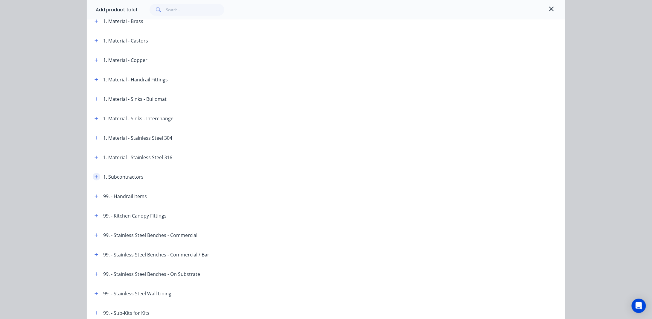
click at [94, 174] on button "button" at bounding box center [96, 176] width 7 height 7
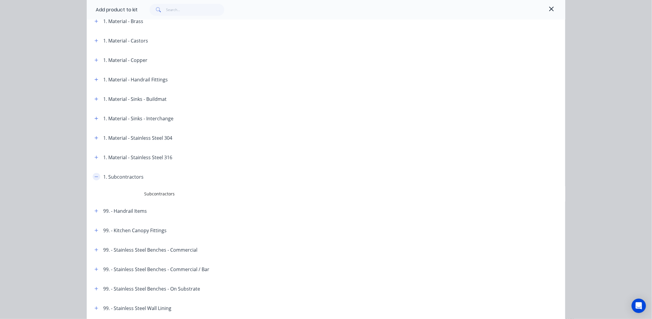
click at [95, 175] on icon "button" at bounding box center [97, 177] width 4 height 4
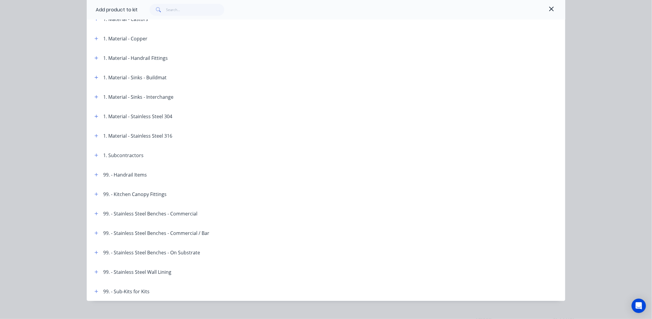
scroll to position [201, 0]
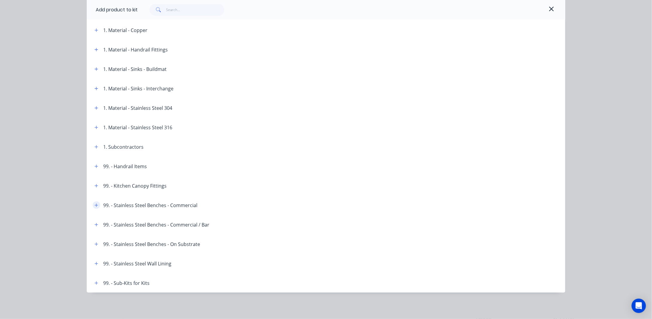
click at [95, 203] on icon "button" at bounding box center [97, 205] width 4 height 4
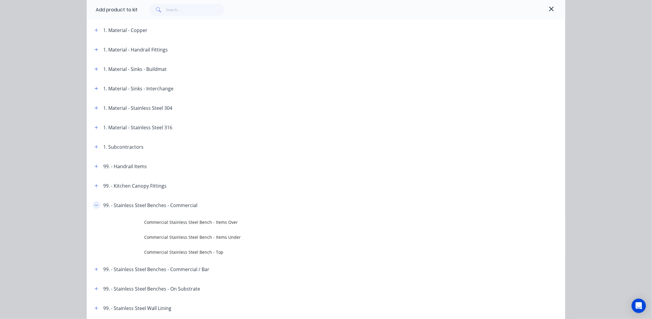
click at [95, 203] on icon "button" at bounding box center [97, 205] width 4 height 4
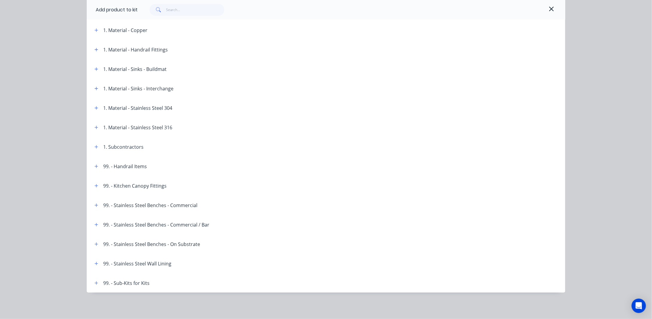
scroll to position [658, 0]
click at [93, 284] on button "button" at bounding box center [96, 282] width 7 height 7
click at [95, 264] on icon "button" at bounding box center [97, 264] width 4 height 4
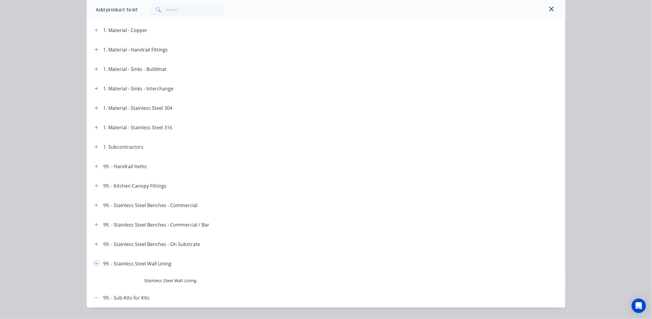
click at [95, 264] on icon "button" at bounding box center [97, 264] width 4 height 4
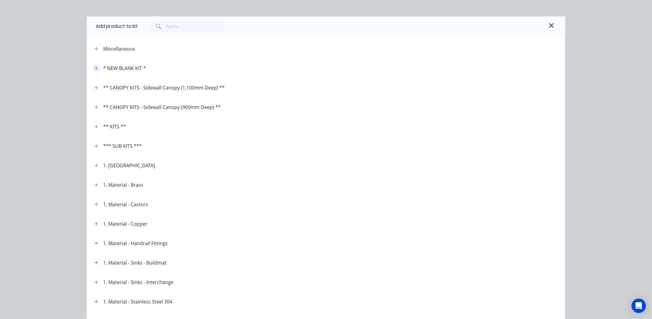
scroll to position [0, 0]
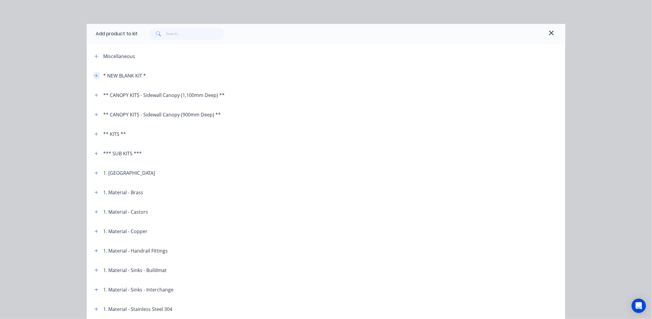
click at [95, 74] on icon "button" at bounding box center [97, 76] width 4 height 4
click at [97, 59] on span at bounding box center [96, 55] width 7 height 7
click at [96, 57] on icon "button" at bounding box center [97, 56] width 4 height 4
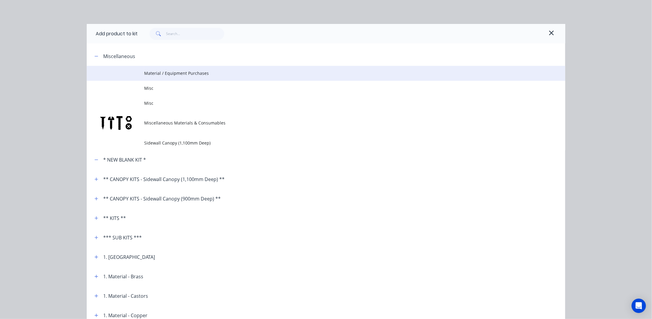
click at [162, 74] on span "Material / Equipment Purchases" at bounding box center [312, 73] width 337 height 6
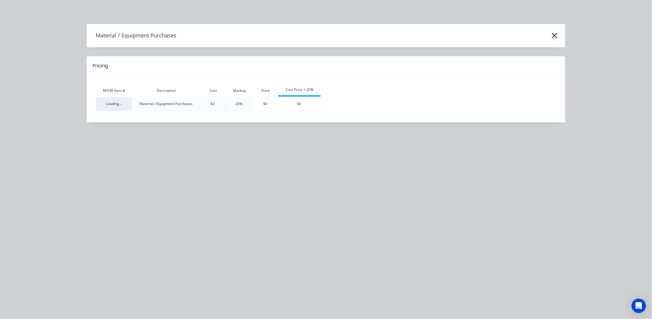
click at [103, 106] on td "Loading..." at bounding box center [114, 104] width 37 height 15
click at [172, 103] on div "Material / Equipment Purchases" at bounding box center [166, 103] width 68 height 5
click at [557, 35] on icon "button" at bounding box center [555, 35] width 6 height 8
click at [556, 37] on icon "button" at bounding box center [554, 35] width 5 height 5
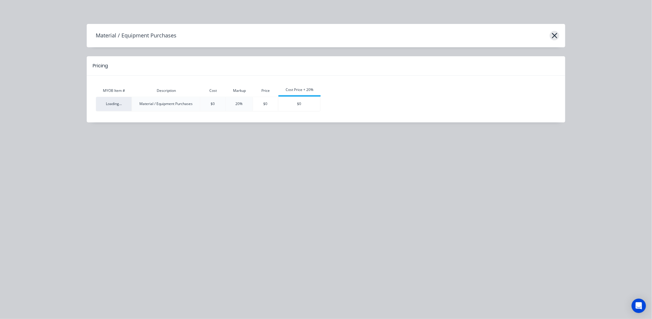
click at [556, 37] on icon "button" at bounding box center [554, 35] width 5 height 5
click at [556, 36] on icon "button" at bounding box center [555, 35] width 6 height 8
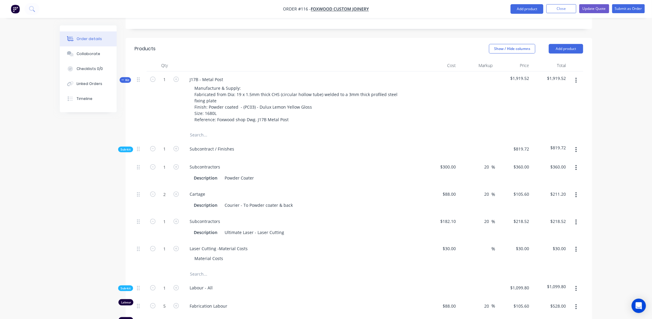
scroll to position [150, 0]
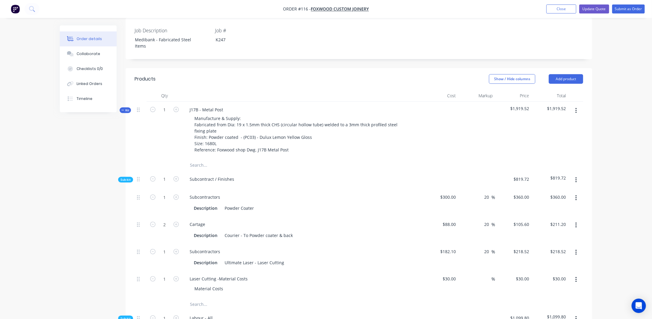
click at [126, 108] on span "Kit" at bounding box center [125, 110] width 8 height 4
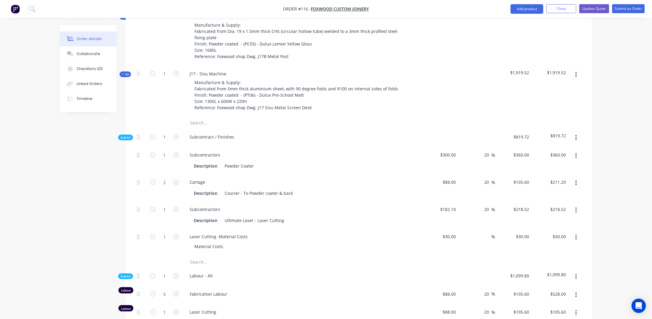
scroll to position [180, 0]
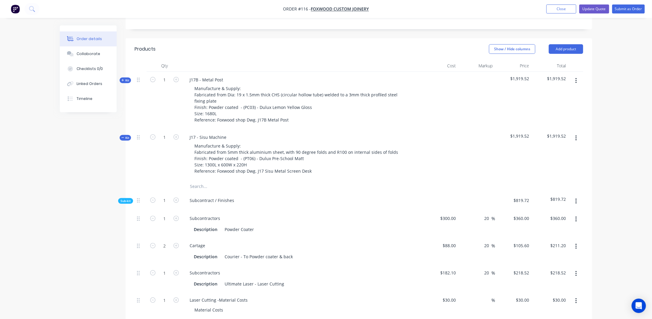
click at [127, 199] on span "Sub-kit" at bounding box center [126, 201] width 10 height 4
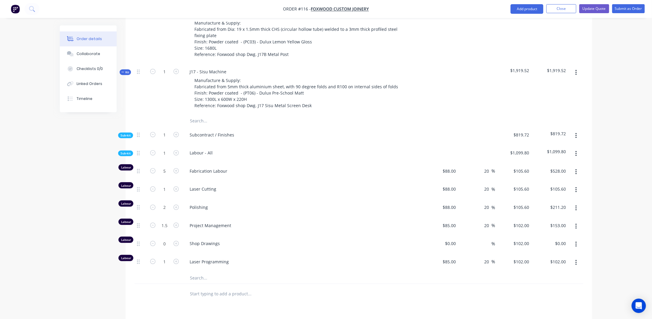
scroll to position [209, 0]
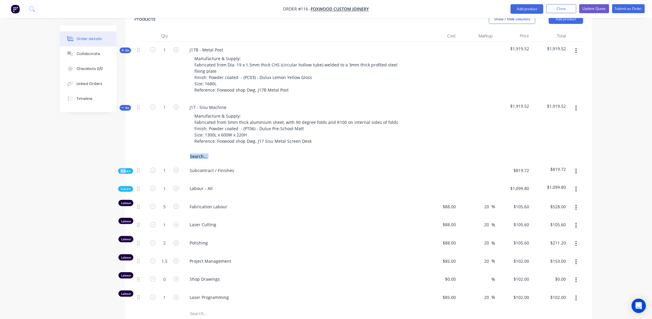
drag, startPoint x: 126, startPoint y: 162, endPoint x: 126, endPoint y: 150, distance: 12.0
click at [126, 150] on div "Qty Cost Markup Price Total Kit 1 J17B - Metal Post Manufacture & Supply: Fabri…" at bounding box center [359, 184] width 467 height 309
click at [128, 106] on span "Kit" at bounding box center [125, 108] width 8 height 4
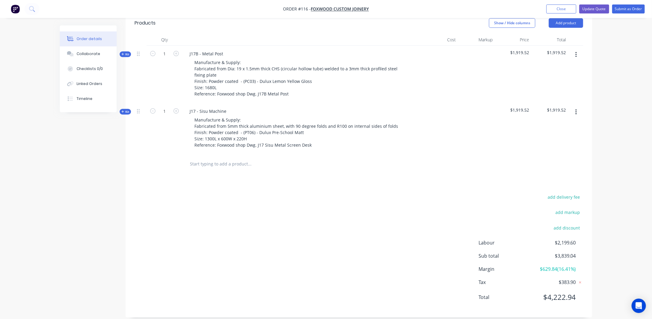
click at [123, 110] on icon at bounding box center [122, 111] width 3 height 3
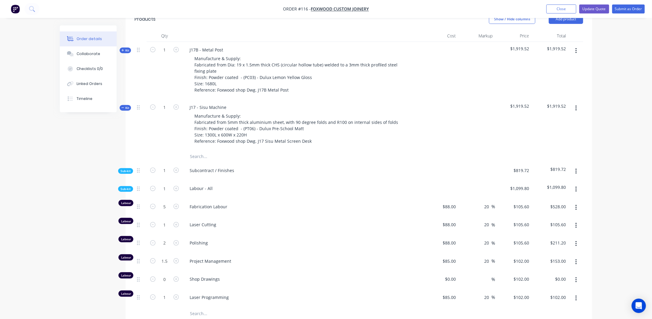
click at [123, 105] on div "Order details Collaborate Checklists 0/0 Linked Orders Timeline" at bounding box center [93, 68] width 66 height 87
click at [125, 106] on span "Kit" at bounding box center [125, 108] width 8 height 4
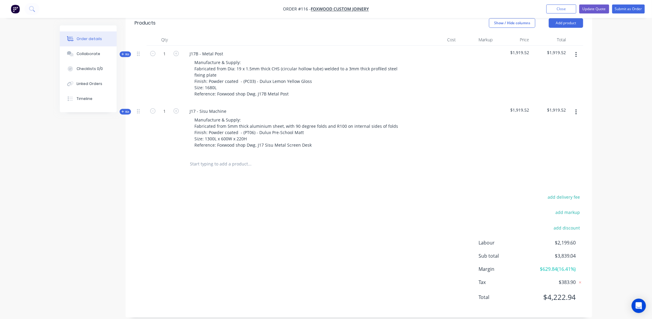
click at [127, 52] on span "Kit" at bounding box center [125, 54] width 8 height 4
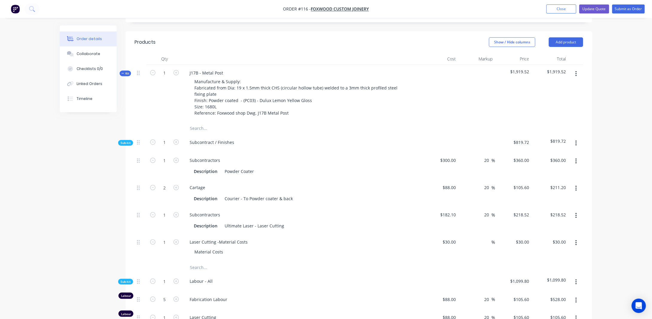
scroll to position [176, 0]
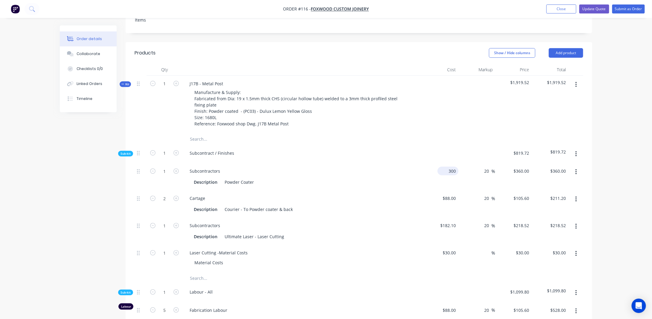
click at [448, 167] on div "300 $300.00" at bounding box center [449, 171] width 19 height 9
type input "$100.00"
type input "$120.00"
drag, startPoint x: 625, startPoint y: 164, endPoint x: 618, endPoint y: 164, distance: 7.2
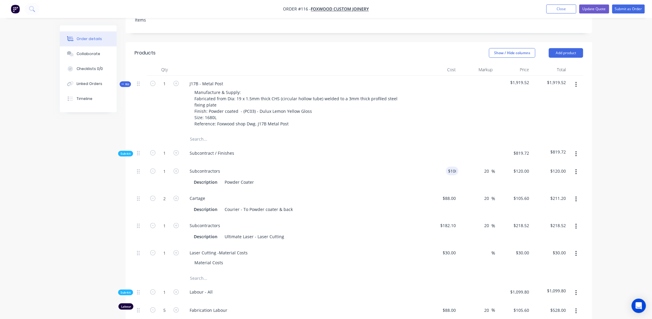
click at [624, 164] on div "Order details Collaborate Checklists 0/0 Linked Orders Timeline Order details C…" at bounding box center [326, 250] width 652 height 852
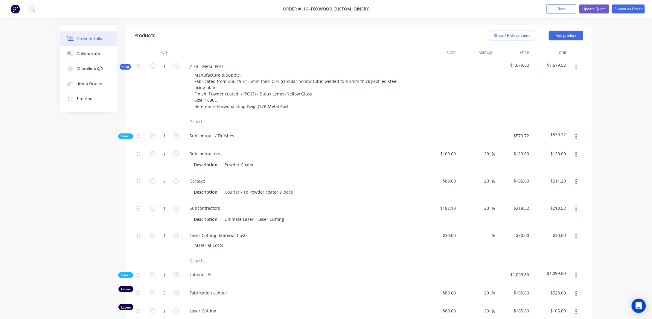
scroll to position [206, 0]
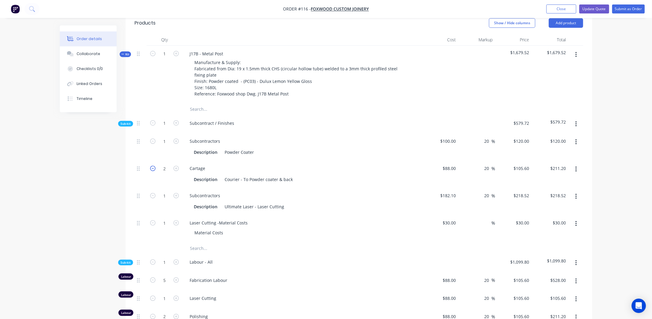
click at [155, 166] on icon "button" at bounding box center [152, 168] width 5 height 5
type input "1"
type input "$105.60"
click at [448, 160] on div "88 $88.00" at bounding box center [440, 173] width 37 height 27
type input "$60.00"
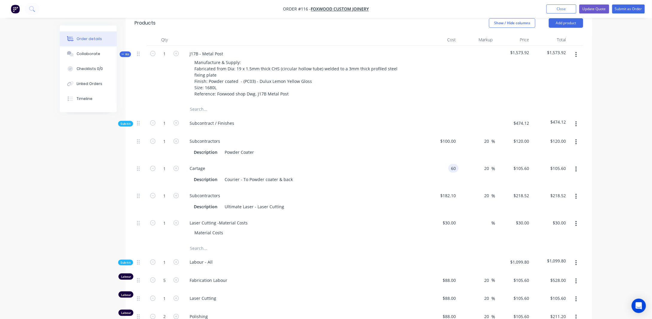
type input "$72.00"
click at [600, 151] on div "Order details Collaborate Checklists 0/0 Linked Orders Timeline Order details C…" at bounding box center [326, 220] width 652 height 852
click at [154, 193] on icon "button" at bounding box center [152, 195] width 5 height 5
type input "0"
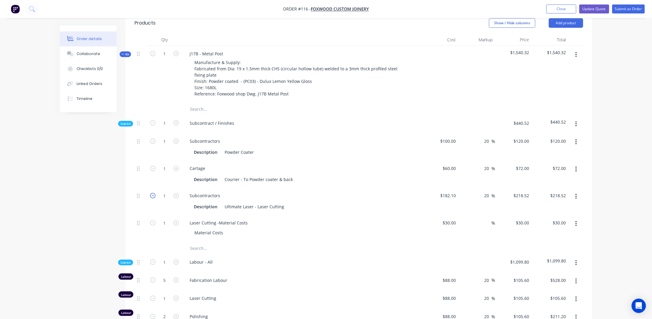
type input "$0.00"
click at [153, 220] on icon "button" at bounding box center [152, 222] width 5 height 5
type input "0"
type input "$0.00"
click at [610, 194] on div "Order details Collaborate Checklists 0/0 Linked Orders Timeline Order details C…" at bounding box center [326, 220] width 652 height 852
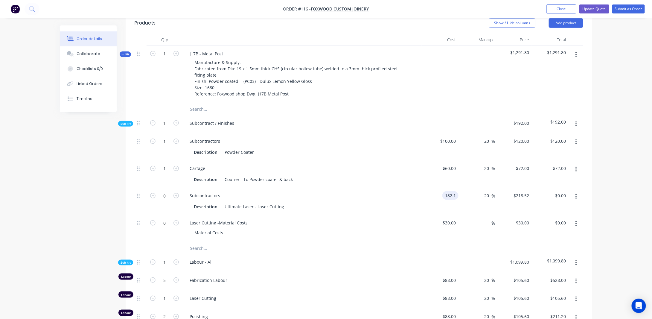
click at [448, 191] on input "182.1" at bounding box center [452, 195] width 14 height 9
type input "$0.00"
click at [604, 192] on div "Order details Collaborate Checklists 0/0 Linked Orders Timeline Order details C…" at bounding box center [326, 220] width 652 height 852
click at [450, 219] on div "30 $30.00" at bounding box center [440, 228] width 37 height 27
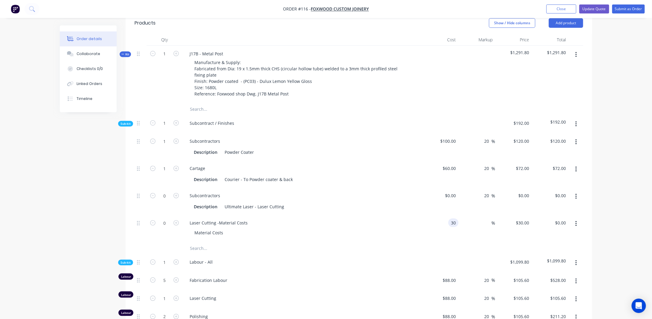
click at [454, 218] on input "30" at bounding box center [455, 222] width 8 height 9
type input "$0.00"
click at [614, 184] on div "Order details Collaborate Checklists 0/0 Linked Orders Timeline Order details C…" at bounding box center [326, 220] width 652 height 852
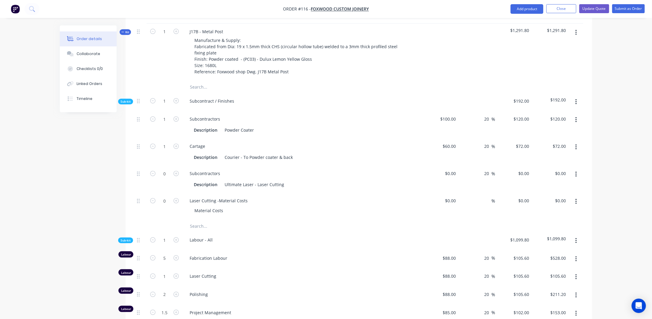
scroll to position [236, 0]
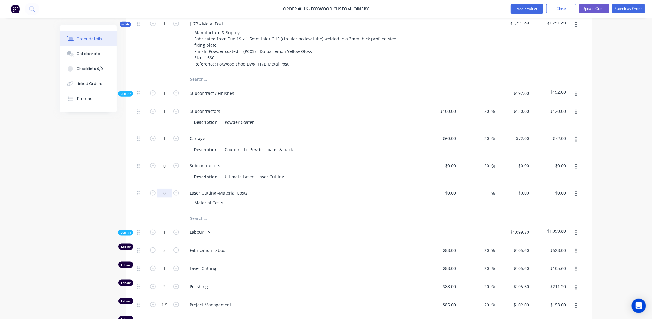
click at [166, 189] on input "0" at bounding box center [165, 193] width 16 height 9
click at [177, 190] on icon "button" at bounding box center [176, 192] width 5 height 5
type input "1"
click at [450, 189] on div "0 0" at bounding box center [453, 193] width 9 height 9
type input "$15.00"
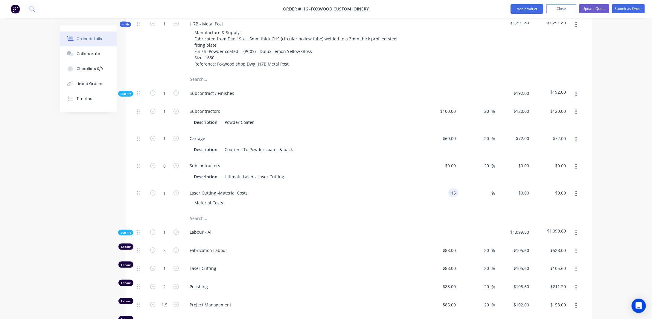
type input "$15.00"
click at [617, 171] on div "Order details Collaborate Checklists 0/0 Linked Orders Timeline Order details C…" at bounding box center [326, 190] width 652 height 852
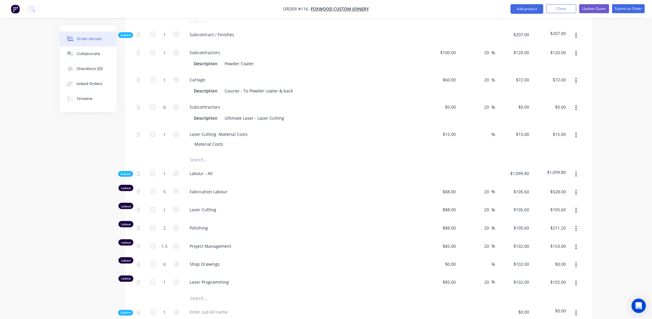
scroll to position [325, 0]
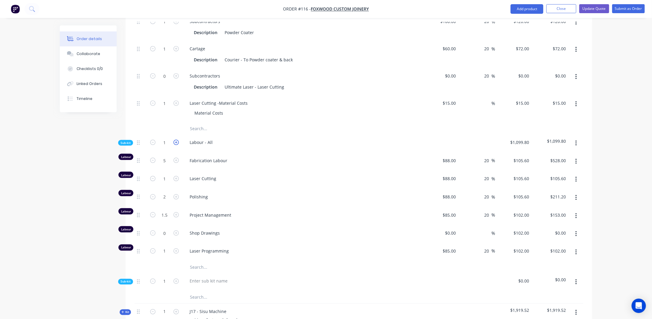
click at [176, 140] on icon "button" at bounding box center [176, 142] width 5 height 5
type input "2"
type input "10"
type input "$1,056.00"
type input "2"
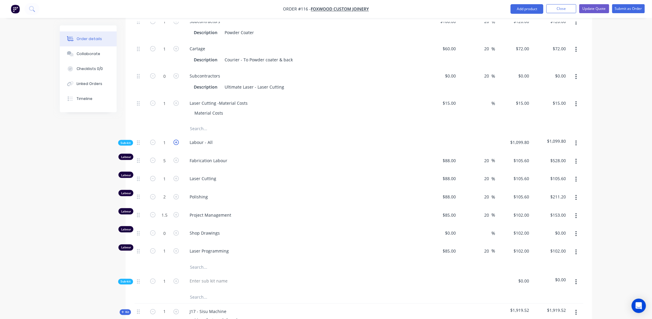
type input "$211.20"
type input "4"
type input "$422.40"
type input "3"
type input "$306.00"
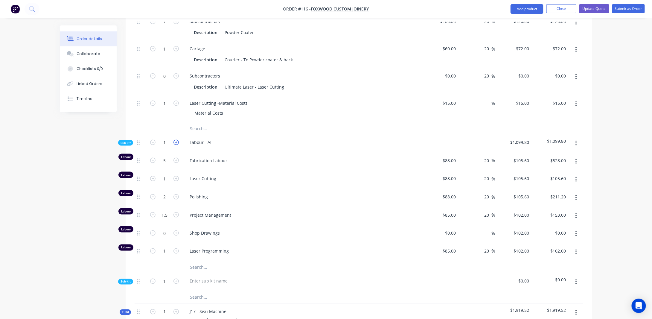
type input "2"
type input "$204.00"
click at [176, 140] on icon "button" at bounding box center [176, 142] width 5 height 5
type input "3"
type input "15"
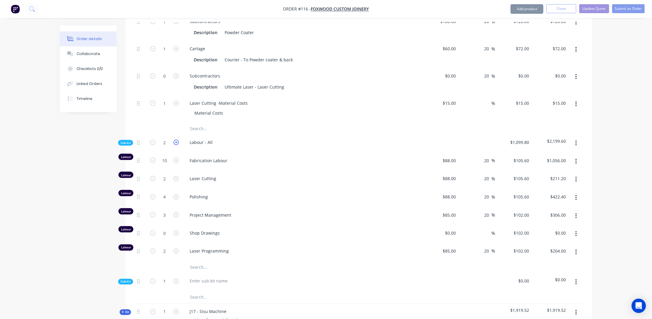
type input "$1,584.00"
type input "3"
type input "$316.80"
type input "6"
type input "$633.60"
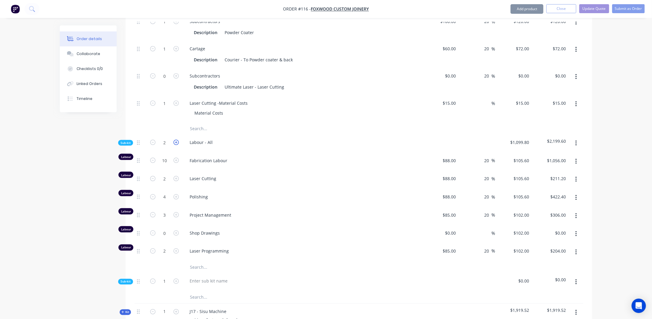
type input "4.5"
type input "$459.00"
type input "3"
type input "$306.00"
click at [154, 140] on icon "button" at bounding box center [152, 142] width 5 height 5
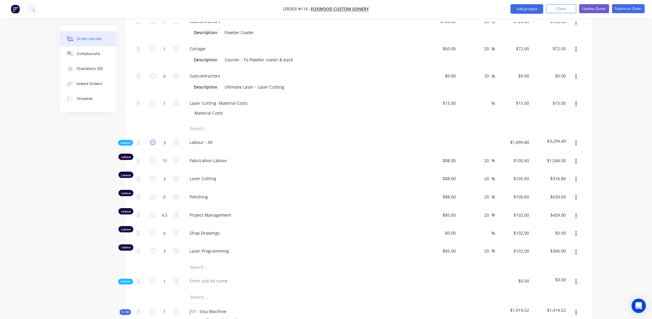
type input "2"
type input "10"
type input "$1,056.00"
type input "2"
type input "$211.20"
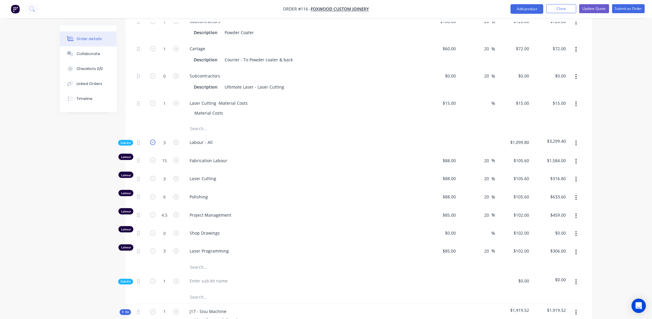
type input "4"
type input "$422.40"
type input "3"
type input "$306.00"
type input "2"
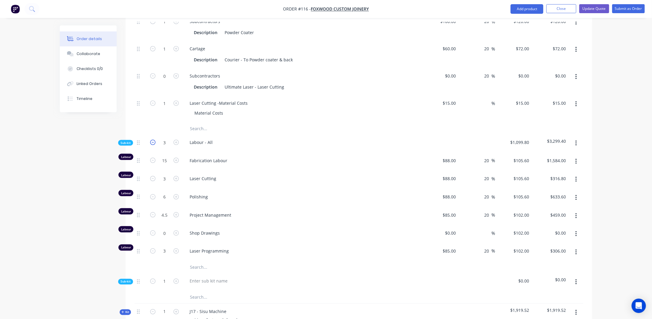
type input "$204.00"
click at [154, 140] on icon "button" at bounding box center [152, 142] width 5 height 5
type input "1"
type input "5"
type input "$528.00"
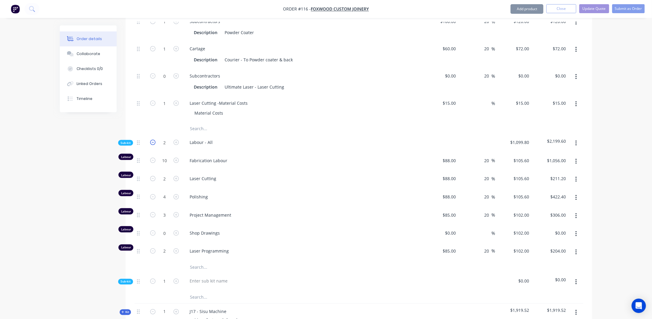
type input "1"
type input "$105.60"
type input "2"
type input "$211.20"
type input "1.5"
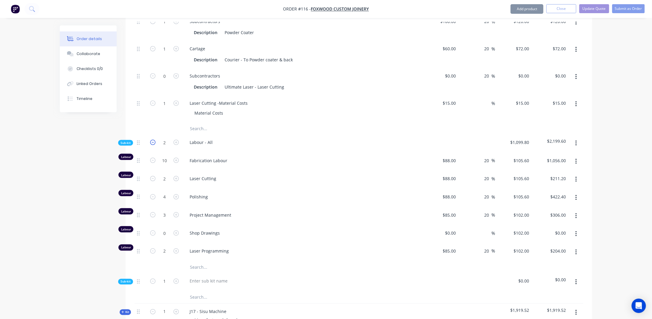
type input "$153.00"
type input "1"
type input "$102.00"
click at [155, 158] on icon "button" at bounding box center [152, 160] width 5 height 5
type input "4"
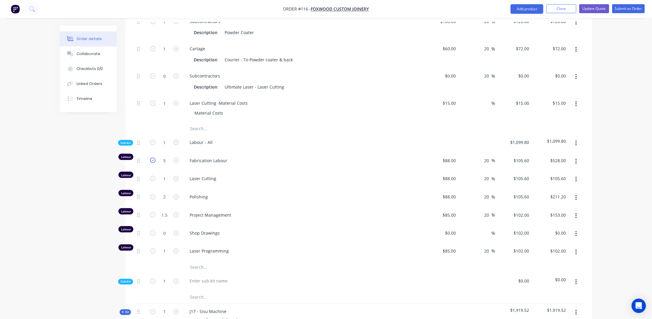
type input "$422.40"
click at [155, 158] on icon "button" at bounding box center [152, 160] width 5 height 5
type input "3"
type input "$316.80"
click at [165, 192] on input "2" at bounding box center [165, 196] width 16 height 9
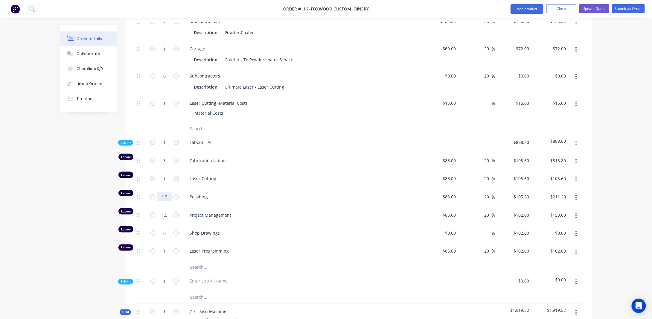
type input "1.5"
type input "$158.40"
click at [606, 164] on div "Order details Collaborate Checklists 0/0 Linked Orders Timeline Order details C…" at bounding box center [326, 101] width 652 height 852
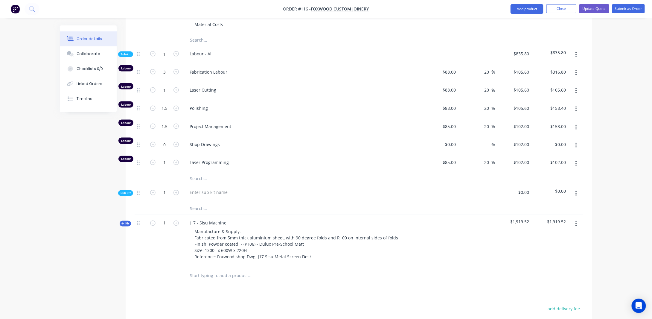
scroll to position [415, 0]
click at [576, 159] on icon "button" at bounding box center [576, 162] width 1 height 7
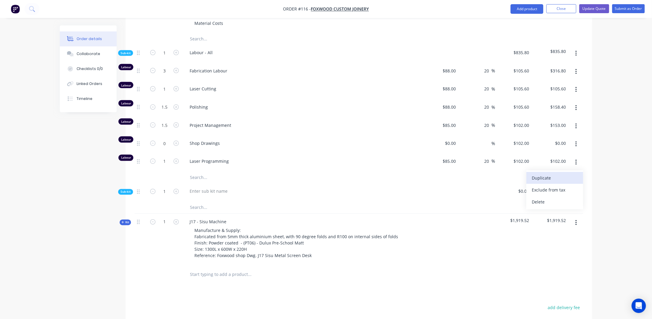
click at [554, 174] on div "Duplicate" at bounding box center [555, 178] width 46 height 9
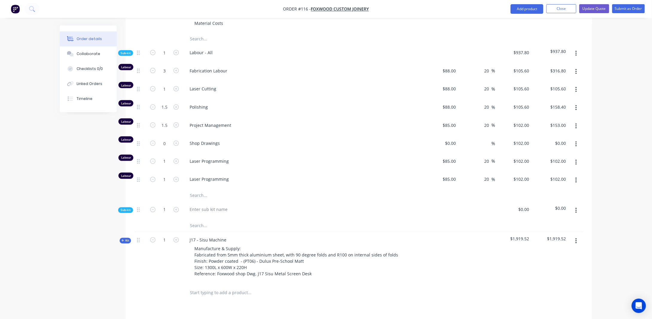
click at [203, 176] on span "Laser Programming" at bounding box center [305, 179] width 230 height 6
click at [219, 176] on span "Laser Programming" at bounding box center [305, 179] width 230 height 6
click at [225, 176] on span "Laser Programming" at bounding box center [305, 179] width 230 height 6
click at [205, 178] on div "Laser Programming" at bounding box center [302, 180] width 239 height 18
click at [201, 190] on input "text" at bounding box center [250, 196] width 120 height 12
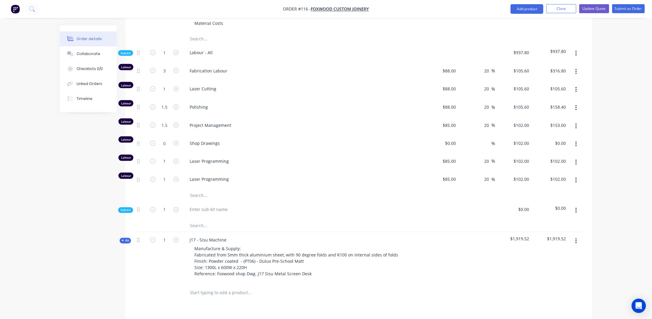
click at [203, 176] on span "Laser Programming" at bounding box center [305, 179] width 230 height 6
click at [575, 175] on button "button" at bounding box center [576, 180] width 14 height 11
click at [153, 174] on form "1" at bounding box center [164, 178] width 31 height 9
click at [573, 175] on button "button" at bounding box center [576, 180] width 14 height 11
click at [544, 216] on div "Delete" at bounding box center [555, 220] width 46 height 9
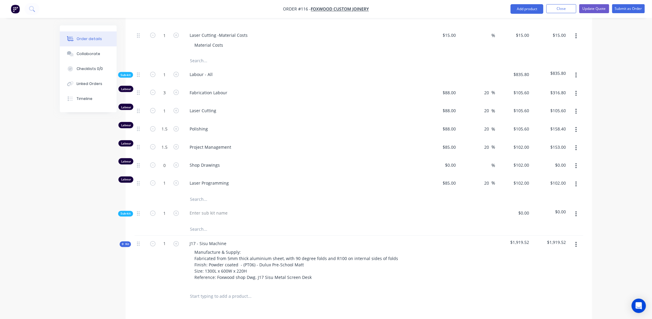
scroll to position [385, 0]
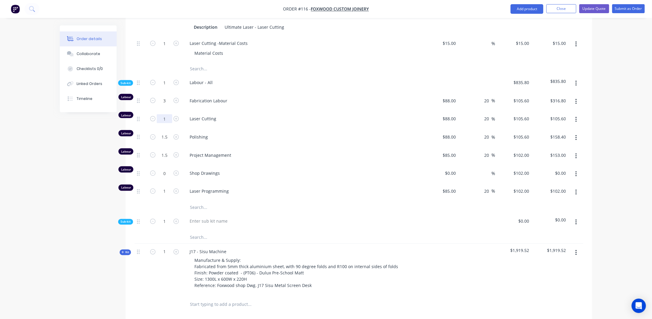
click at [165, 114] on input "1" at bounding box center [165, 118] width 16 height 9
type input "0.5"
type input "$52.80"
click at [613, 100] on div "Order details Collaborate Checklists 0/0 Linked Orders Timeline Order details C…" at bounding box center [326, 41] width 652 height 852
click at [177, 98] on icon "button" at bounding box center [176, 100] width 5 height 5
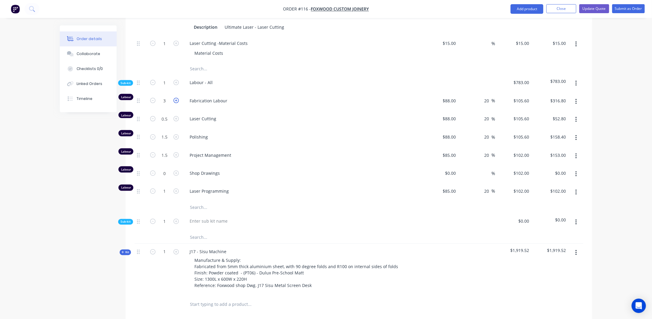
type input "4"
type input "$422.40"
click at [177, 98] on icon "button" at bounding box center [176, 100] width 5 height 5
type input "5"
type input "$528.00"
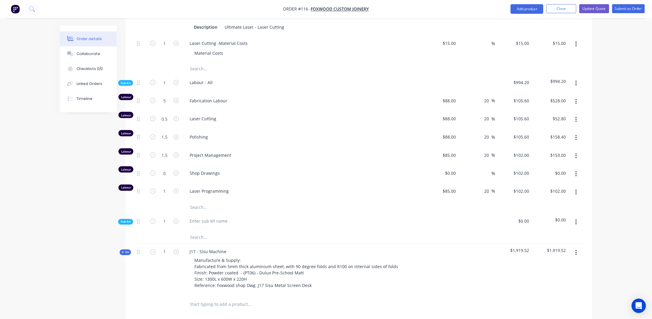
click at [602, 147] on div "Order details Collaborate Checklists 0/0 Linked Orders Timeline Order details C…" at bounding box center [326, 41] width 652 height 852
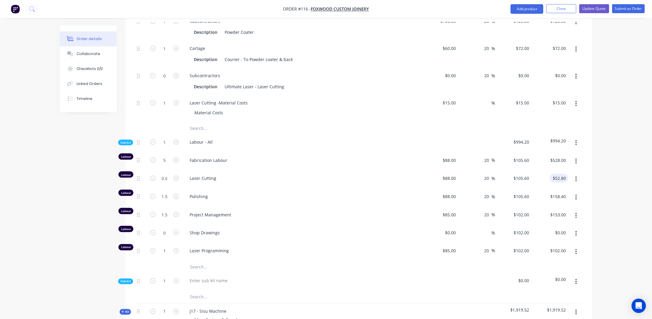
scroll to position [325, 0]
click at [625, 215] on div "Order details Collaborate Checklists 0/0 Linked Orders Timeline Order details C…" at bounding box center [326, 101] width 652 height 852
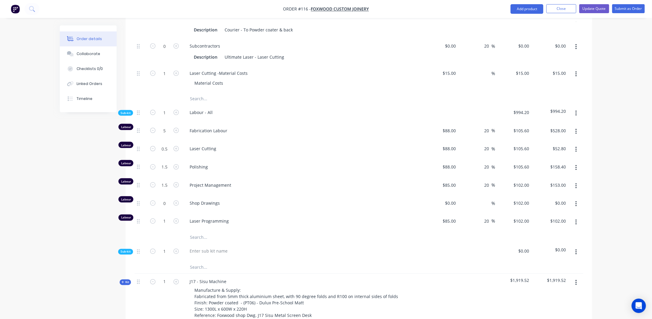
click at [605, 138] on div "Order details Collaborate Checklists 0/0 Linked Orders Timeline Order details C…" at bounding box center [326, 71] width 652 height 852
click at [602, 206] on div "Order details Collaborate Checklists 0/0 Linked Orders Timeline Order details C…" at bounding box center [326, 71] width 652 height 852
click at [625, 148] on div "Order details Collaborate Checklists 0/0 Linked Orders Timeline Order details C…" at bounding box center [326, 71] width 652 height 852
click at [487, 126] on input "20" at bounding box center [488, 130] width 8 height 9
type input "2"
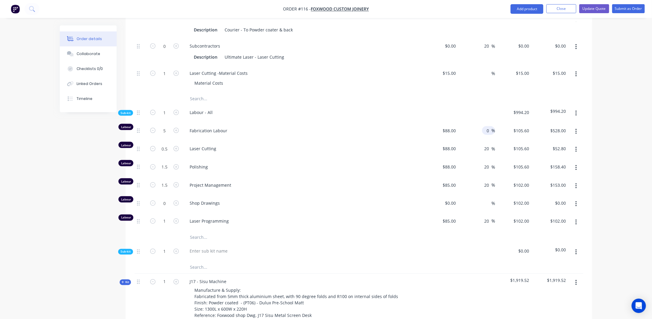
type input "0"
type input "$88.00"
type input "$440.00"
click at [602, 124] on div "Order details Collaborate Checklists 0/0 Linked Orders Timeline Order details C…" at bounding box center [326, 71] width 652 height 852
click at [481, 123] on div "%" at bounding box center [477, 132] width 37 height 18
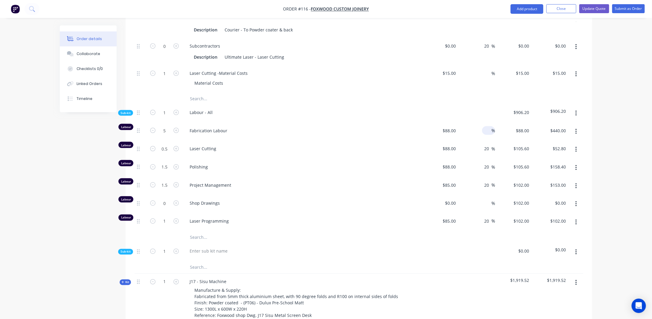
click at [485, 126] on input at bounding box center [488, 130] width 7 height 9
type input "20"
type input "$105.60"
type input "$528.00"
click at [619, 117] on div "Order details Collaborate Checklists 0/0 Linked Orders Timeline Order details C…" at bounding box center [326, 71] width 652 height 852
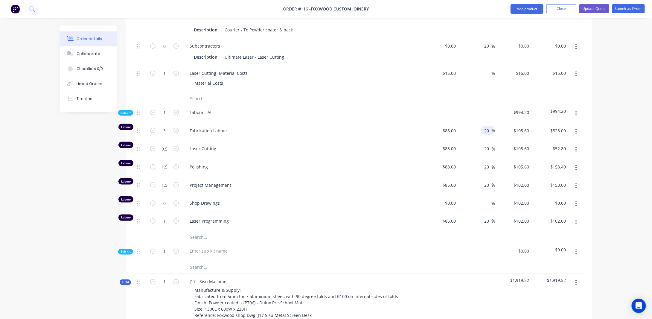
click at [487, 126] on input "20" at bounding box center [488, 130] width 8 height 9
type input "2"
type input "0"
type input "$88.00"
type input "$440.00"
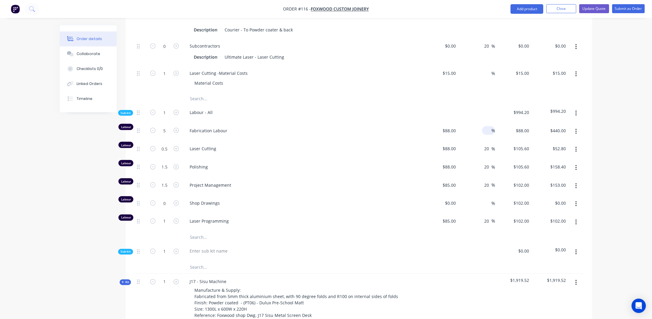
click at [621, 126] on div "Order details Collaborate Checklists 0/0 Linked Orders Timeline Order details C…" at bounding box center [326, 71] width 652 height 852
click at [481, 123] on div "%" at bounding box center [477, 132] width 37 height 18
drag, startPoint x: 484, startPoint y: 123, endPoint x: 487, endPoint y: 123, distance: 3.3
click at [484, 126] on div "%" at bounding box center [488, 130] width 13 height 9
type input "20"
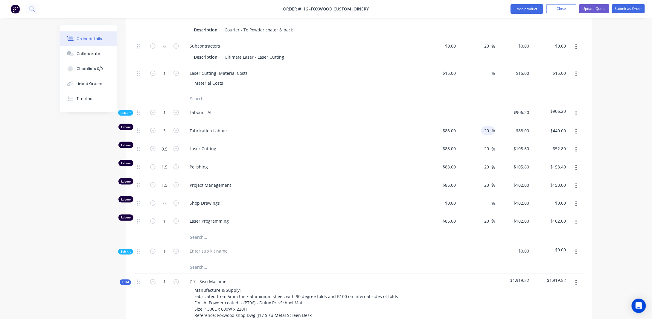
type input "$105.60"
click at [601, 123] on div "Order details Collaborate Checklists 0/0 Linked Orders Timeline Order details C…" at bounding box center [326, 71] width 652 height 852
click at [553, 126] on input "528.00" at bounding box center [560, 130] width 16 height 9
click at [603, 125] on div "Order details Collaborate Checklists 0/0 Linked Orders Timeline Order details C…" at bounding box center [326, 71] width 652 height 852
click at [565, 126] on input "528.00" at bounding box center [559, 130] width 19 height 9
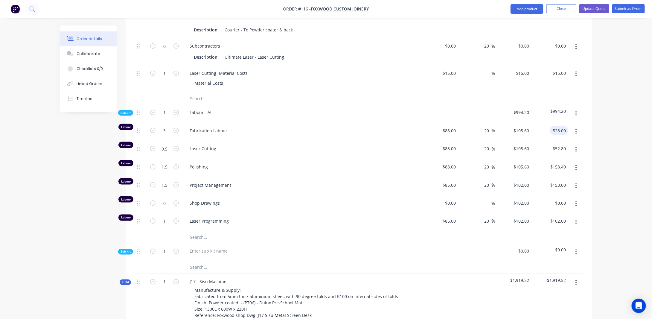
click at [565, 126] on input "528.00" at bounding box center [560, 130] width 16 height 9
type input "$528.00"
click at [619, 125] on div "Order details Collaborate Checklists 0/0 Linked Orders Timeline Order details C…" at bounding box center [326, 71] width 652 height 852
click at [521, 126] on input "105.6" at bounding box center [525, 130] width 14 height 9
type input "$105.60"
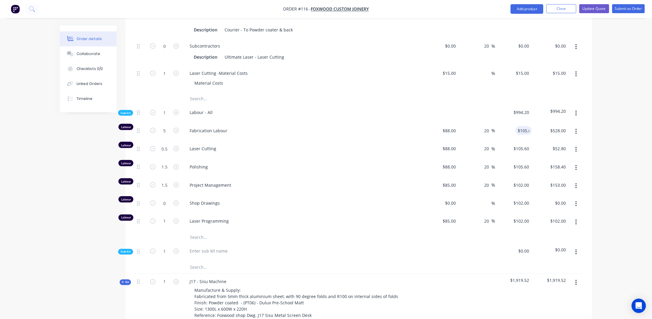
click at [640, 124] on div "Order details Collaborate Checklists 0/0 Linked Orders Timeline Order details C…" at bounding box center [326, 71] width 652 height 852
click at [597, 127] on div "Order details Collaborate Checklists 0/0 Linked Orders Timeline Order details C…" at bounding box center [326, 83] width 545 height 827
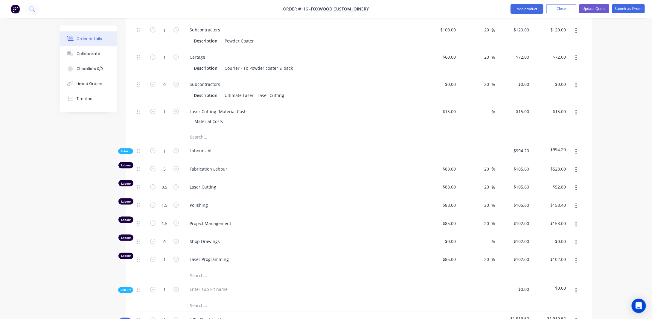
scroll to position [325, 0]
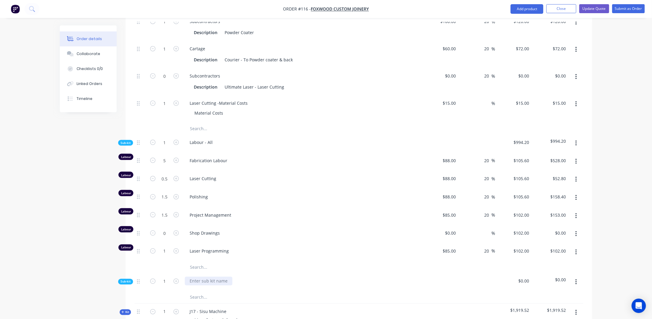
click at [218, 277] on div at bounding box center [209, 281] width 48 height 9
click at [639, 224] on div "Order details Collaborate Checklists 0/0 Linked Orders Timeline Order details C…" at bounding box center [326, 101] width 652 height 852
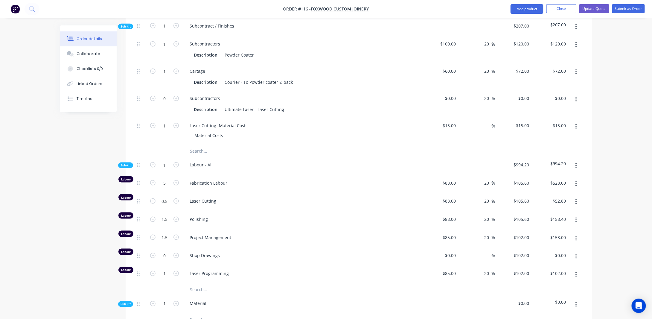
scroll to position [355, 0]
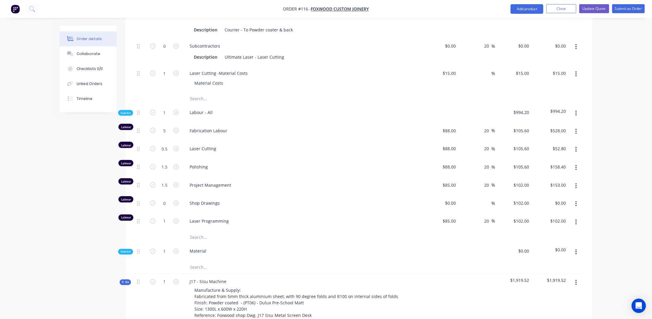
click at [576, 249] on icon "button" at bounding box center [576, 252] width 1 height 7
click at [549, 264] on div "Add product to kit" at bounding box center [555, 268] width 46 height 9
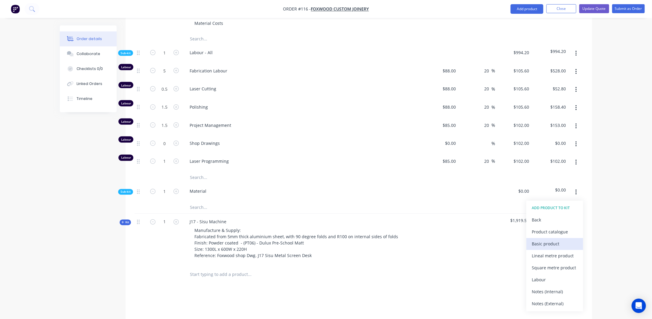
click at [551, 240] on div "Basic product" at bounding box center [555, 244] width 46 height 9
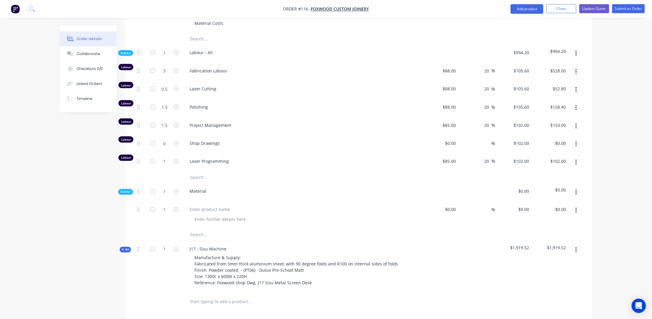
click at [122, 190] on span "Sub-kit" at bounding box center [126, 192] width 10 height 4
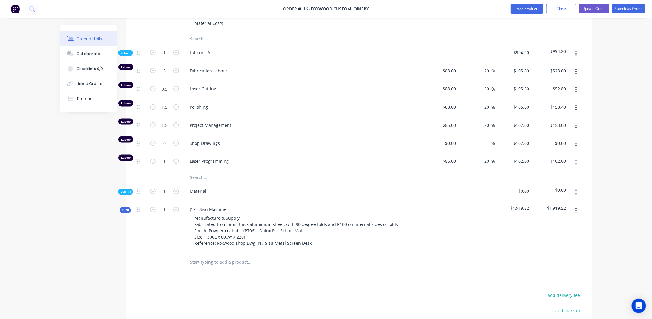
click at [122, 190] on span "Sub-kit" at bounding box center [126, 192] width 10 height 4
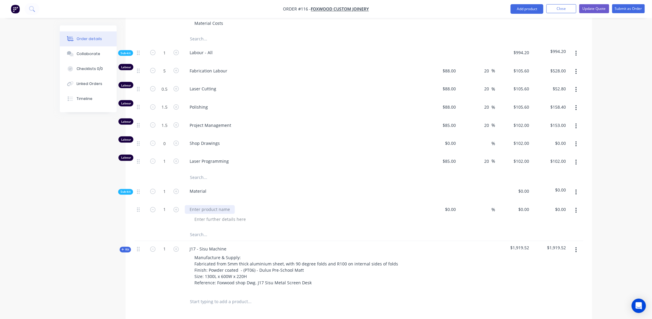
click at [216, 205] on div at bounding box center [210, 209] width 50 height 9
click at [640, 214] on div "Order details Collaborate Checklists 0/0 Linked Orders Timeline Order details C…" at bounding box center [326, 25] width 652 height 880
click at [453, 205] on input at bounding box center [452, 209] width 14 height 9
type input "$27.00"
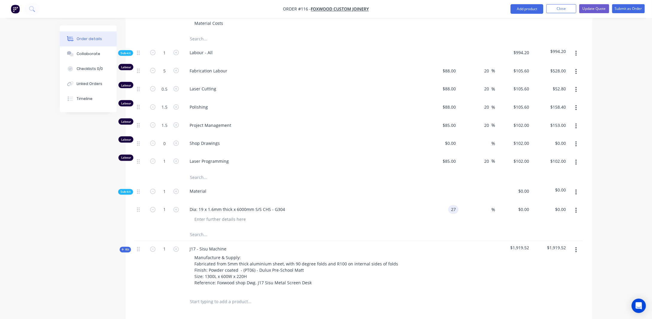
type input "$27.00"
click at [591, 204] on div "Qty Cost Markup Price Total Kit 1 J17B - Metal Post Manufacture & Supply: Fabri…" at bounding box center [359, 67] width 467 height 487
click at [576, 207] on icon "button" at bounding box center [576, 210] width 1 height 7
click at [564, 222] on div "Duplicate" at bounding box center [555, 226] width 46 height 9
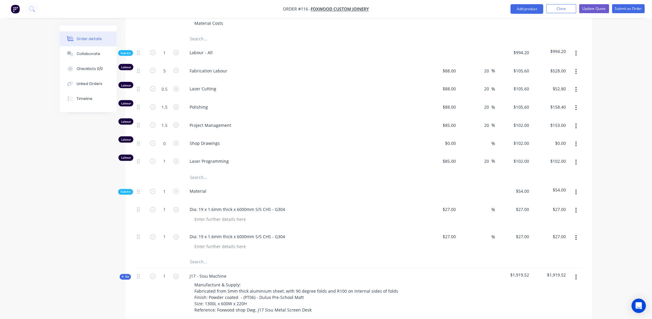
click at [578, 233] on button "button" at bounding box center [576, 238] width 14 height 11
click at [451, 233] on input "27" at bounding box center [455, 237] width 8 height 9
type input "$30.00"
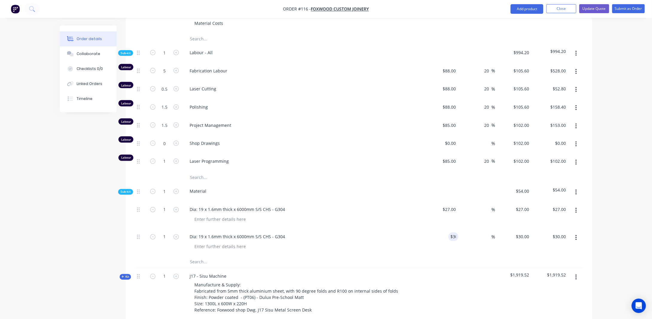
click at [597, 208] on div "Order details Collaborate Checklists 0/0 Linked Orders Timeline Order details C…" at bounding box center [326, 50] width 545 height 881
click at [256, 233] on div "Dia: 19 x 1.6mm thick x 6000mm S/S CHS - G304" at bounding box center [237, 237] width 105 height 9
drag, startPoint x: 284, startPoint y: 226, endPoint x: 179, endPoint y: 226, distance: 105.0
click at [179, 229] on div "1 Dia: 19 x 1.6mm thick x 6000mm S/S CHS - G304 $30.00 $30.00 % $30.00 $30.00 $…" at bounding box center [359, 242] width 449 height 27
click at [607, 215] on div "Order details Collaborate Checklists 0/0 Linked Orders Timeline Order details C…" at bounding box center [326, 38] width 652 height 907
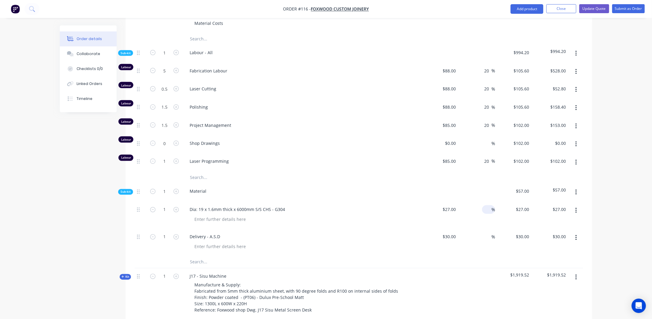
click at [487, 205] on input at bounding box center [488, 209] width 7 height 9
type input "20"
type input "$32.40"
click at [490, 233] on input at bounding box center [488, 237] width 7 height 9
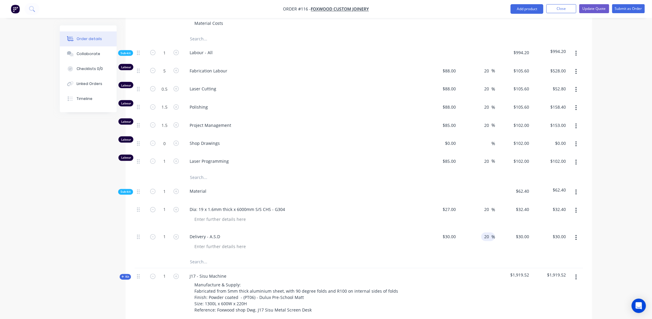
type input "20"
type input "$36.00"
click at [602, 231] on div "Order details Collaborate Checklists 0/0 Linked Orders Timeline Order details C…" at bounding box center [326, 38] width 652 height 907
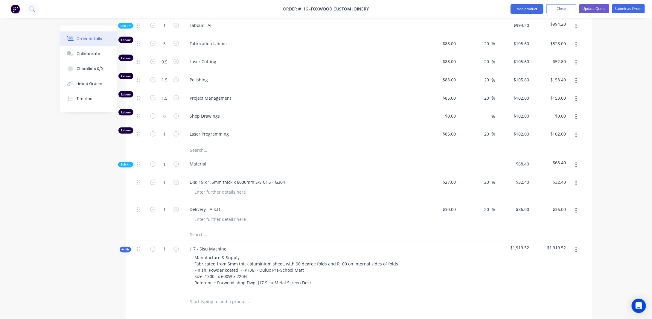
scroll to position [475, 0]
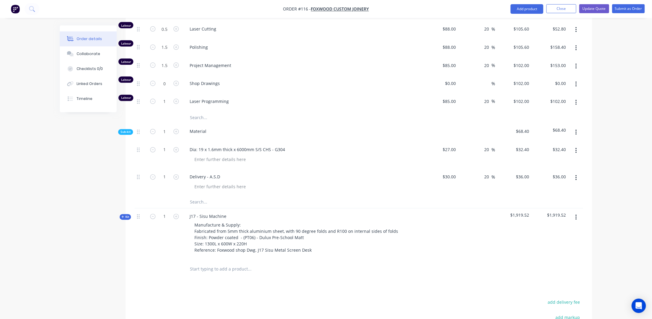
click at [574, 173] on button "button" at bounding box center [576, 178] width 14 height 11
click at [557, 189] on div "Duplicate" at bounding box center [555, 193] width 46 height 9
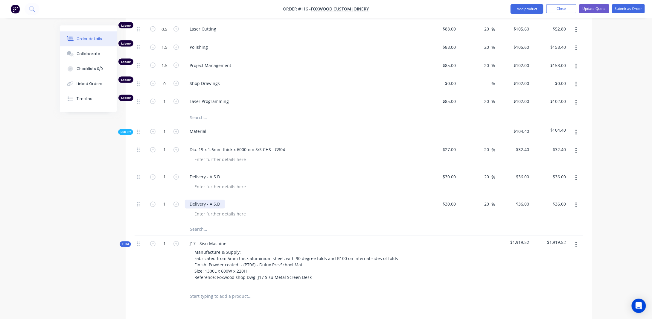
click at [215, 200] on div "Delivery - A.S.D" at bounding box center [205, 204] width 40 height 9
drag, startPoint x: 220, startPoint y: 192, endPoint x: 182, endPoint y: 195, distance: 38.4
click at [182, 196] on div "1 Delivery - A.S.D $30.00 $30.00 20 20 % $36.00 $36.00 $36.00 $36.00" at bounding box center [359, 209] width 449 height 27
click at [455, 200] on input "30" at bounding box center [451, 204] width 16 height 9
type input "$30.00"
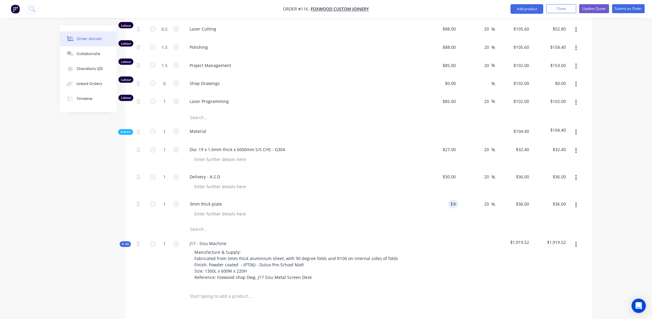
click at [577, 202] on icon "button" at bounding box center [576, 205] width 1 height 7
click at [559, 217] on div "Duplicate" at bounding box center [555, 221] width 46 height 9
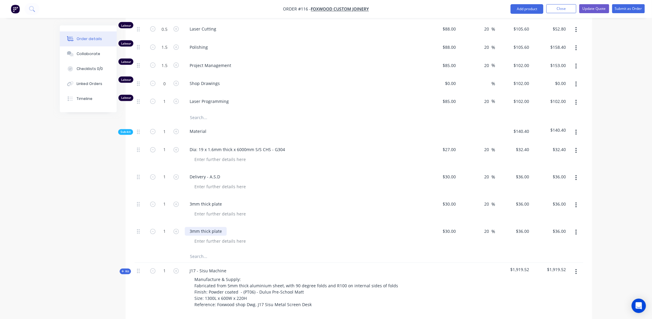
drag, startPoint x: 212, startPoint y: 218, endPoint x: 240, endPoint y: 216, distance: 28.2
click at [213, 227] on div "3mm thick plate" at bounding box center [206, 231] width 42 height 9
drag, startPoint x: 222, startPoint y: 218, endPoint x: 114, endPoint y: 226, distance: 108.9
click at [114, 229] on div "Created by [PERSON_NAME] Created [DATE] Required [DATE] Assigned to Add team me…" at bounding box center [326, 19] width 533 height 936
click at [453, 227] on input "30" at bounding box center [455, 231] width 8 height 9
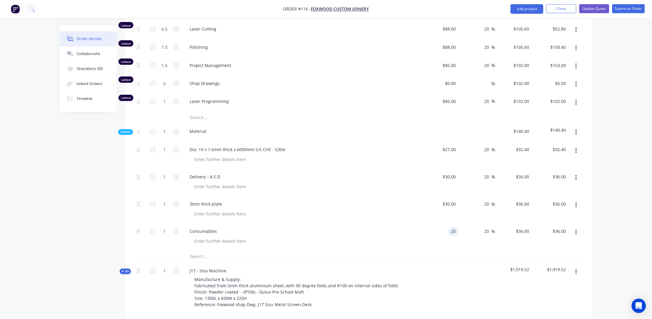
type input "$25.00"
type input "$30.00"
click at [623, 208] on div "Order details Collaborate Checklists 0/0 Linked Orders Timeline Order details C…" at bounding box center [326, 5] width 652 height 961
click at [610, 152] on div "Order details Collaborate Checklists 0/0 Linked Orders Timeline Order details C…" at bounding box center [326, 5] width 652 height 961
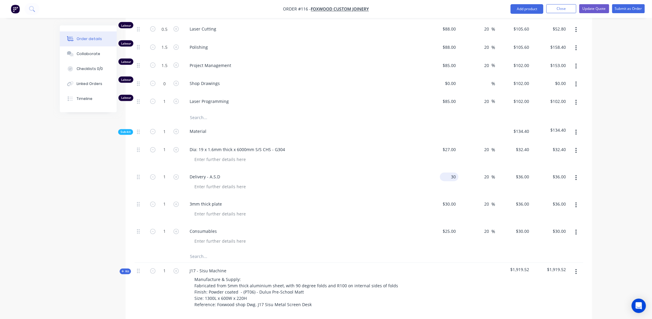
click at [454, 173] on input "30" at bounding box center [451, 177] width 16 height 9
type input "$35.00"
type input "$42.00"
click at [603, 160] on div "Order details Collaborate Checklists 0/0 Linked Orders Timeline Order details C…" at bounding box center [326, 5] width 652 height 961
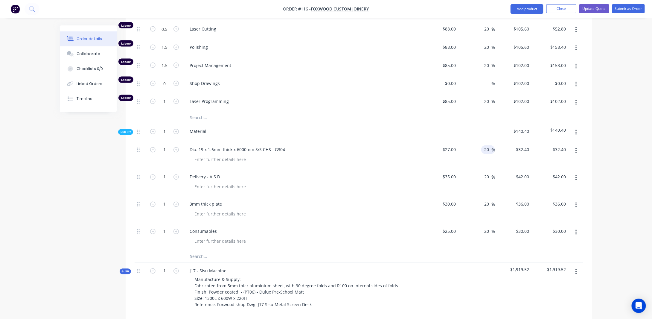
click at [486, 145] on input "20" at bounding box center [488, 149] width 8 height 9
type input "2"
type input "0"
type input "$27.00"
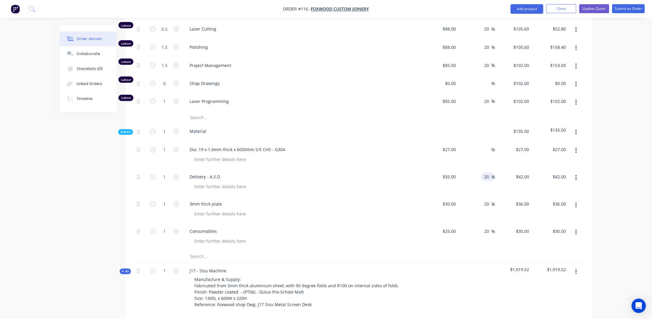
click at [488, 173] on input "20" at bounding box center [488, 177] width 8 height 9
type input "2"
type input "0"
type input "$35.00"
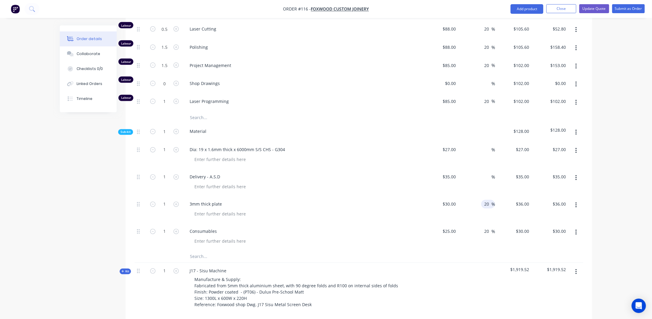
click at [486, 200] on input "20" at bounding box center [488, 204] width 8 height 9
type input "2"
type input "0"
type input "$30.00"
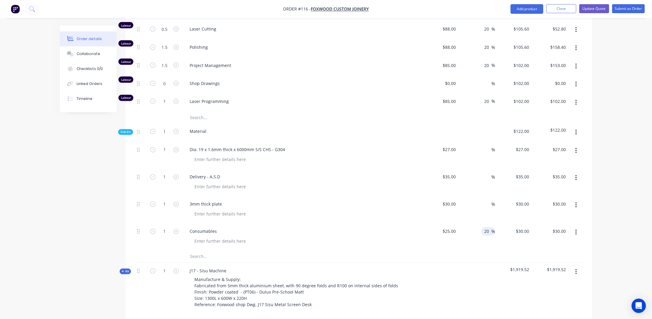
click at [488, 227] on input "20" at bounding box center [488, 231] width 8 height 9
type input "2"
type input "0"
type input "$25.00"
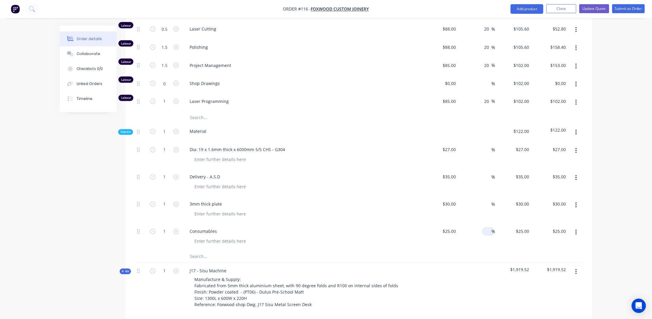
click at [613, 198] on div "Order details Collaborate Checklists 0/0 Linked Orders Timeline Order details C…" at bounding box center [326, 5] width 652 height 961
click at [485, 145] on input at bounding box center [488, 149] width 7 height 9
type input "20"
type input "$32.40"
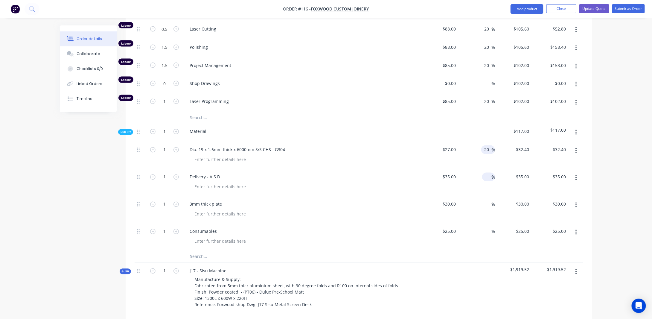
click at [489, 173] on input at bounding box center [488, 177] width 7 height 9
type input "20"
type input "$42.00"
click at [485, 200] on input at bounding box center [488, 204] width 7 height 9
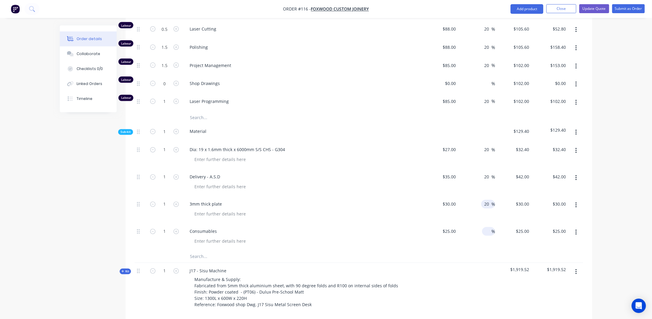
type input "20"
type input "$36.00"
click at [487, 227] on input at bounding box center [488, 231] width 7 height 9
type input "20"
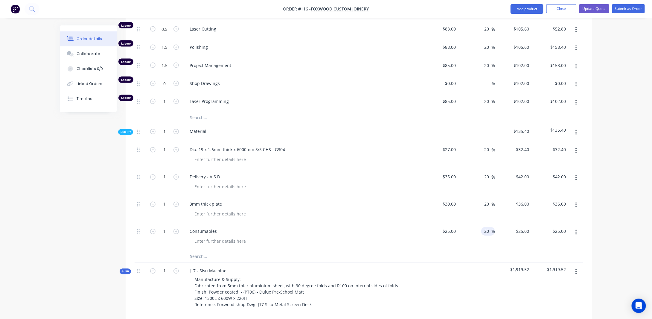
type input "$30.00"
click at [602, 195] on div "Order details Collaborate Checklists 0/0 Linked Orders Timeline Order details C…" at bounding box center [326, 5] width 652 height 961
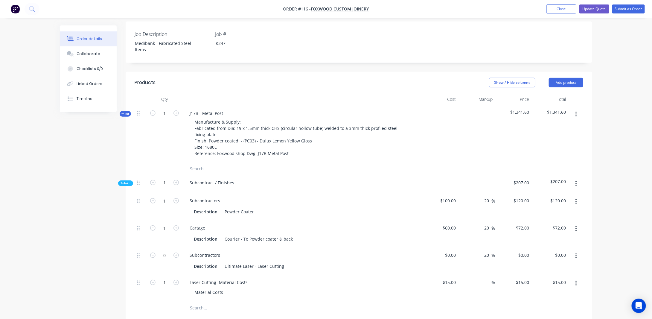
scroll to position [146, 0]
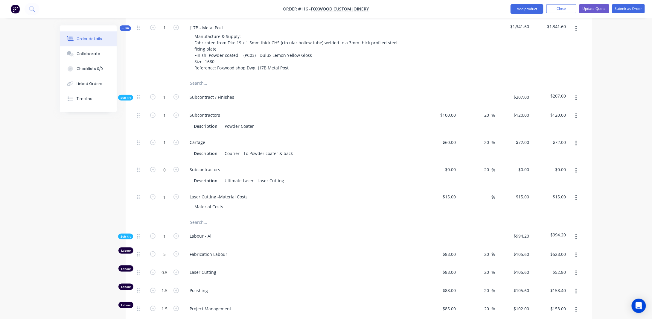
scroll to position [206, 0]
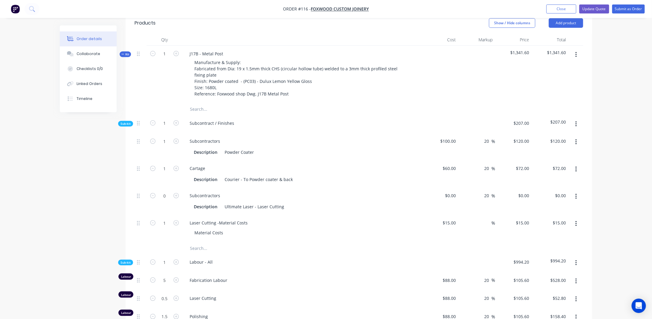
click at [619, 184] on div "Order details Collaborate Checklists 0/0 Linked Orders Timeline Order details C…" at bounding box center [326, 274] width 652 height 961
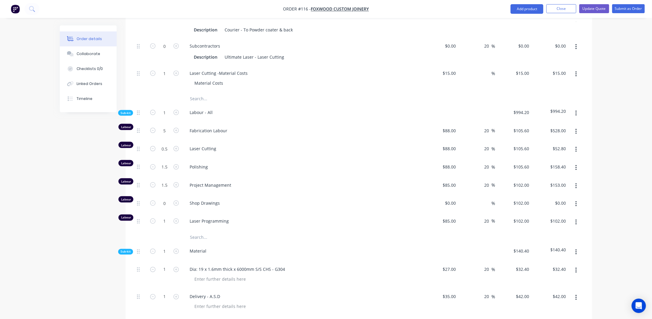
scroll to position [385, 0]
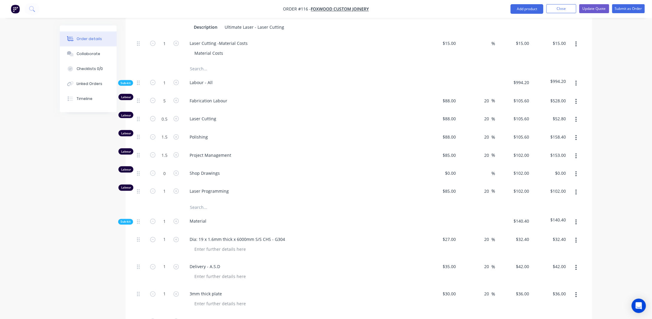
click at [600, 116] on div "Order details Collaborate Checklists 0/0 Linked Orders Timeline Order details C…" at bounding box center [326, 95] width 652 height 961
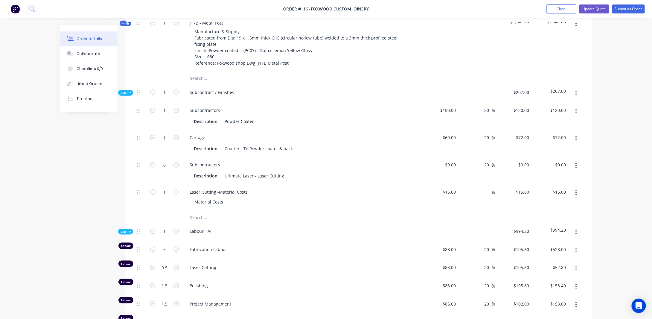
scroll to position [206, 0]
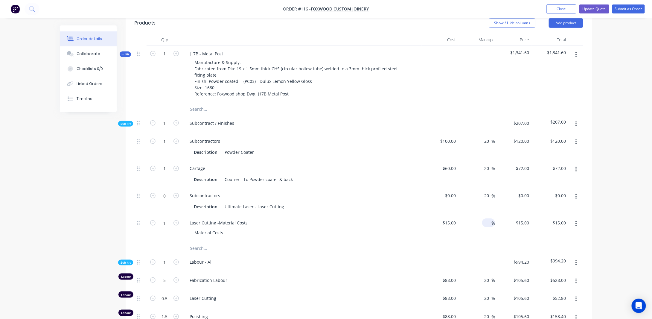
click at [483, 219] on div "%" at bounding box center [477, 228] width 37 height 27
click at [487, 218] on input at bounding box center [488, 222] width 7 height 9
type input "20"
type input "$18.00"
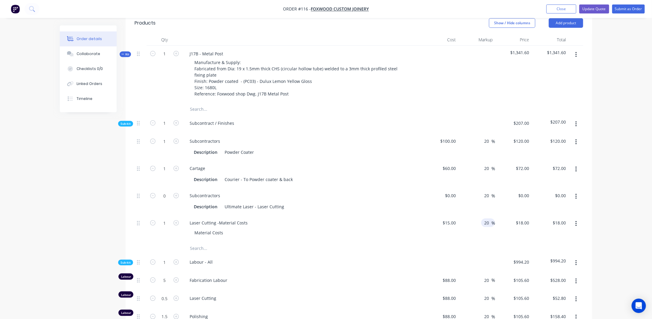
click at [615, 212] on div "Order details Collaborate Checklists 0/0 Linked Orders Timeline Order details C…" at bounding box center [326, 274] width 652 height 961
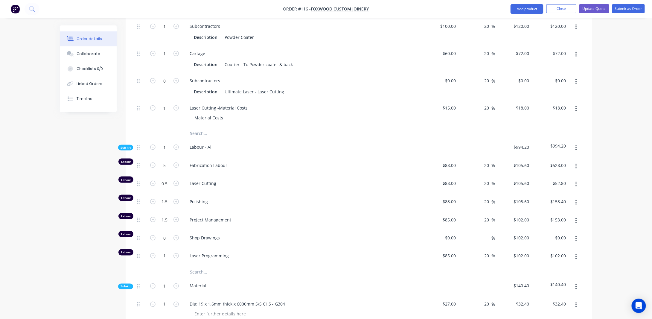
scroll to position [236, 0]
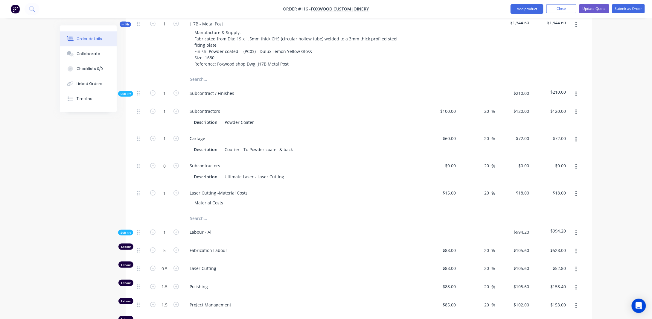
click at [124, 92] on span "Sub-kit" at bounding box center [126, 94] width 10 height 4
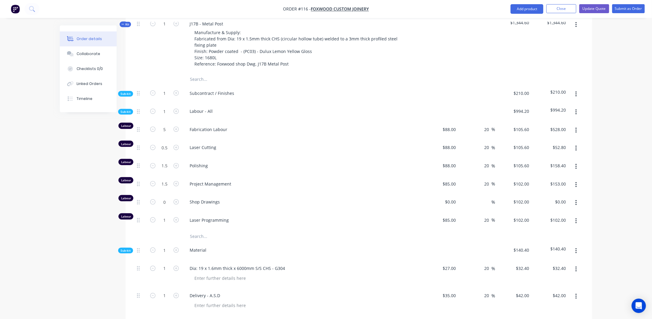
click at [576, 146] on icon "button" at bounding box center [576, 148] width 1 height 5
click at [606, 132] on div "Order details Collaborate Checklists 0/0 Linked Orders Timeline Order details C…" at bounding box center [326, 184] width 652 height 840
click at [175, 145] on icon "button" at bounding box center [176, 147] width 5 height 5
type input "1.5"
type input "$158.40"
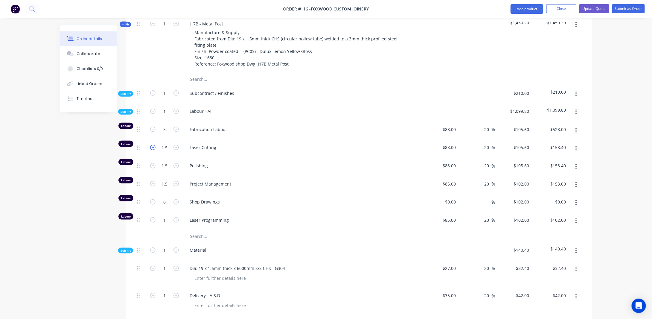
click at [151, 145] on icon "button" at bounding box center [152, 147] width 5 height 5
type input "0.5"
type input "$52.80"
click at [167, 143] on input "0.5" at bounding box center [165, 147] width 16 height 9
type input "1"
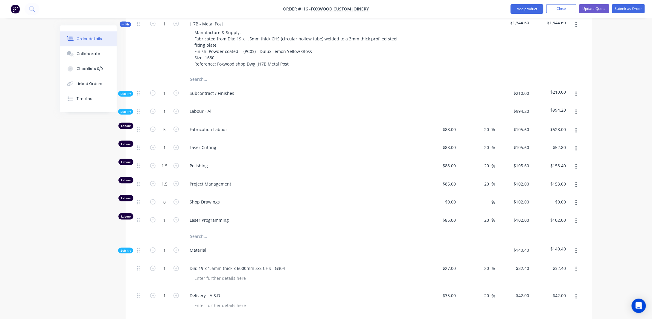
type input "$105.60"
click at [609, 151] on div "Order details Collaborate Checklists 0/0 Linked Orders Timeline Order details C…" at bounding box center [326, 184] width 652 height 840
click at [170, 143] on input "1" at bounding box center [165, 147] width 16 height 9
type input "0.5"
type input "$52.80"
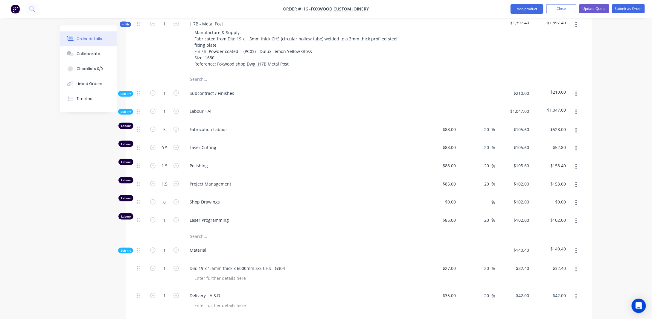
click at [604, 139] on div "Order details Collaborate Checklists 0/0 Linked Orders Timeline Order details C…" at bounding box center [326, 184] width 652 height 840
click at [557, 180] on input "153.00" at bounding box center [559, 184] width 19 height 9
type input "$153.00"
click at [607, 186] on div "Order details Collaborate Checklists 0/0 Linked Orders Timeline Order details C…" at bounding box center [326, 184] width 652 height 840
click at [242, 121] on div "Fabrication Labour" at bounding box center [302, 130] width 239 height 18
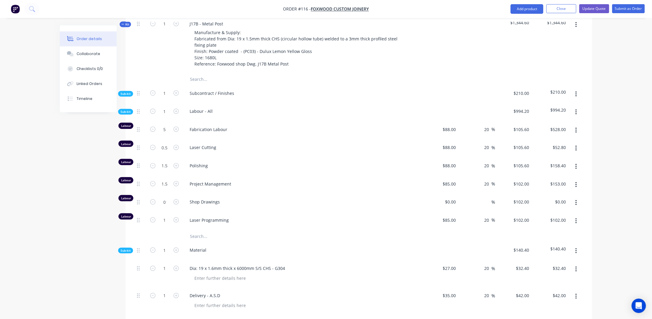
click at [193, 126] on span "Fabrication Labour" at bounding box center [305, 129] width 230 height 6
click at [212, 126] on span "Fabrication Labour" at bounding box center [305, 129] width 230 height 6
drag, startPoint x: 485, startPoint y: 119, endPoint x: 491, endPoint y: 120, distance: 6.3
click at [491, 125] on input "20" at bounding box center [488, 129] width 8 height 9
type input "0"
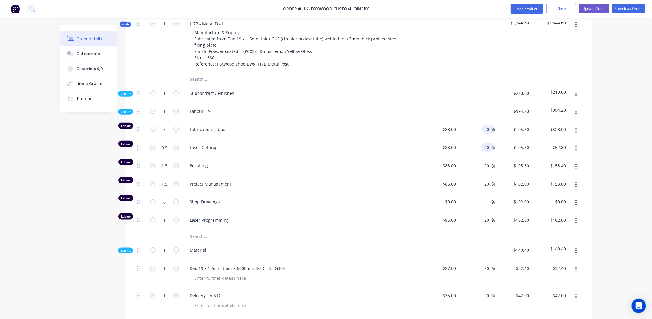
type input "$88.00"
type input "$440.00"
drag, startPoint x: 484, startPoint y: 139, endPoint x: 499, endPoint y: 139, distance: 15.9
click at [499, 139] on div "Labour 0.5 Laser Cutting $88.00 $88.00 20 20 % $105.60 $105.60 $52.80 $52.80" at bounding box center [359, 148] width 449 height 18
type input "0"
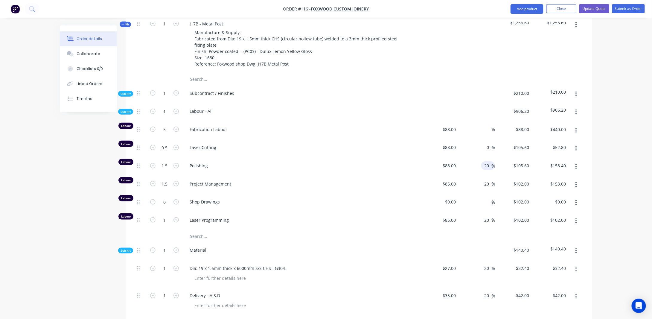
type input "$88.00"
type input "$44.00"
drag, startPoint x: 485, startPoint y: 156, endPoint x: 490, endPoint y: 157, distance: 4.6
click at [490, 161] on input "0" at bounding box center [488, 165] width 8 height 9
type input "0"
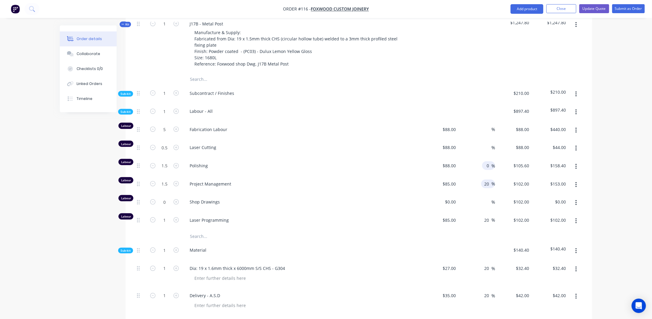
type input "$88.00"
type input "$132.00"
drag, startPoint x: 483, startPoint y: 175, endPoint x: 487, endPoint y: 177, distance: 4.8
click at [487, 180] on div "20 20 %" at bounding box center [489, 184] width 14 height 9
type input "2"
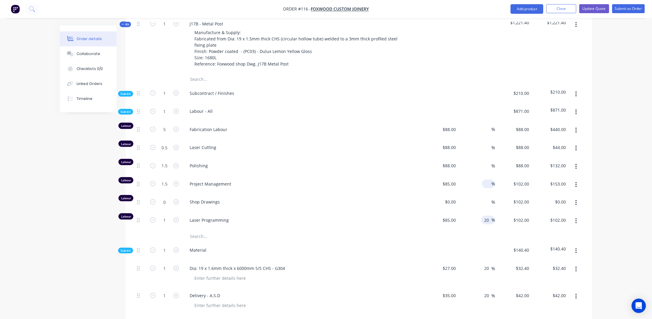
type input "$85.00"
type input "$127.50"
drag, startPoint x: 486, startPoint y: 211, endPoint x: 497, endPoint y: 208, distance: 11.1
click at [494, 216] on div "20 20 %" at bounding box center [489, 220] width 14 height 9
type input "0"
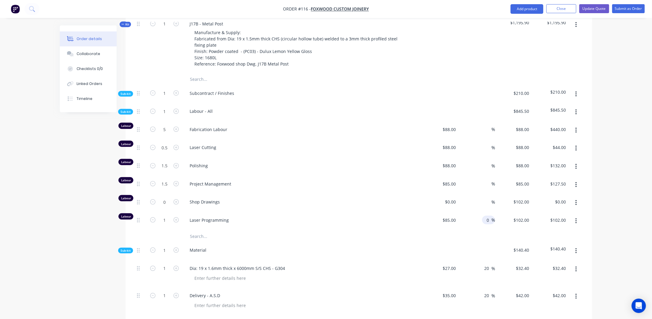
type input "$85.00"
click at [608, 180] on div "Order details Collaborate Checklists 0/0 Linked Orders Timeline Order details C…" at bounding box center [326, 184] width 652 height 840
click at [482, 121] on div "%" at bounding box center [477, 130] width 37 height 18
click at [485, 125] on input at bounding box center [488, 129] width 7 height 9
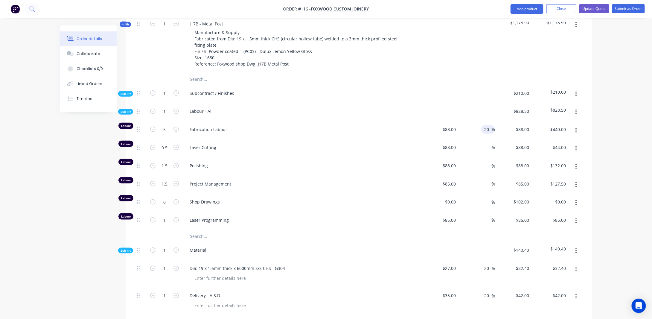
type input "2"
click at [608, 114] on div "Order details Collaborate Checklists 0/0 Linked Orders Timeline Order details C…" at bounding box center [326, 184] width 652 height 840
click at [487, 125] on input at bounding box center [488, 129] width 7 height 9
type input "20"
type input "105.6"
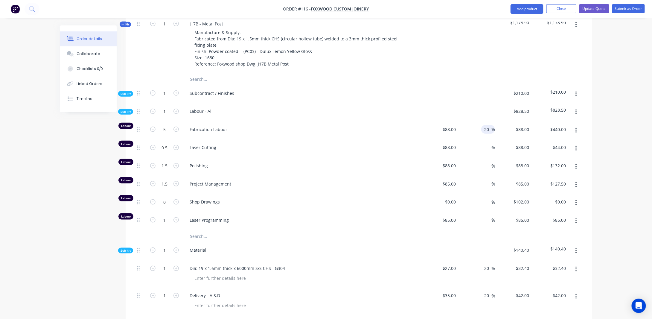
type input "$528.00"
type input "$105.60"
click at [488, 143] on input at bounding box center [488, 147] width 7 height 9
type input "20"
type input "$105.60"
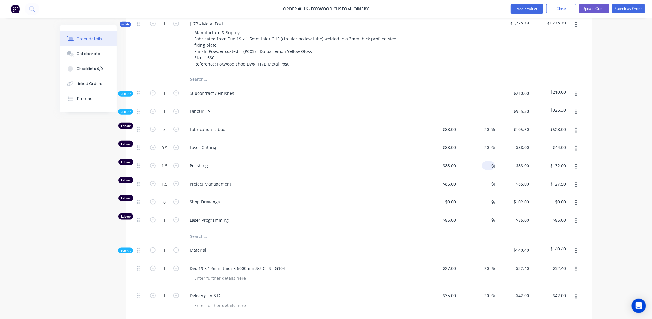
type input "$52.80"
click at [488, 161] on input at bounding box center [488, 165] width 7 height 9
type input "20"
type input "$105.60"
type input "$158.40"
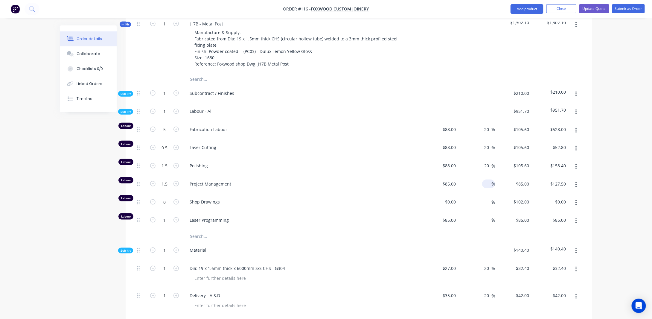
drag, startPoint x: 489, startPoint y: 172, endPoint x: 488, endPoint y: 176, distance: 3.3
click at [489, 180] on input at bounding box center [488, 184] width 7 height 9
type input "20"
type input "$102.00"
type input "$153.00"
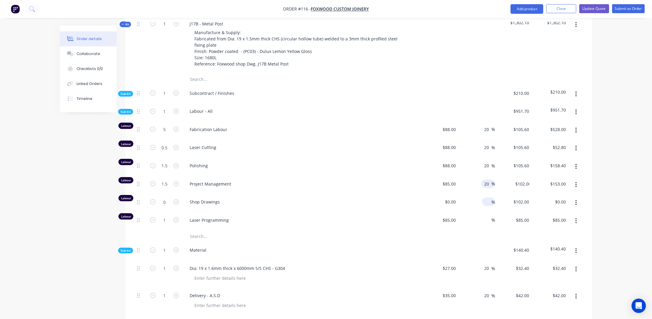
click at [485, 198] on input at bounding box center [488, 202] width 7 height 9
type input "20"
type input "$0.00"
click at [490, 216] on input at bounding box center [488, 220] width 7 height 9
type input "20"
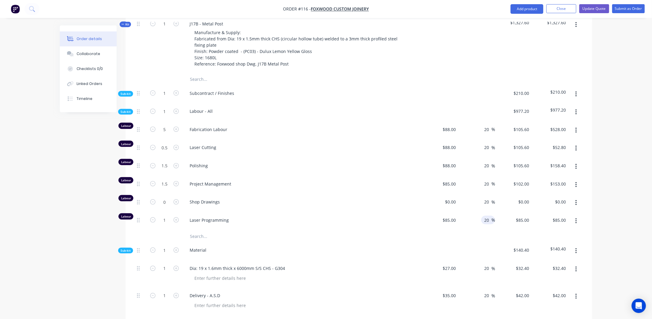
type input "$102.00"
click at [618, 187] on div "Order details Collaborate Checklists 0/0 Linked Orders Timeline Order details C…" at bounding box center [326, 184] width 652 height 840
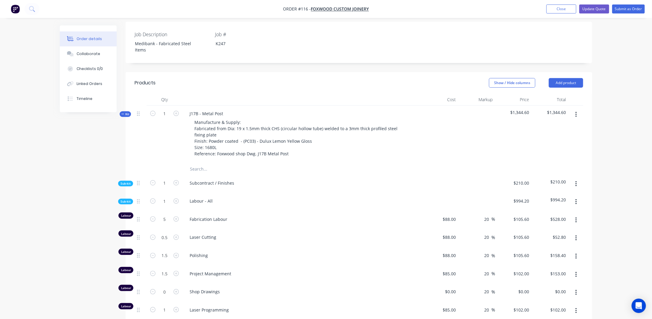
scroll to position [176, 0]
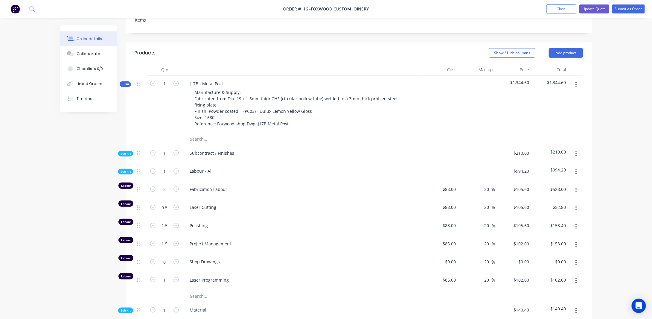
click at [125, 151] on span "Sub-kit" at bounding box center [126, 153] width 10 height 4
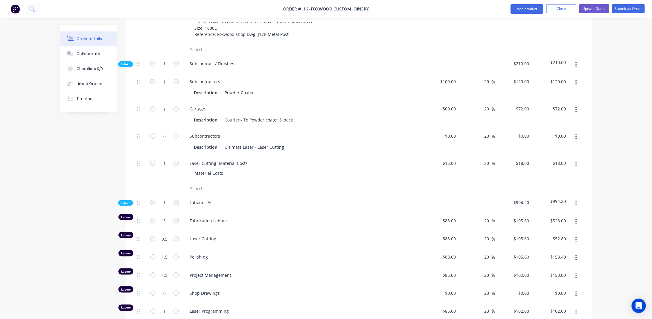
scroll to position [295, 0]
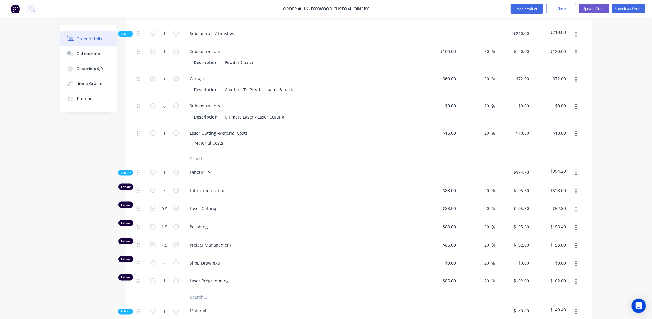
click at [127, 171] on span "Sub-kit" at bounding box center [126, 173] width 10 height 4
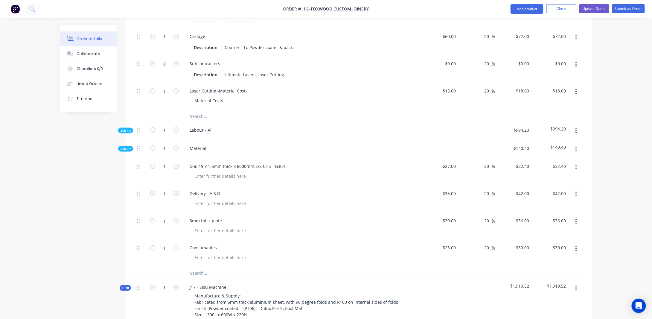
scroll to position [325, 0]
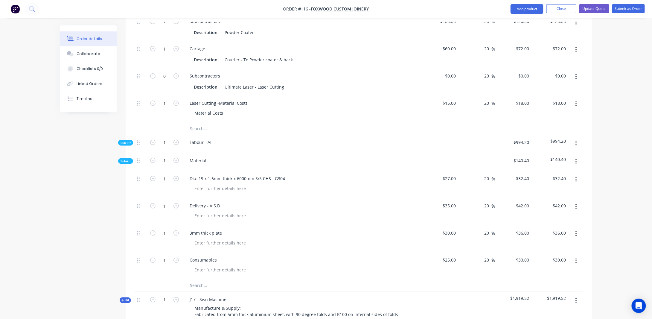
click at [128, 141] on span "Sub-kit" at bounding box center [126, 143] width 10 height 4
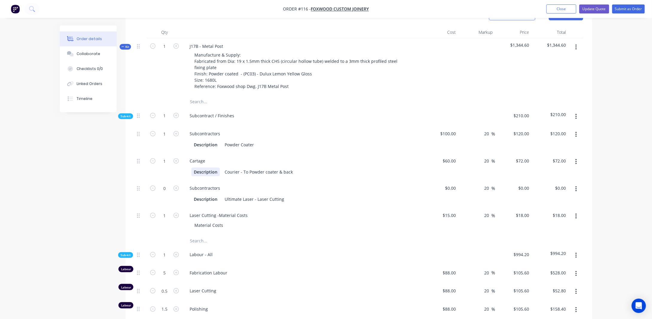
scroll to position [236, 0]
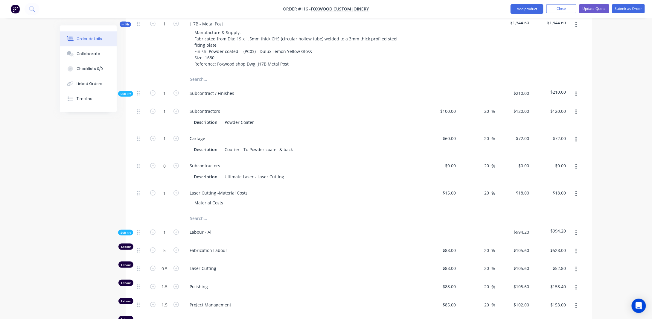
click at [123, 92] on span "Sub-kit" at bounding box center [126, 94] width 10 height 4
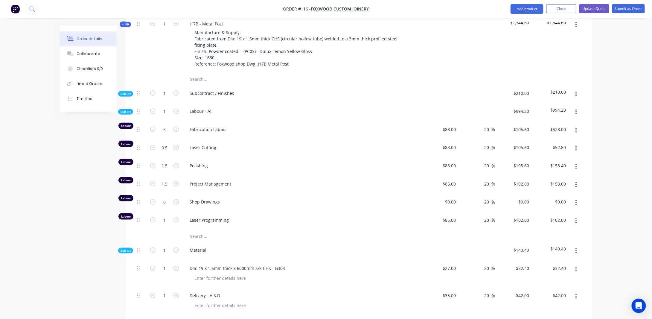
click at [126, 110] on span "Sub-kit" at bounding box center [126, 112] width 10 height 4
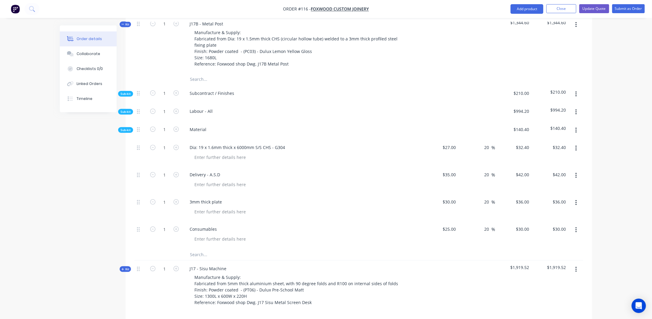
click at [606, 134] on div "Order details Collaborate Checklists 0/0 Linked Orders Timeline Order details C…" at bounding box center [326, 123] width 652 height 719
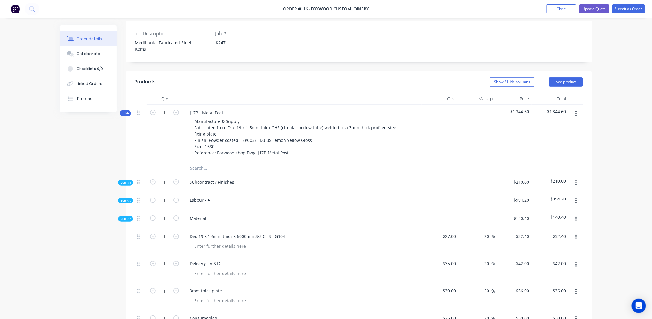
scroll to position [146, 0]
click at [590, 129] on div "Qty Cost Markup Price Total Kit 1 J17B - Metal Post Manufacture & Supply: Fabri…" at bounding box center [359, 258] width 467 height 328
click at [126, 112] on span "Kit" at bounding box center [125, 114] width 8 height 4
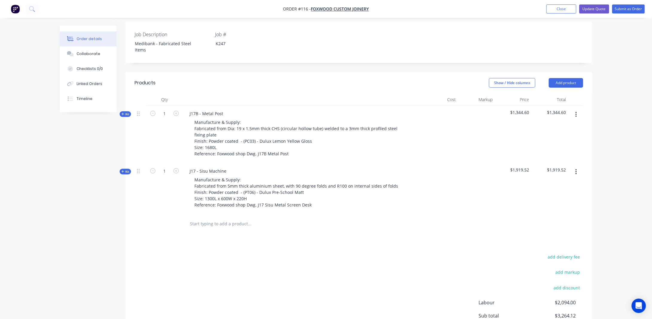
click at [577, 112] on icon "button" at bounding box center [576, 114] width 1 height 5
click at [559, 150] on div "Duplicate" at bounding box center [555, 154] width 46 height 9
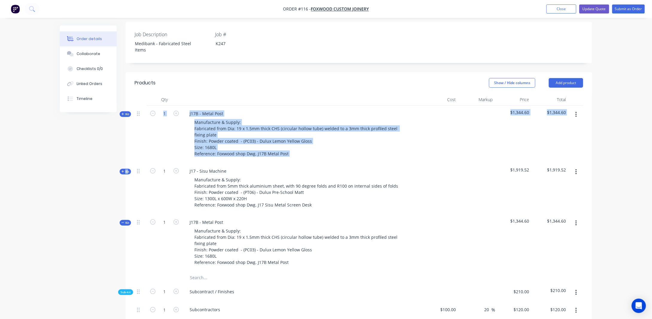
drag, startPoint x: 126, startPoint y: 162, endPoint x: 142, endPoint y: 143, distance: 25.5
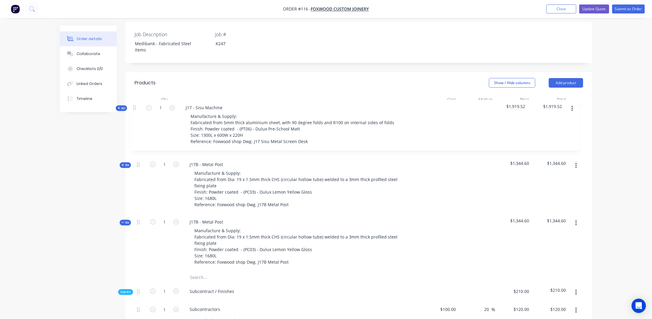
drag, startPoint x: 138, startPoint y: 164, endPoint x: 134, endPoint y: 107, distance: 57.9
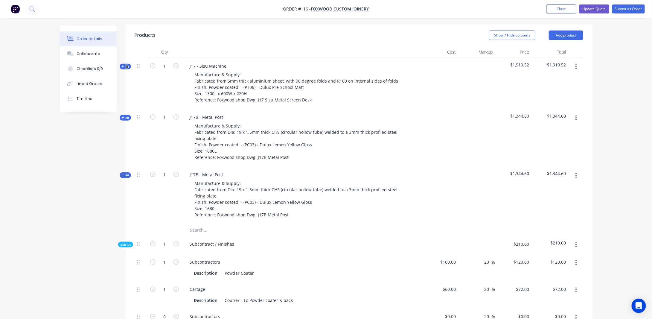
scroll to position [206, 0]
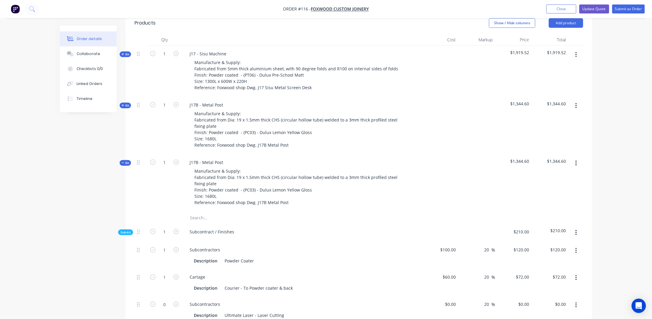
click at [123, 161] on icon at bounding box center [122, 162] width 3 height 3
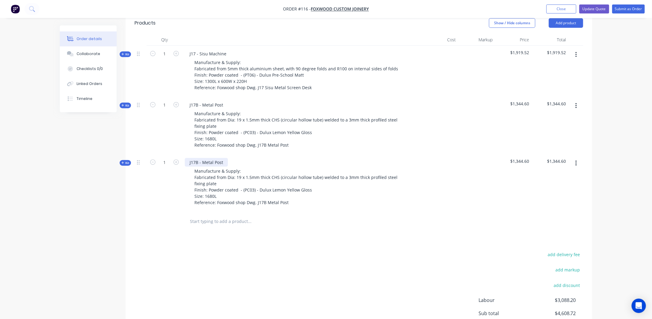
click at [199, 158] on div "J17B - Metal Post" at bounding box center [206, 162] width 43 height 9
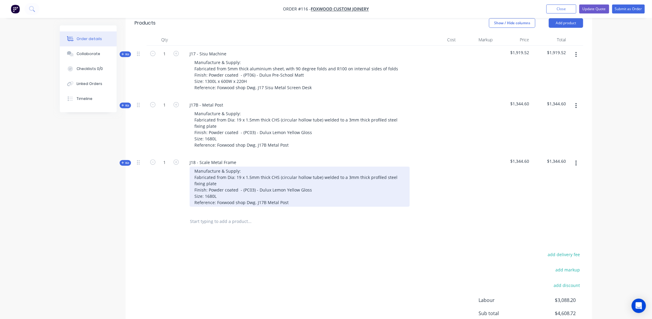
click at [257, 176] on div "Manufacture & Supply: Fabricated from Dia: 19 x 1.5mm thick CHS (circular hollo…" at bounding box center [300, 187] width 220 height 40
click at [267, 180] on div "Manufacture & Supply: To be fabricated from 25 x 3mm thick aluminium flat bar a…" at bounding box center [300, 187] width 220 height 40
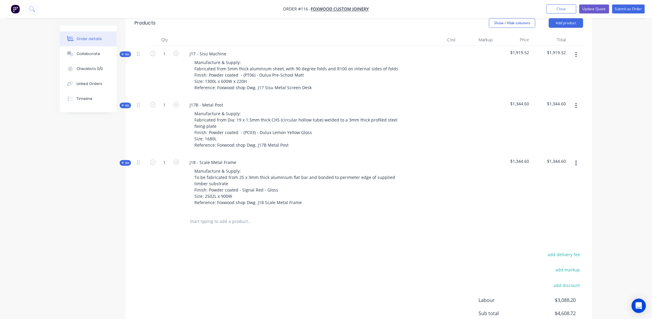
click at [621, 184] on div "Order details Collaborate Checklists 0/0 Linked Orders Timeline Order details C…" at bounding box center [326, 89] width 652 height 590
click at [125, 161] on span "Kit" at bounding box center [125, 163] width 8 height 4
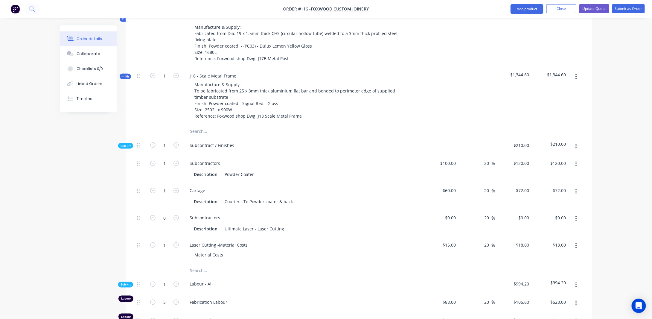
scroll to position [295, 0]
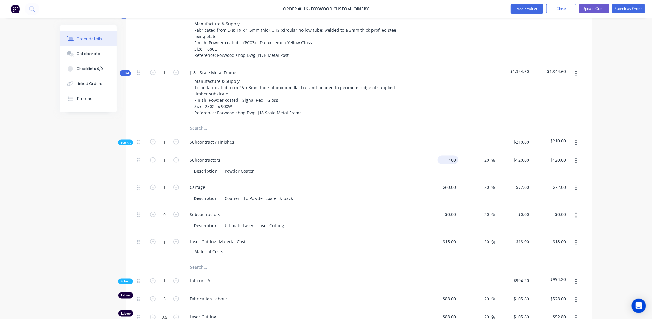
click at [456, 156] on input "100" at bounding box center [449, 160] width 19 height 9
click at [611, 177] on div "Order details Collaborate Checklists 0/0 Linked Orders Timeline Order details C…" at bounding box center [326, 214] width 652 height 1019
click at [455, 237] on input "15" at bounding box center [455, 241] width 8 height 9
click at [592, 225] on div "Qty Cost Markup Price Total Kit 1 J17 - Sisu Machine Manufacture & Supply: Fabr…" at bounding box center [359, 257] width 467 height 627
click at [124, 140] on span "Sub-kit" at bounding box center [126, 142] width 10 height 4
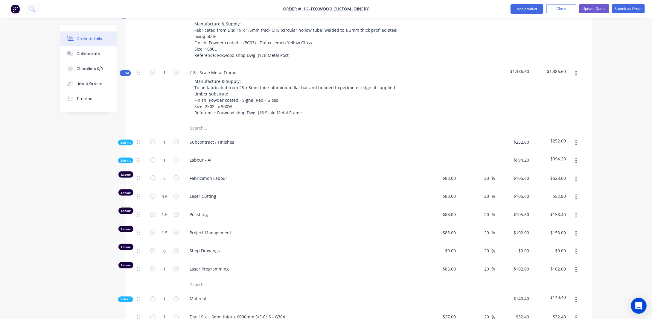
click at [638, 305] on icon "Open Intercom Messenger" at bounding box center [639, 306] width 7 height 8
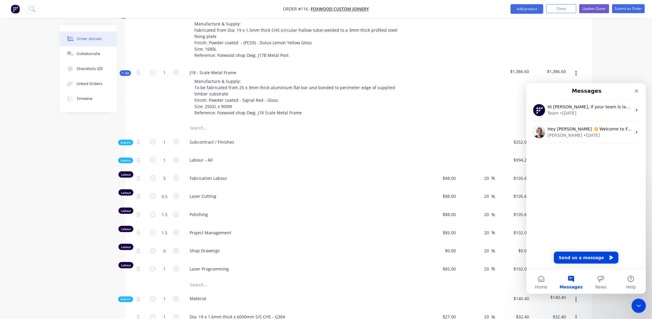
scroll to position [0, 0]
drag, startPoint x: 1165, startPoint y: 388, endPoint x: 540, endPoint y: 282, distance: 633.7
click at [540, 282] on button "Home" at bounding box center [541, 282] width 30 height 24
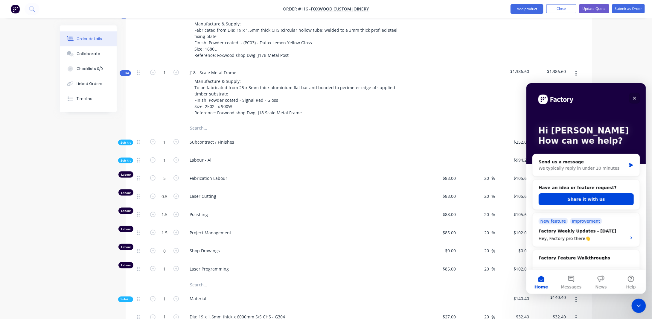
click at [634, 97] on icon "Close" at bounding box center [634, 97] width 3 height 3
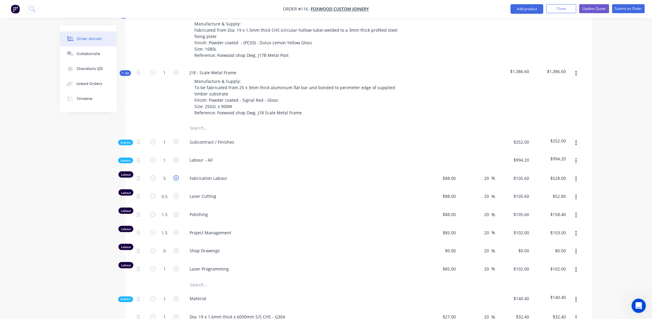
click at [176, 175] on icon "button" at bounding box center [176, 177] width 5 height 5
click at [175, 175] on icon "button" at bounding box center [176, 177] width 5 height 5
click at [151, 194] on icon "button" at bounding box center [152, 196] width 5 height 5
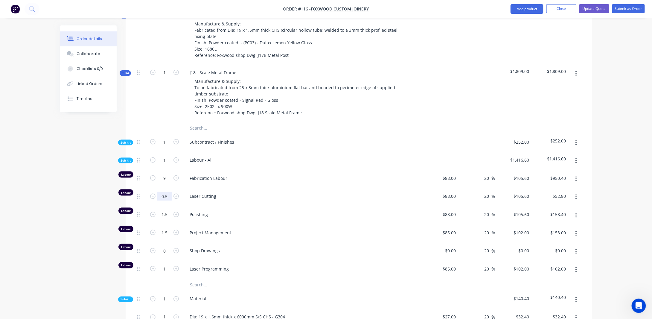
drag, startPoint x: 163, startPoint y: 188, endPoint x: 170, endPoint y: 188, distance: 6.6
click at [163, 192] on input "0.5" at bounding box center [165, 196] width 16 height 9
click at [165, 265] on input "1" at bounding box center [165, 269] width 16 height 9
click at [611, 240] on div "Order details Collaborate Checklists 0/0 Linked Orders Timeline Order details C…" at bounding box center [326, 154] width 652 height 898
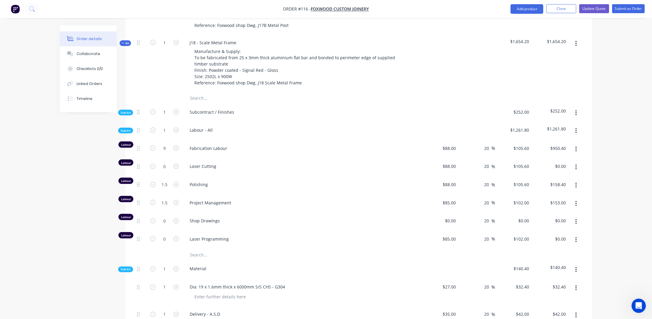
scroll to position [295, 0]
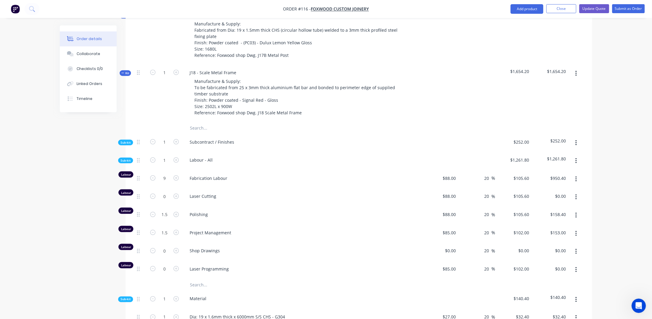
click at [525, 139] on span "$252.00" at bounding box center [514, 142] width 32 height 6
click at [556, 138] on span "$252.00" at bounding box center [550, 141] width 32 height 6
click at [592, 252] on div "Qty Cost Markup Price Total Kit 1 J17 - Sisu Machine Manufacture & Supply: Fabr…" at bounding box center [359, 197] width 467 height 506
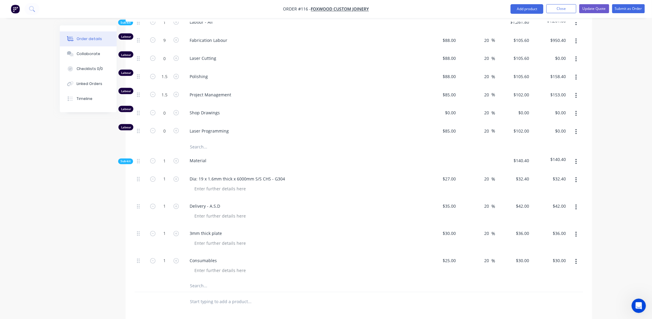
scroll to position [445, 0]
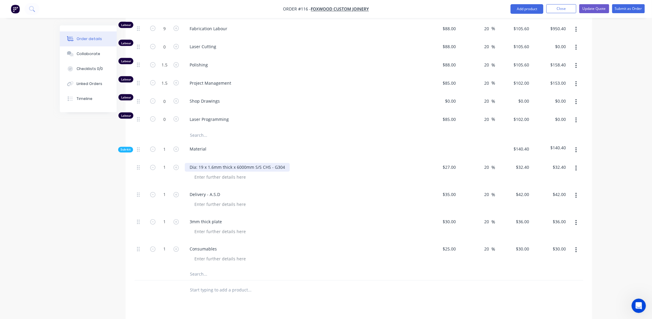
drag, startPoint x: 220, startPoint y: 157, endPoint x: 246, endPoint y: 158, distance: 25.5
click at [220, 163] on div "Dia: 19 x 1.6mm thick x 6000mm S/S CHS - G304" at bounding box center [237, 167] width 105 height 9
drag, startPoint x: 287, startPoint y: 156, endPoint x: 145, endPoint y: 155, distance: 141.2
click at [145, 160] on div "1 Dia: 19 x 1.6mm thick x 6000mm S/S CHS - G304 $27.00 $27.00 20 20 % $32.40 $3…" at bounding box center [359, 173] width 449 height 27
drag, startPoint x: 165, startPoint y: 155, endPoint x: 175, endPoint y: 157, distance: 10.0
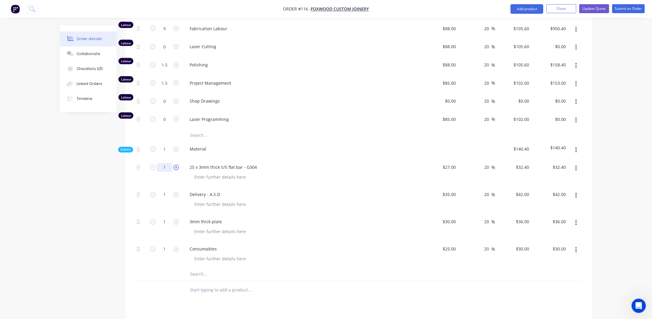
click at [165, 163] on input "1" at bounding box center [165, 167] width 16 height 9
click at [454, 163] on input "27" at bounding box center [451, 167] width 16 height 9
click at [608, 154] on div "Order details Collaborate Checklists 0/0 Linked Orders Timeline Order details C…" at bounding box center [326, 4] width 652 height 898
drag, startPoint x: 223, startPoint y: 211, endPoint x: 179, endPoint y: 210, distance: 44.6
click at [179, 214] on div "1 3mm thick plate $30.00 $30.00 20 20 % $36.00 $36.00 $36.00 $36.00" at bounding box center [359, 227] width 449 height 27
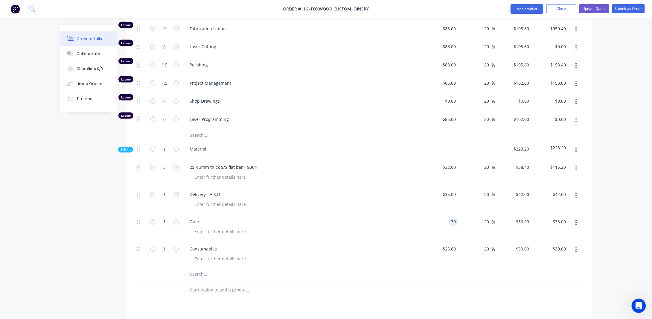
click at [455, 218] on input "30" at bounding box center [455, 222] width 8 height 9
click at [604, 165] on div "Order details Collaborate Checklists 0/0 Linked Orders Timeline Order details C…" at bounding box center [326, 4] width 652 height 898
drag, startPoint x: 451, startPoint y: 238, endPoint x: 473, endPoint y: 242, distance: 22.5
click at [451, 245] on input "25" at bounding box center [451, 249] width 16 height 9
click at [623, 227] on div "Order details Collaborate Checklists 0/0 Linked Orders Timeline Order details C…" at bounding box center [326, 4] width 652 height 898
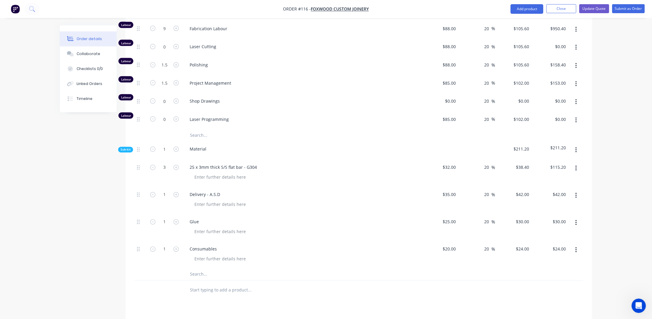
click at [614, 174] on div "Order details Collaborate Checklists 0/0 Linked Orders Timeline Order details C…" at bounding box center [326, 4] width 652 height 898
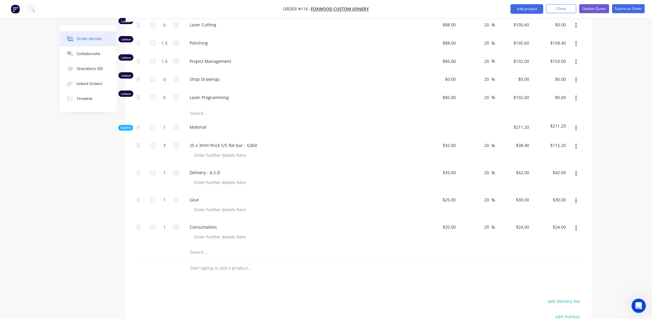
scroll to position [475, 0]
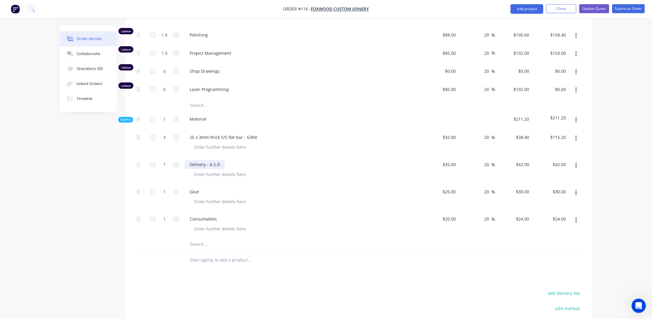
click at [218, 160] on div "Delivery - A.S.D" at bounding box center [205, 164] width 40 height 9
drag, startPoint x: 221, startPoint y: 154, endPoint x: 176, endPoint y: 156, distance: 45.3
click at [176, 157] on div "1 Delivery - A.S.D $35.00 $35.00 20 20 % $42.00 $42.00 $42.00 $42.00" at bounding box center [359, 170] width 449 height 27
click at [452, 160] on input "35" at bounding box center [451, 164] width 16 height 9
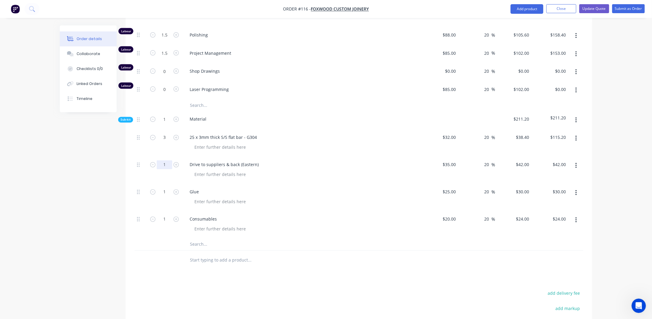
click at [168, 160] on input "1" at bounding box center [165, 164] width 16 height 9
click at [453, 160] on input "35" at bounding box center [451, 164] width 16 height 9
click at [528, 188] on input "30" at bounding box center [524, 192] width 16 height 9
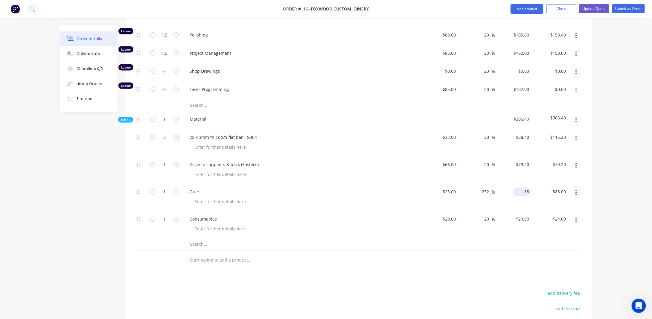
click at [522, 188] on div "88 $88.00" at bounding box center [523, 192] width 19 height 9
click at [527, 188] on input "88" at bounding box center [524, 192] width 16 height 9
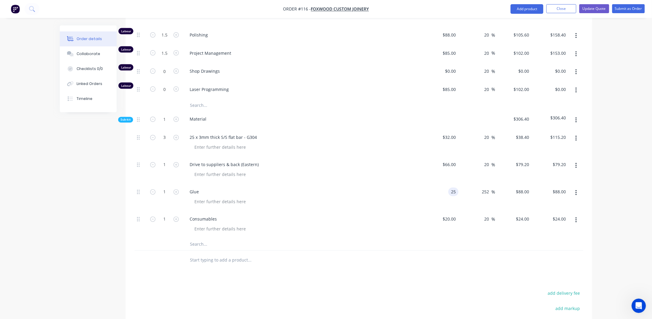
click at [453, 188] on input "25" at bounding box center [455, 192] width 8 height 9
click at [528, 188] on input "88" at bounding box center [528, 192] width 8 height 9
click at [452, 188] on input "25" at bounding box center [451, 192] width 16 height 9
click at [488, 188] on input "252" at bounding box center [487, 192] width 10 height 9
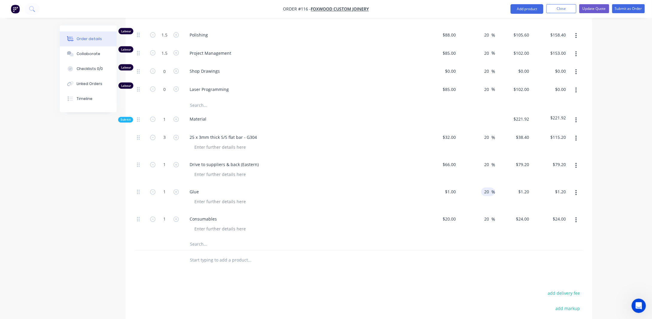
click at [457, 188] on input "1" at bounding box center [452, 192] width 14 height 9
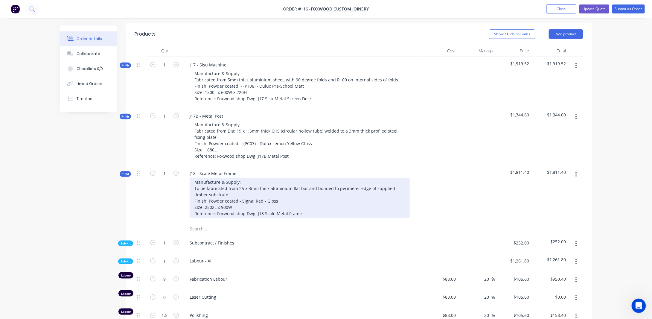
scroll to position [206, 0]
